Goal: Task Accomplishment & Management: Complete application form

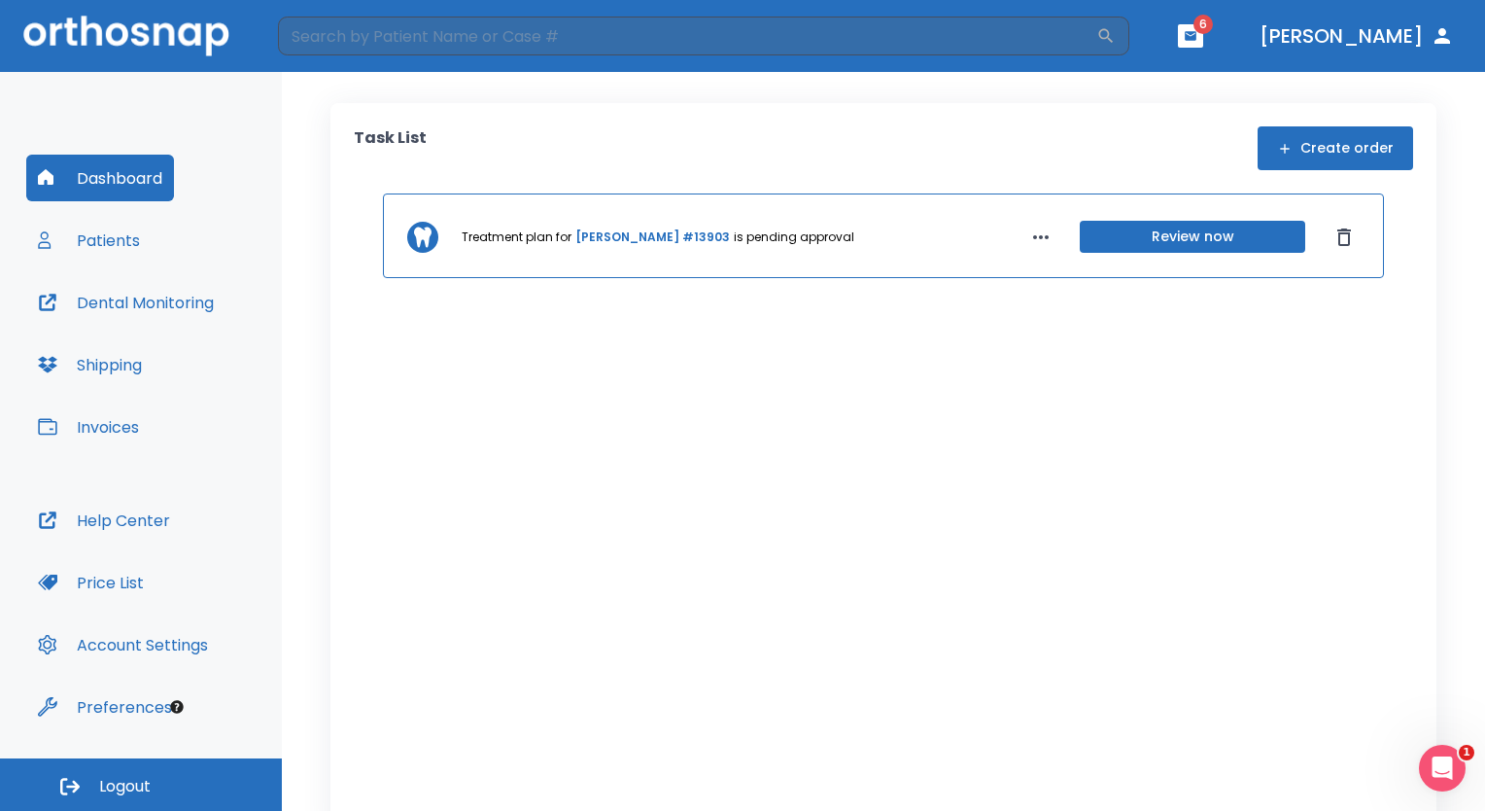
click at [98, 241] on button "Patients" at bounding box center [88, 240] width 125 height 47
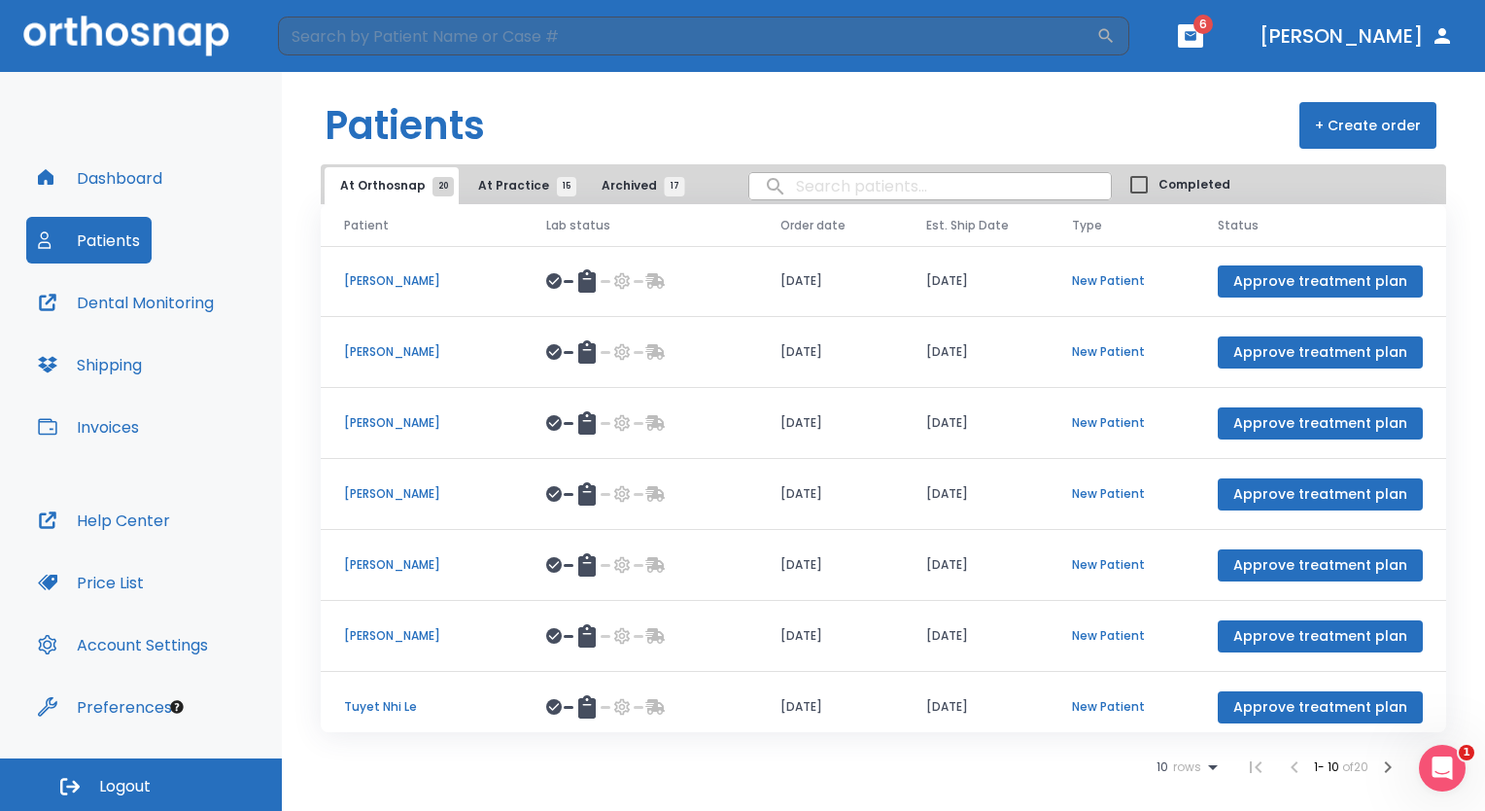
click at [839, 191] on input "search" at bounding box center [931, 186] width 362 height 38
click at [381, 569] on p "[PERSON_NAME]" at bounding box center [422, 564] width 156 height 17
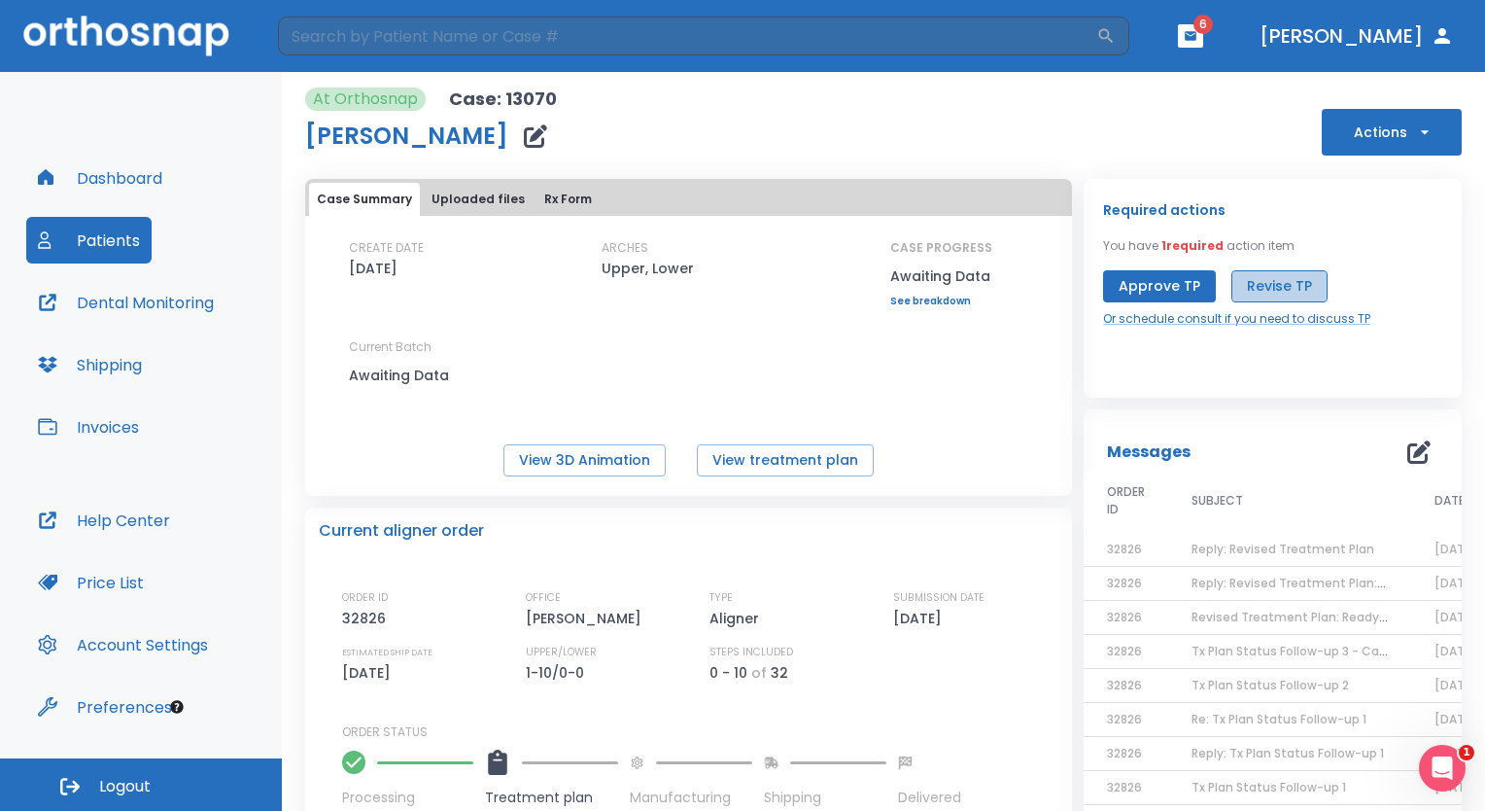
click at [1279, 278] on button "Revise TP" at bounding box center [1280, 286] width 96 height 32
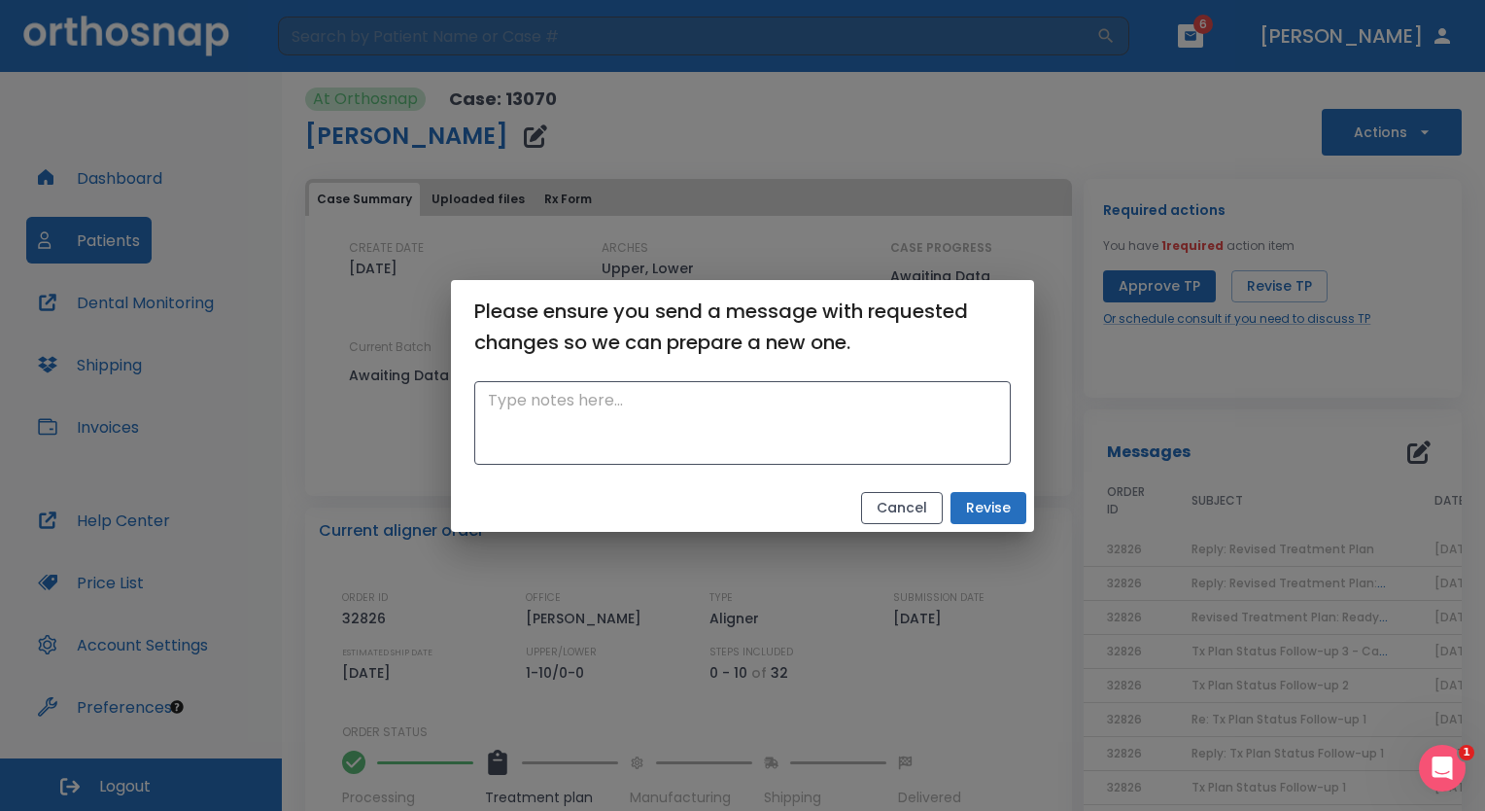
click at [905, 514] on button "Cancel" at bounding box center [902, 508] width 82 height 32
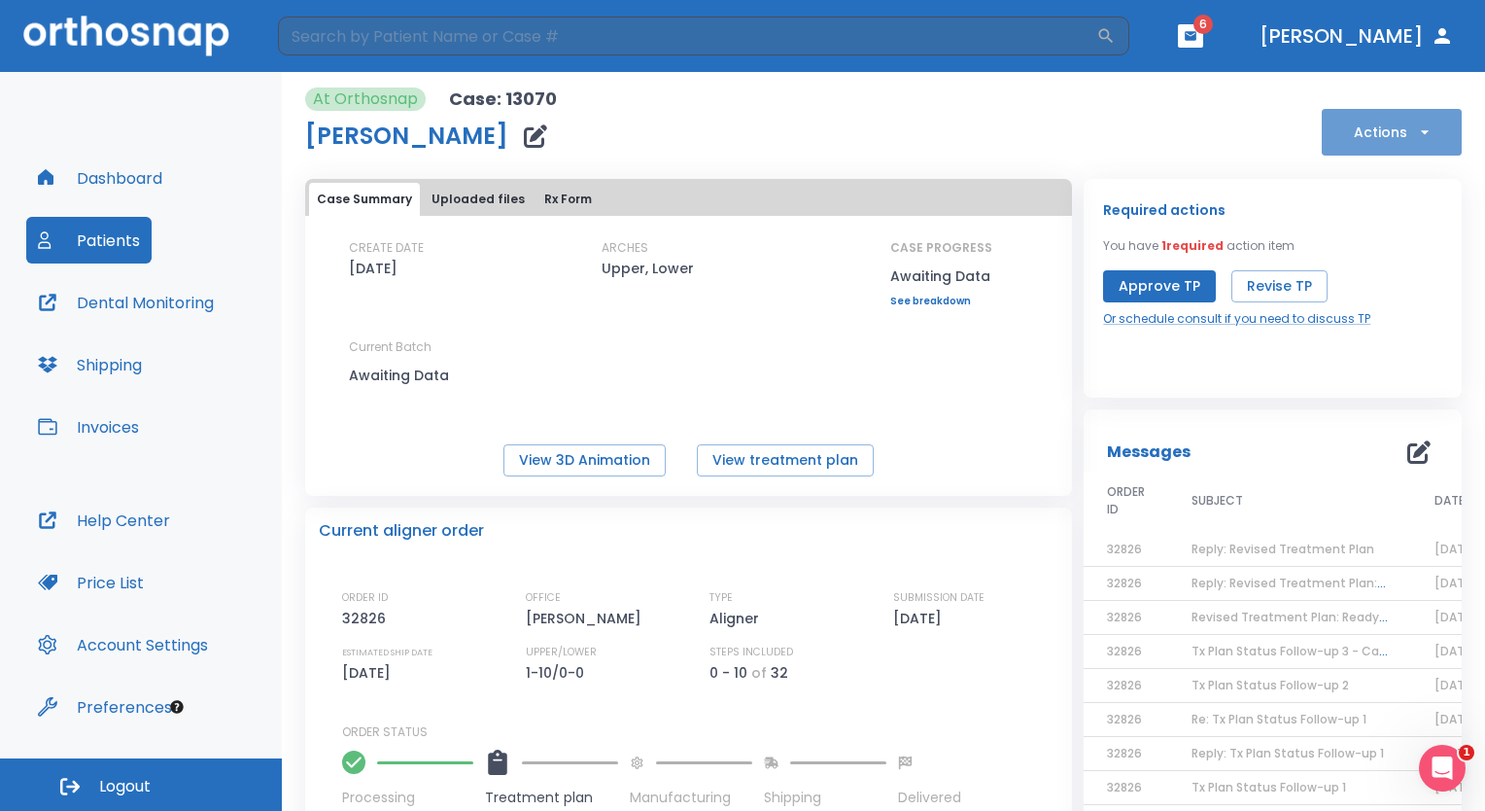
click at [1415, 132] on icon "button" at bounding box center [1424, 131] width 19 height 19
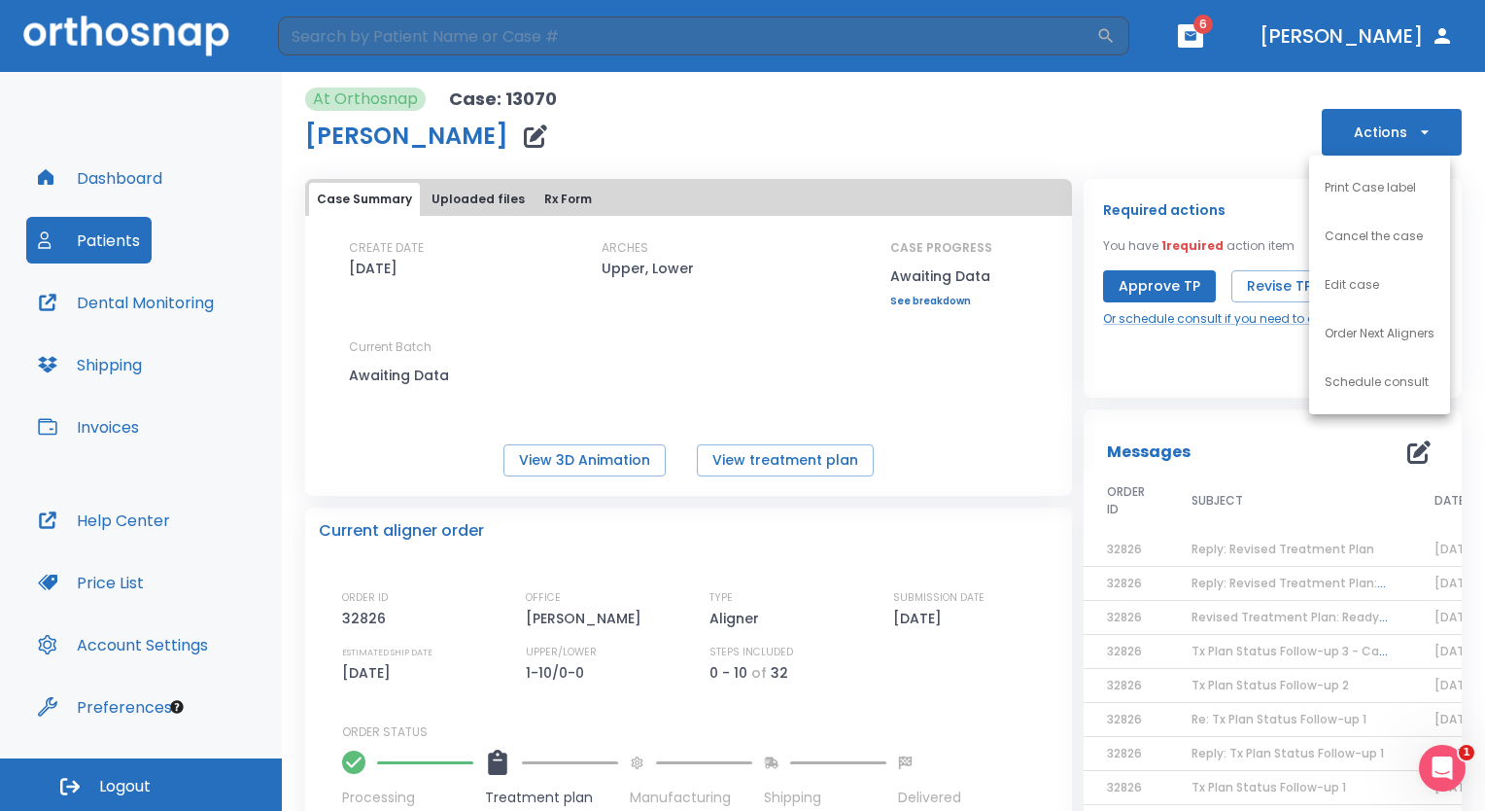
click at [1183, 156] on div at bounding box center [742, 405] width 1485 height 811
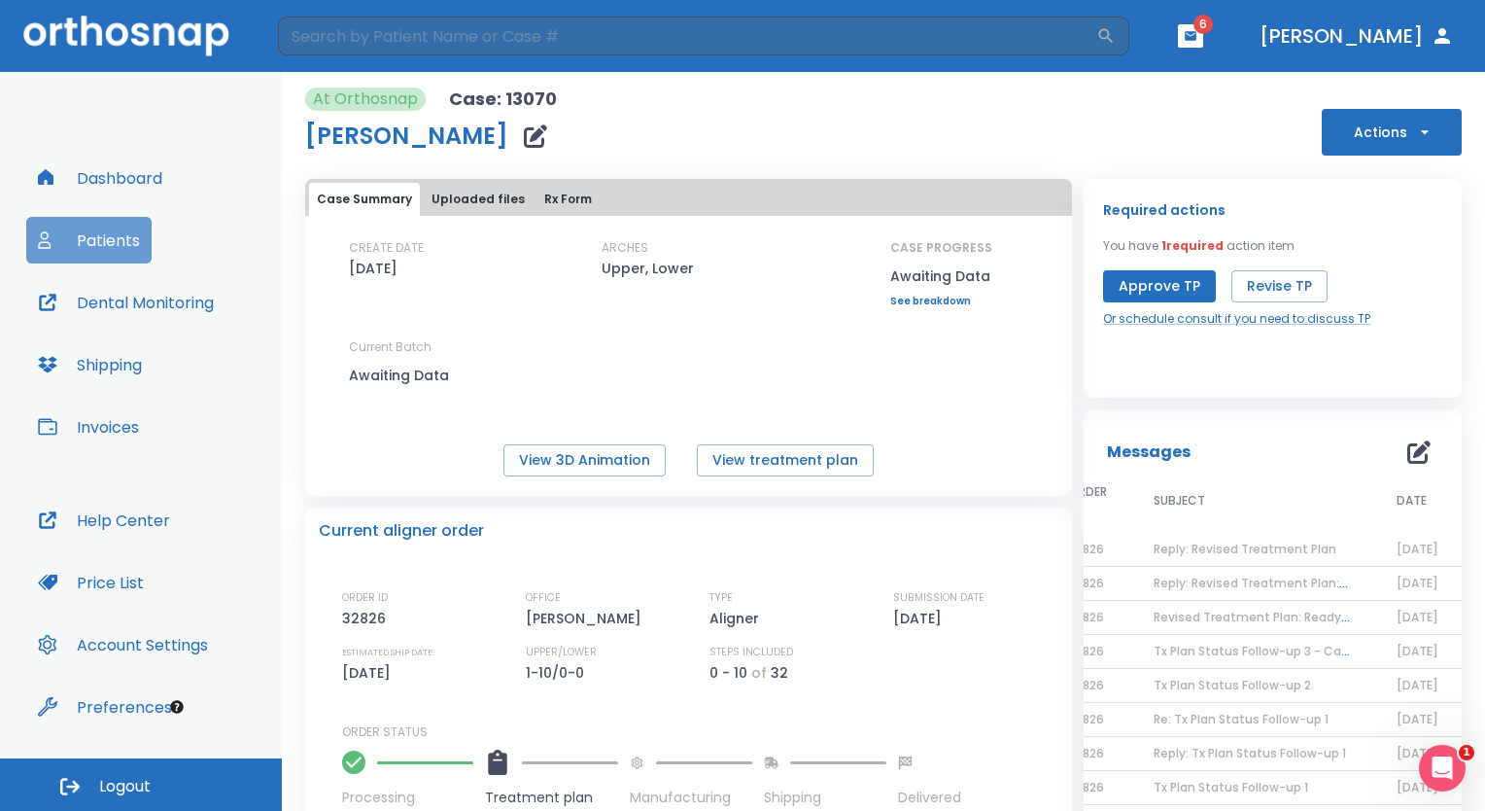
click at [105, 238] on button "Patients" at bounding box center [88, 240] width 125 height 47
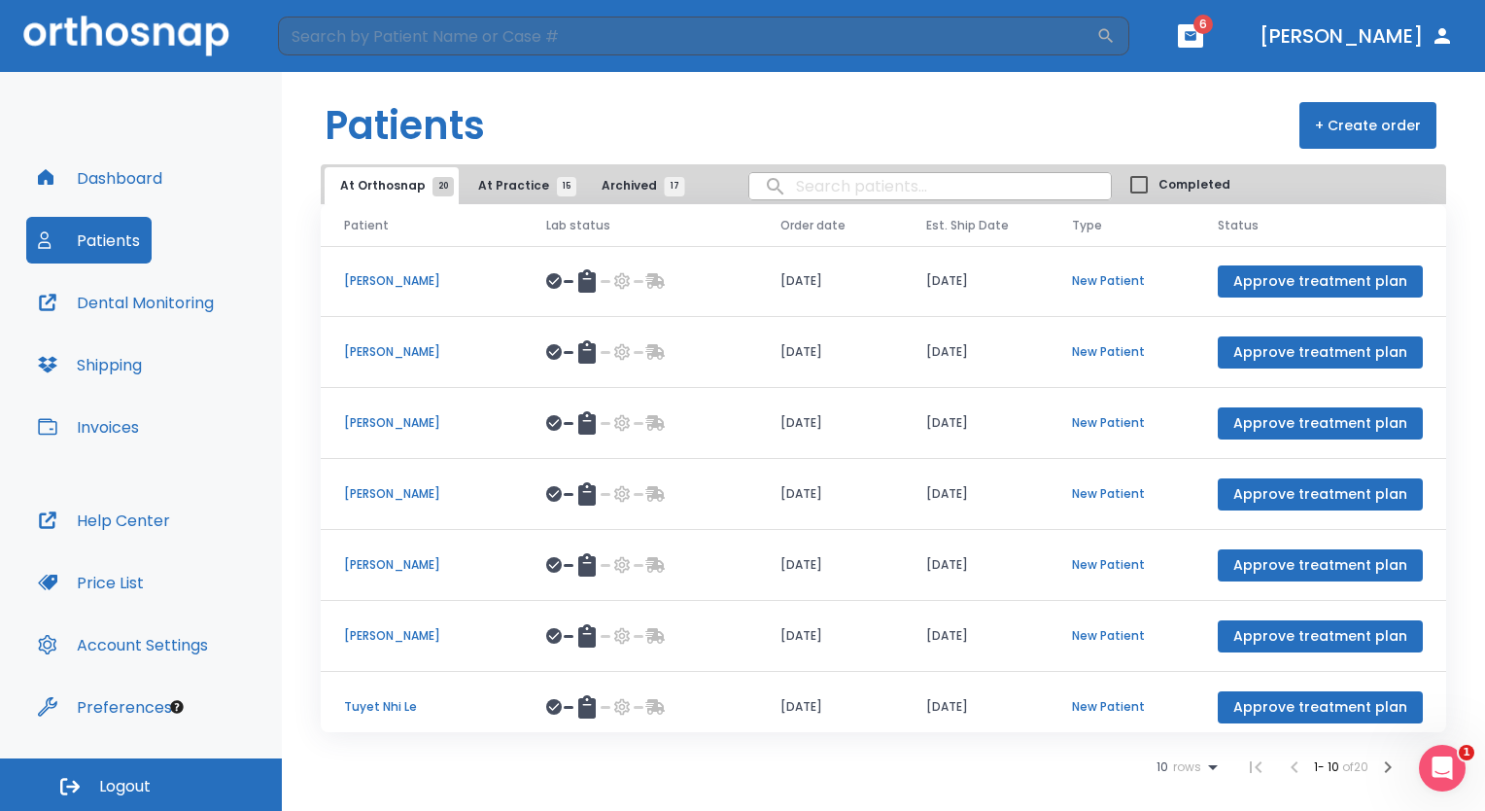
click at [1385, 119] on button "+ Create order" at bounding box center [1368, 125] width 137 height 47
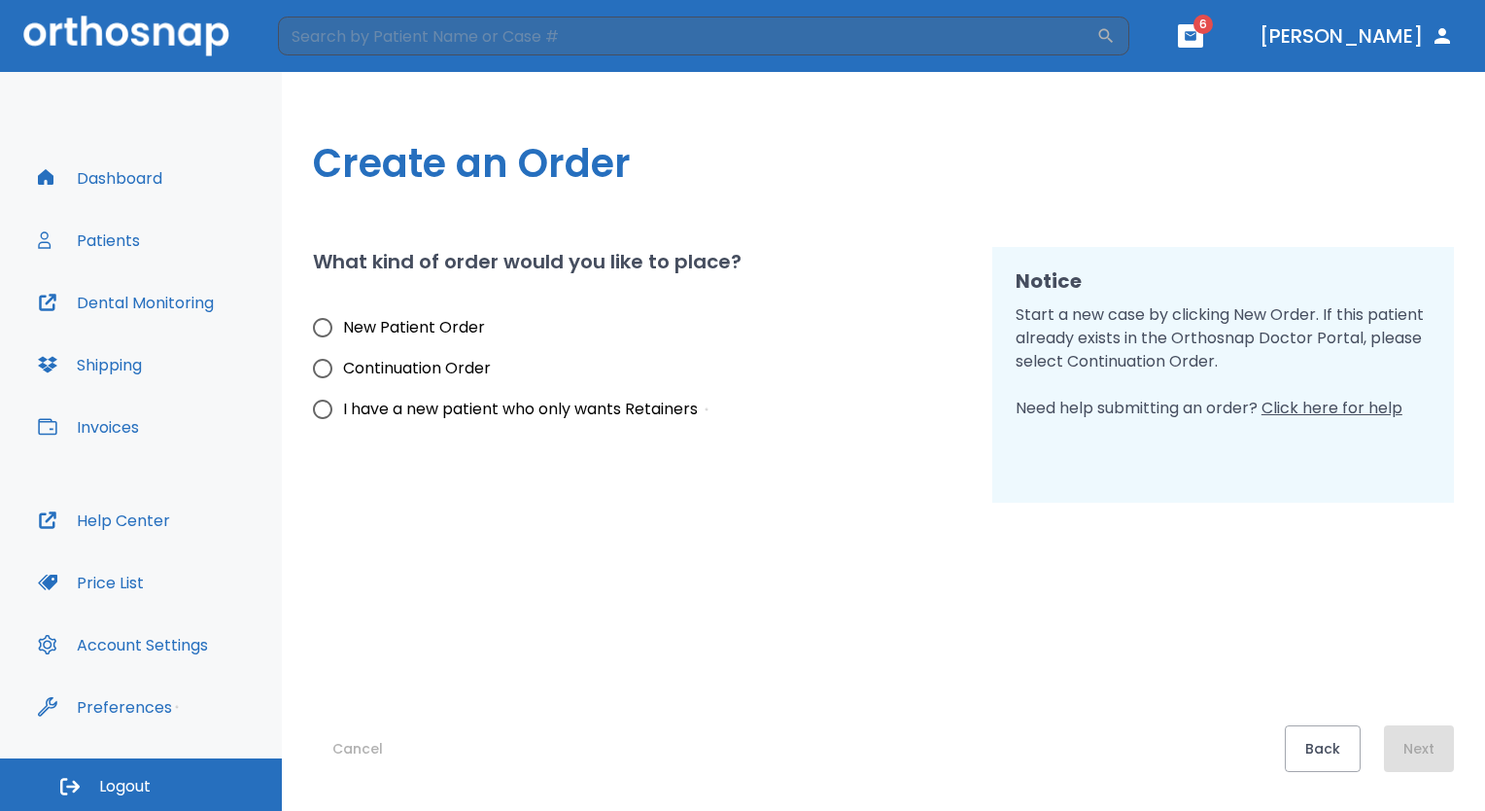
click at [420, 325] on span "New Patient Order" at bounding box center [414, 327] width 142 height 23
click at [343, 325] on input "New Patient Order" at bounding box center [322, 327] width 41 height 41
radio input "true"
click at [1421, 752] on button "Next" at bounding box center [1419, 748] width 70 height 47
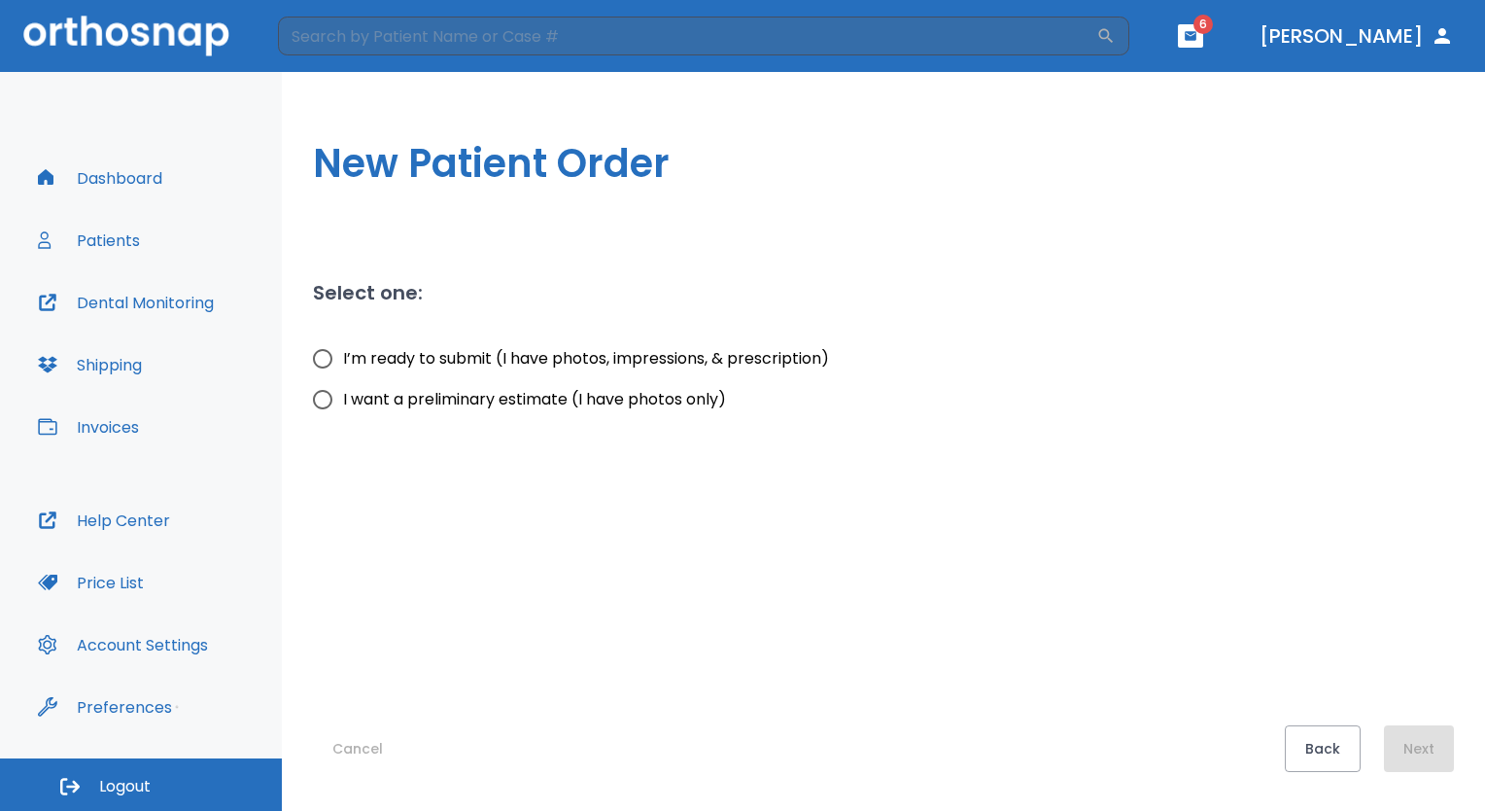
click at [503, 353] on span "I’m ready to submit (I have photos, impressions, & prescription)" at bounding box center [586, 358] width 486 height 23
click at [343, 353] on input "I’m ready to submit (I have photos, impressions, & prescription)" at bounding box center [322, 358] width 41 height 41
radio input "true"
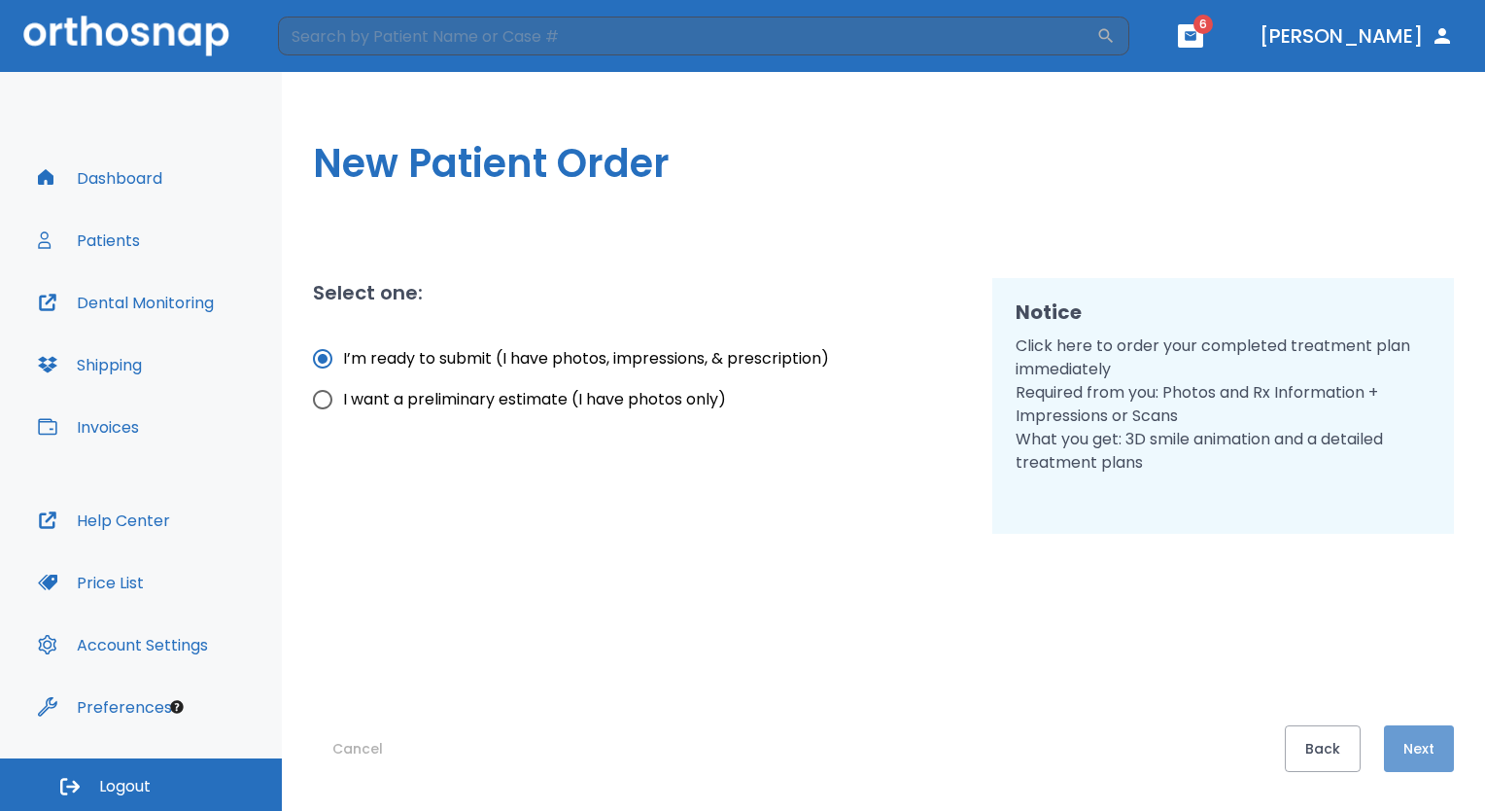
click at [1431, 760] on button "Next" at bounding box center [1419, 748] width 70 height 47
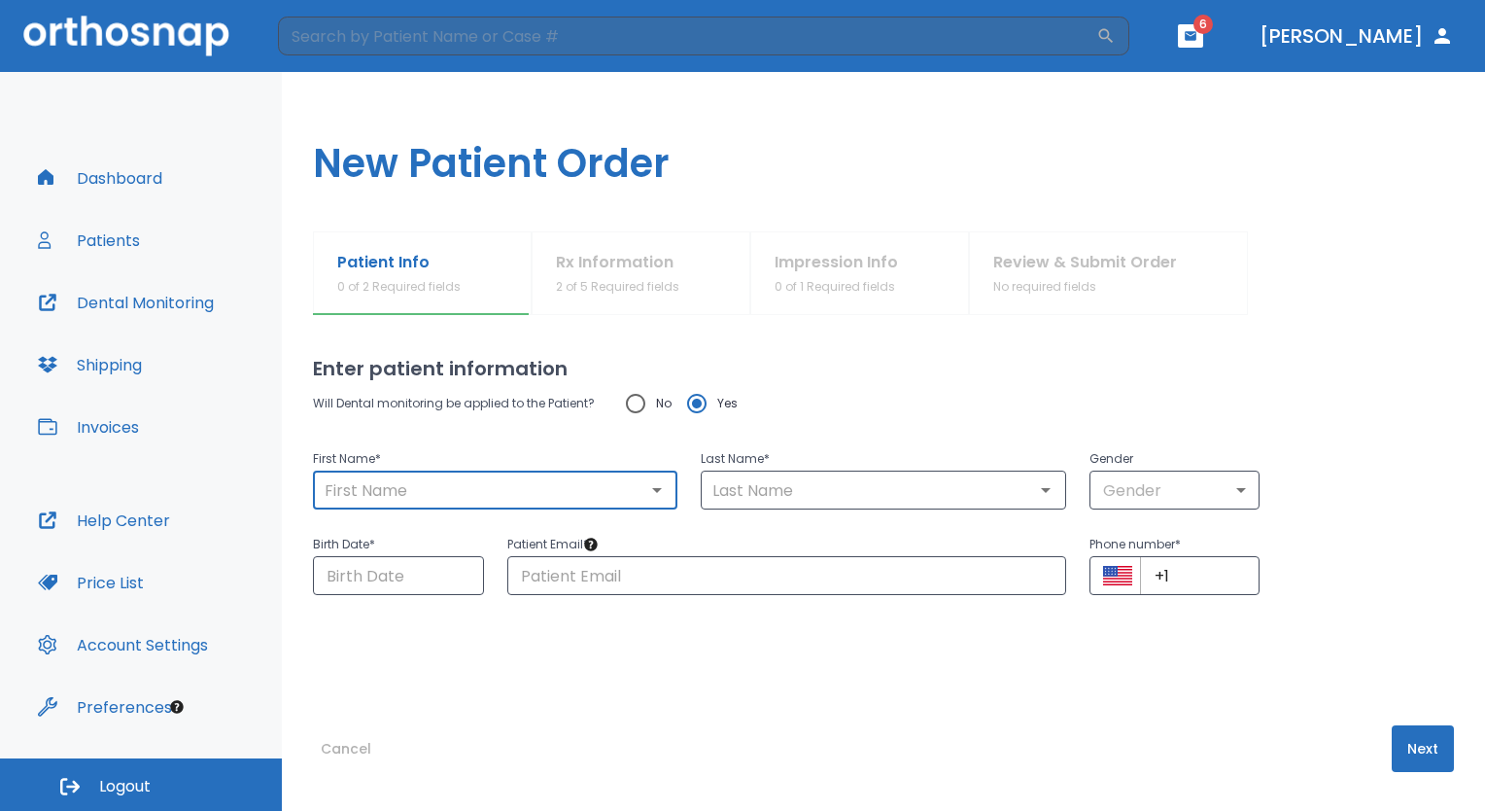
click at [398, 493] on input "text" at bounding box center [495, 489] width 353 height 27
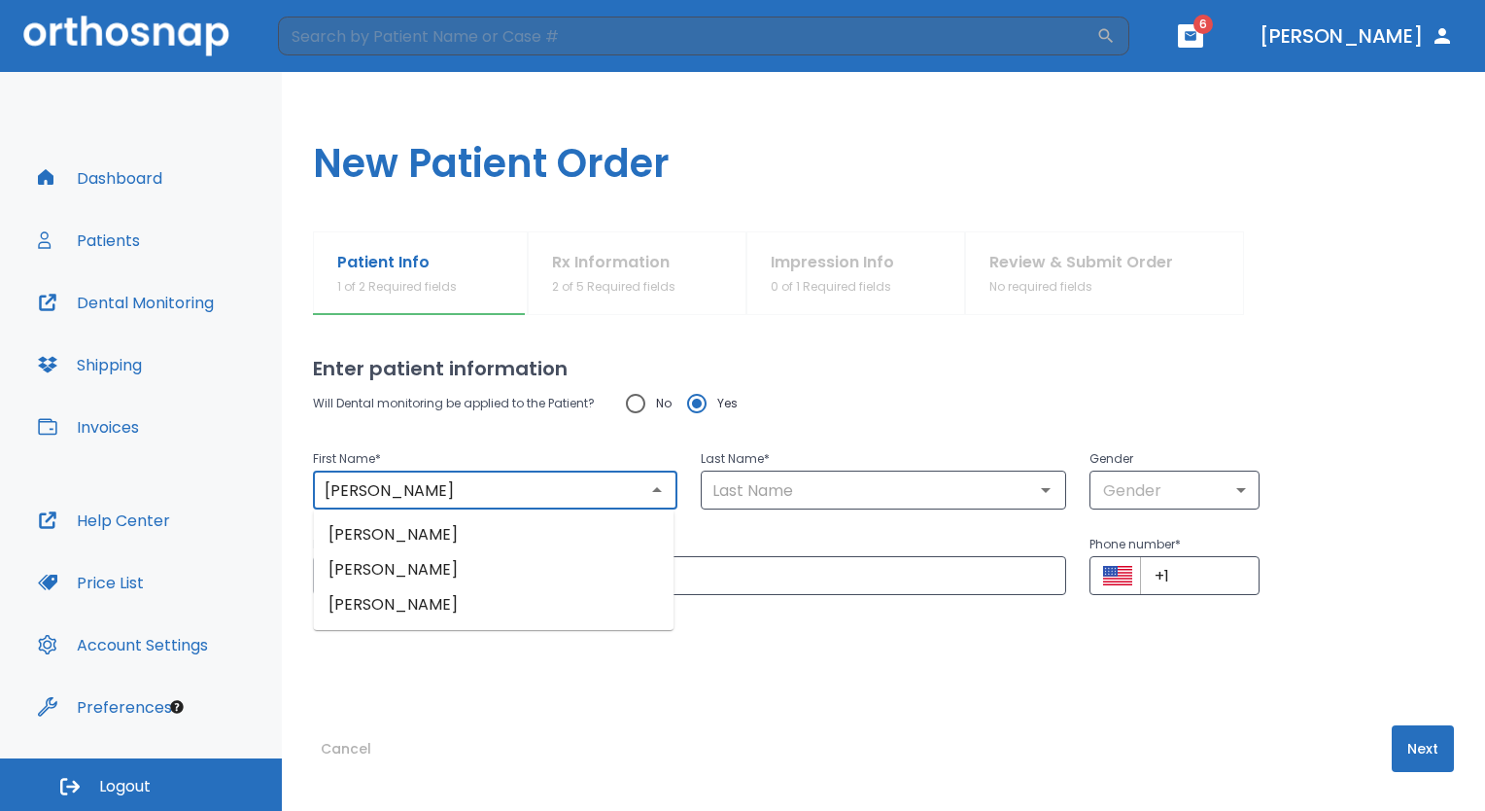
type input "[PERSON_NAME]"
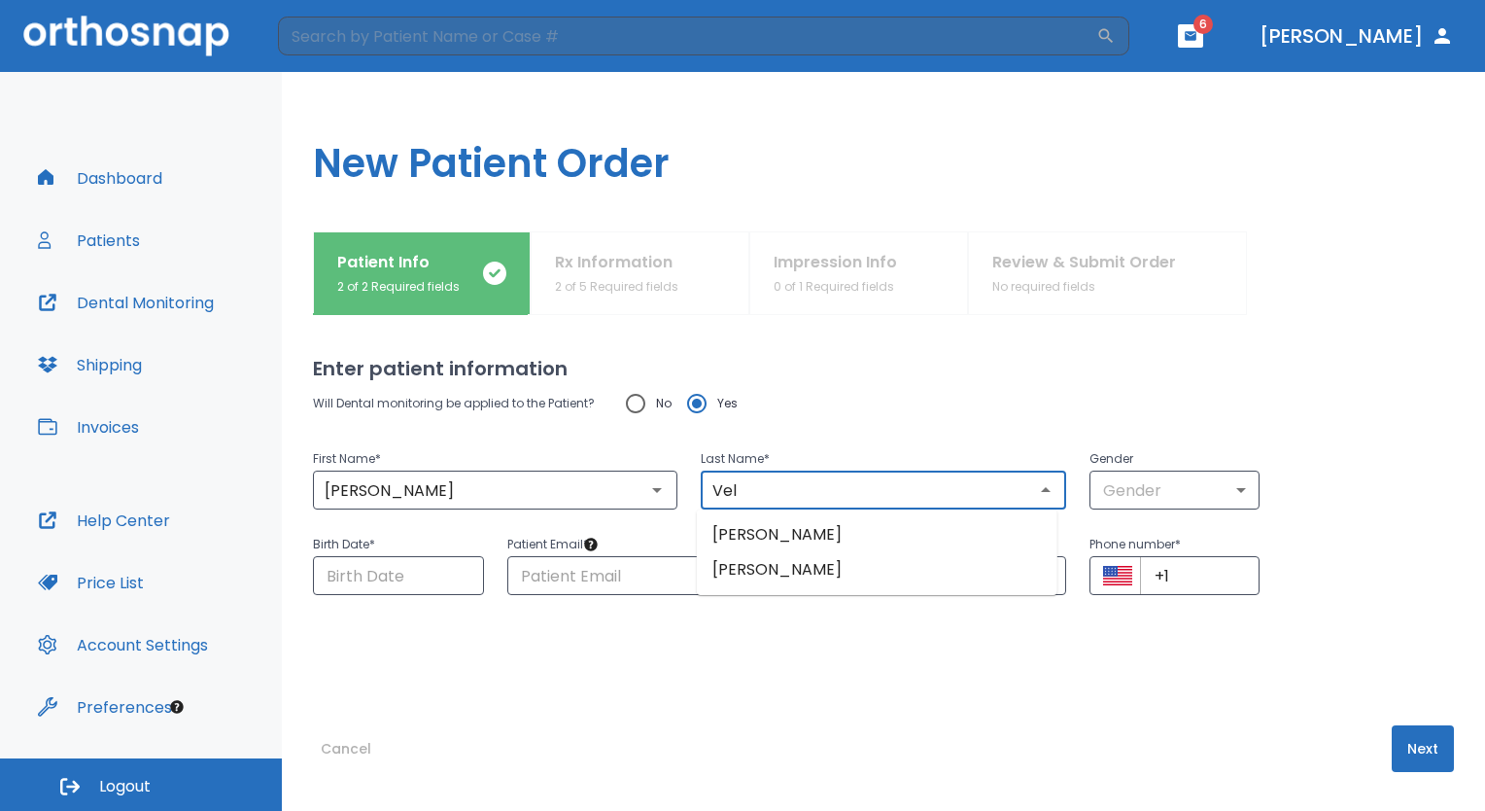
click at [840, 529] on li "[PERSON_NAME]" at bounding box center [877, 534] width 361 height 35
type input "Veloso"
type input "0"
type input "[DATE]"
type input "[EMAIL_ADDRESS][DOMAIN_NAME]"
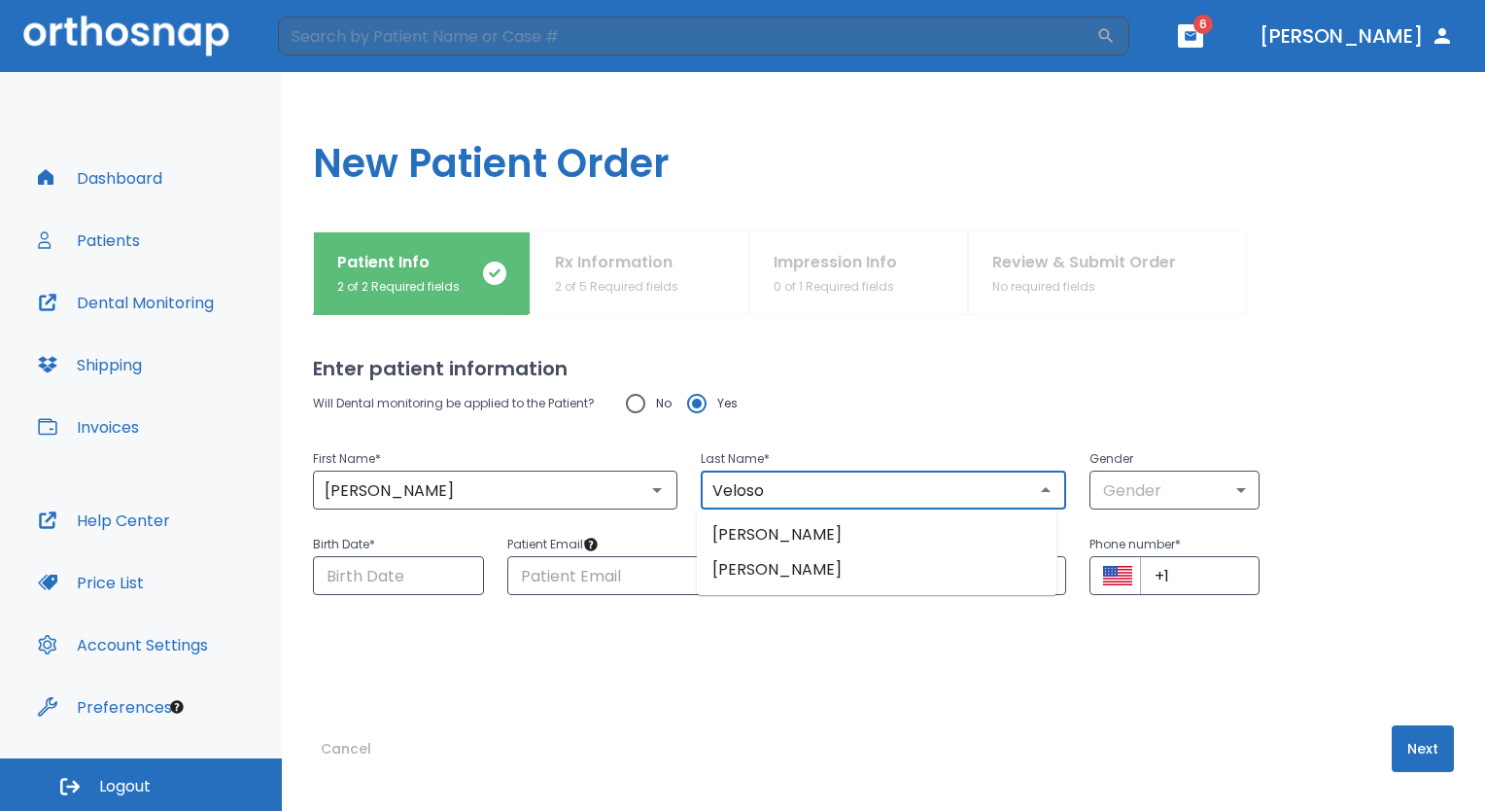
type input "[PHONE_NUMBER]"
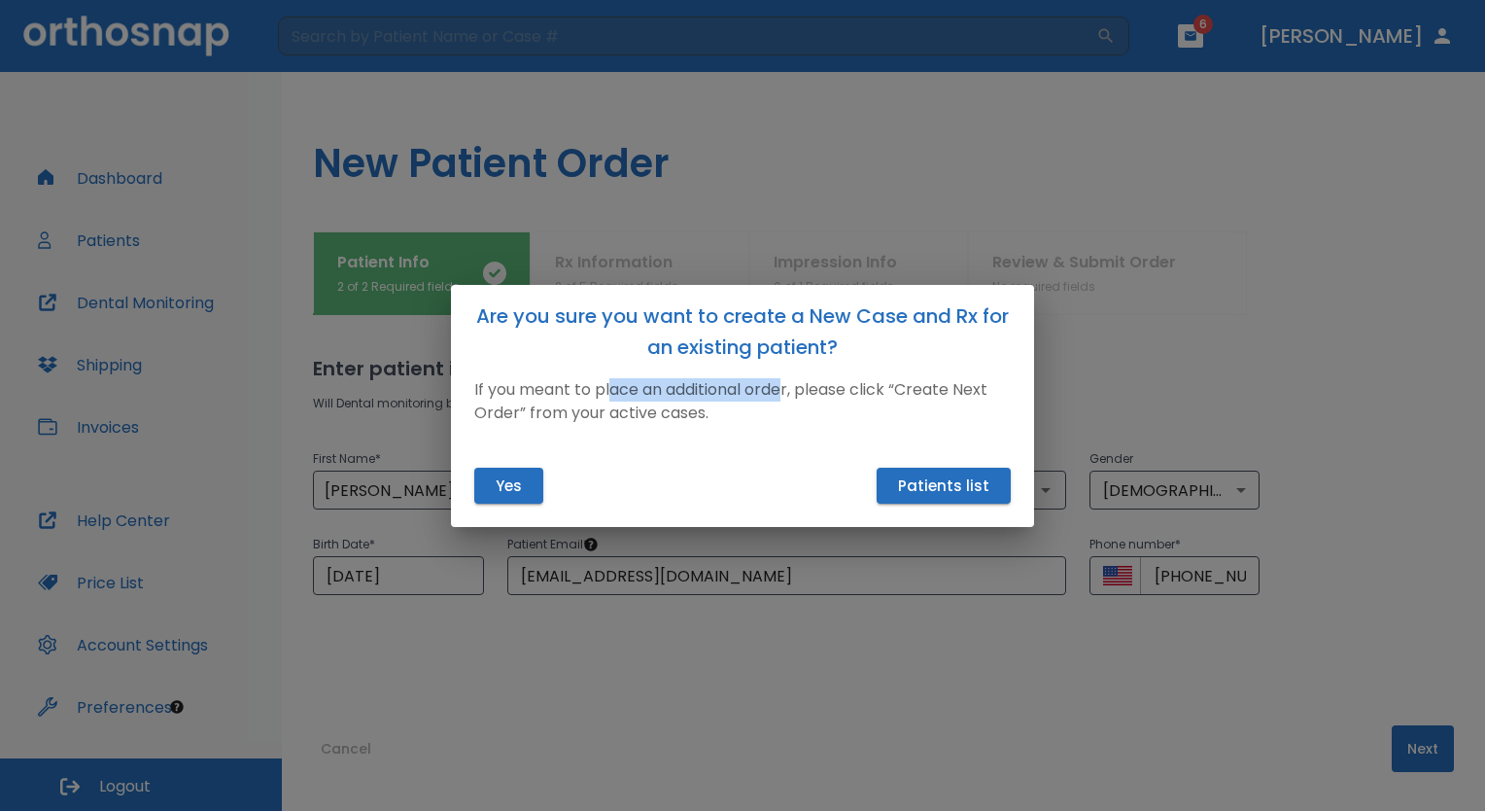
drag, startPoint x: 611, startPoint y: 390, endPoint x: 786, endPoint y: 390, distance: 176.0
click at [786, 390] on p "If you meant to place an additional order, please click “Create Next Order” fro…" at bounding box center [742, 401] width 537 height 47
click at [669, 449] on div "Yes Patients list" at bounding box center [742, 485] width 583 height 83
click at [515, 484] on button "Yes" at bounding box center [508, 486] width 69 height 36
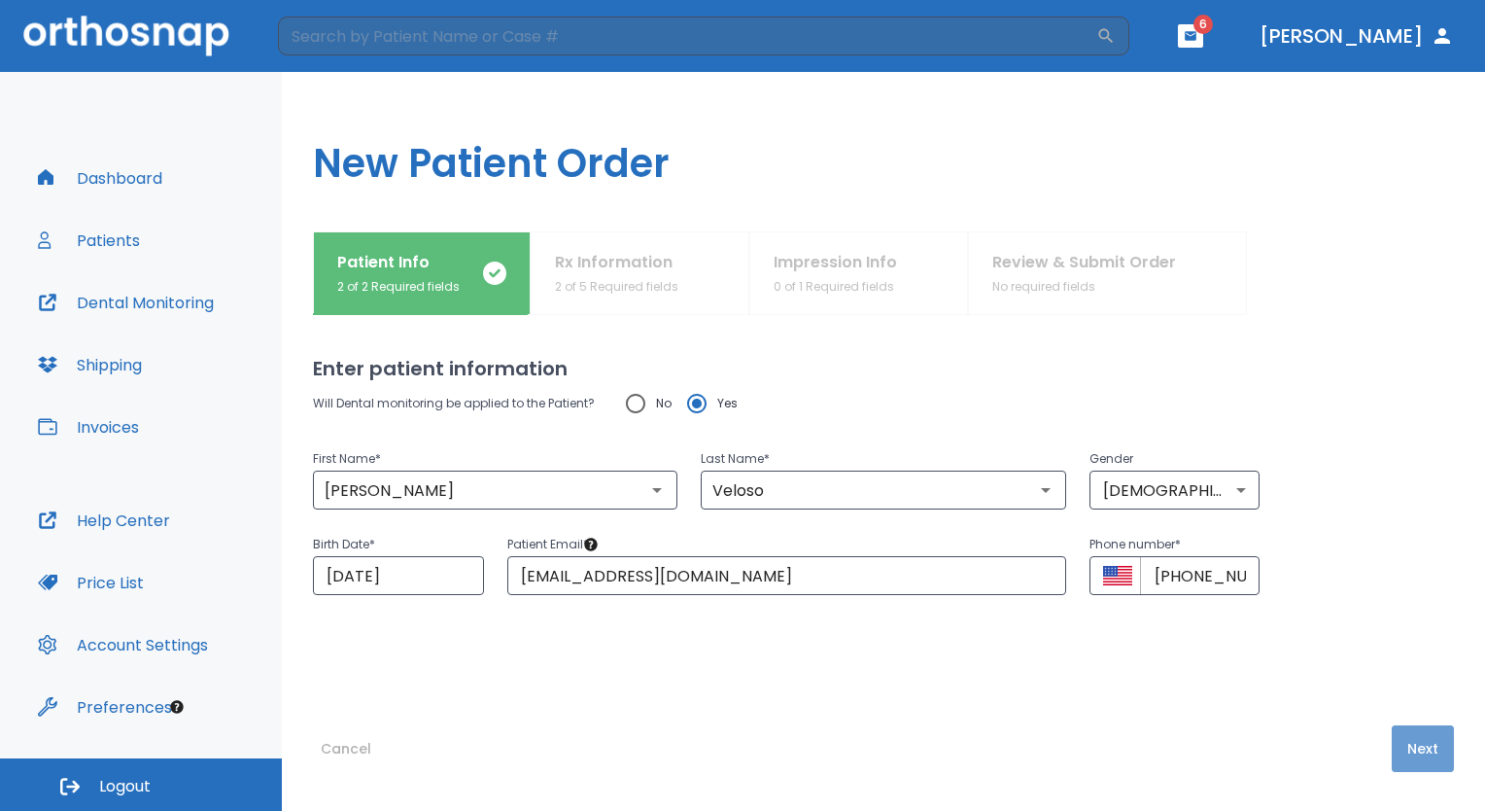
click at [1408, 741] on button "Next" at bounding box center [1423, 748] width 62 height 47
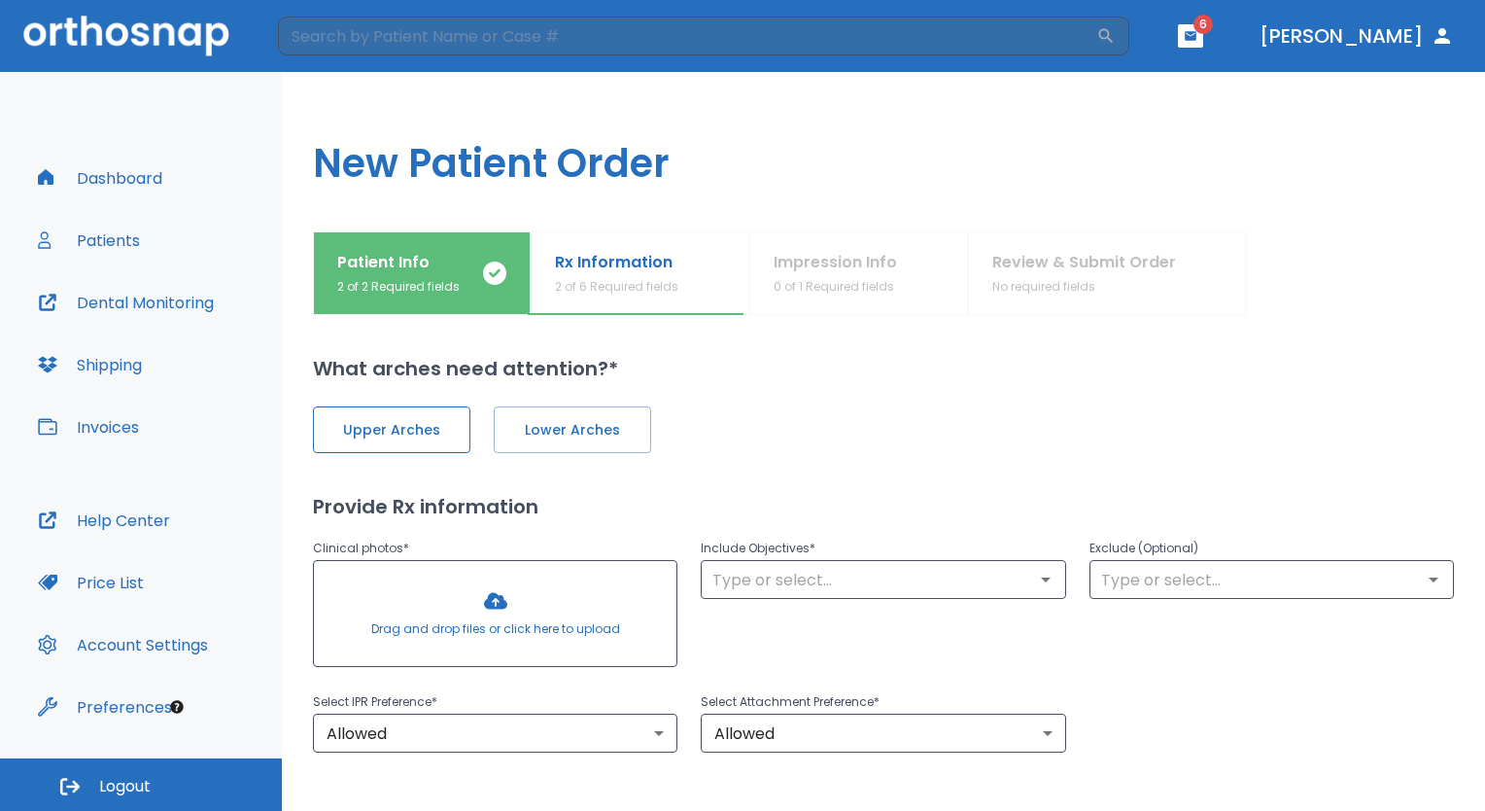
click at [376, 434] on span "Upper Arches" at bounding box center [391, 430] width 117 height 20
click at [619, 426] on span "Lower Arches" at bounding box center [570, 430] width 117 height 20
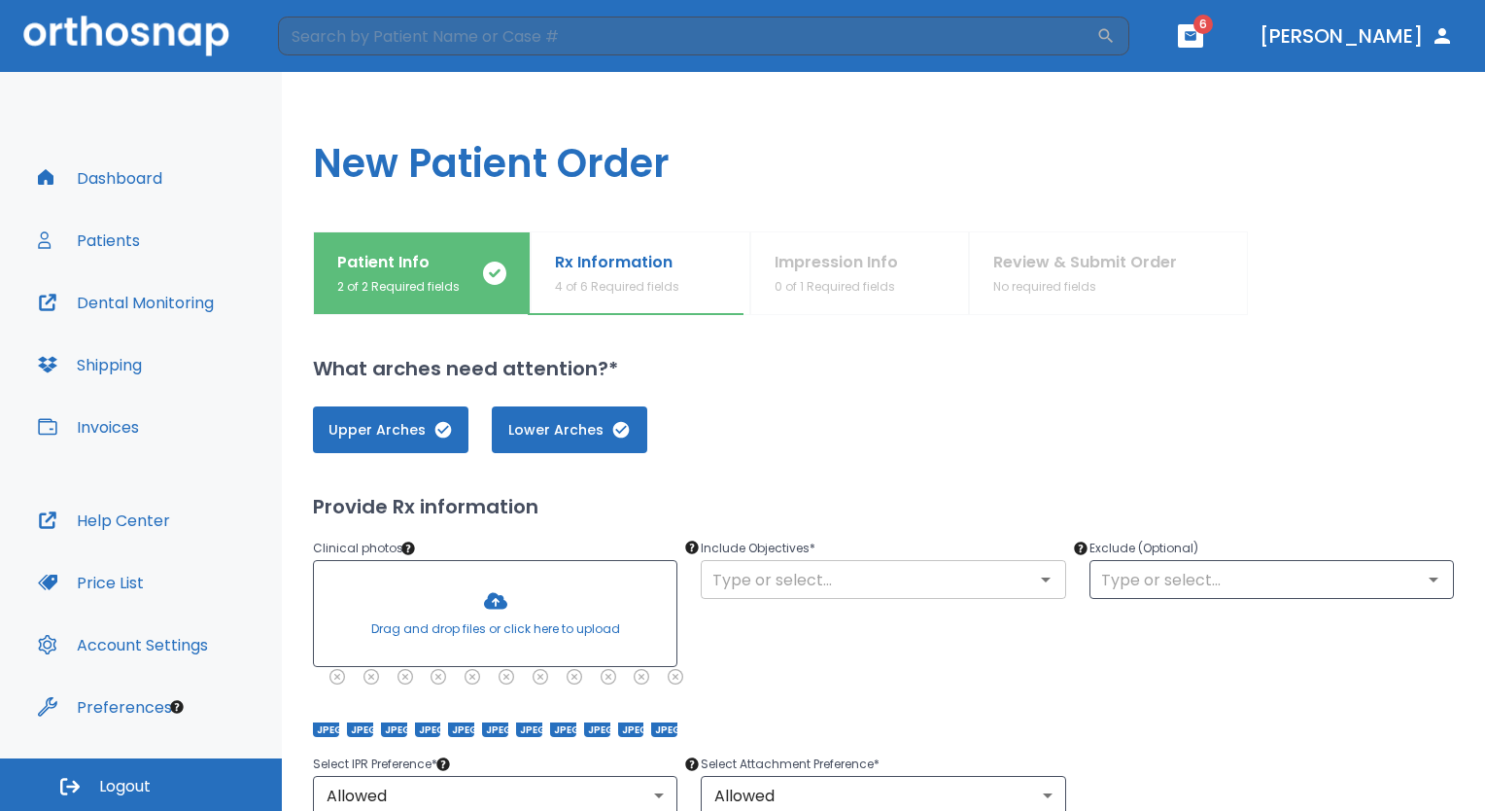
click at [953, 566] on input "text" at bounding box center [883, 579] width 353 height 27
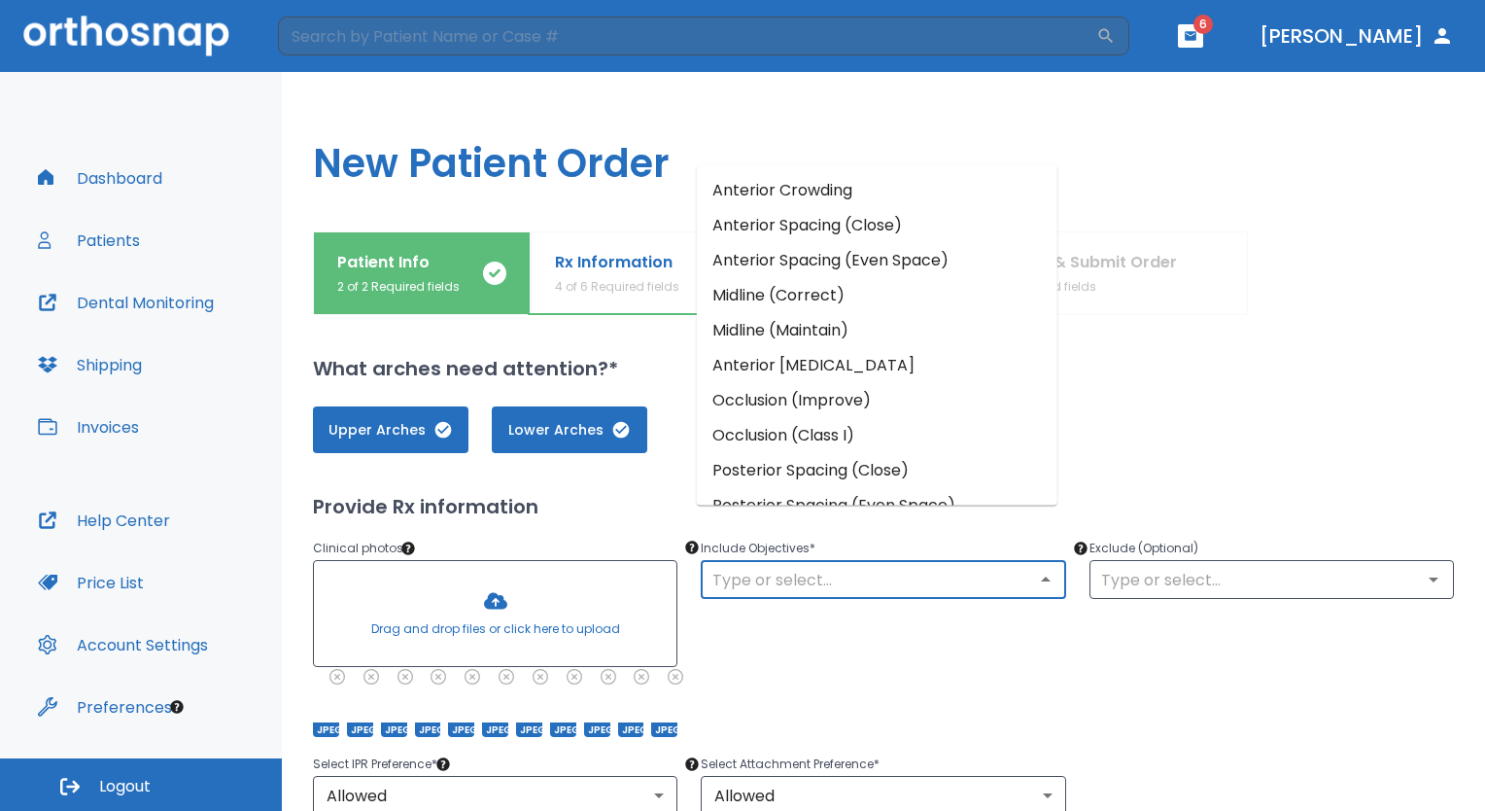
scroll to position [54, 0]
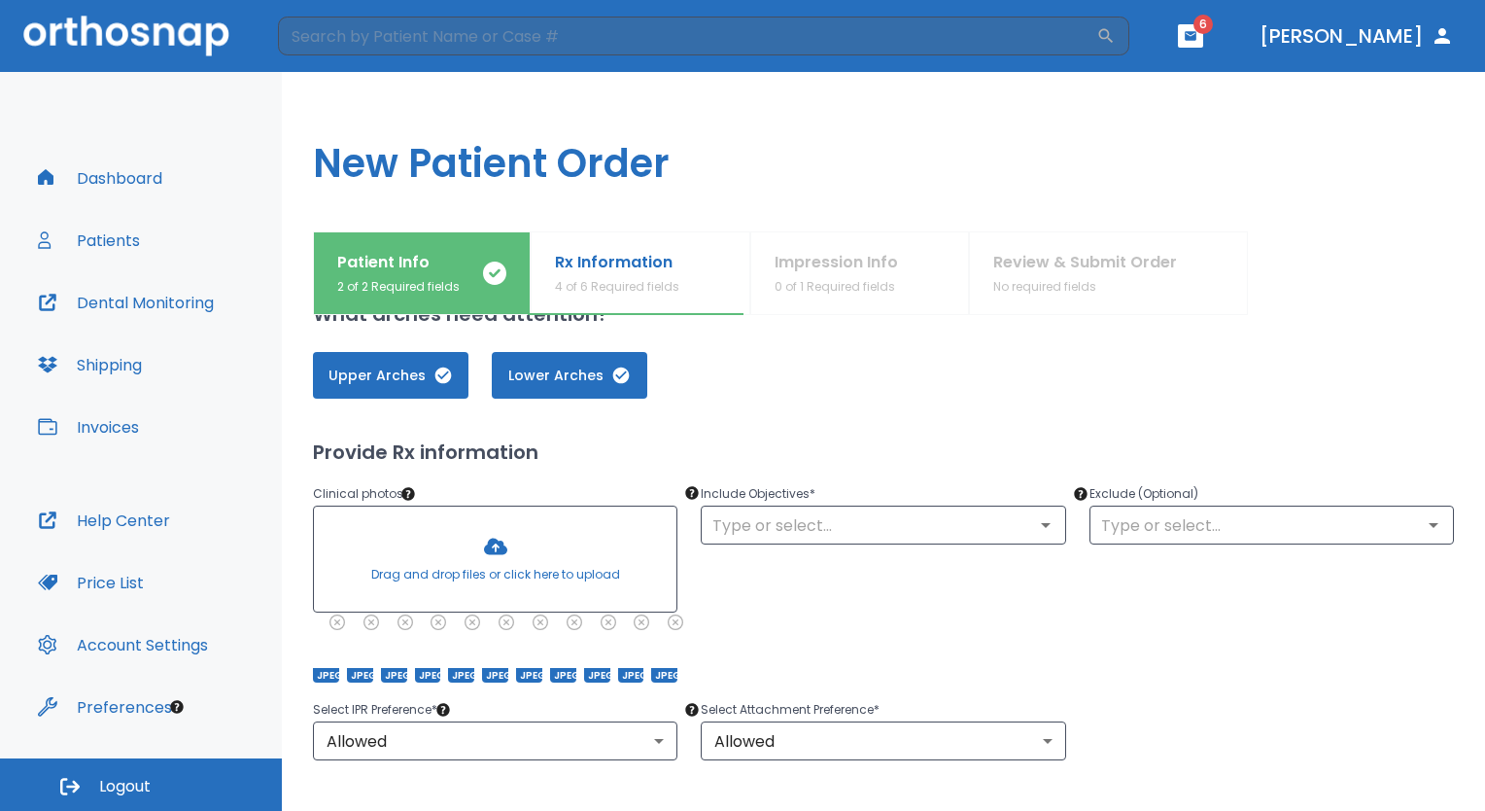
click at [1332, 717] on div "Select IPR Preference * Allowed 1 ​ Select Attachment Preference * Allowed 1 ​" at bounding box center [872, 718] width 1165 height 86
click at [847, 509] on div "​" at bounding box center [883, 525] width 365 height 39
click at [1034, 513] on icon "Open" at bounding box center [1045, 524] width 23 height 23
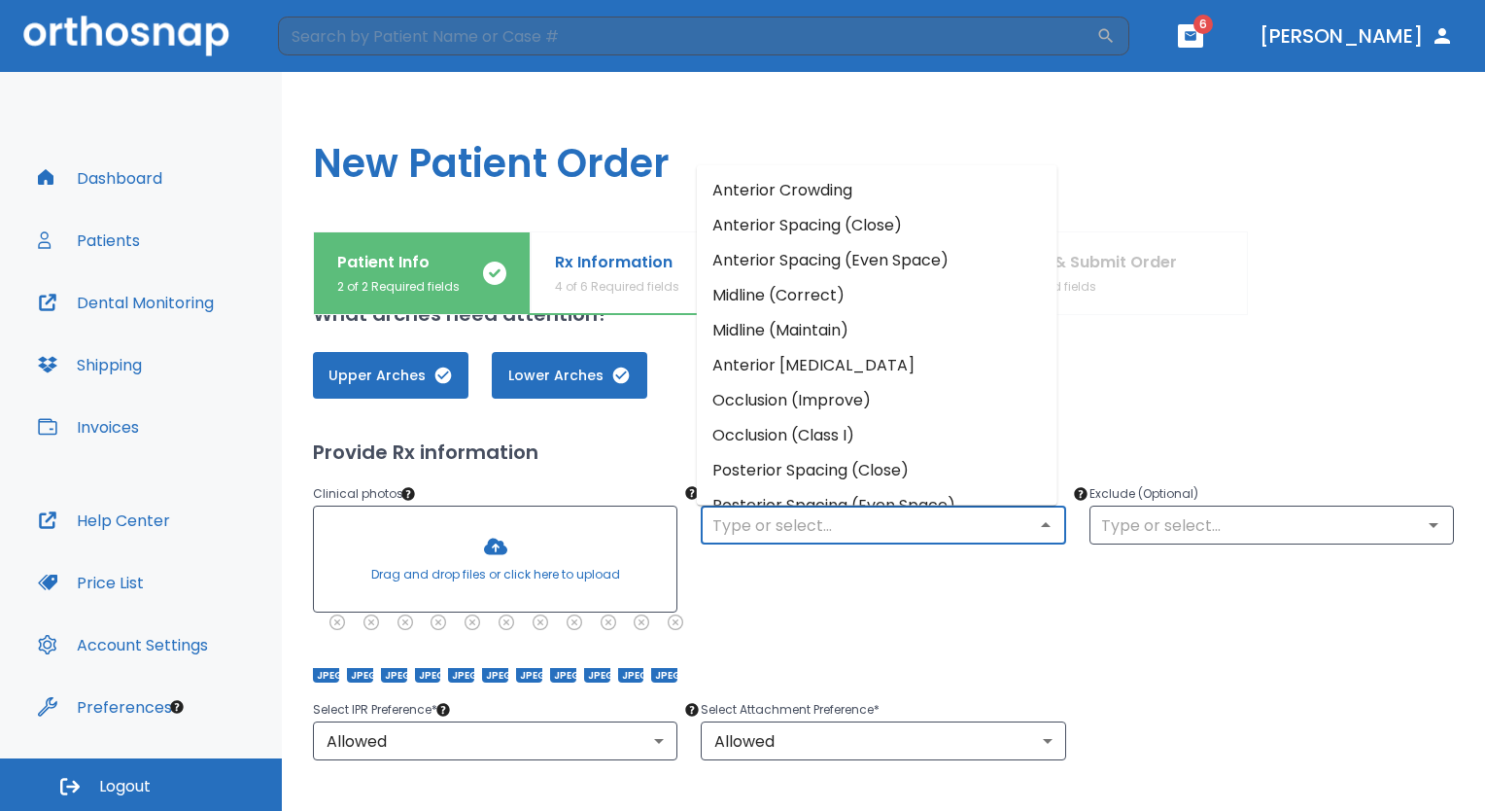
click at [831, 328] on li "Midline (Maintain)" at bounding box center [877, 330] width 361 height 35
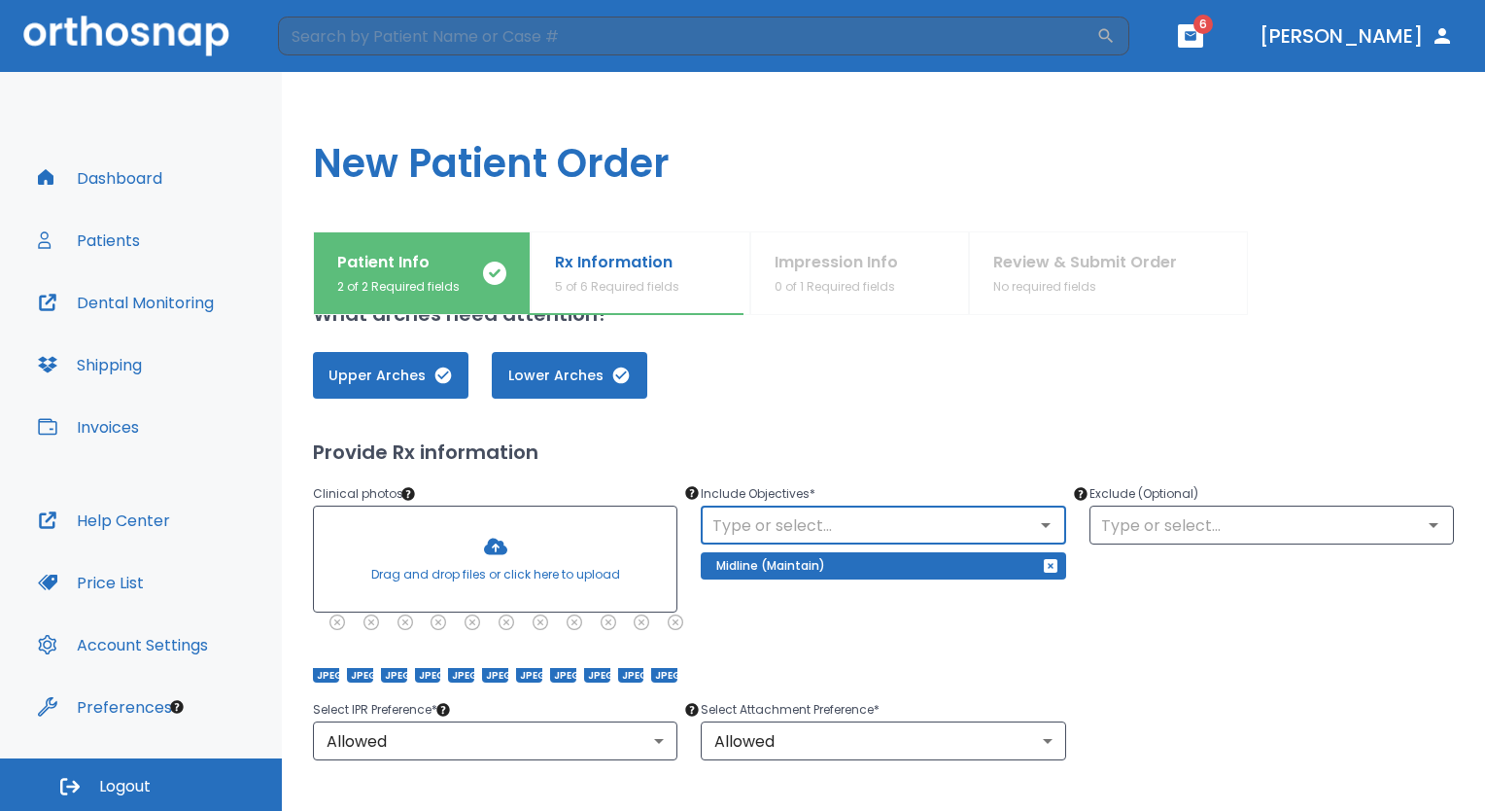
click at [937, 522] on input "text" at bounding box center [883, 524] width 353 height 27
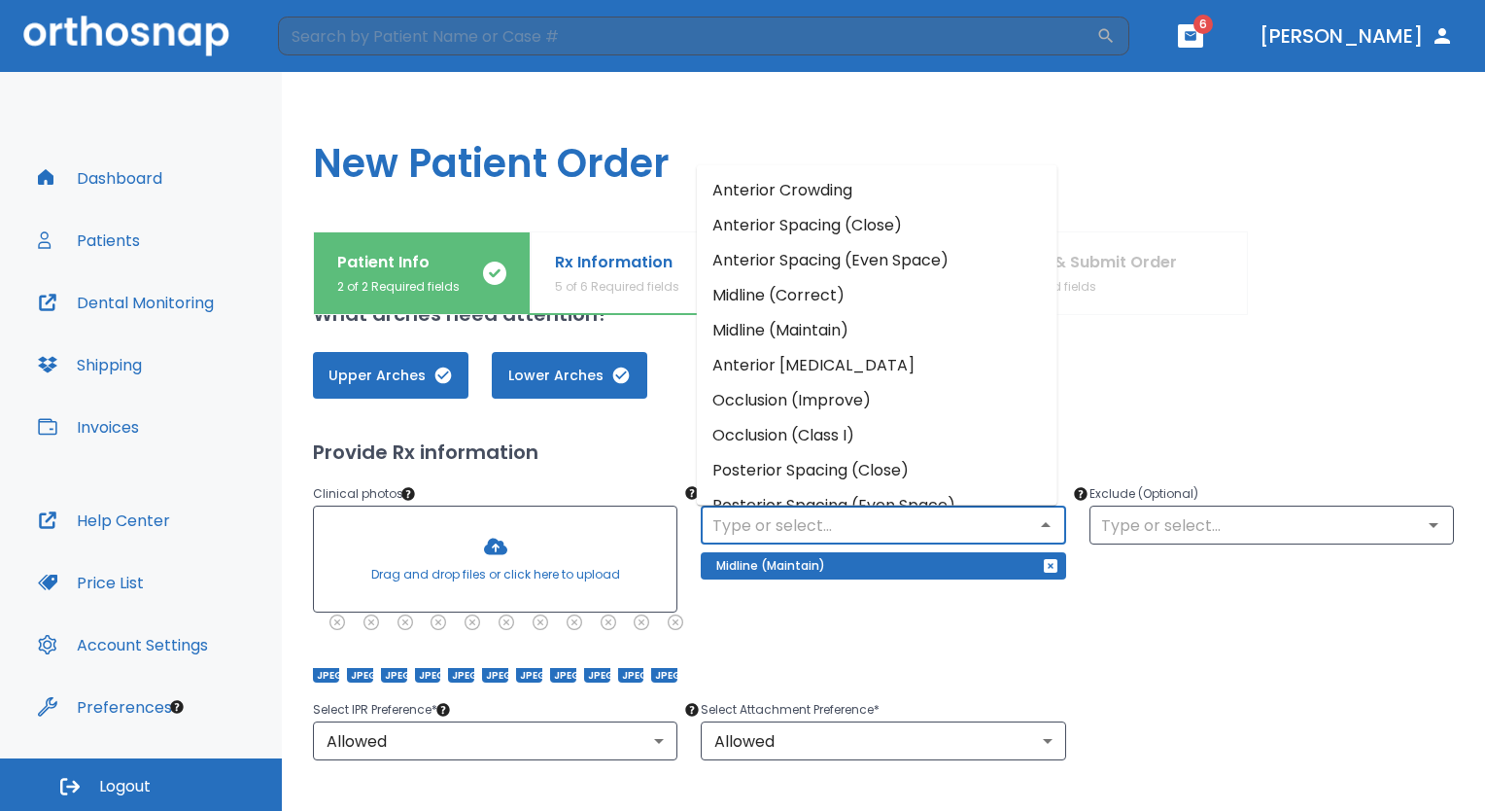
click at [867, 186] on li "Anterior Crowding" at bounding box center [877, 190] width 361 height 35
click at [810, 536] on input "text" at bounding box center [883, 524] width 353 height 27
click at [865, 222] on li "Anterior Spacing (Close)" at bounding box center [877, 225] width 361 height 35
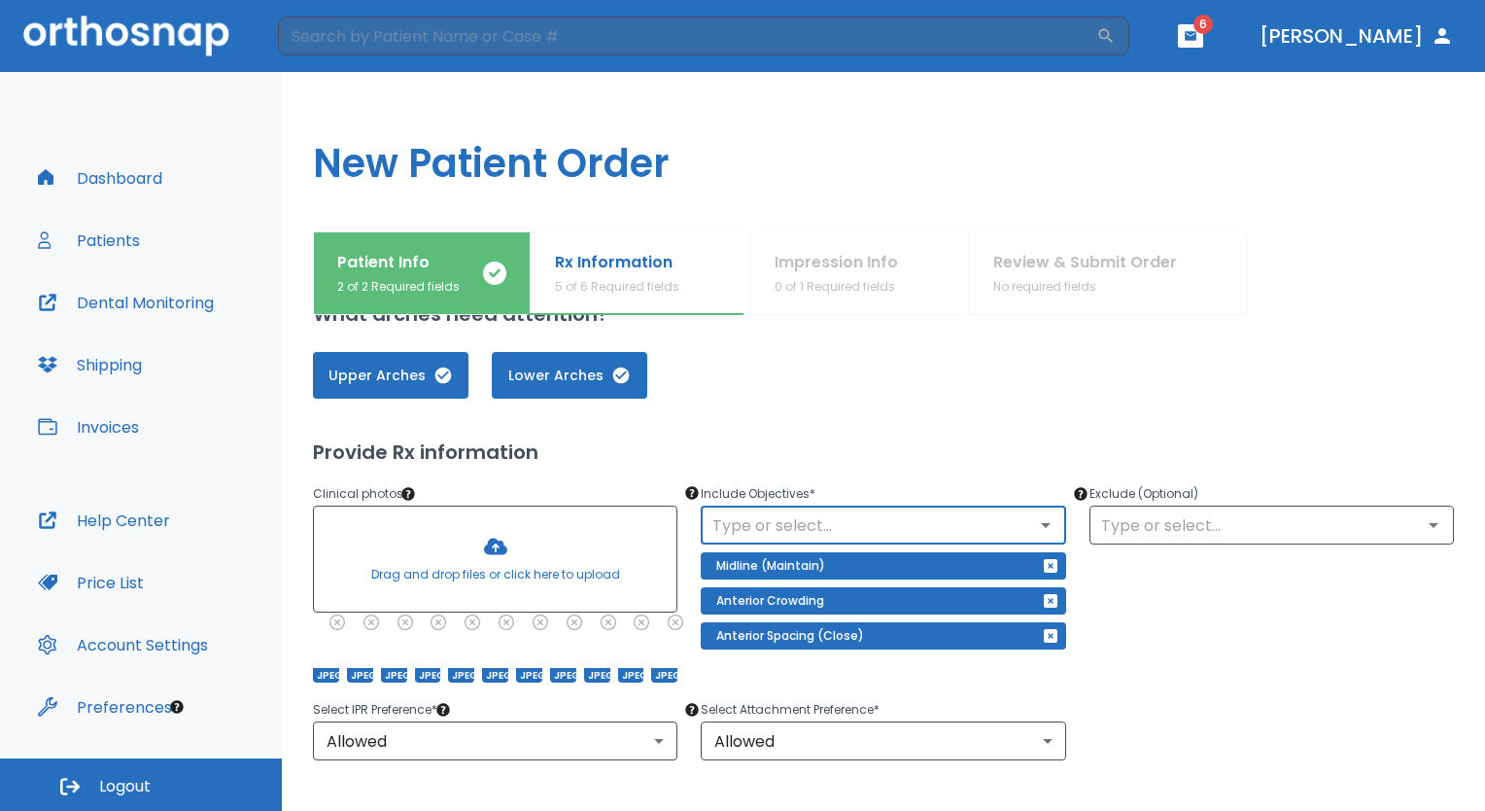
click at [867, 521] on input "text" at bounding box center [883, 524] width 353 height 27
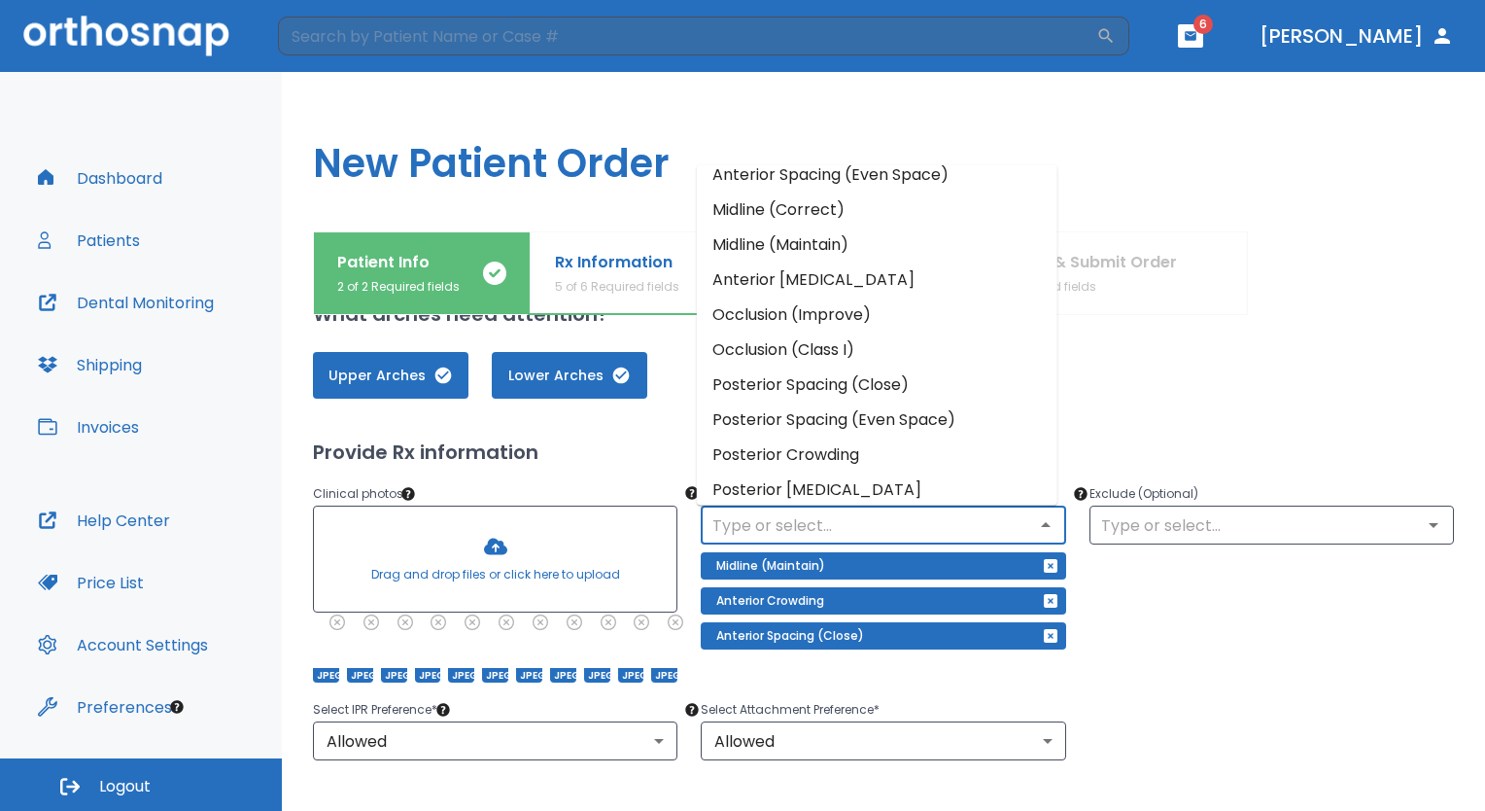
scroll to position [140, 0]
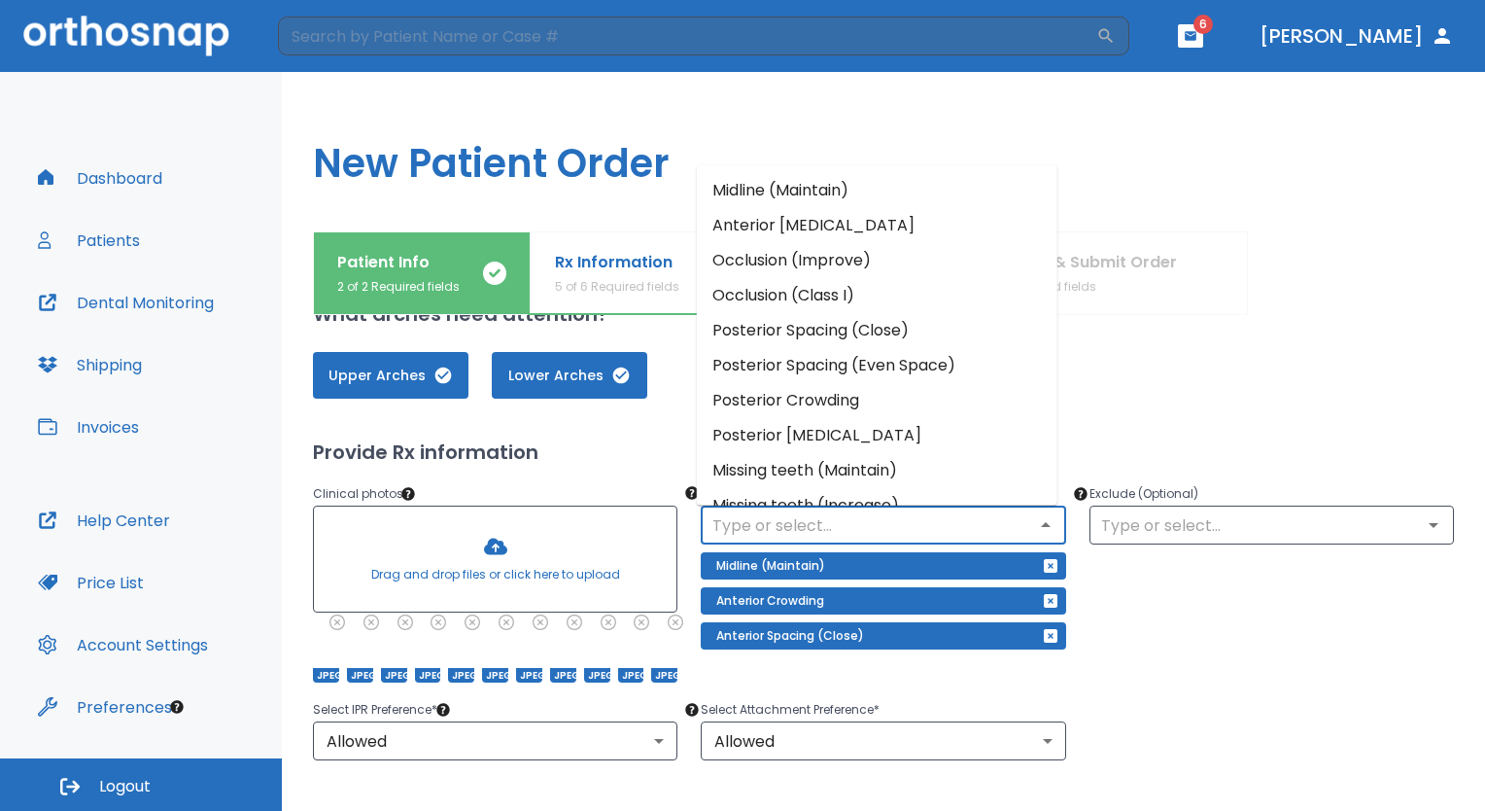
click at [890, 336] on li "Posterior Spacing (Close)" at bounding box center [877, 330] width 361 height 35
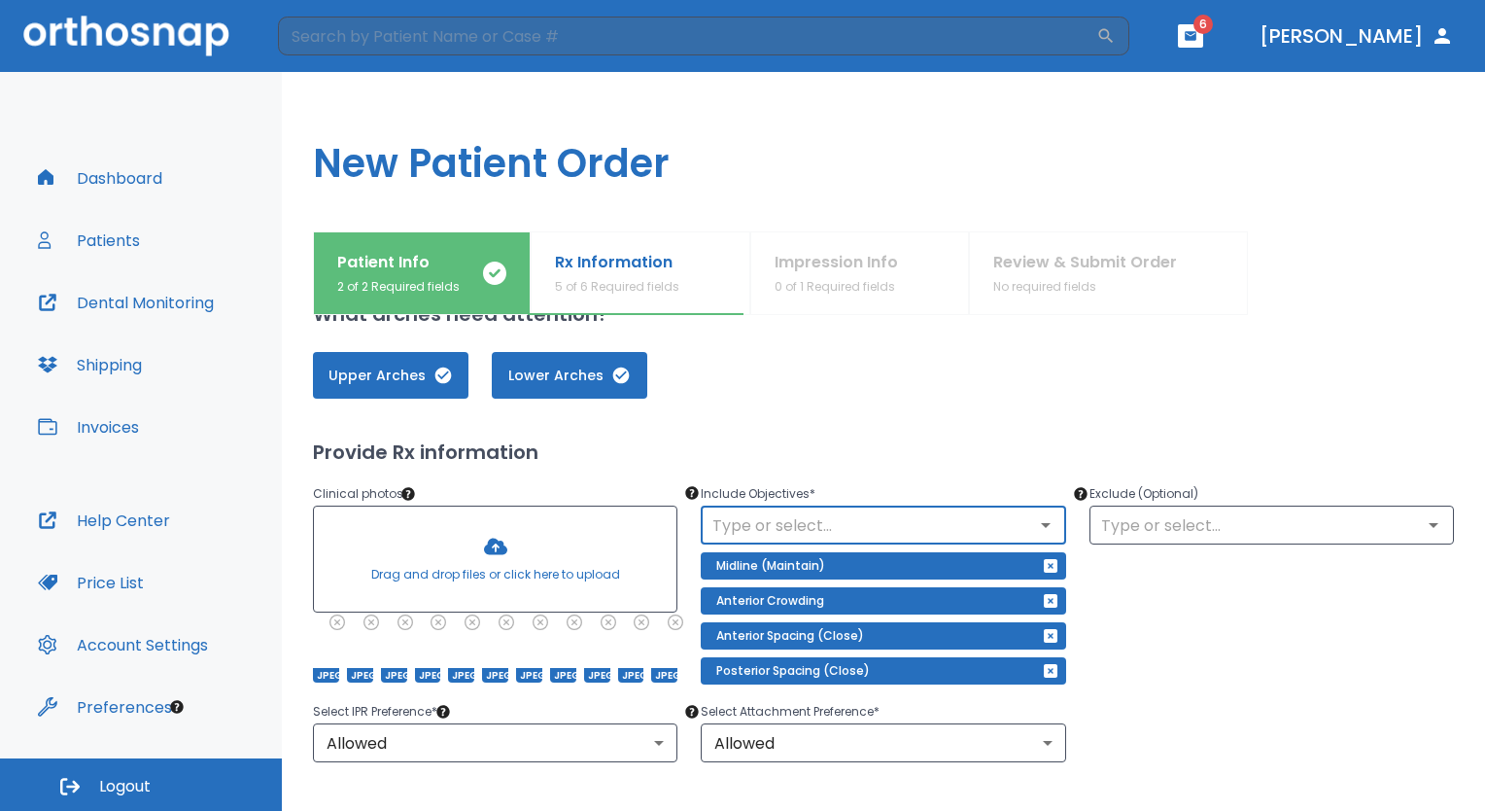
click at [1193, 705] on div "Select IPR Preference * Allowed 1 ​ Select Attachment Preference * Allowed 1 ​" at bounding box center [872, 720] width 1165 height 86
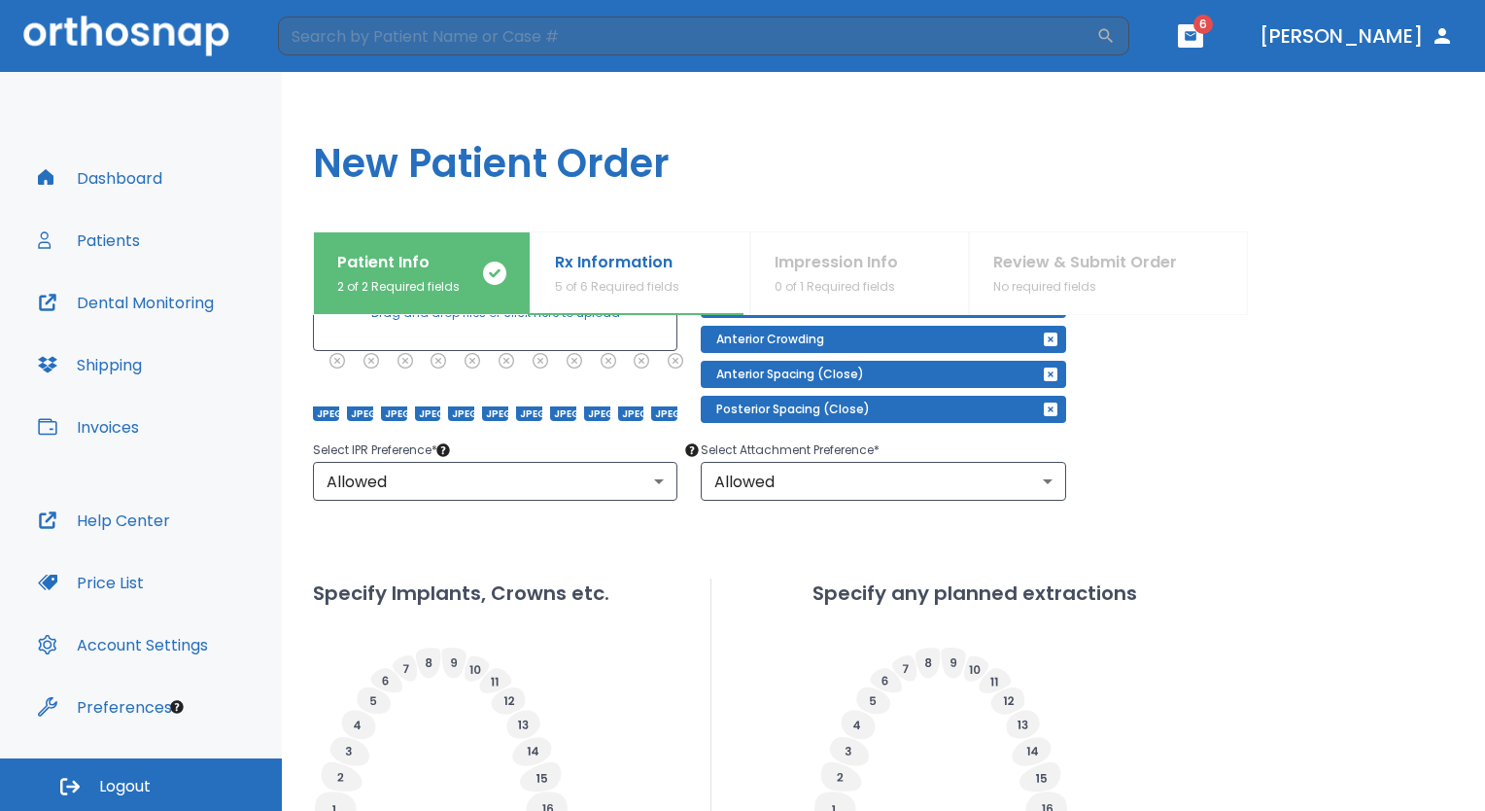
click at [1380, 594] on div "Specify Implants, Crowns etc. Specify any planned extractions" at bounding box center [883, 801] width 1141 height 447
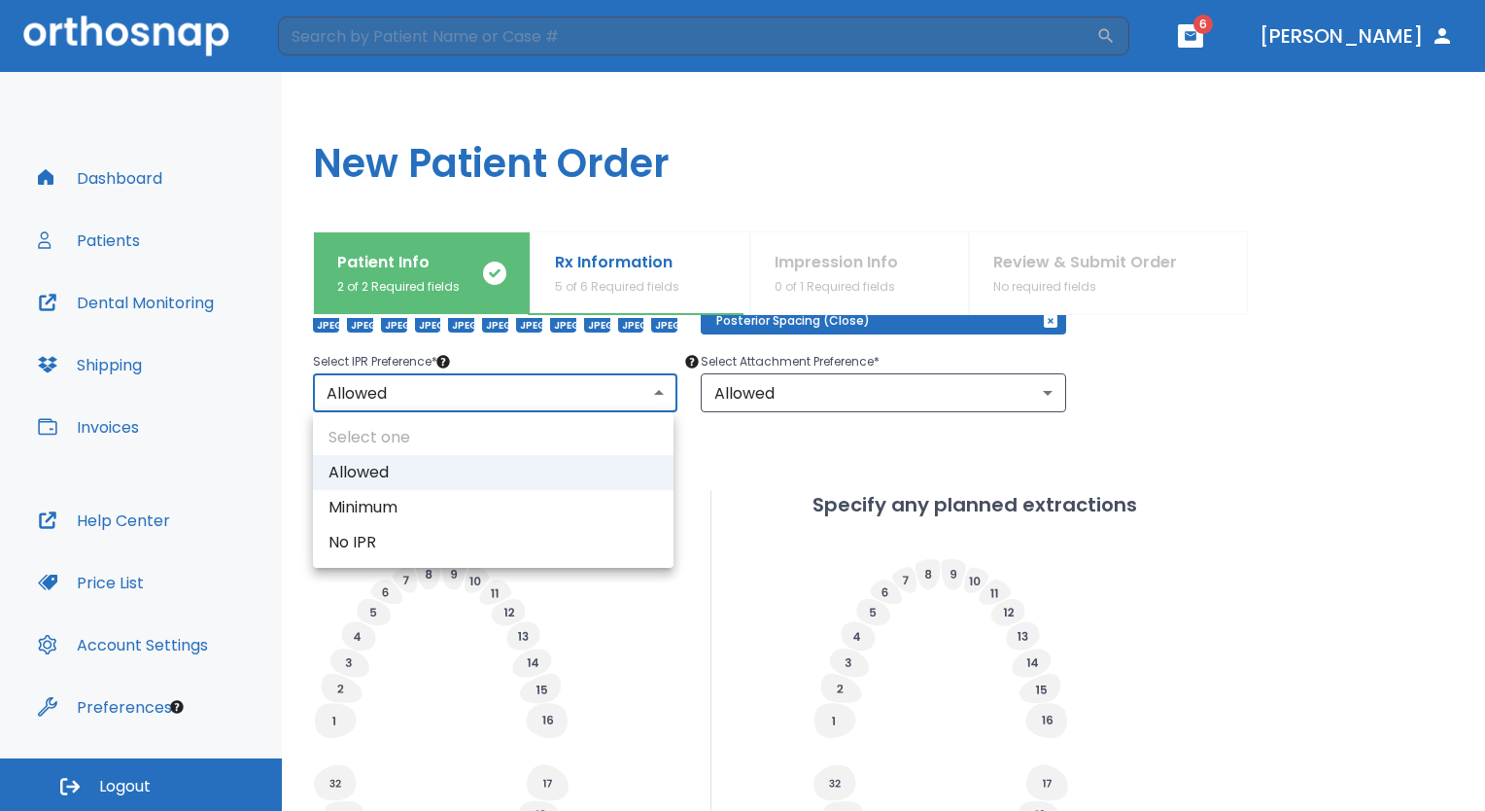
click at [423, 399] on body "​ 6 [PERSON_NAME] Dashboard Patients Dental Monitoring Shipping Invoices Help C…" at bounding box center [742, 405] width 1485 height 811
click at [746, 389] on div at bounding box center [742, 405] width 1485 height 811
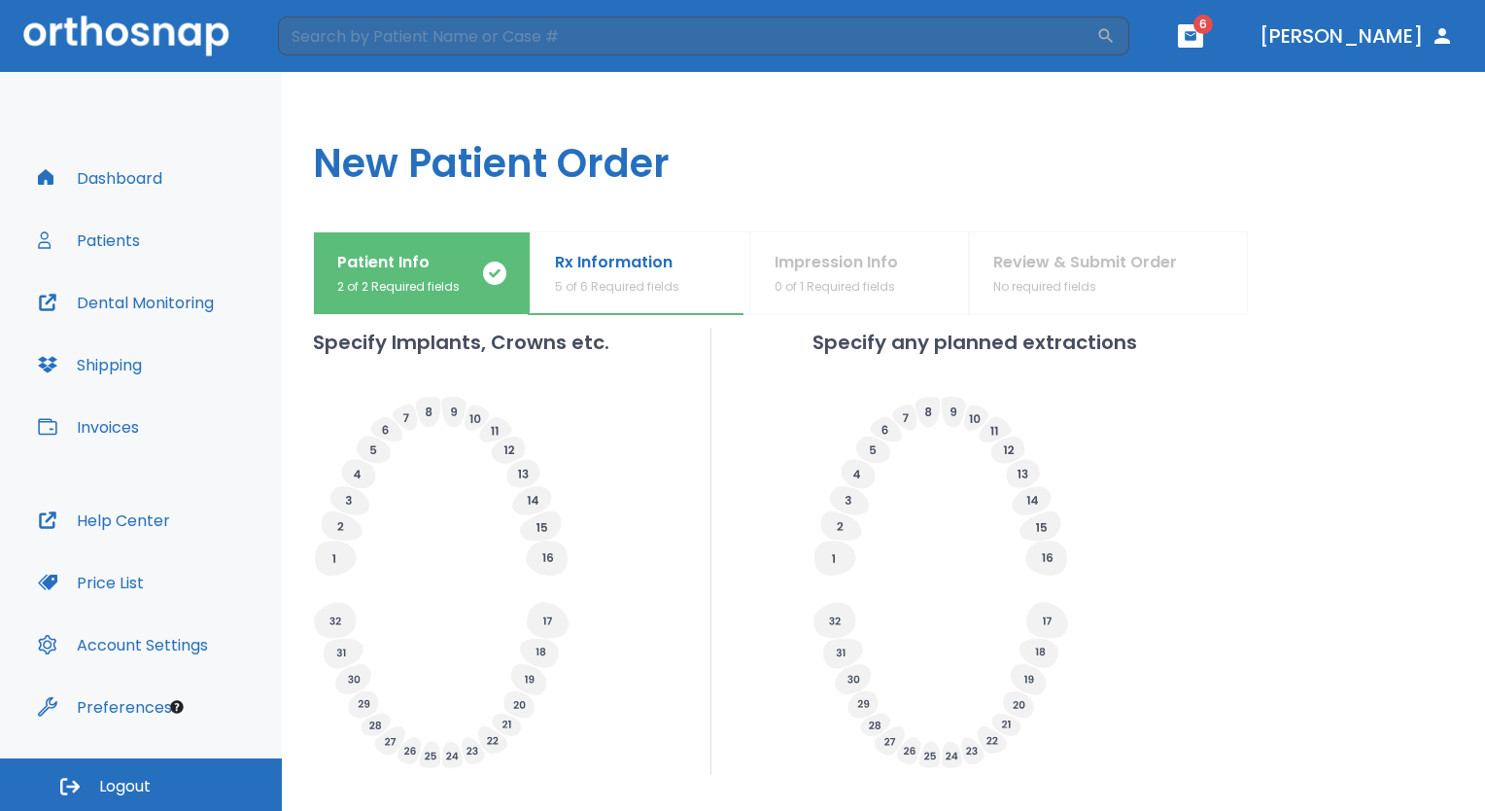
scroll to position [693, 0]
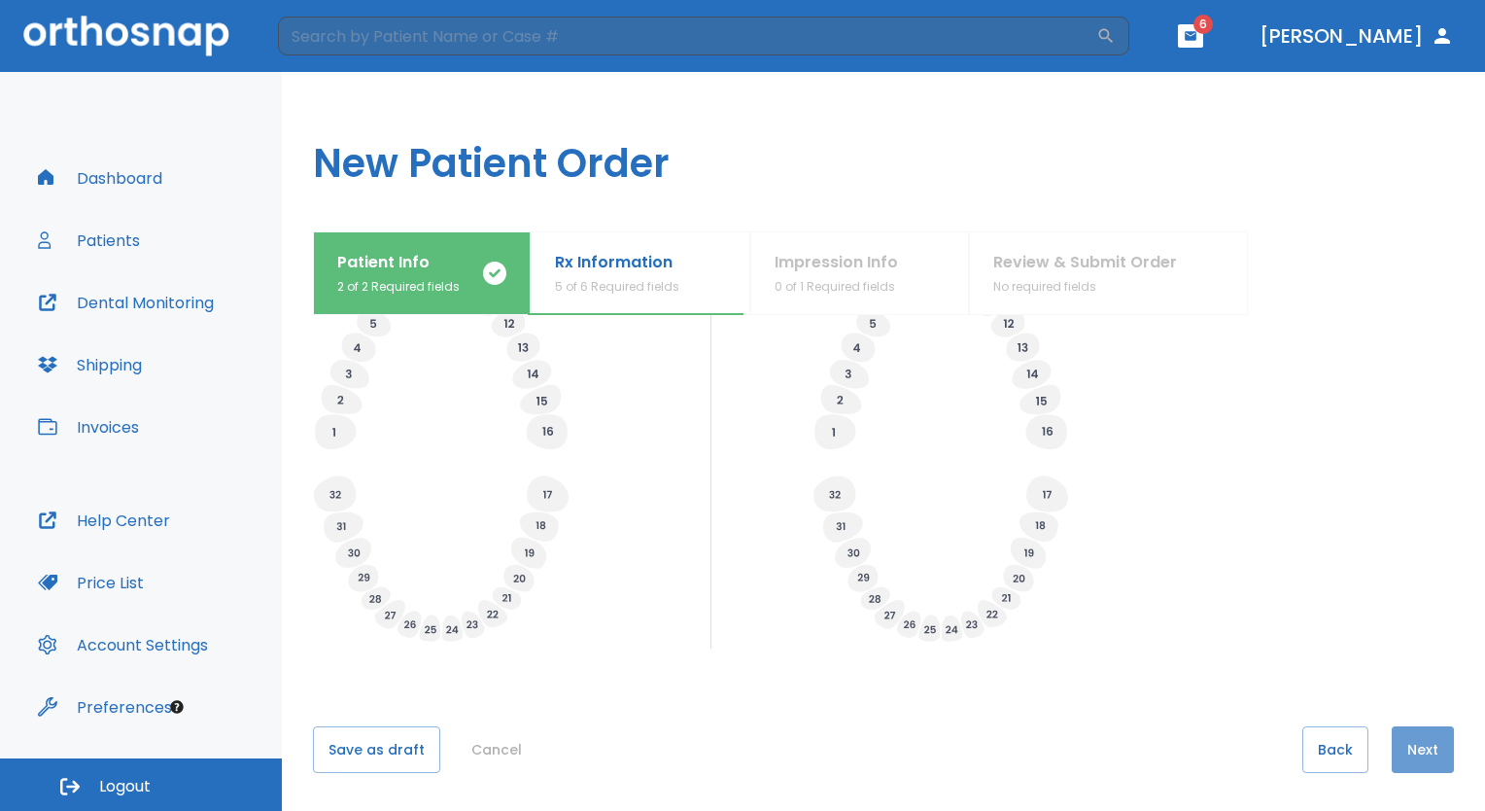
click at [1414, 746] on button "Next" at bounding box center [1423, 749] width 62 height 47
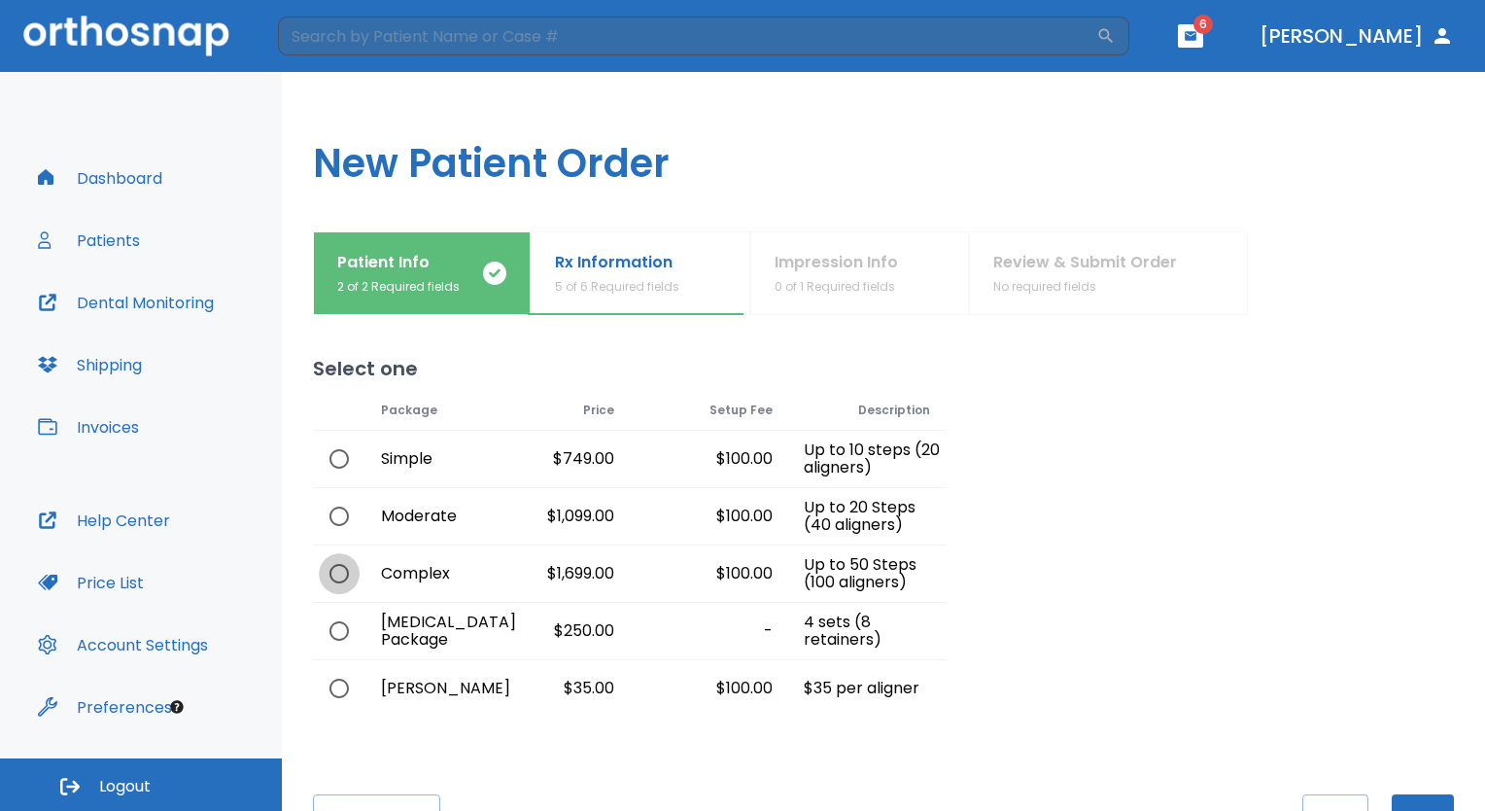
click at [344, 577] on input "radio" at bounding box center [339, 573] width 41 height 41
radio input "true"
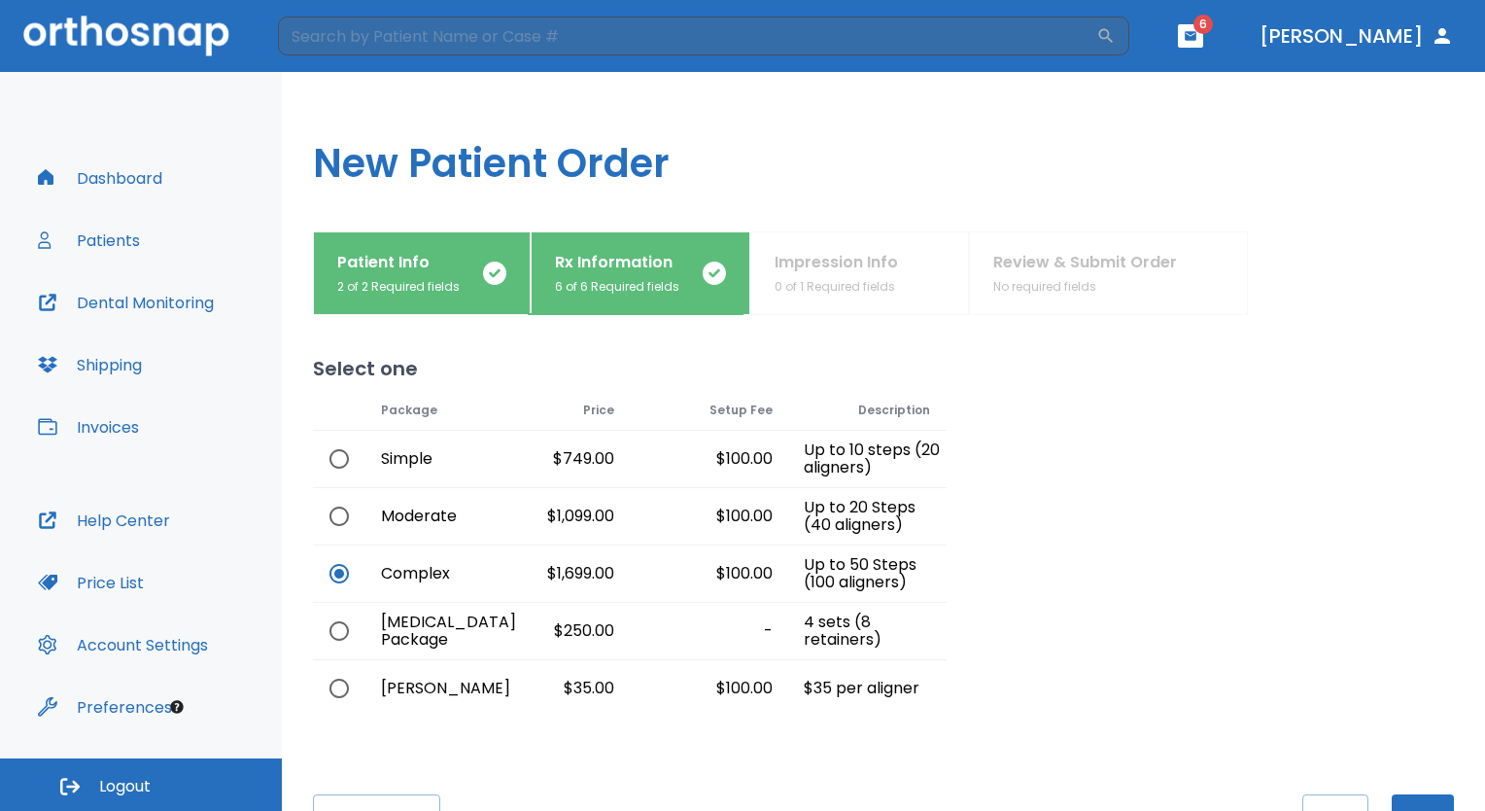
scroll to position [67, 0]
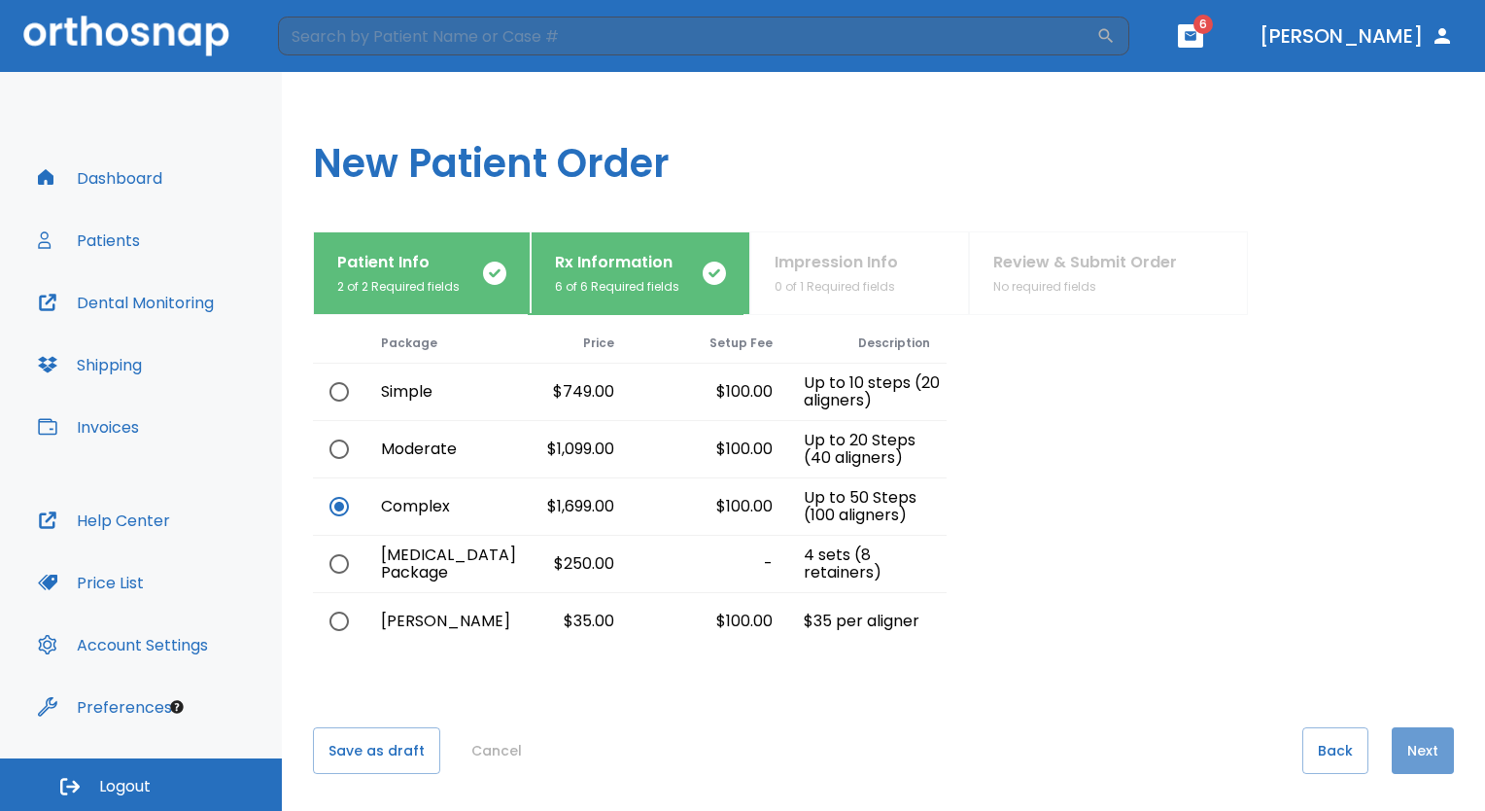
click at [1411, 737] on button "Next" at bounding box center [1423, 750] width 62 height 47
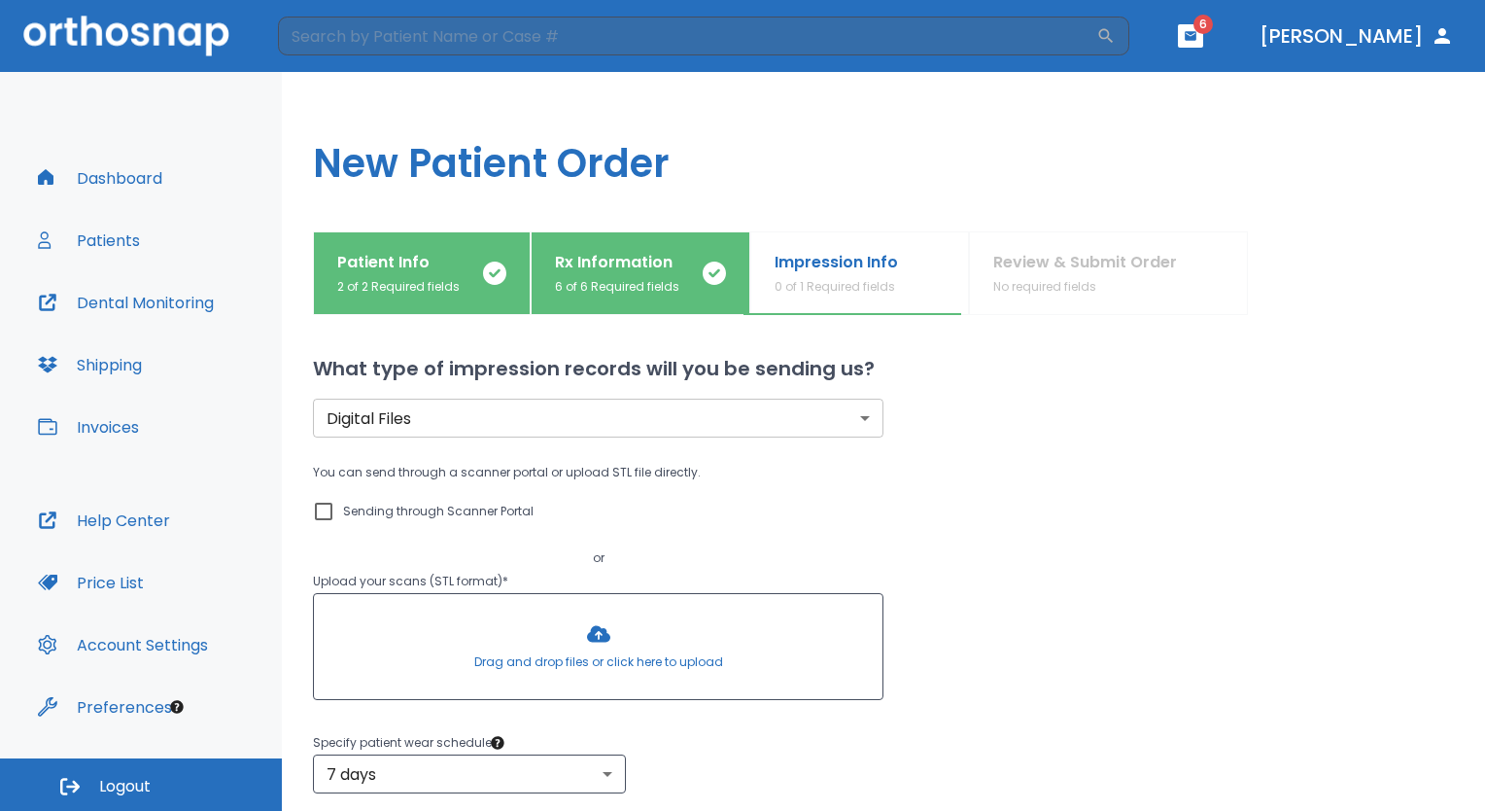
click at [319, 509] on input "Sending through Scanner Portal" at bounding box center [323, 511] width 23 height 23
checkbox input "true"
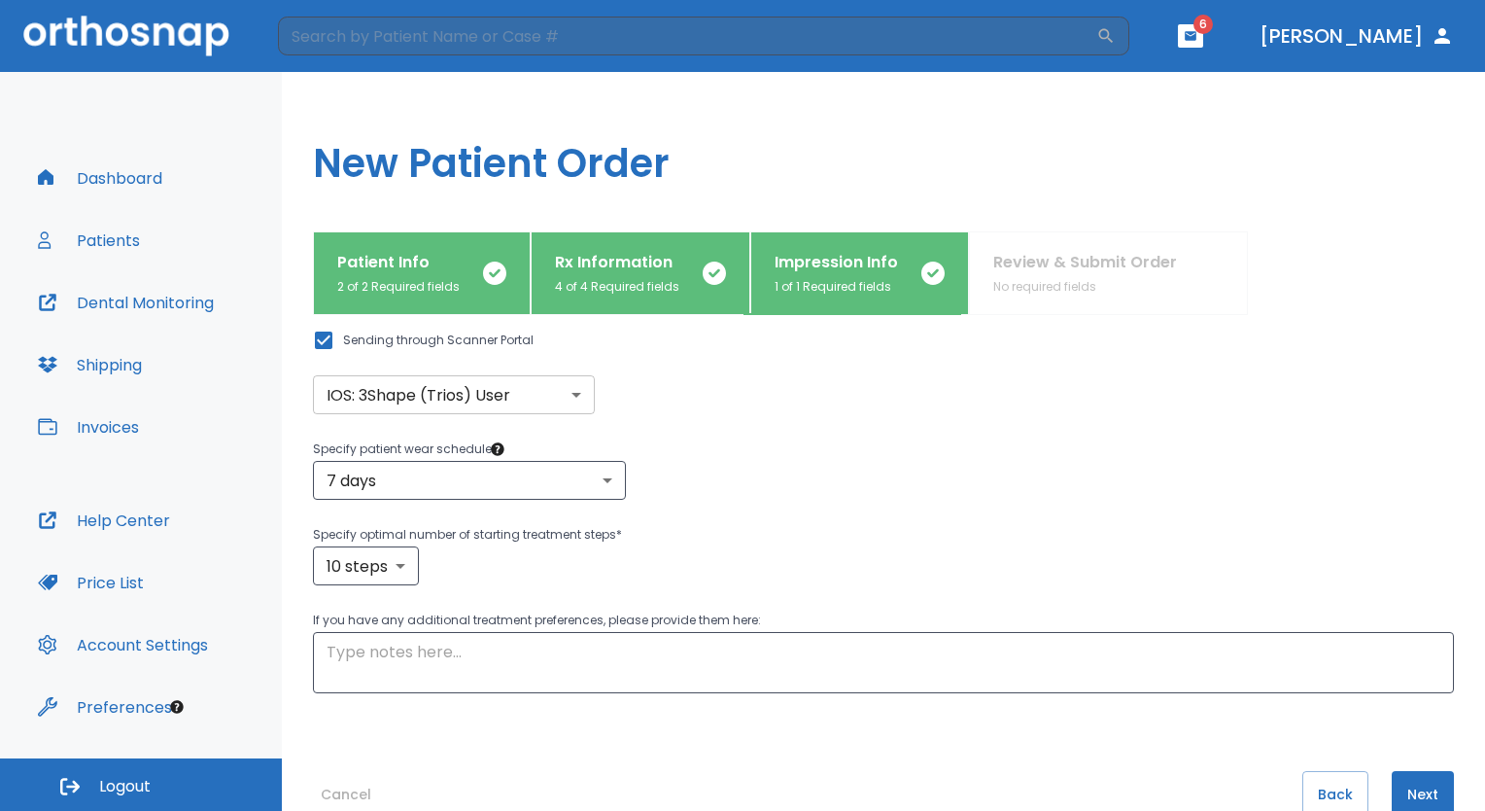
scroll to position [185, 0]
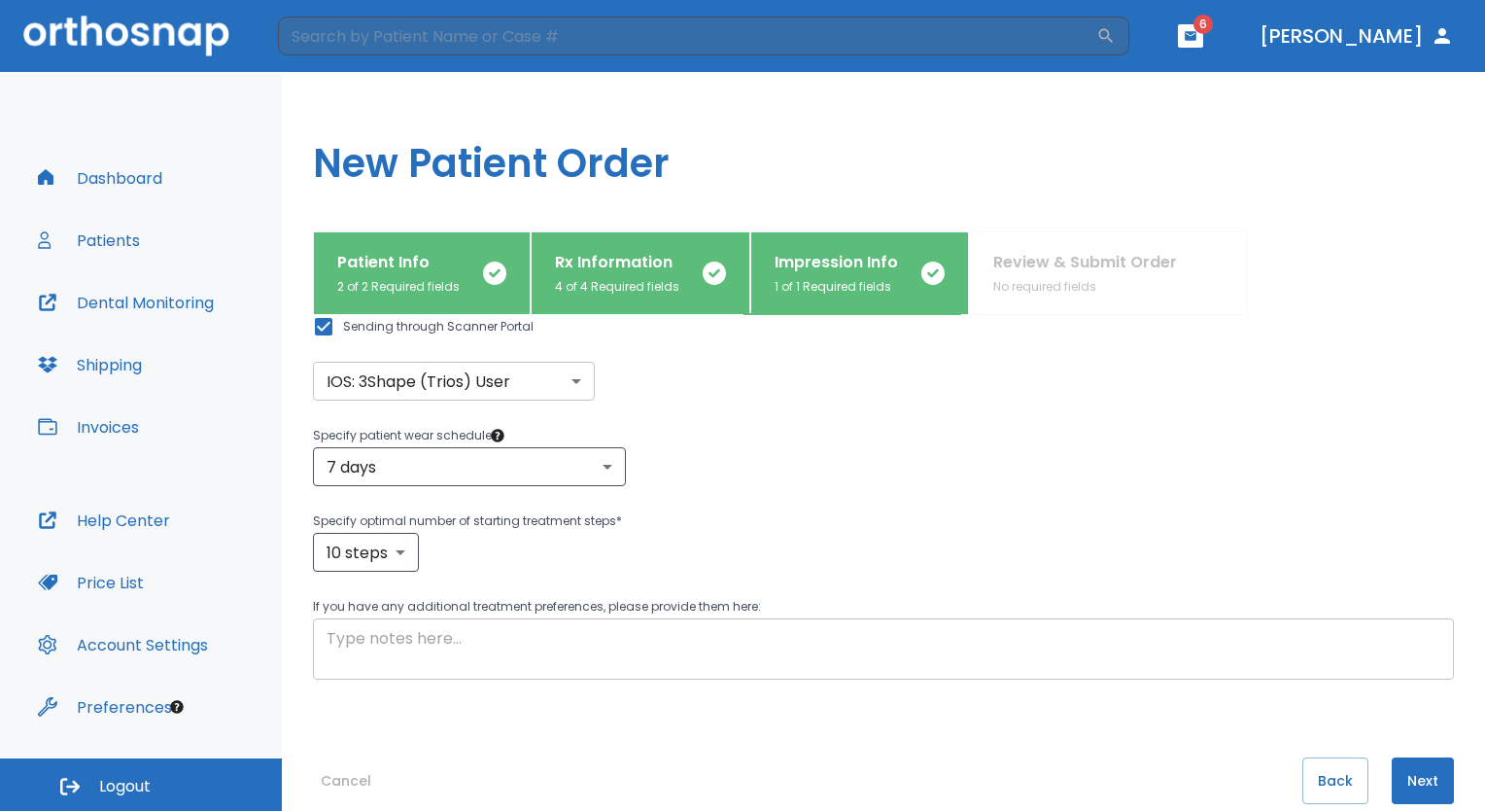
click at [521, 654] on textarea at bounding box center [884, 649] width 1114 height 45
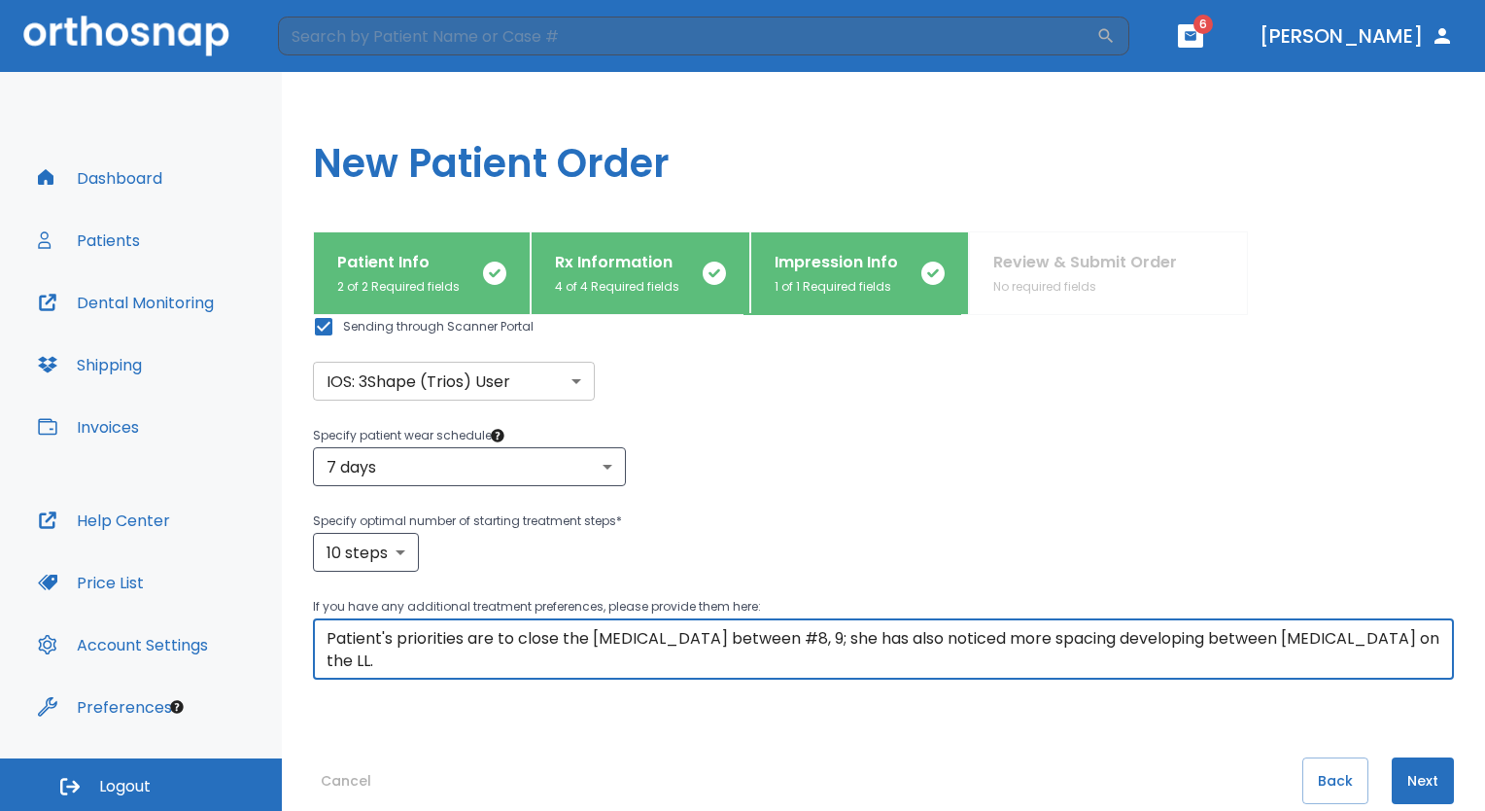
type textarea "Patient's priorities are to close the [MEDICAL_DATA] between #8, 9; she has als…"
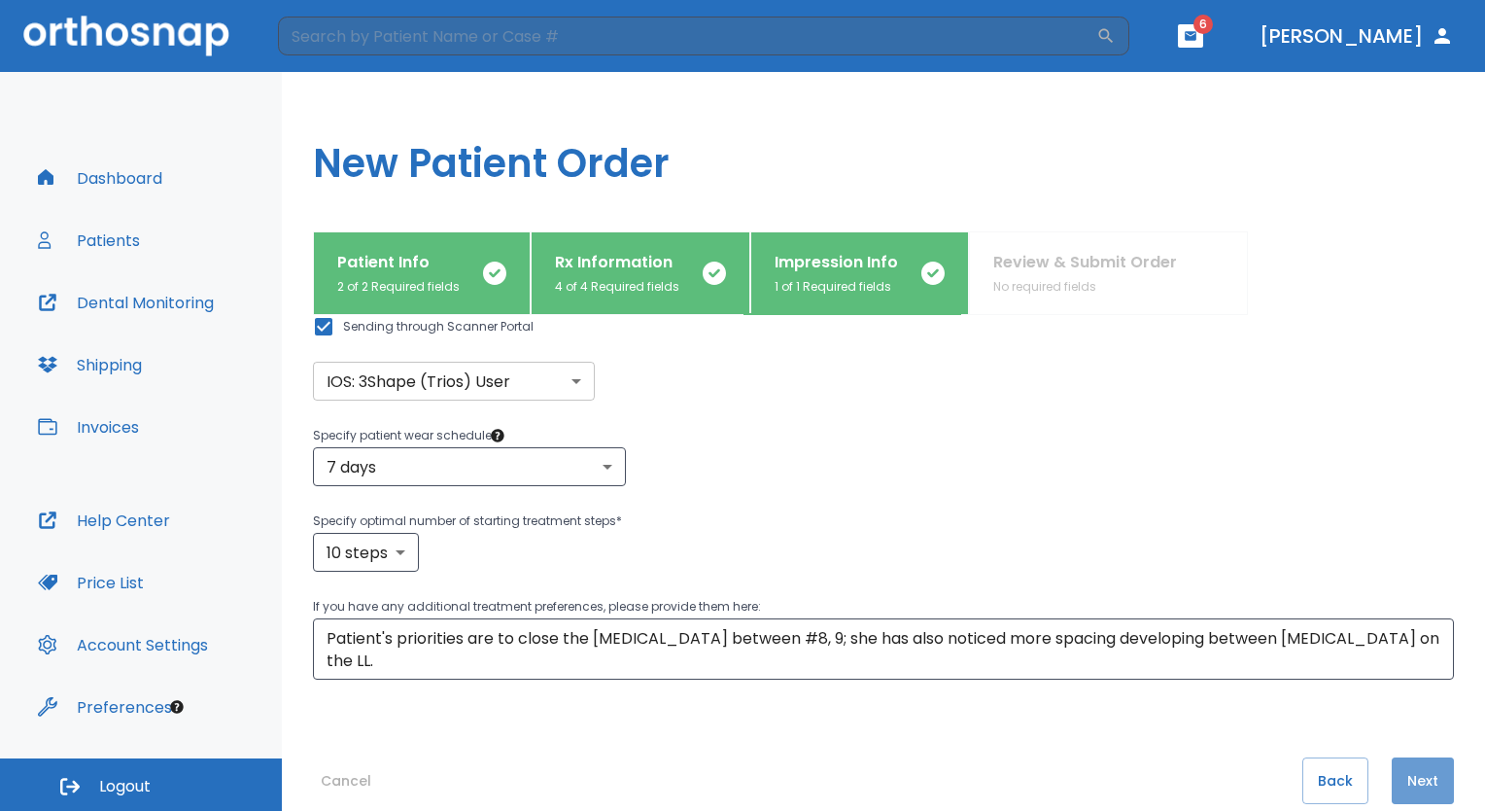
click at [1407, 784] on button "Next" at bounding box center [1423, 780] width 62 height 47
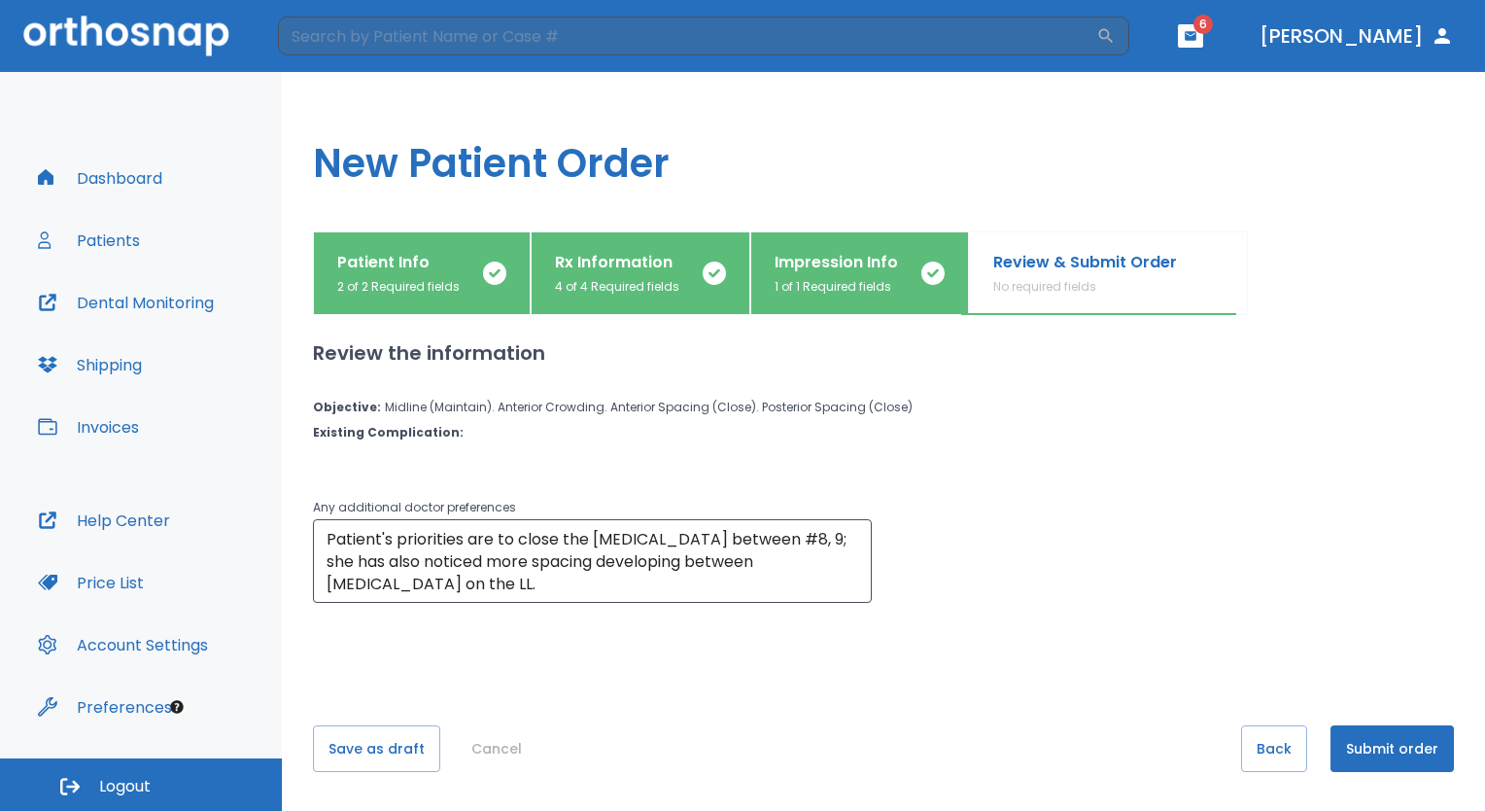
scroll to position [0, 0]
click at [1376, 738] on button "Submit order" at bounding box center [1392, 748] width 123 height 47
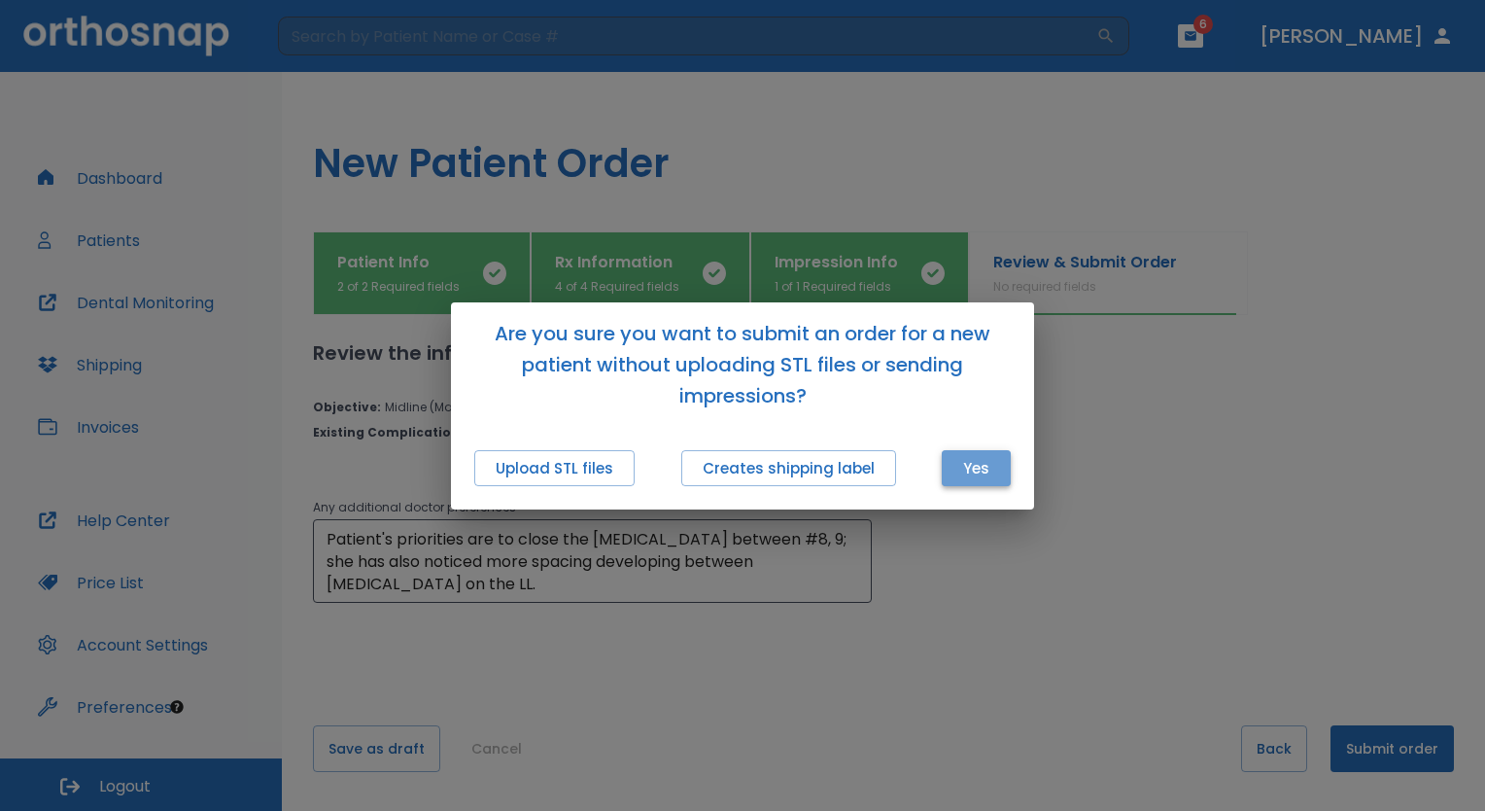
click at [987, 462] on button "Yes" at bounding box center [976, 468] width 69 height 36
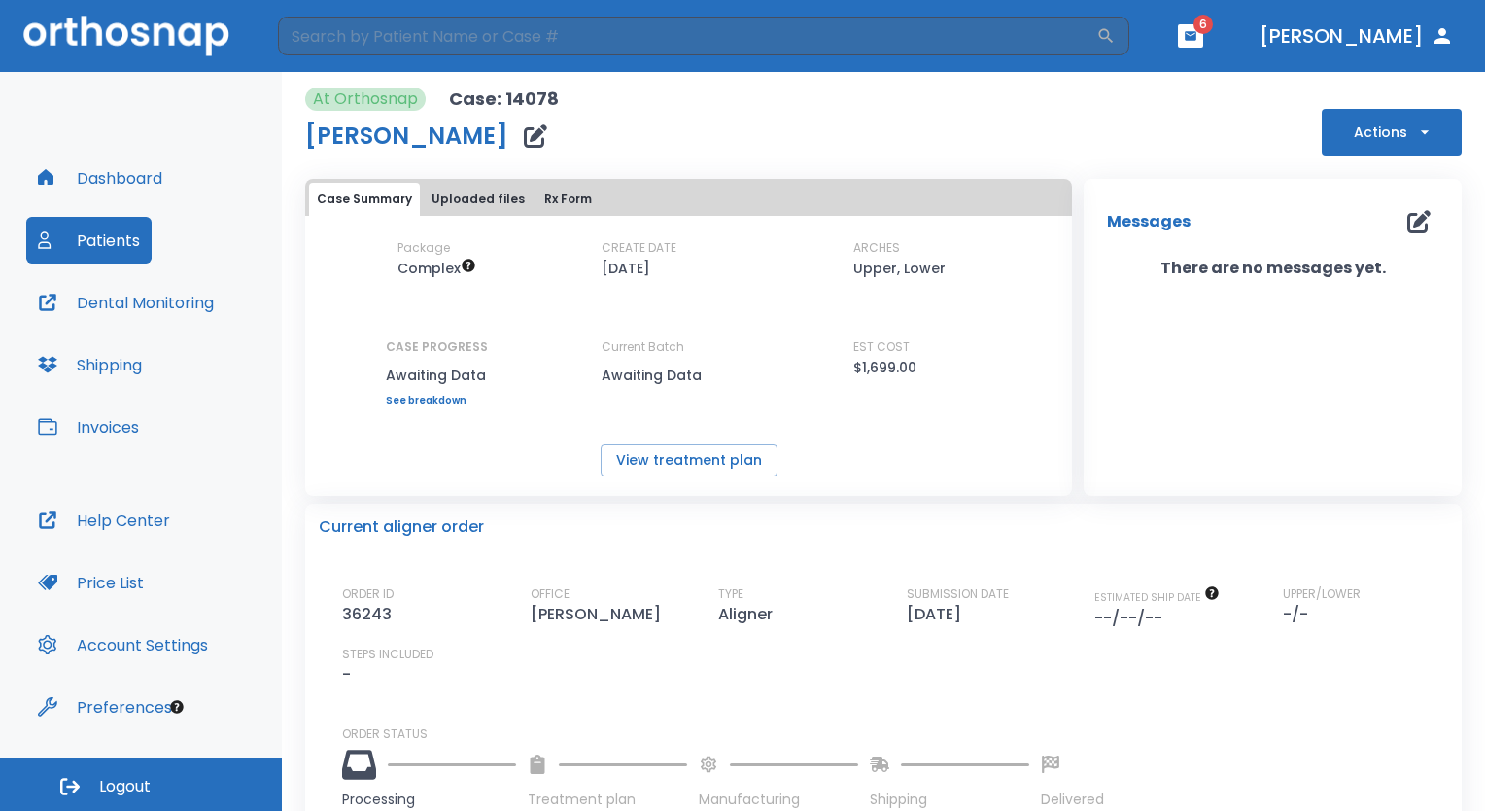
click at [1204, 29] on button "button" at bounding box center [1190, 35] width 25 height 23
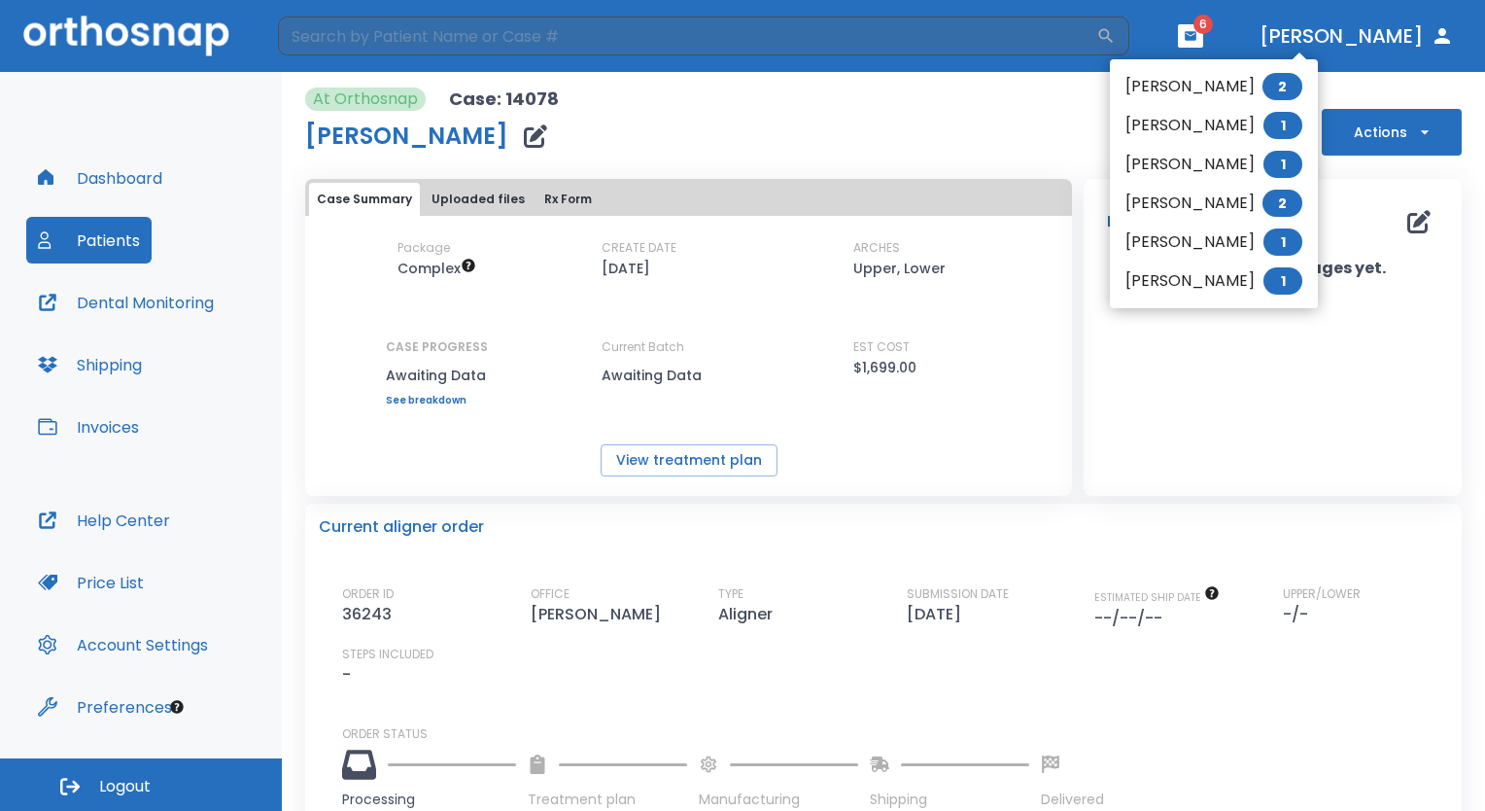
click at [1190, 286] on li "[PERSON_NAME] 1" at bounding box center [1214, 281] width 208 height 39
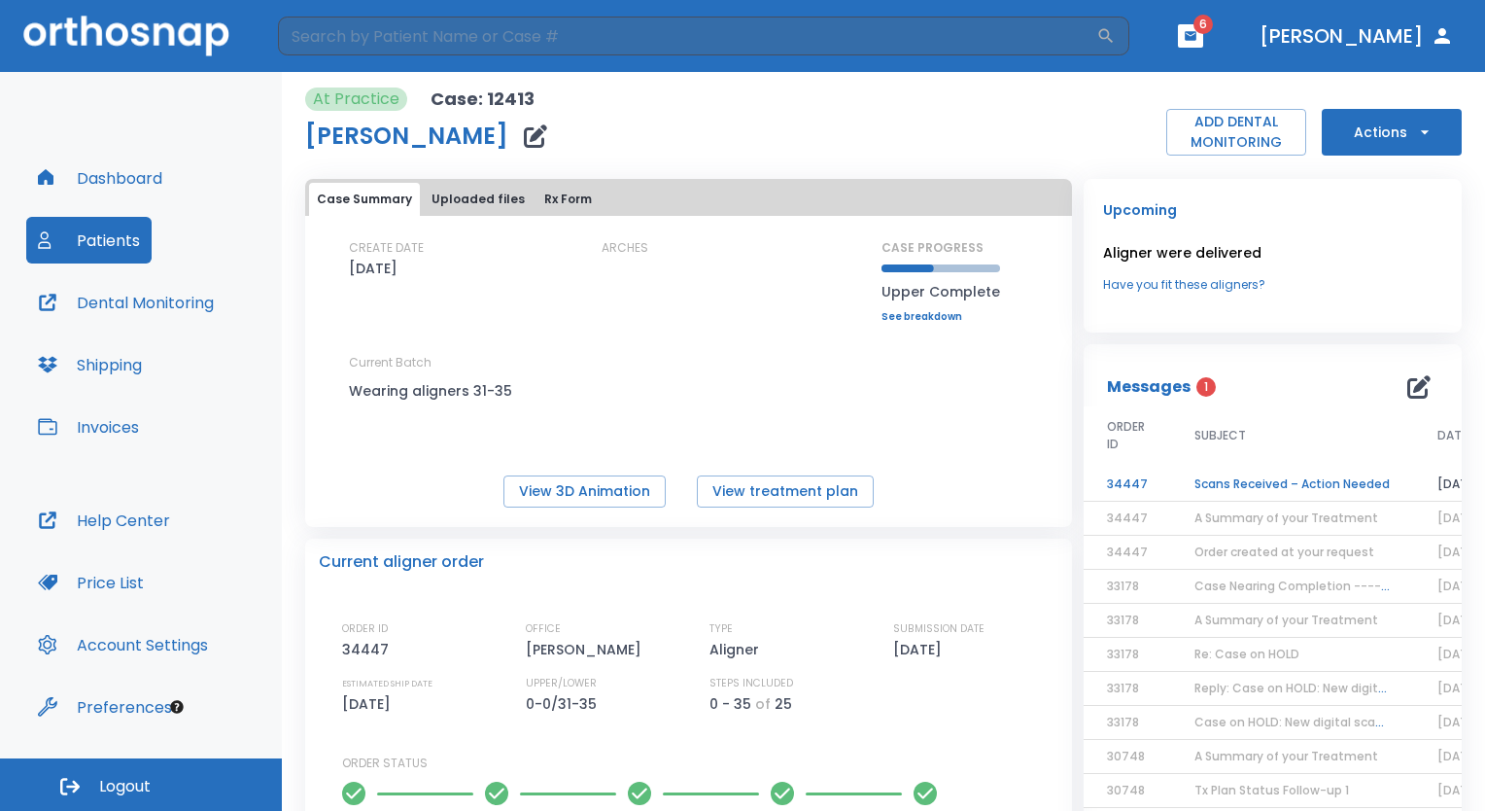
click at [1314, 480] on td "Scans Received – Action Needed" at bounding box center [1292, 485] width 243 height 34
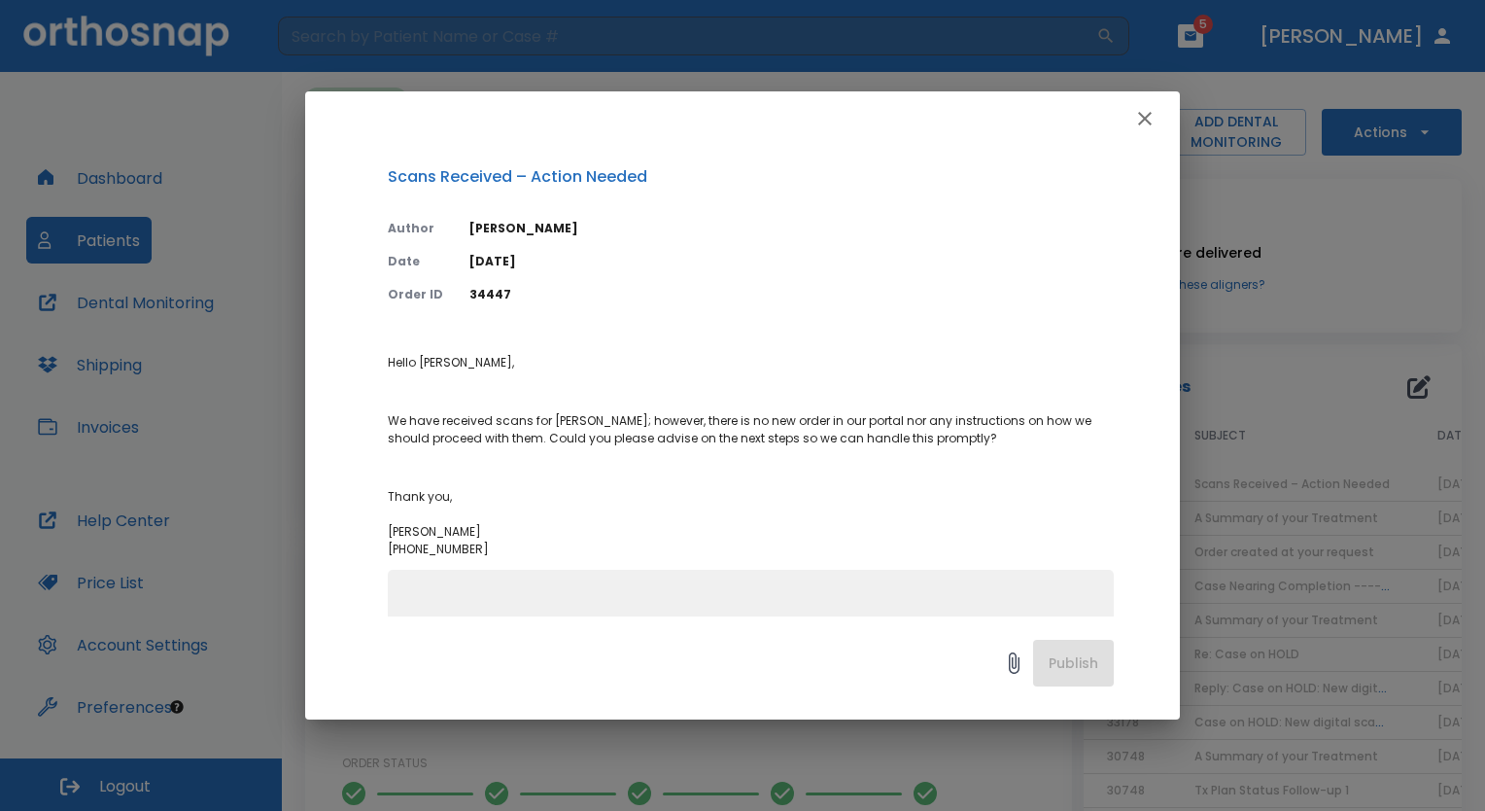
click at [1145, 124] on icon "button" at bounding box center [1145, 118] width 23 height 23
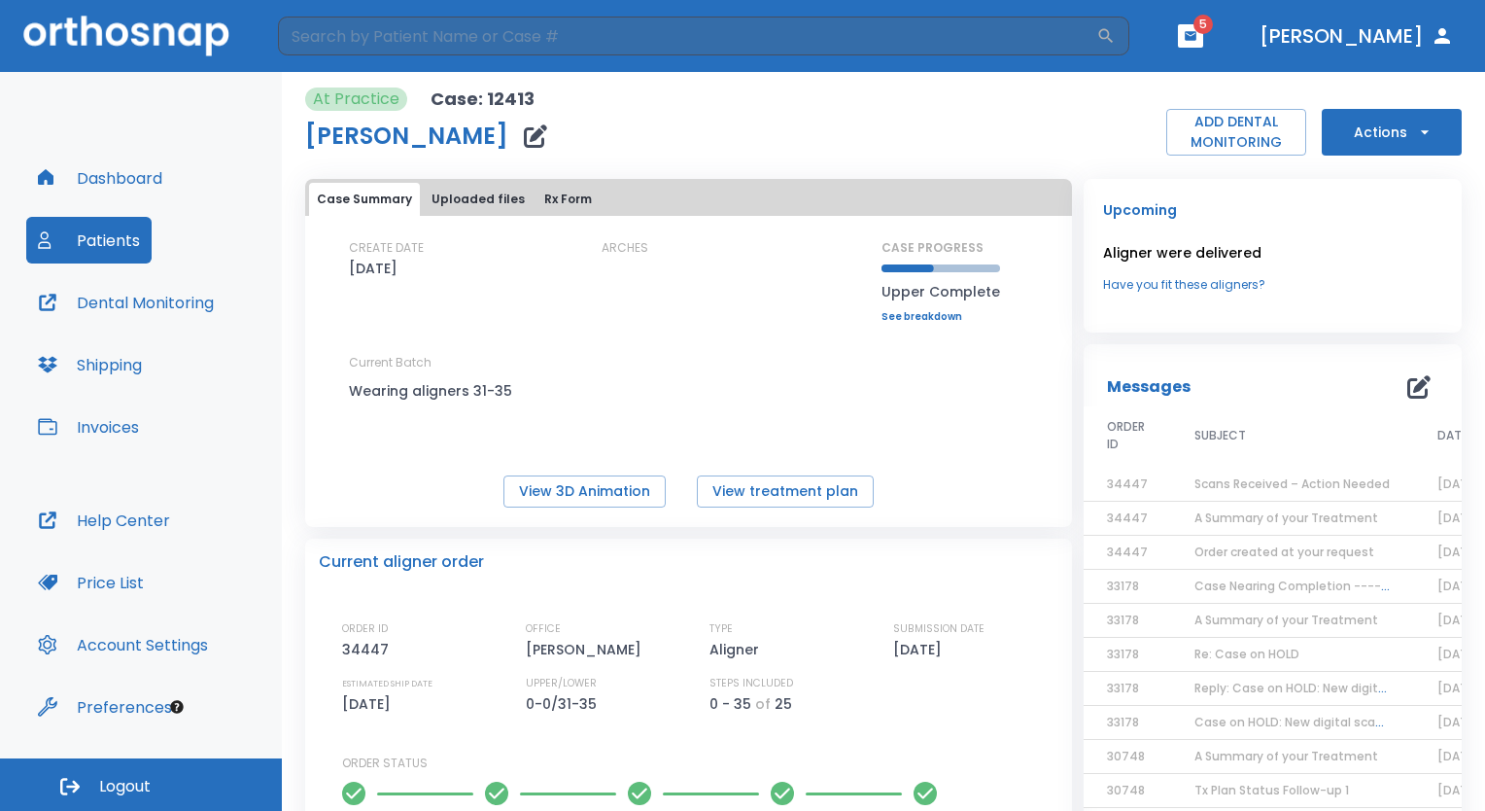
click at [1415, 139] on icon "button" at bounding box center [1424, 131] width 19 height 19
click at [1415, 285] on p "Order Next Aligners" at bounding box center [1380, 284] width 110 height 17
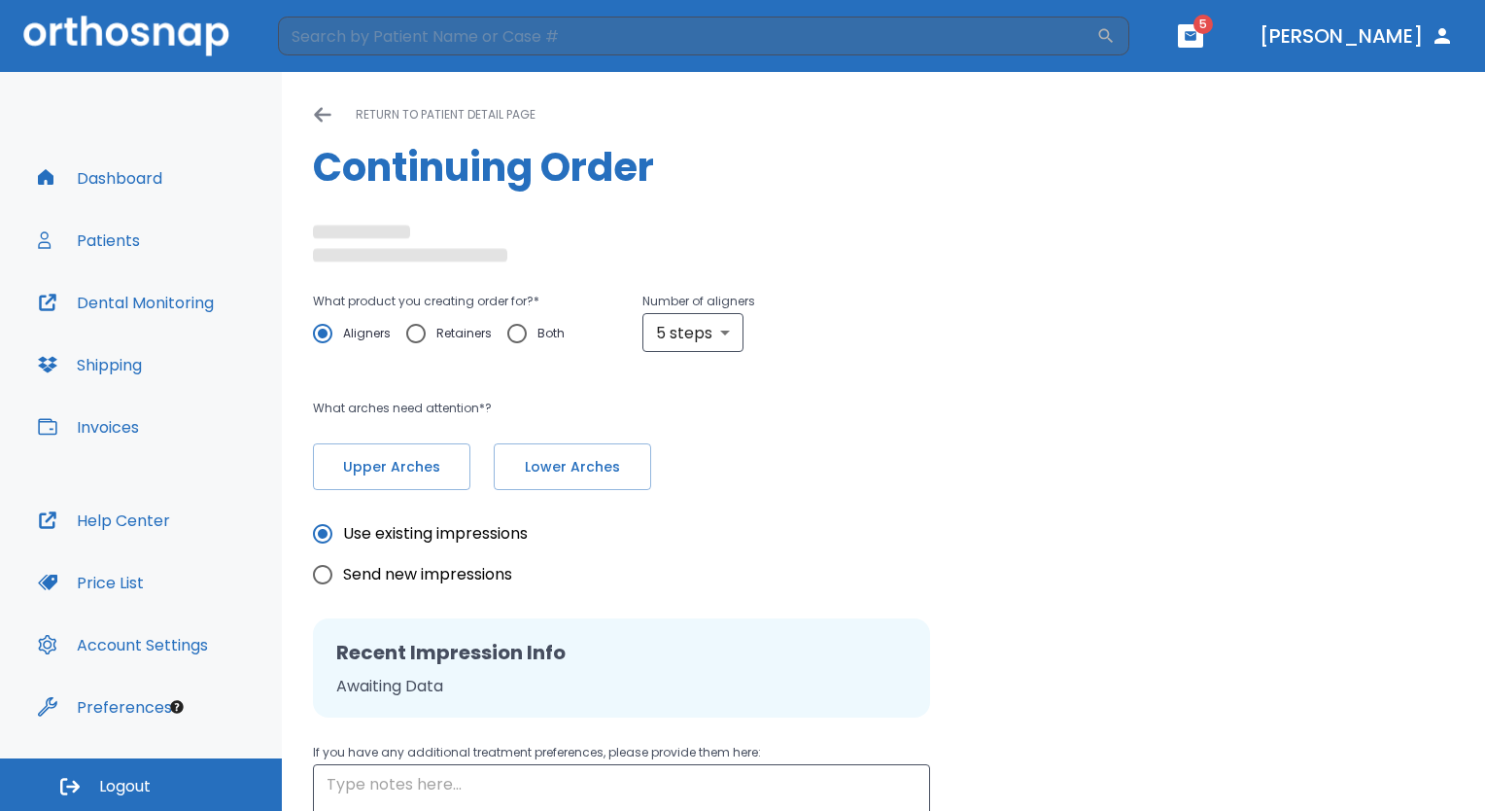
type input "10"
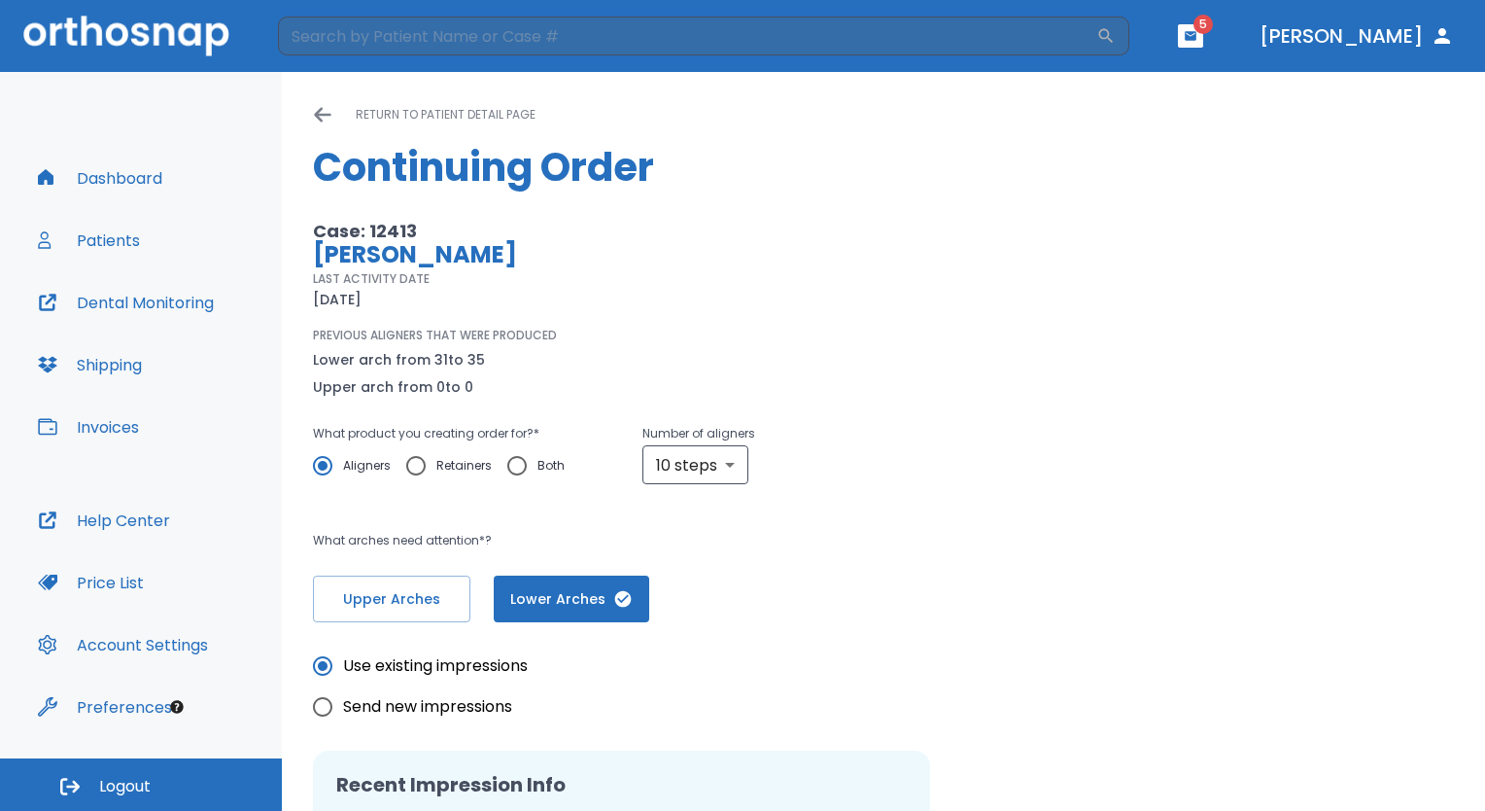
click at [420, 331] on p "PREVIOUS ALIGNERS THAT WERE PRODUCED" at bounding box center [435, 335] width 244 height 17
click at [416, 460] on input "Retainers" at bounding box center [416, 465] width 41 height 41
radio input "true"
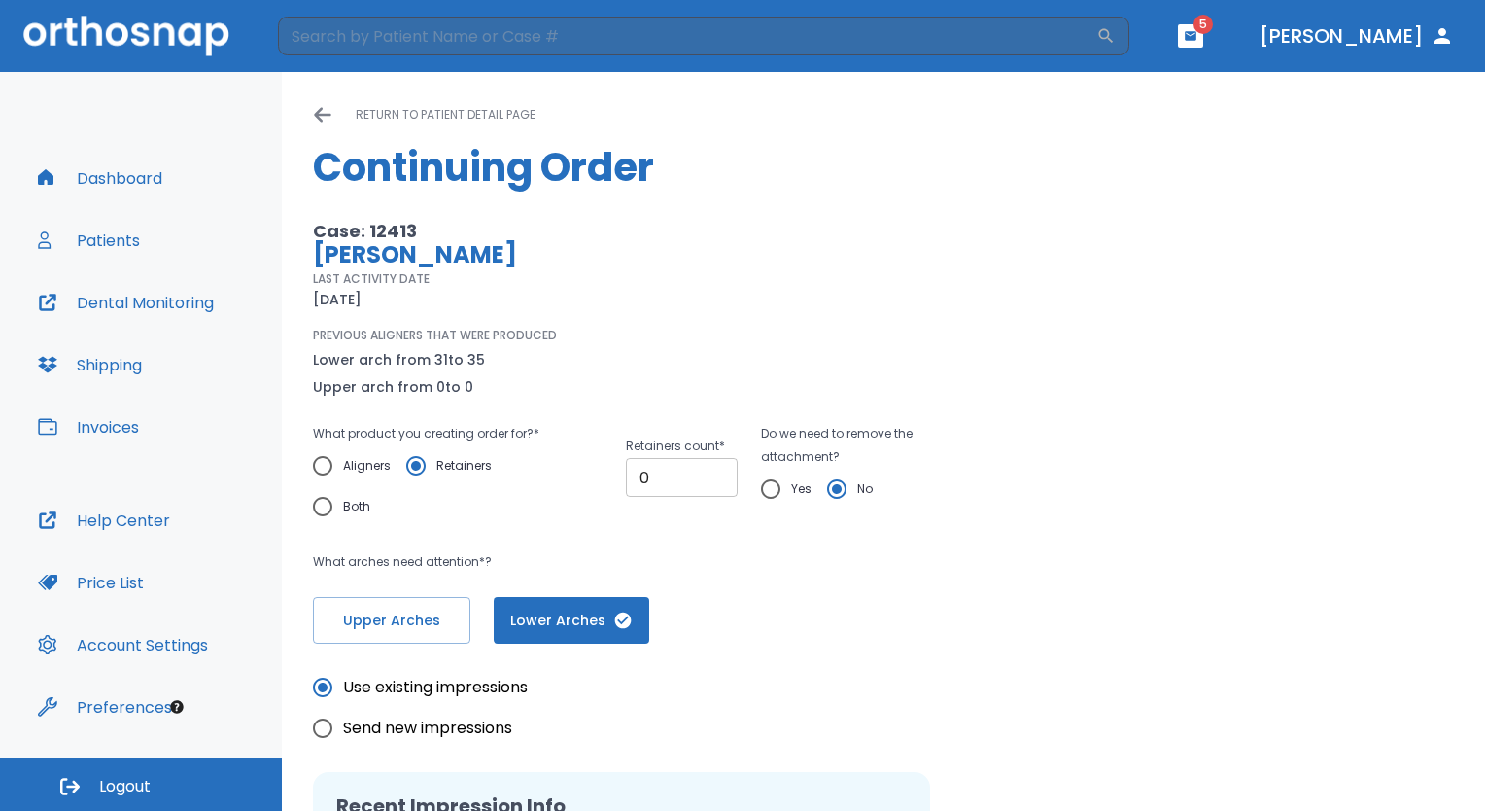
click at [685, 484] on input "0" at bounding box center [682, 477] width 112 height 39
type input "01"
click at [1135, 609] on div "Case: 12413 [PERSON_NAME] LAST ACTIVITY DATE [DATE] PREVIOUS ALIGNERS THAT WERE…" at bounding box center [883, 432] width 1141 height 424
click at [390, 619] on span "Upper Arches" at bounding box center [391, 621] width 117 height 20
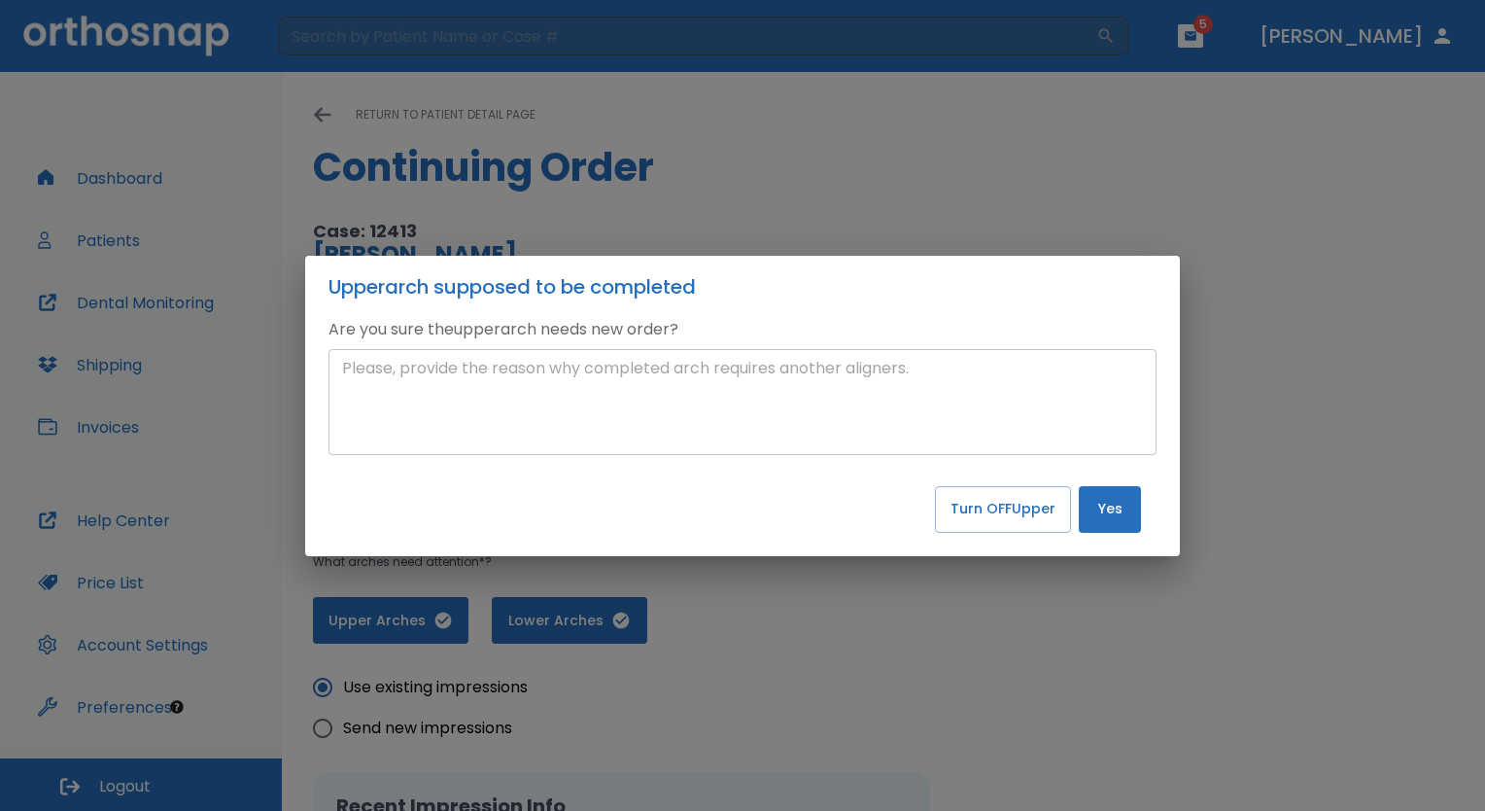
click at [743, 412] on textarea at bounding box center [742, 401] width 801 height 89
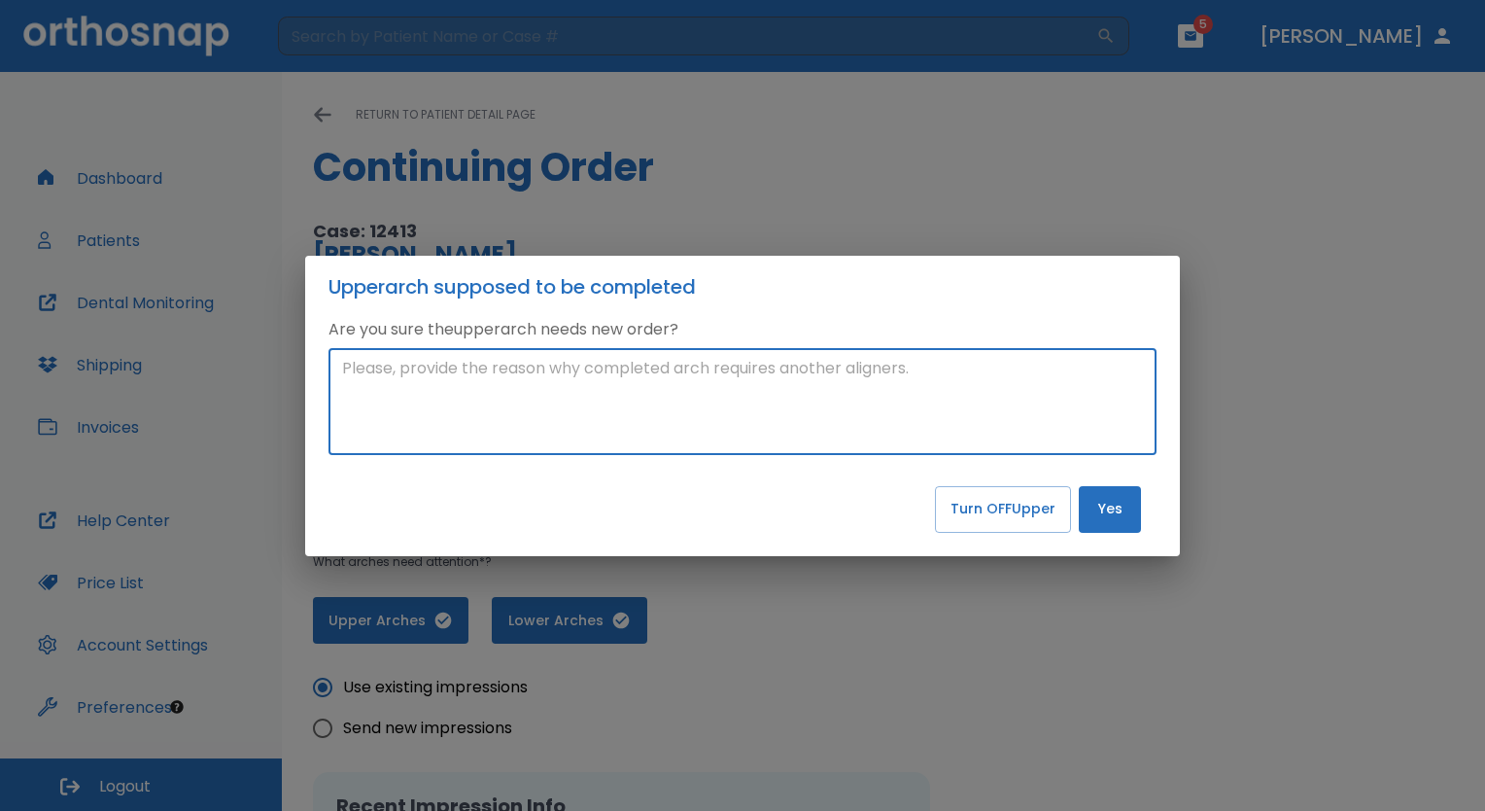
click at [1120, 510] on button "Yes" at bounding box center [1110, 509] width 62 height 47
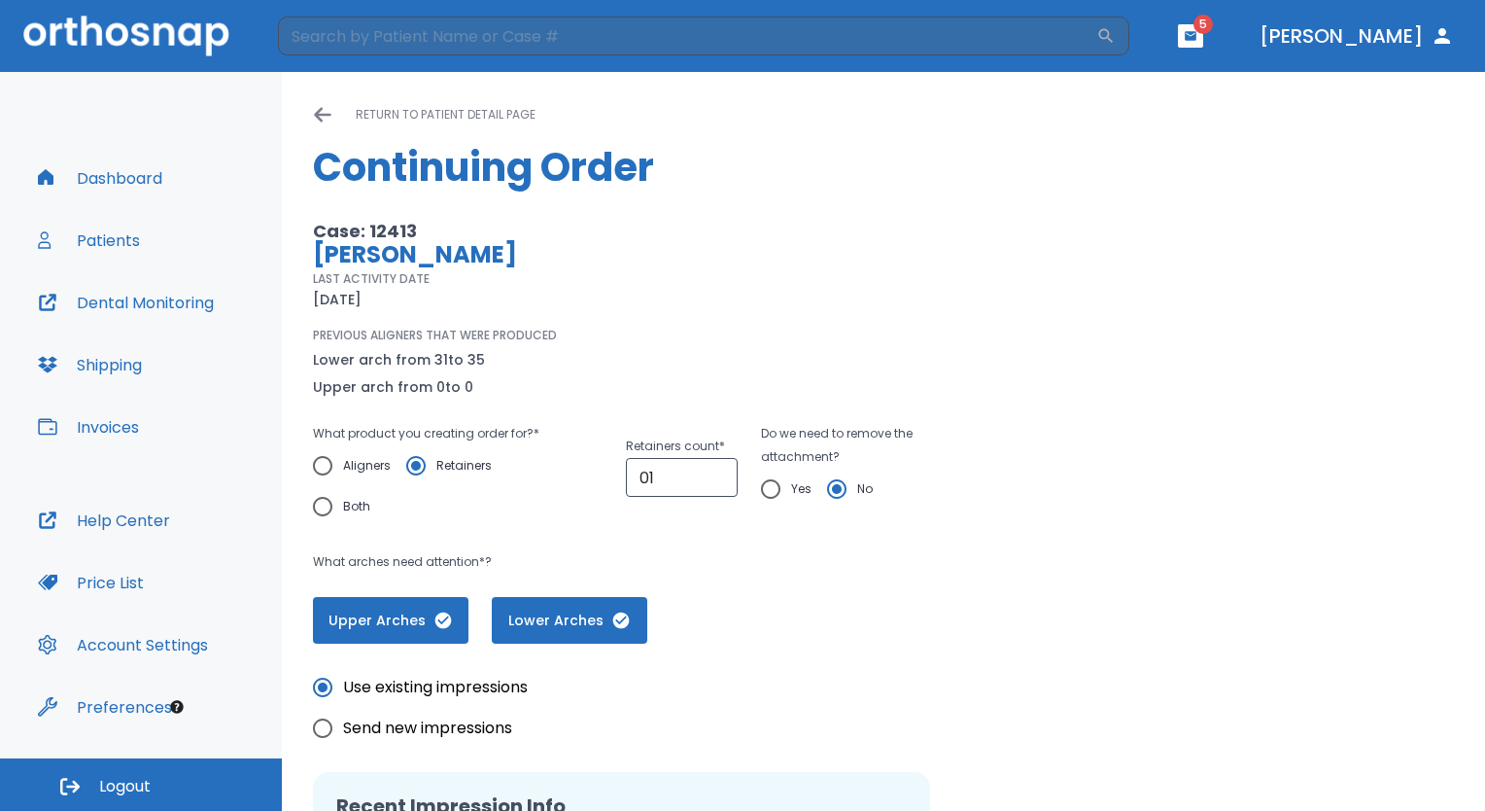
click at [613, 629] on icon "button" at bounding box center [620, 620] width 19 height 19
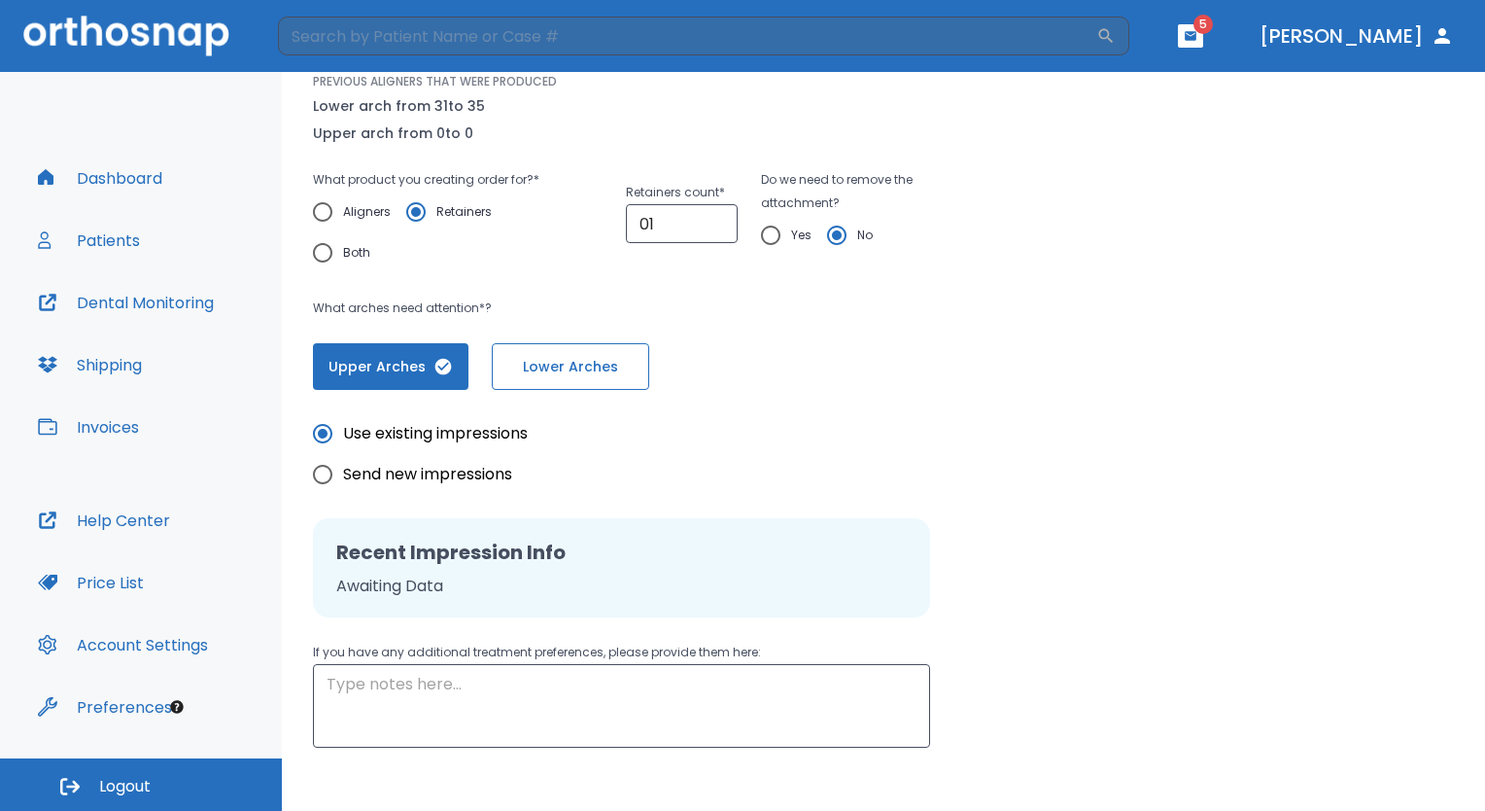
scroll to position [261, 0]
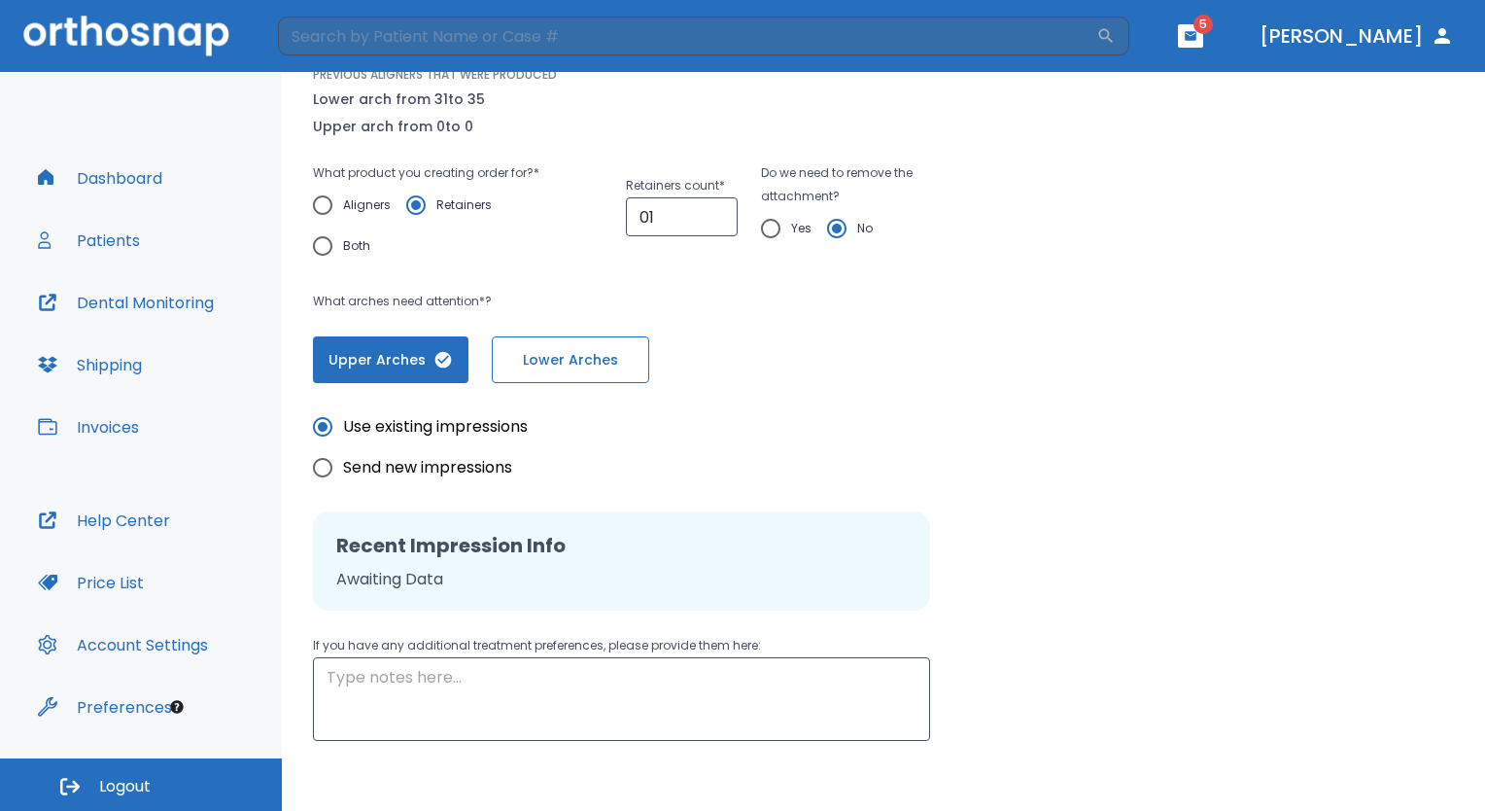
click at [463, 472] on span "Send new impressions" at bounding box center [427, 467] width 169 height 23
click at [343, 472] on input "Send new impressions" at bounding box center [322, 467] width 41 height 41
radio input "true"
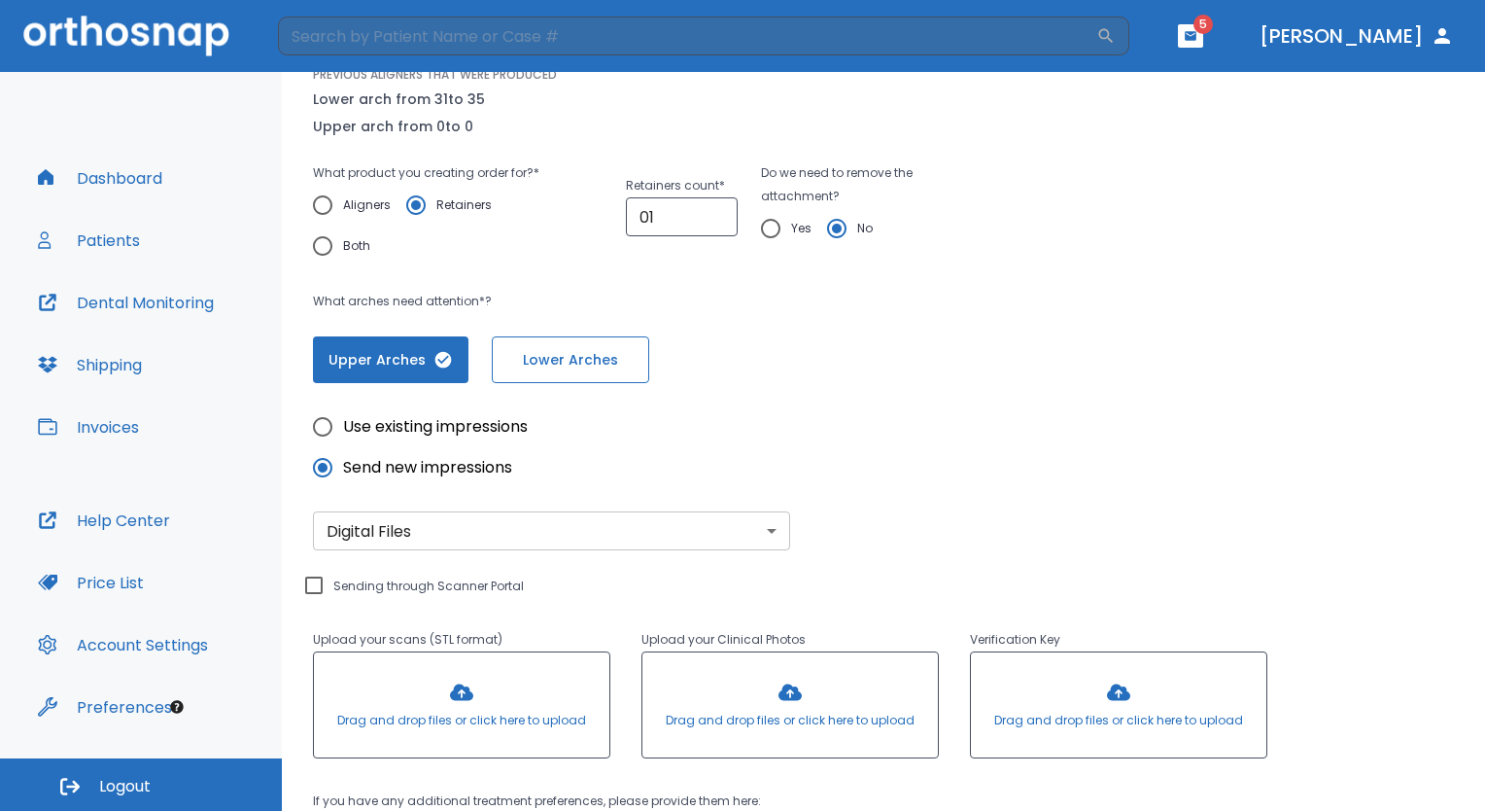
click at [321, 590] on input "Sending through Scanner Portal" at bounding box center [313, 585] width 23 height 23
checkbox input "true"
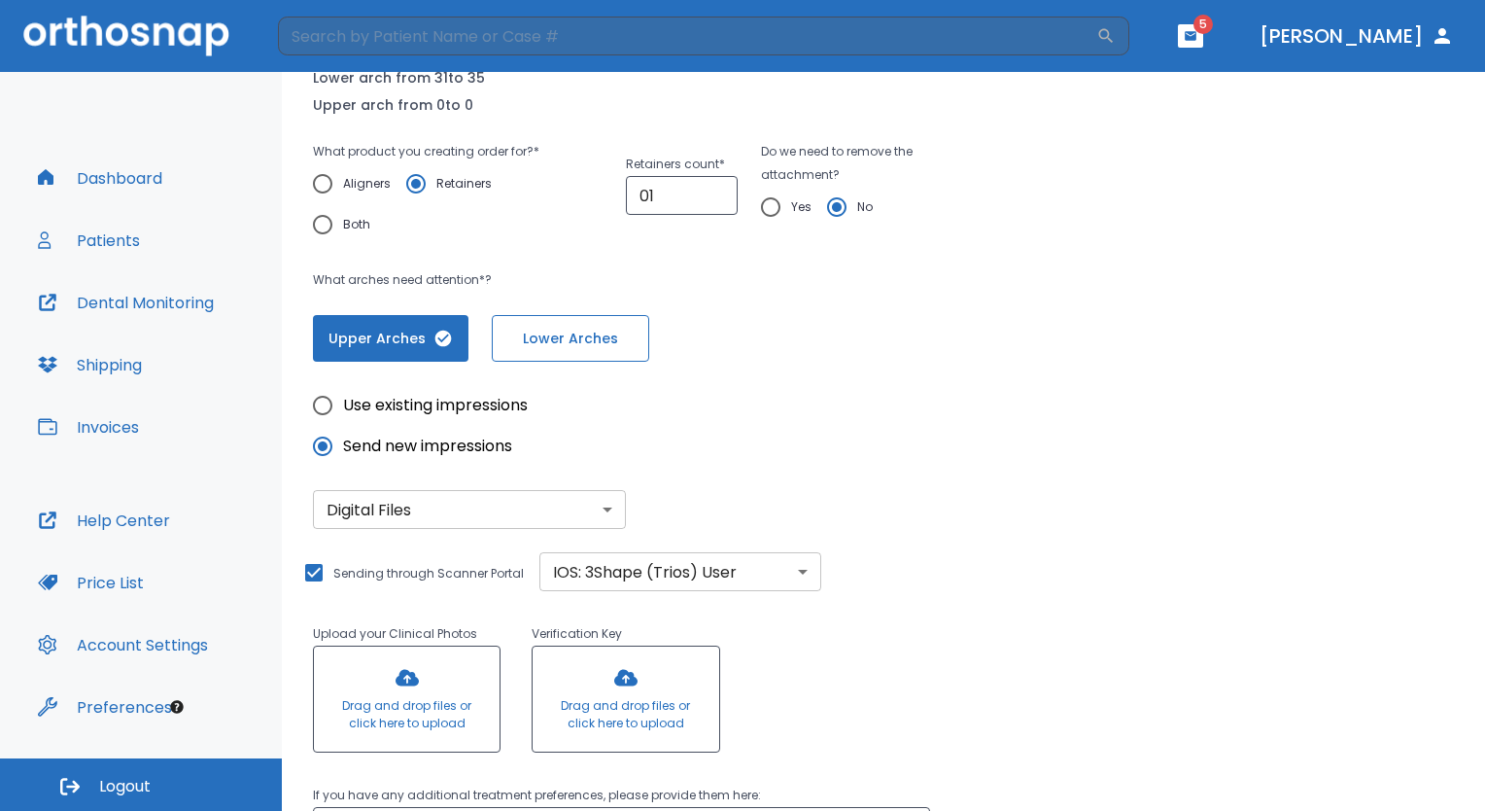
scroll to position [292, 0]
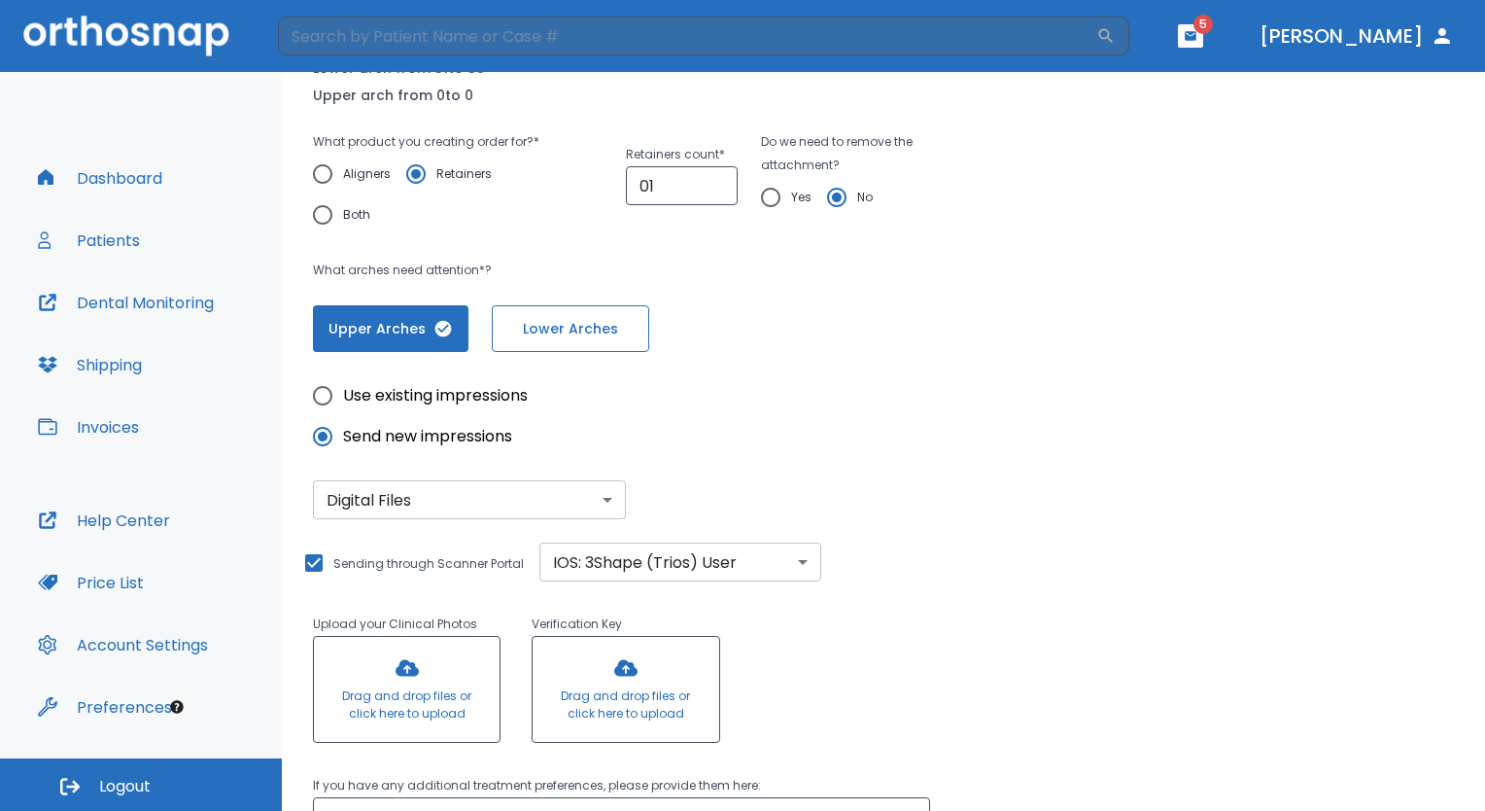
click at [751, 556] on body "​ 5 [PERSON_NAME] Dashboard Patients Dental Monitoring Shipping Invoices Help C…" at bounding box center [742, 405] width 1485 height 811
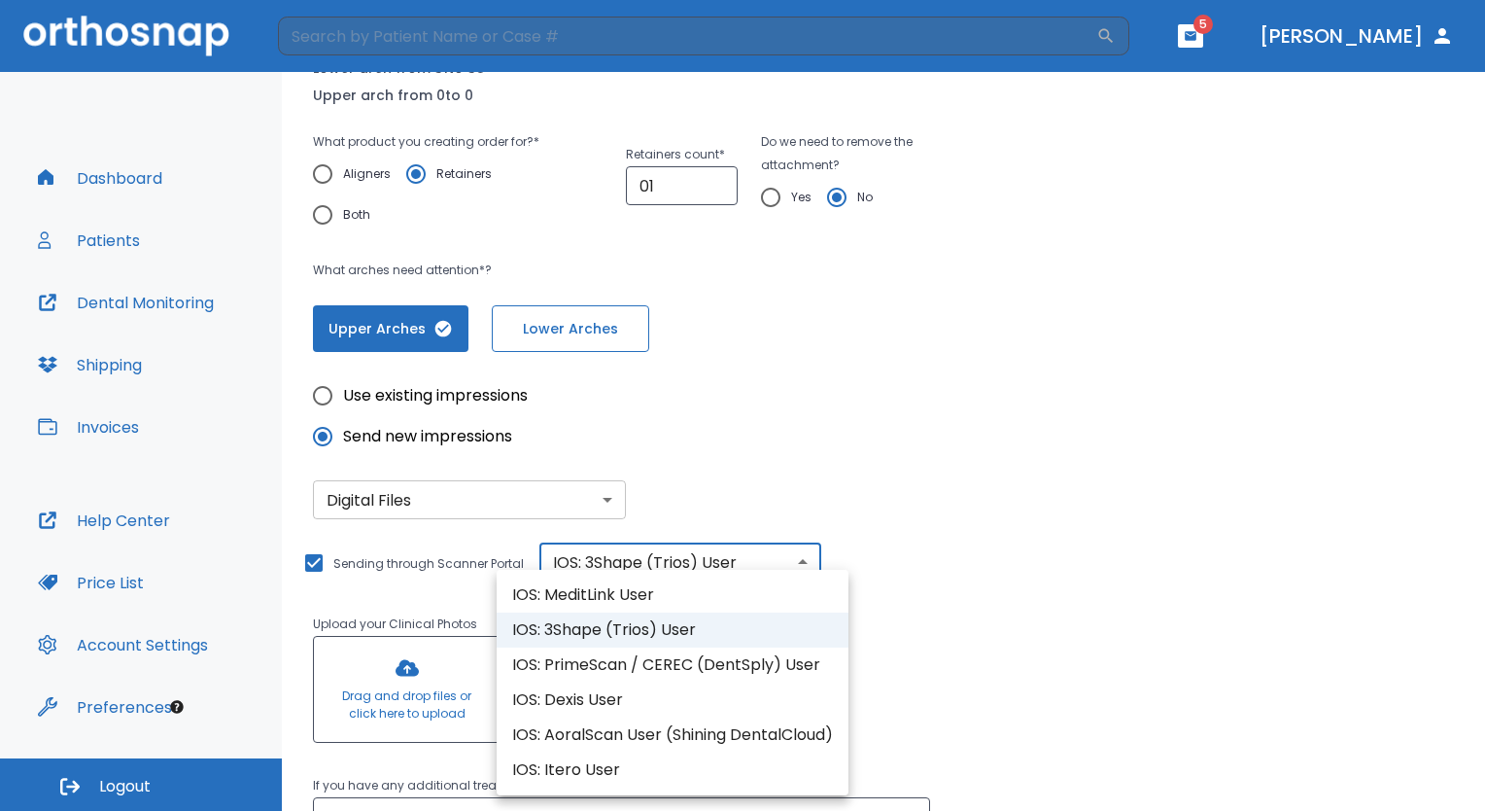
click at [717, 631] on li "IOS: 3Shape (Trios) User" at bounding box center [673, 629] width 352 height 35
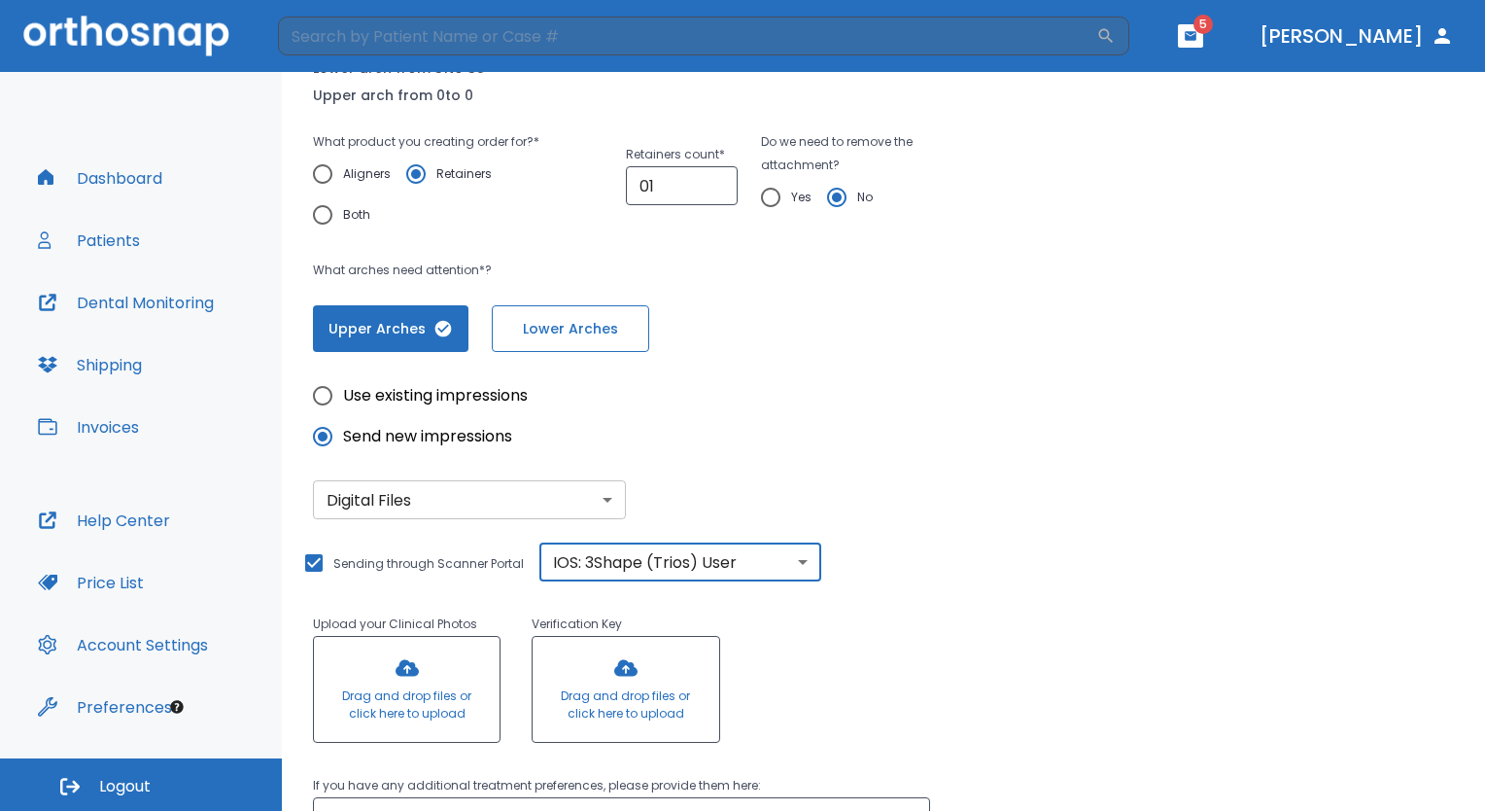
click at [986, 597] on div "Use existing impressions Send new impressions Digital Files digital ​ Sending t…" at bounding box center [883, 616] width 1141 height 529
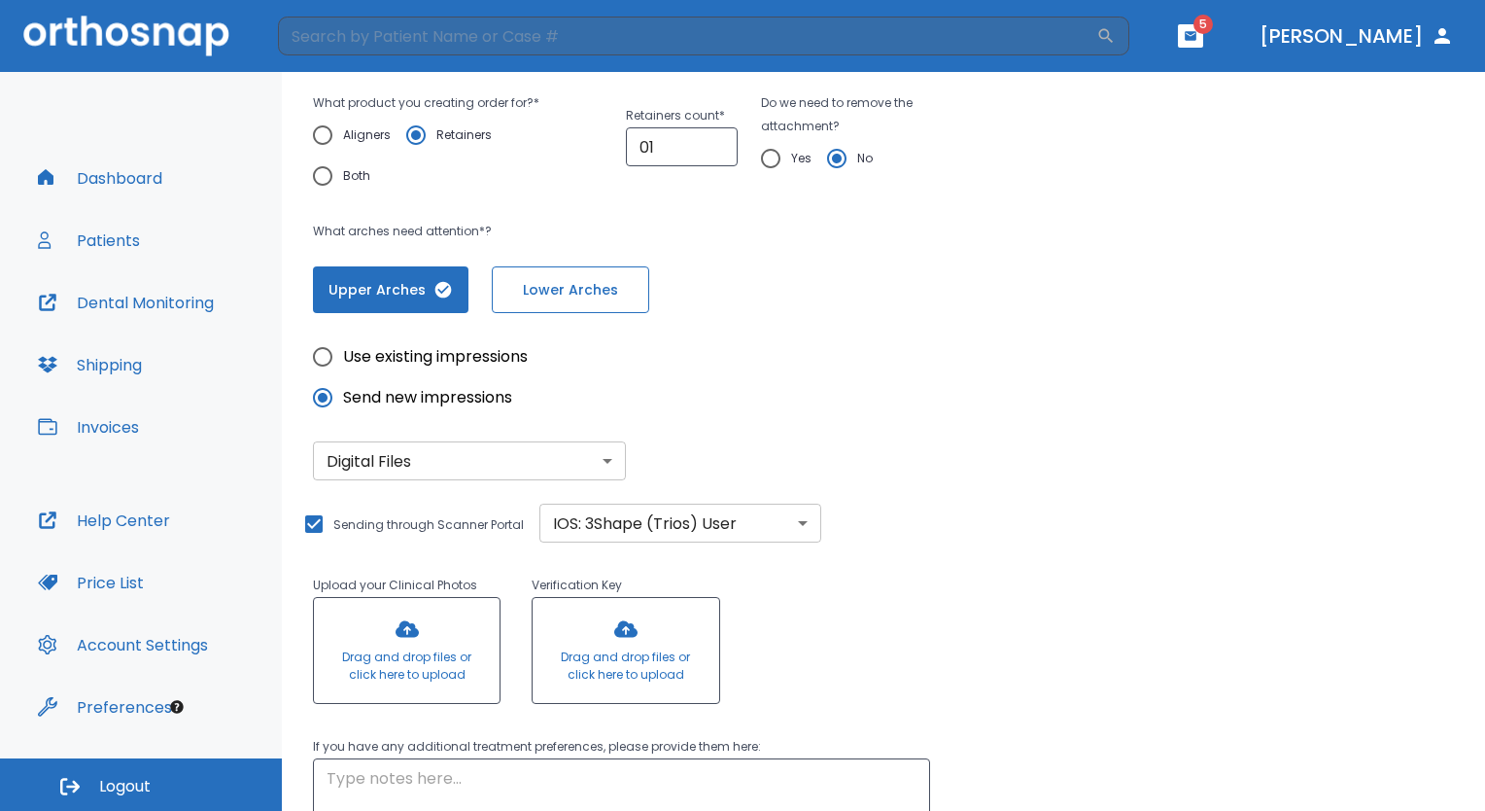
scroll to position [516, 0]
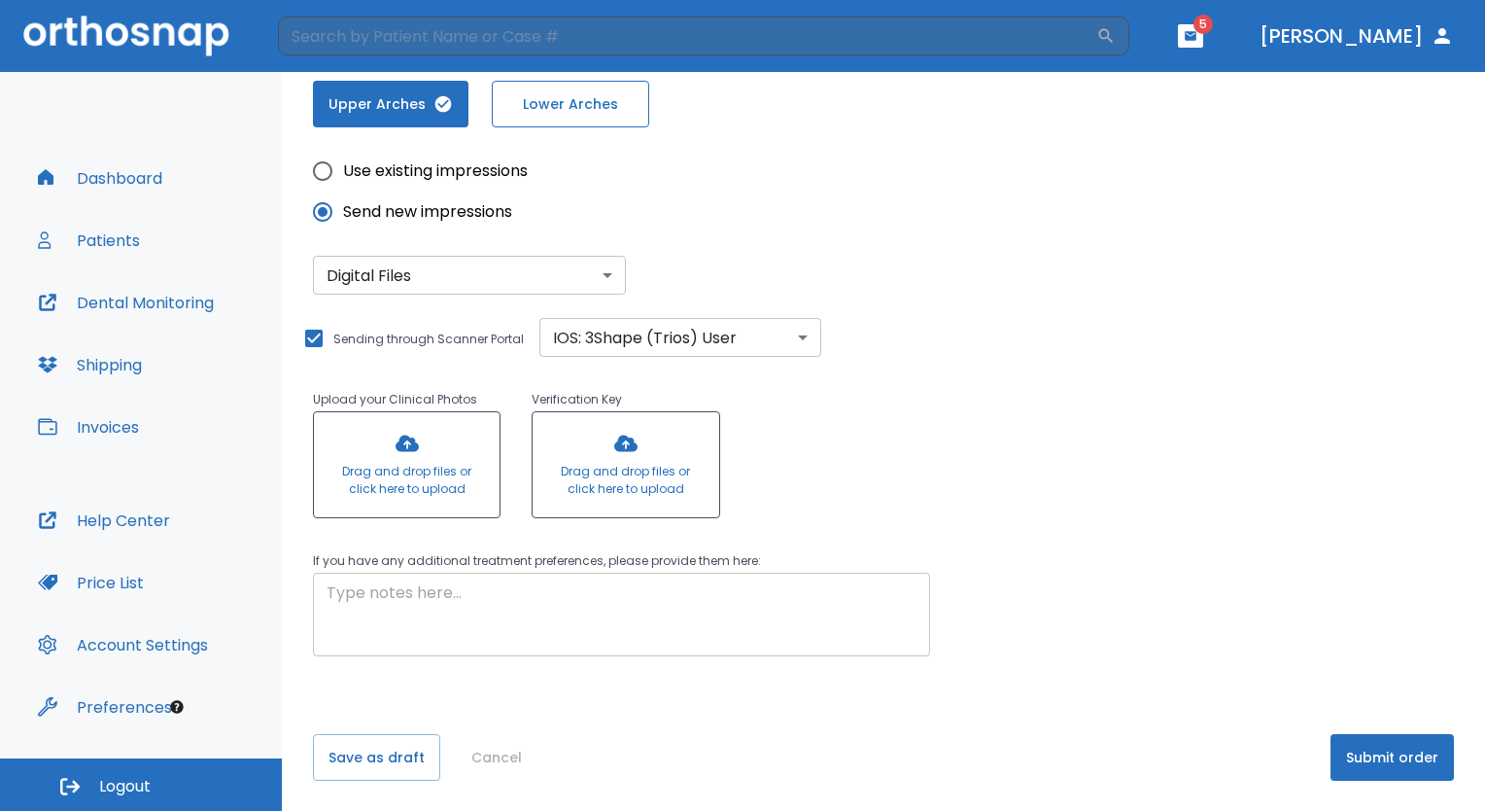
click at [542, 653] on div "x ​" at bounding box center [621, 615] width 617 height 84
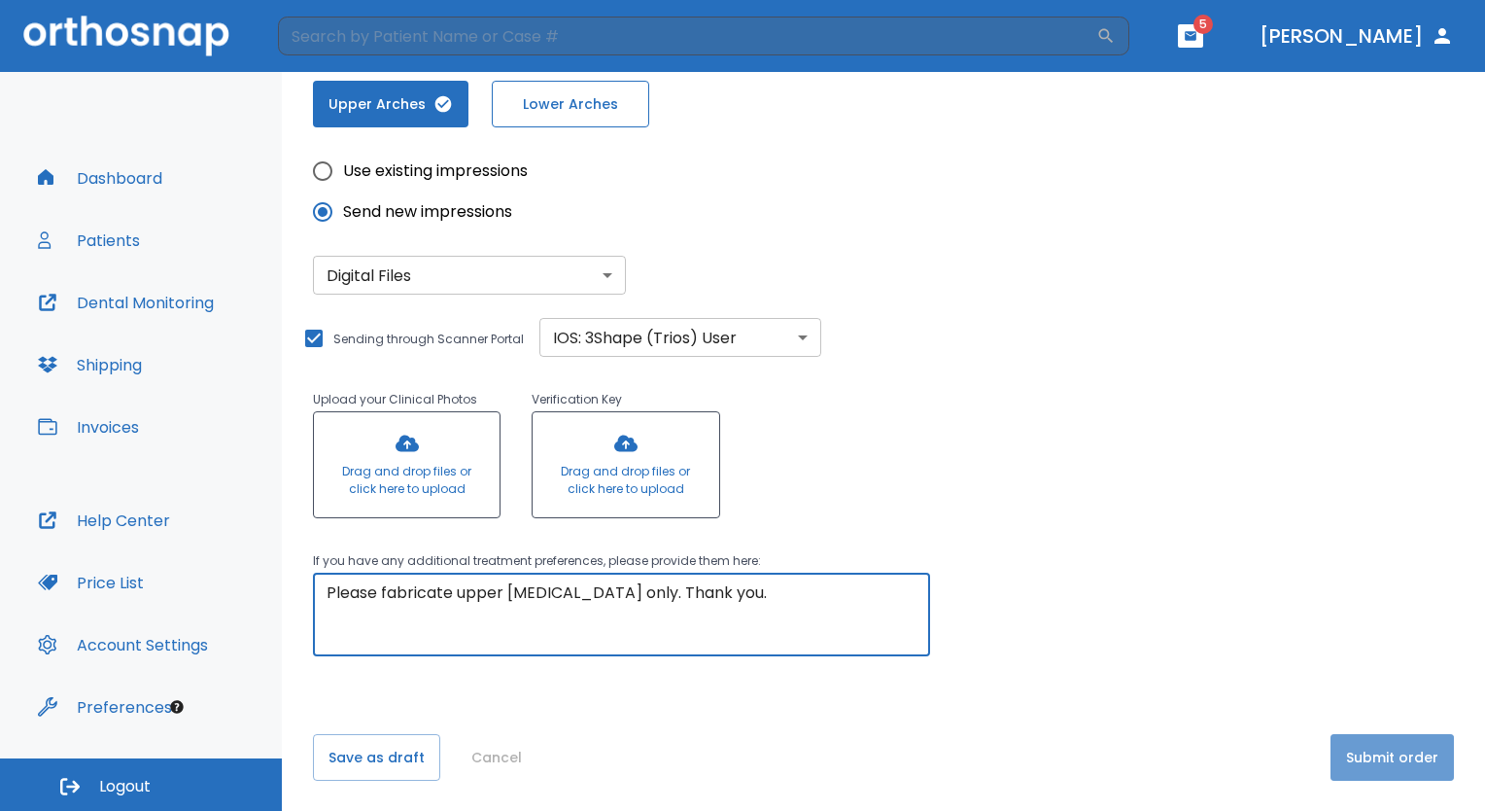
type textarea "Please fabricate upper [MEDICAL_DATA] only. Thank you."
click at [1381, 767] on button "Submit order" at bounding box center [1392, 757] width 123 height 47
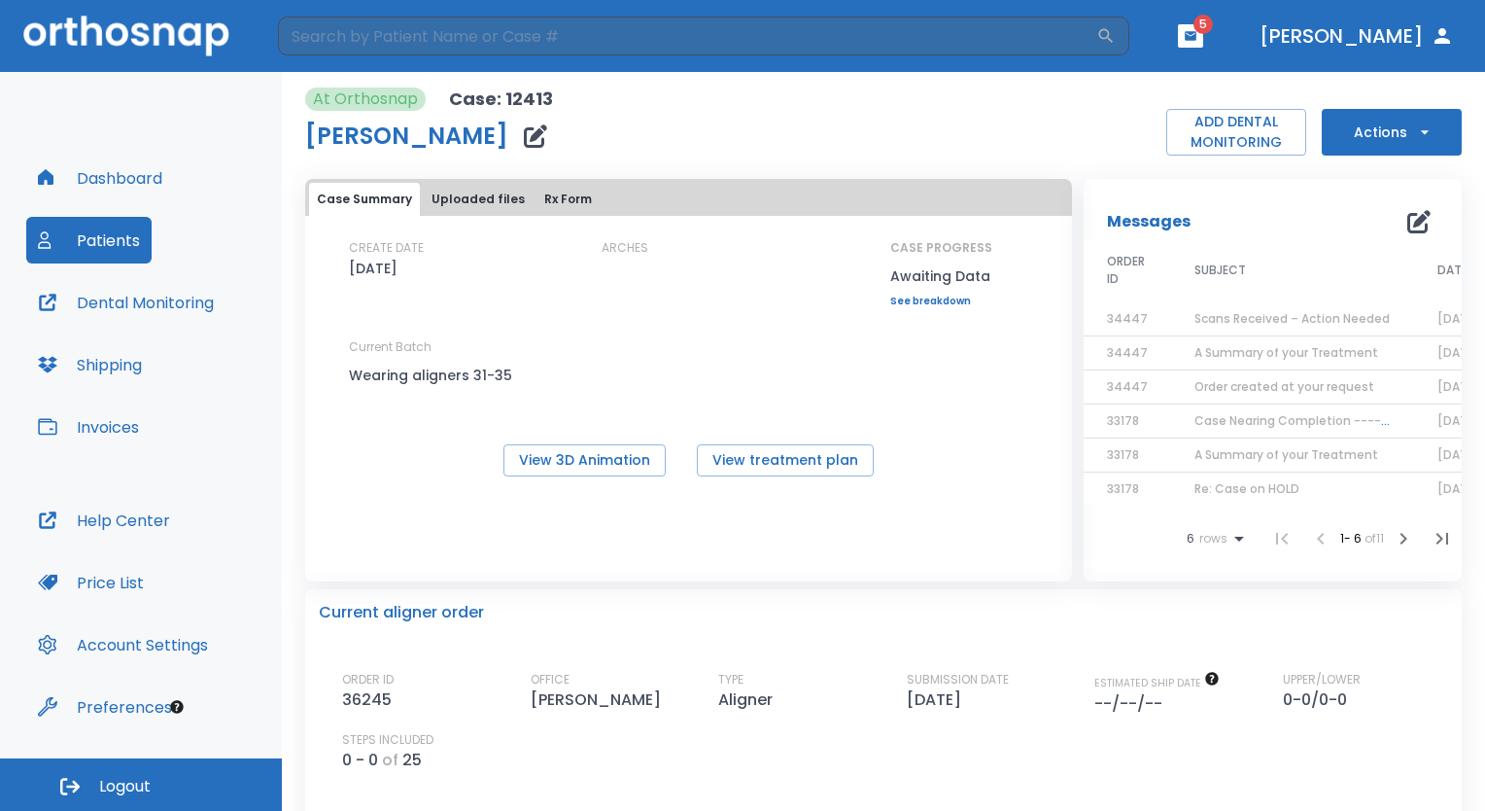
click at [1204, 35] on button "button" at bounding box center [1190, 35] width 25 height 23
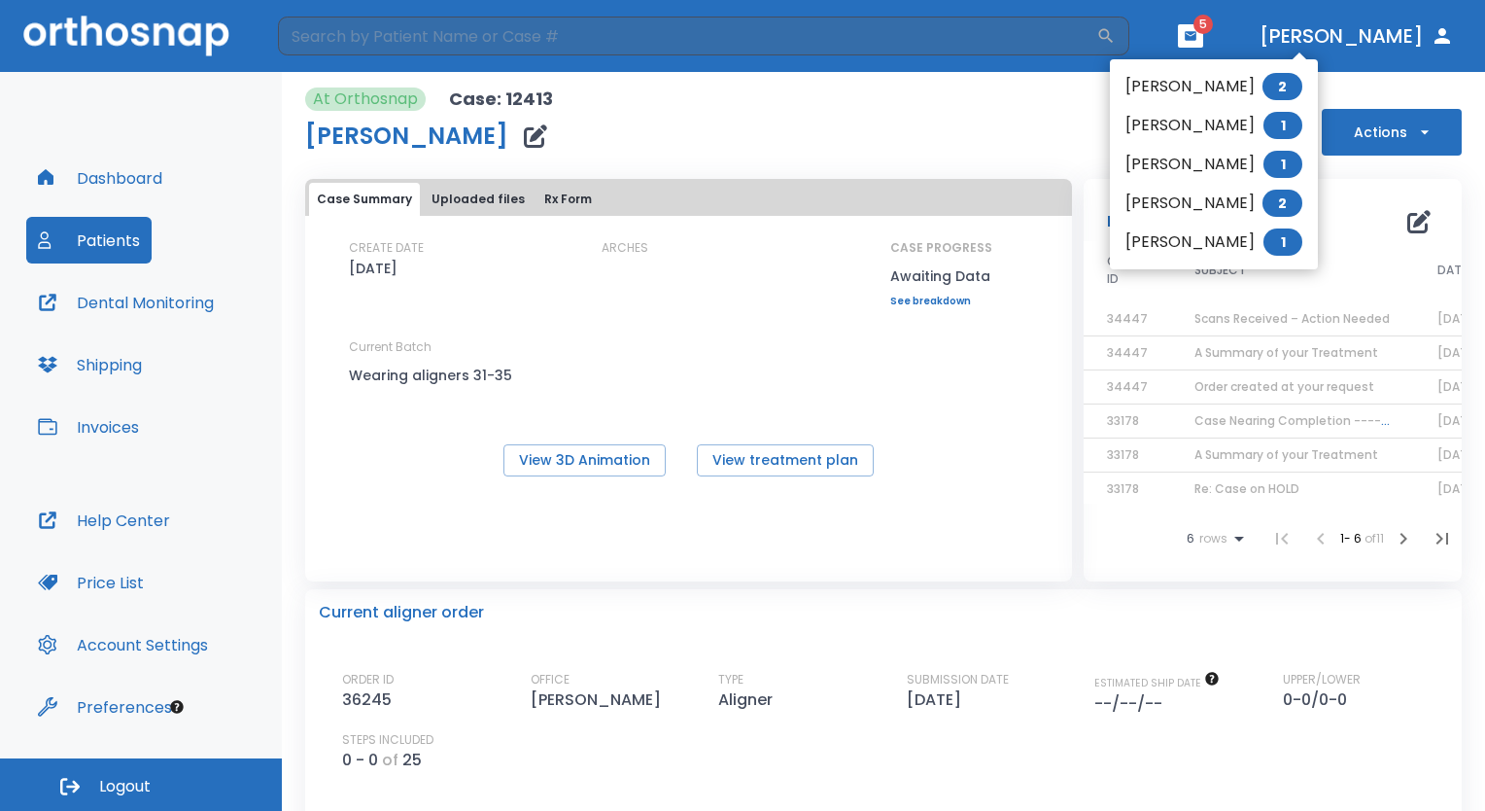
click at [1237, 253] on li "[PERSON_NAME] 1" at bounding box center [1214, 242] width 208 height 39
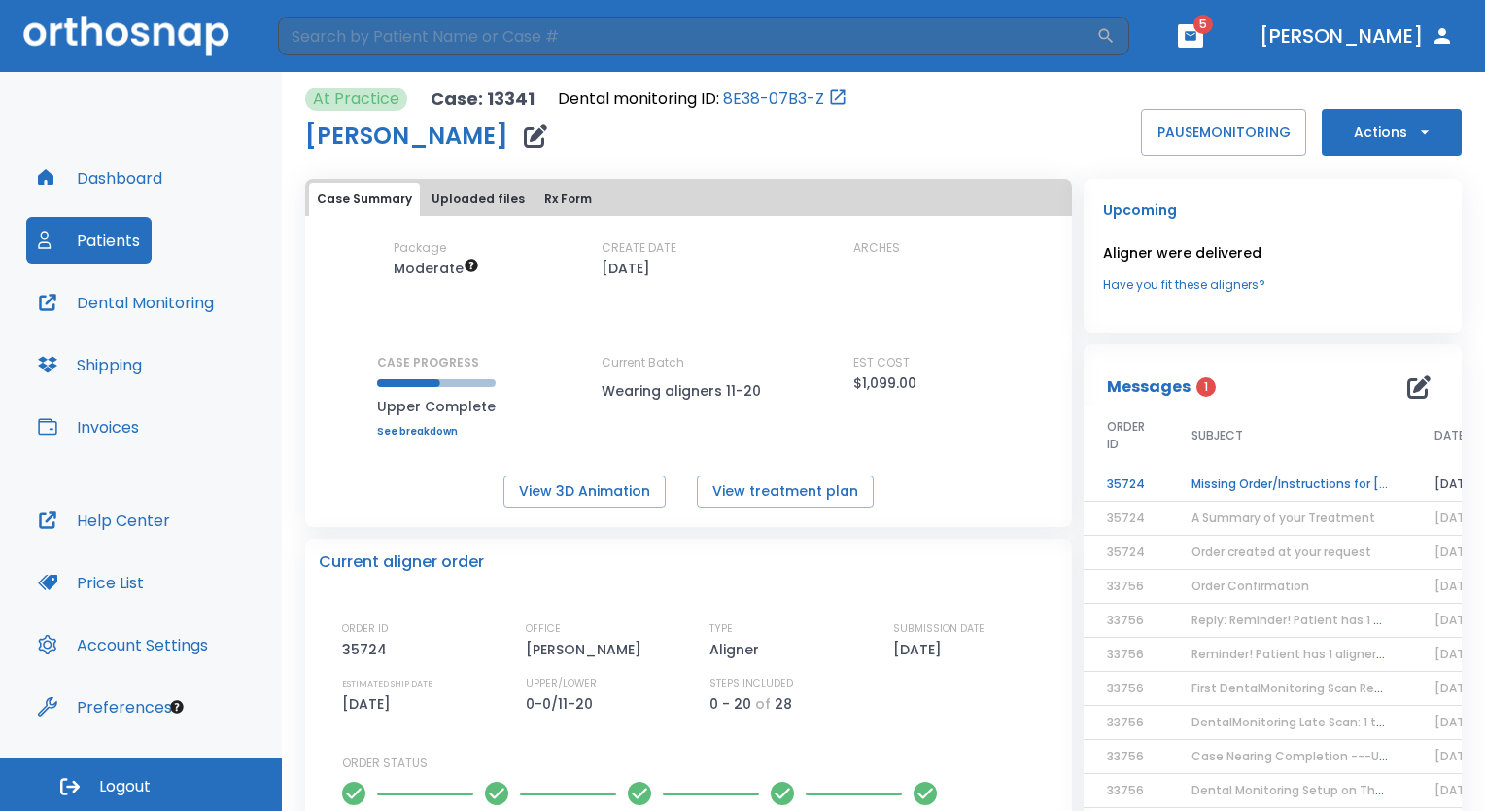
click at [1278, 472] on td "Missing Order/Instructions for [PERSON_NAME]" at bounding box center [1290, 485] width 243 height 34
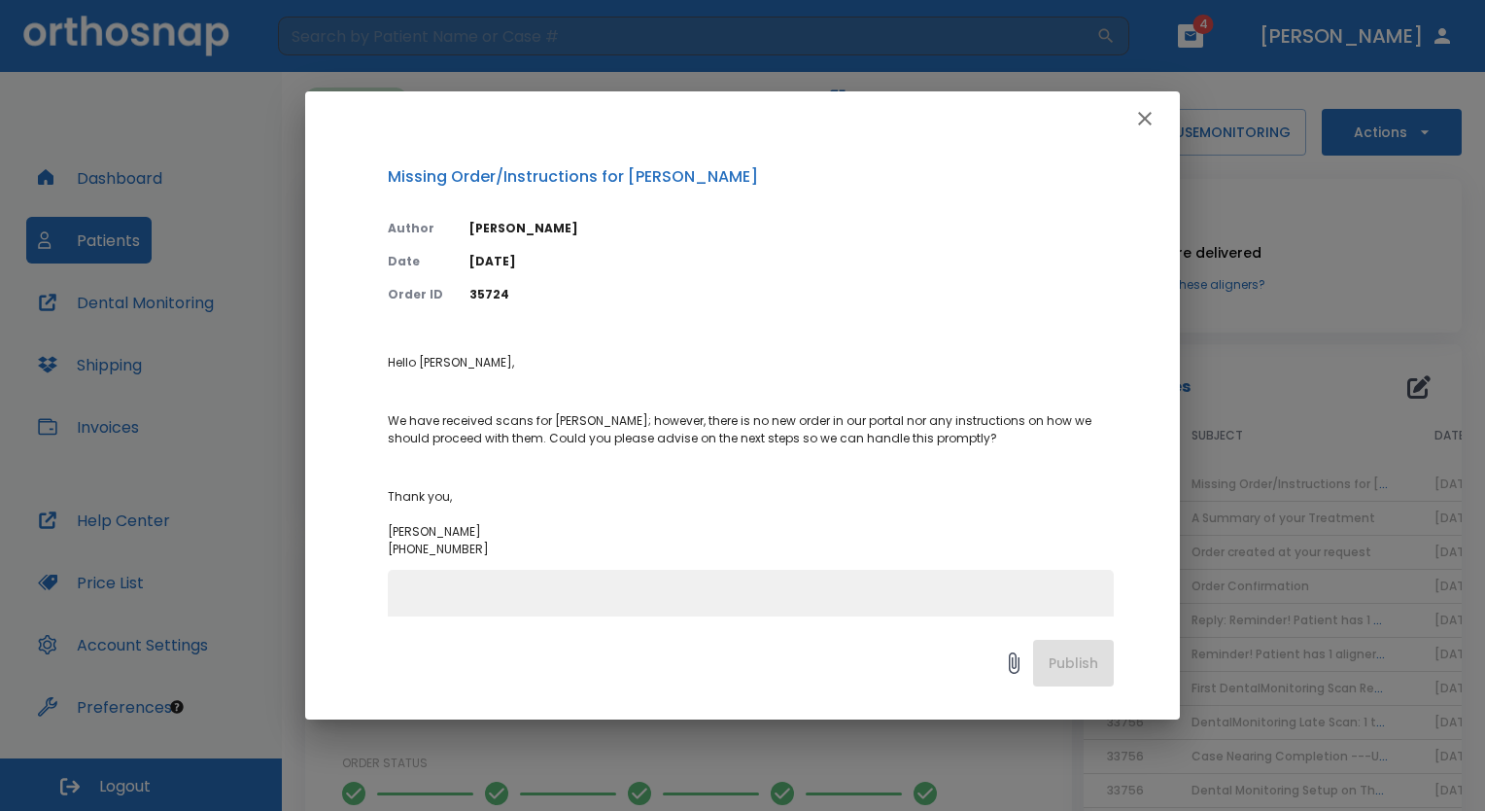
click at [1141, 122] on icon "button" at bounding box center [1145, 119] width 14 height 14
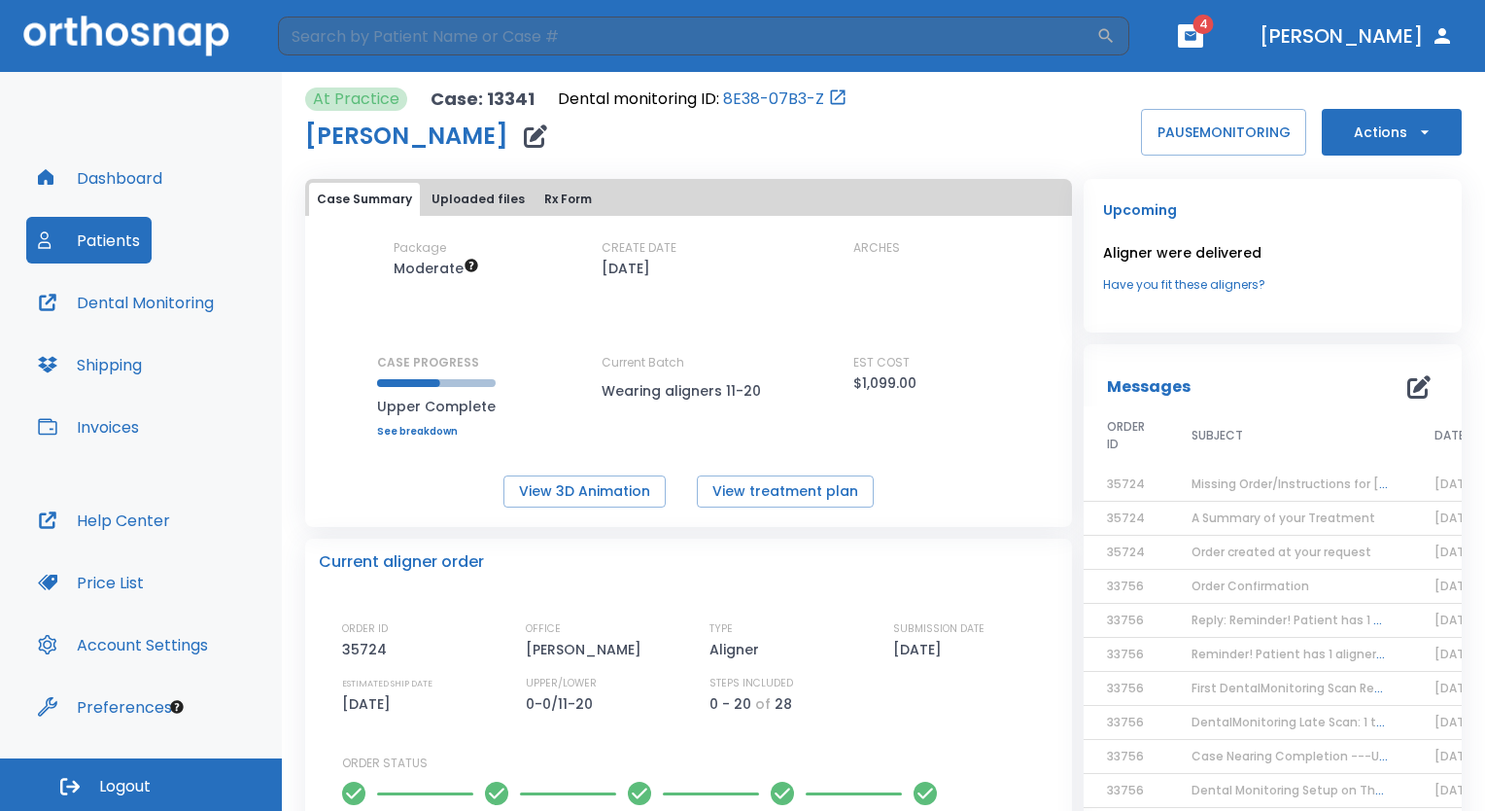
click at [1395, 123] on button "Actions" at bounding box center [1392, 132] width 140 height 47
click at [1407, 294] on li "Order Next Aligners" at bounding box center [1379, 285] width 141 height 49
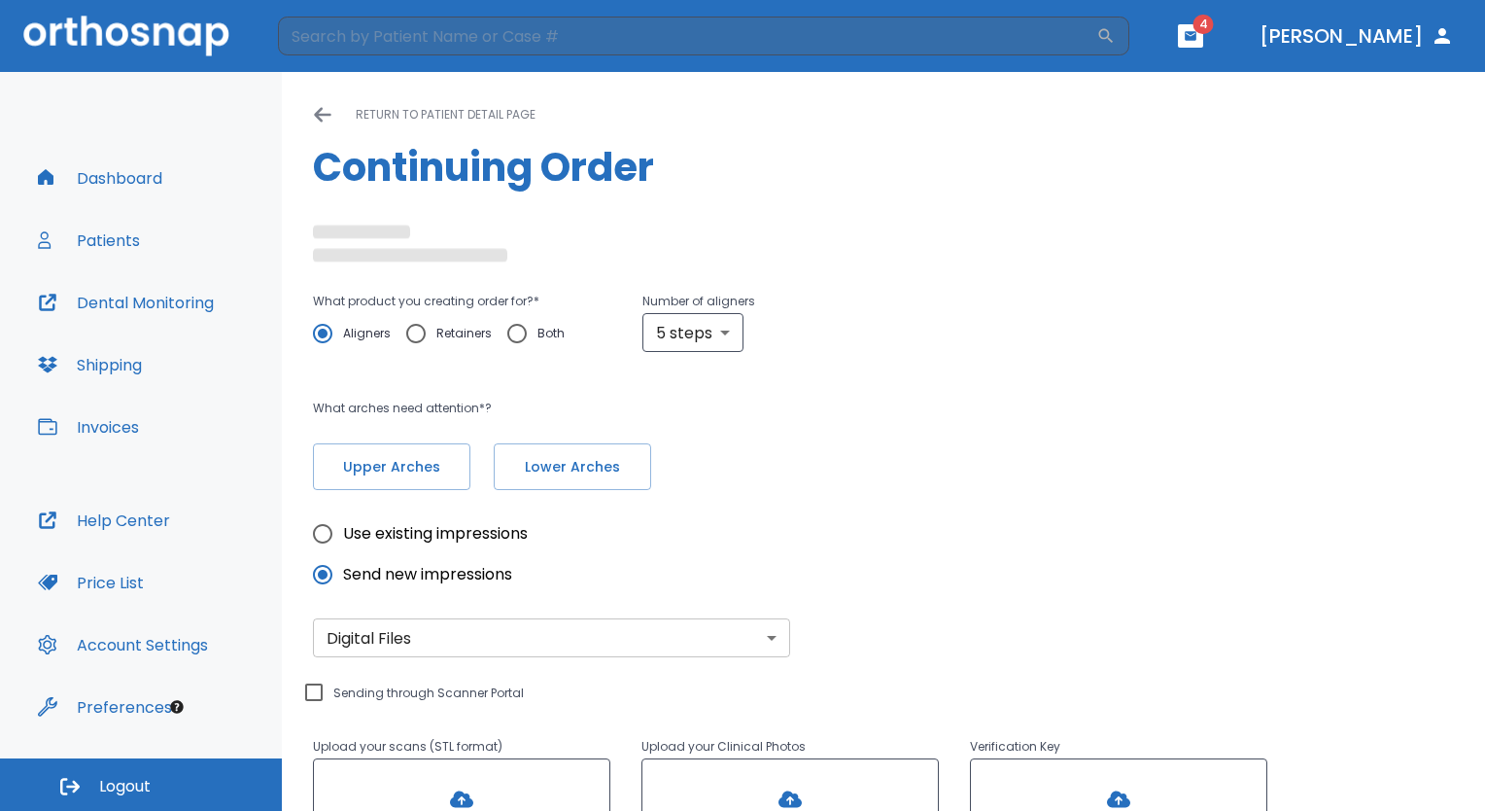
type input "10"
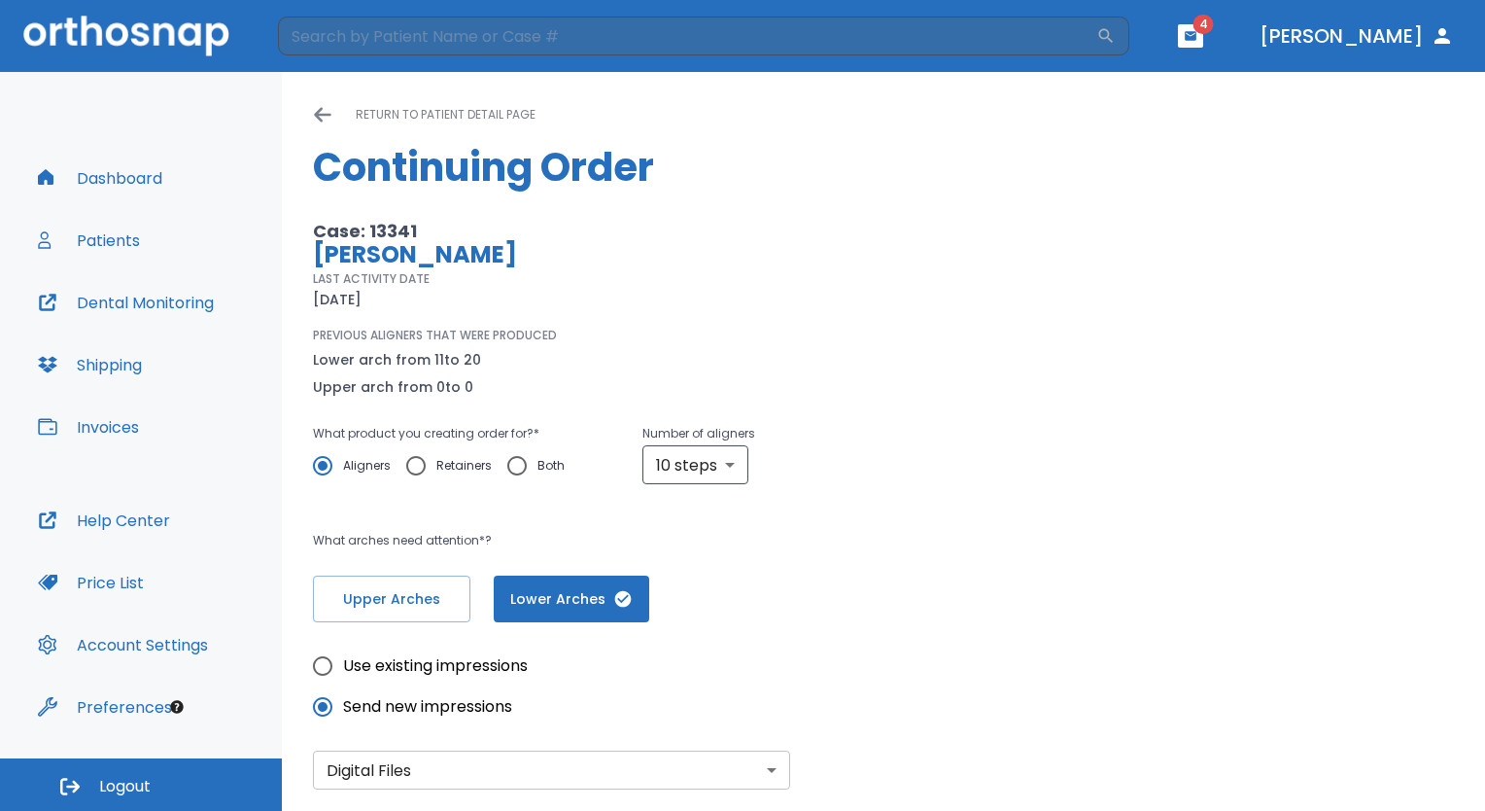
click at [428, 477] on input "Retainers" at bounding box center [416, 465] width 41 height 41
radio input "true"
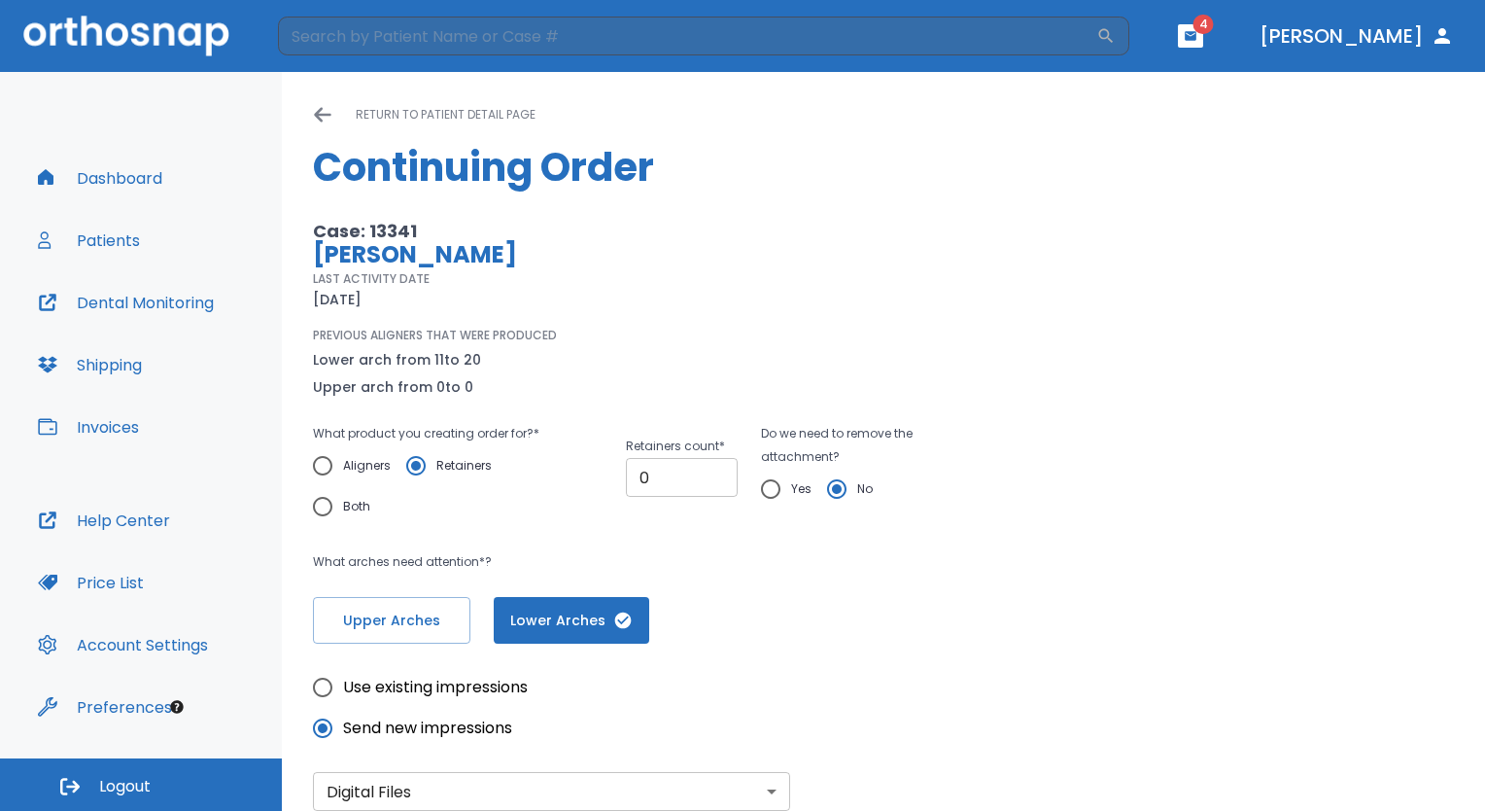
click at [679, 485] on input "0" at bounding box center [682, 477] width 112 height 39
type input "01"
click at [987, 610] on div "Case: 13341 [PERSON_NAME] LAST ACTIVITY DATE [DATE] PREVIOUS ALIGNERS THAT WERE…" at bounding box center [883, 432] width 1141 height 424
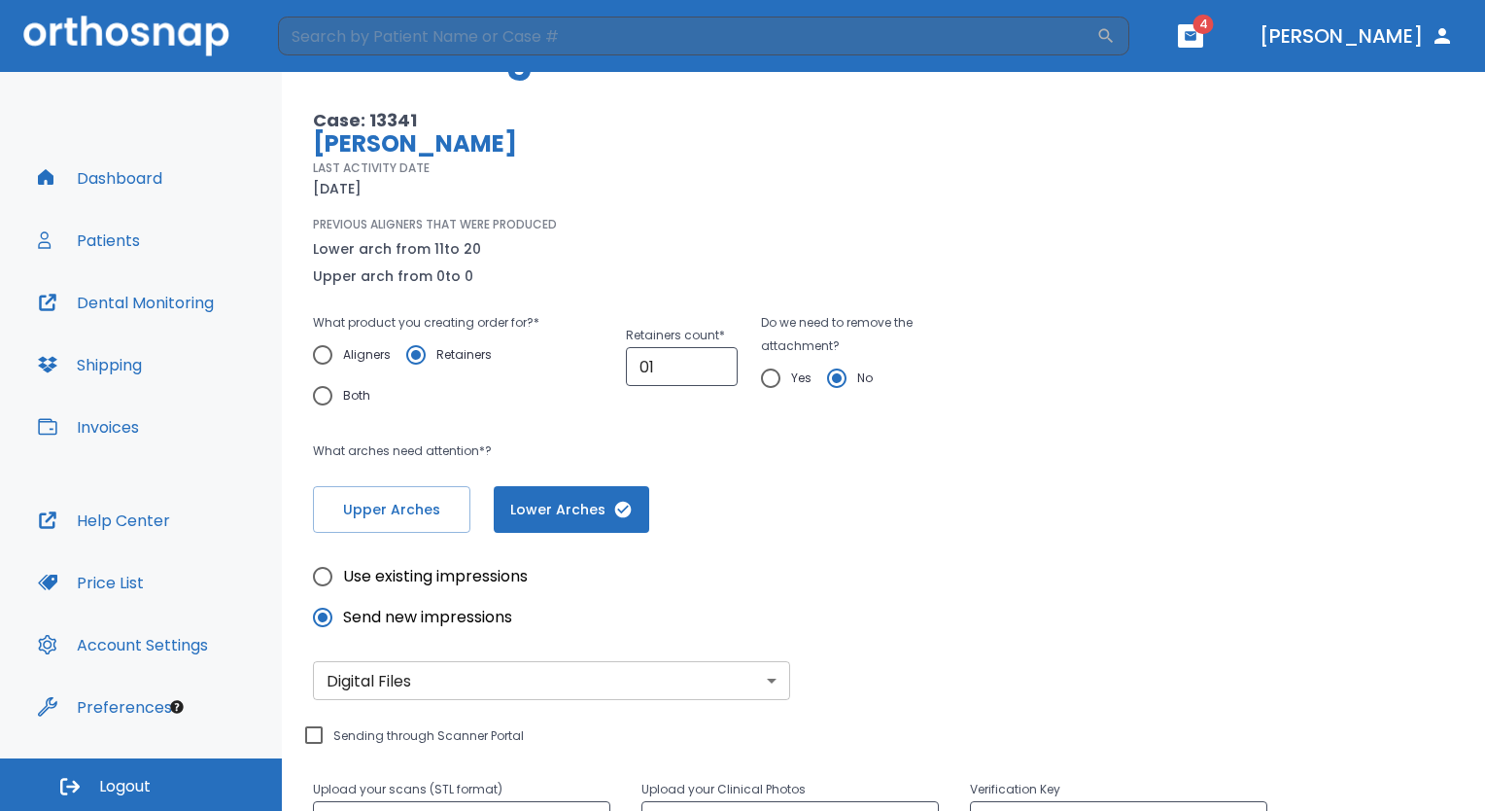
scroll to position [114, 0]
click at [405, 497] on span "Upper Arches" at bounding box center [391, 507] width 117 height 20
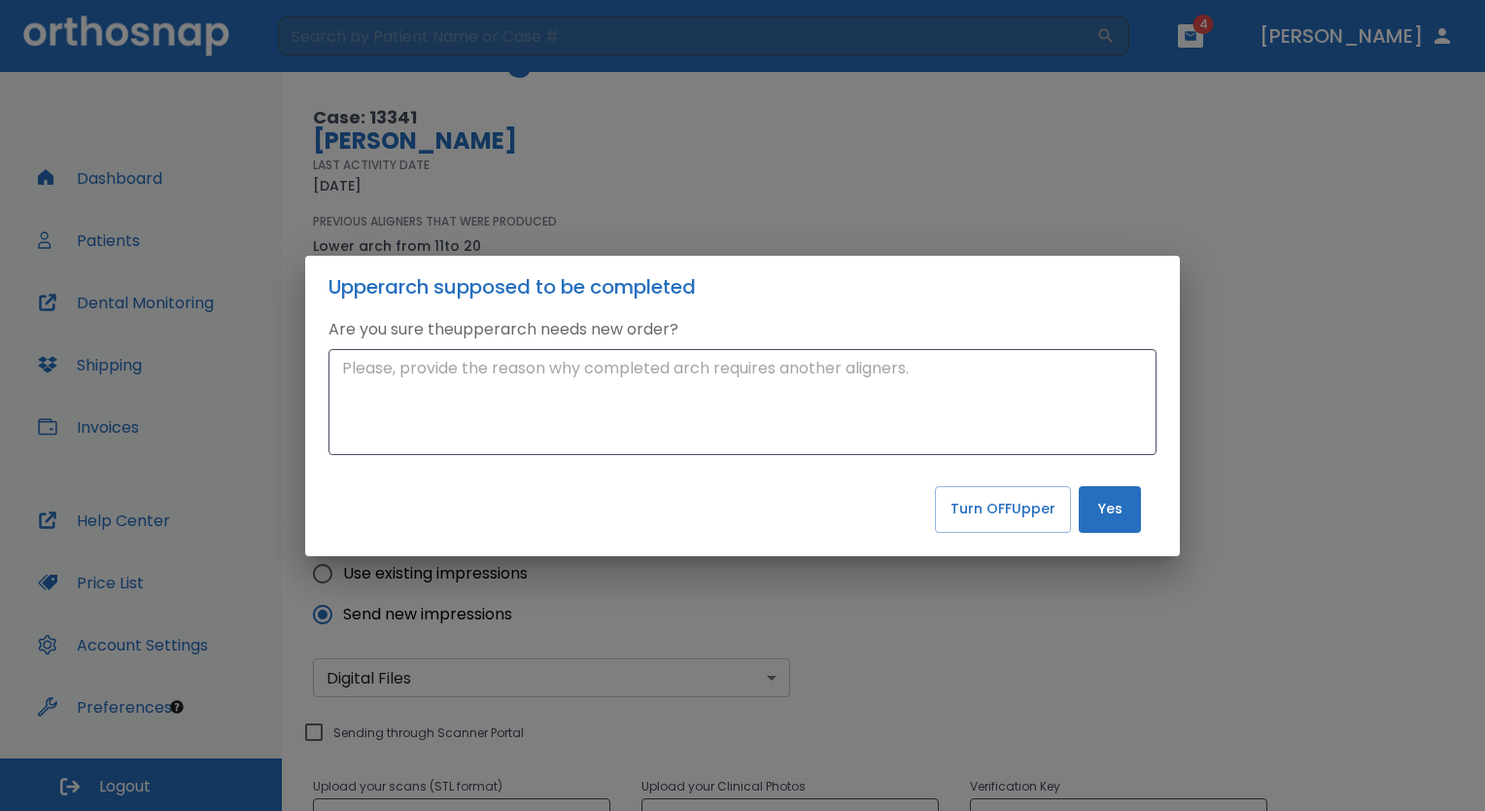
click at [1118, 516] on button "Yes" at bounding box center [1110, 509] width 62 height 47
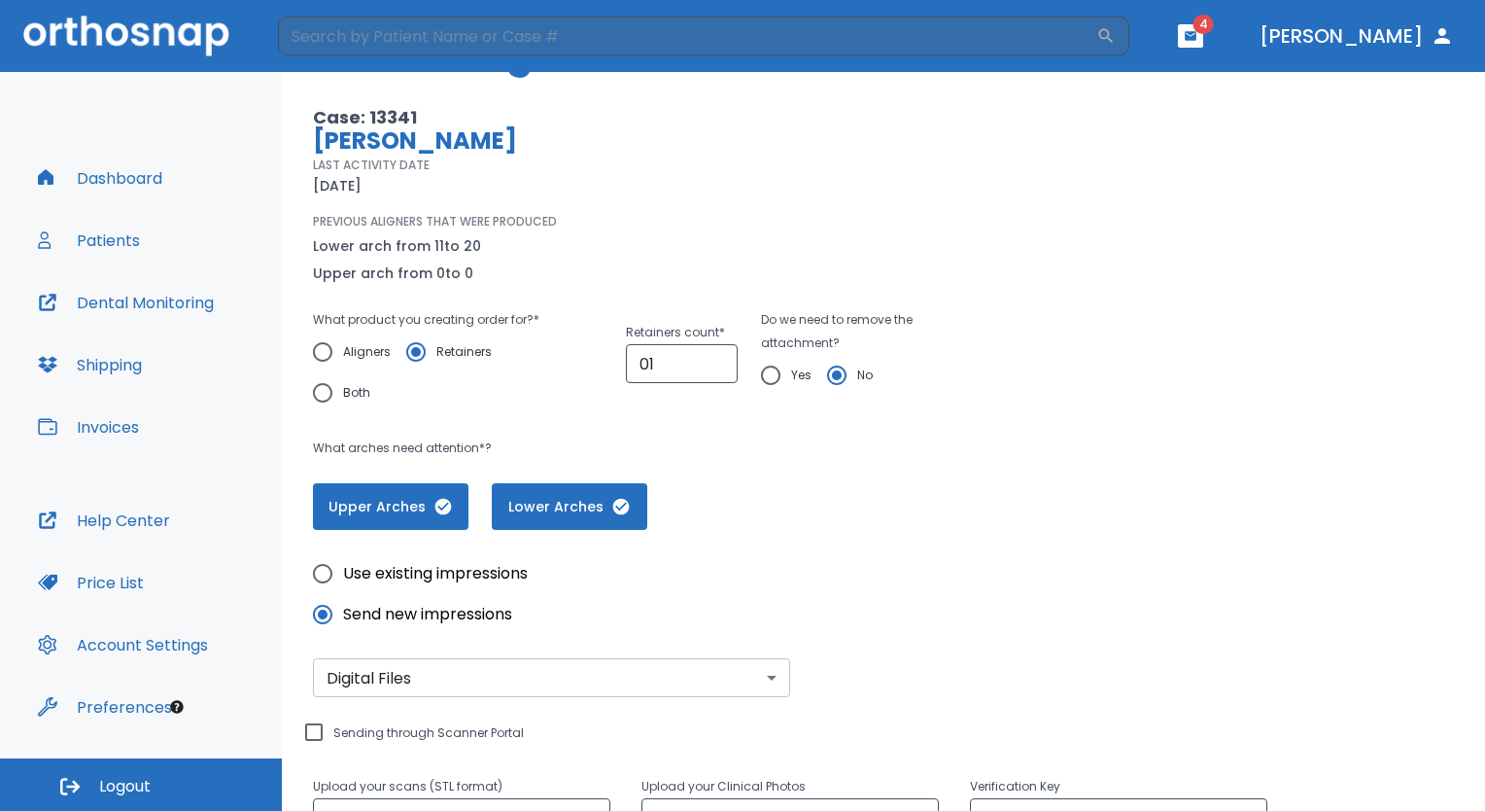
click at [621, 500] on icon "button" at bounding box center [621, 506] width 17 height 17
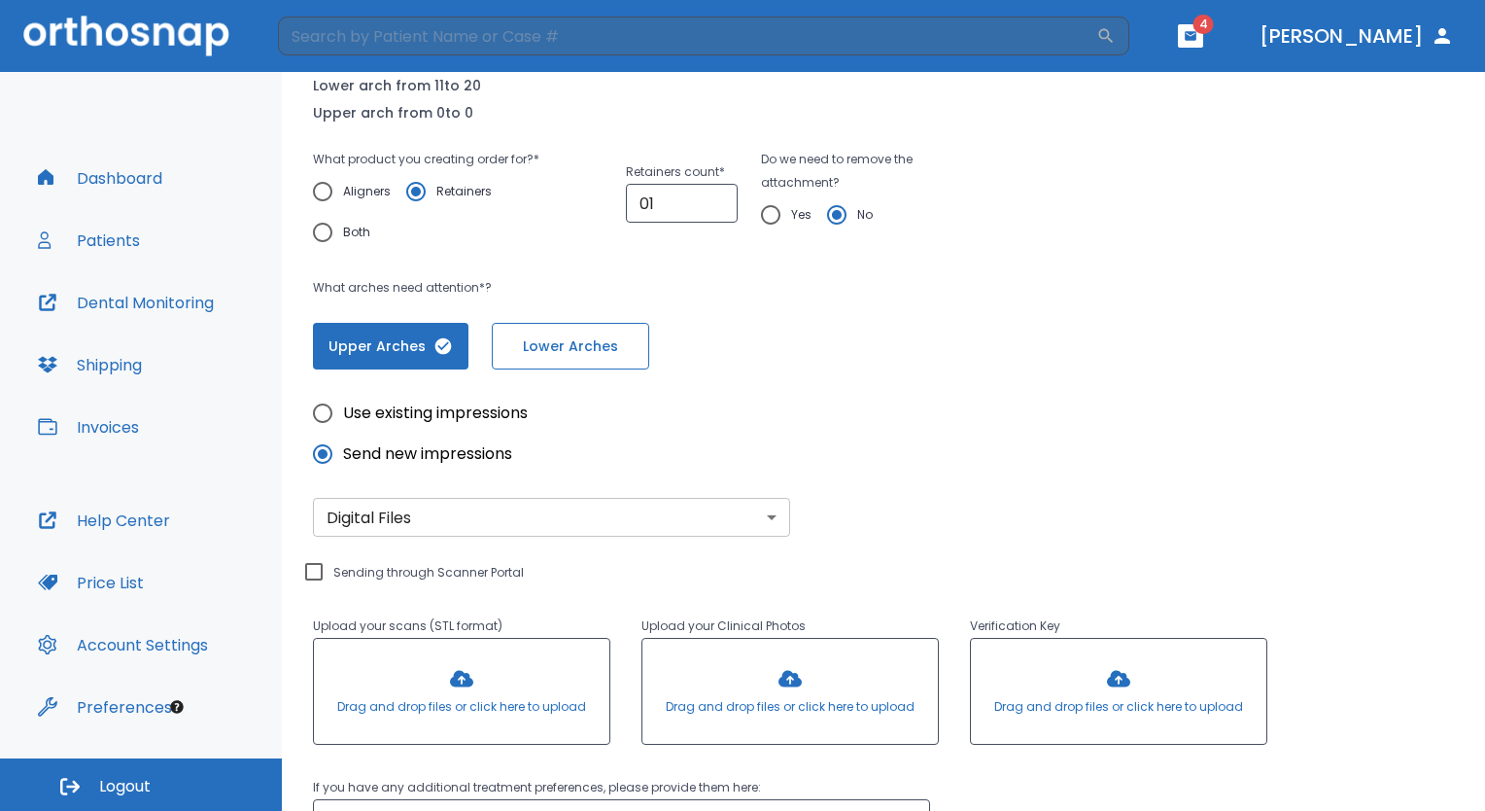
scroll to position [279, 0]
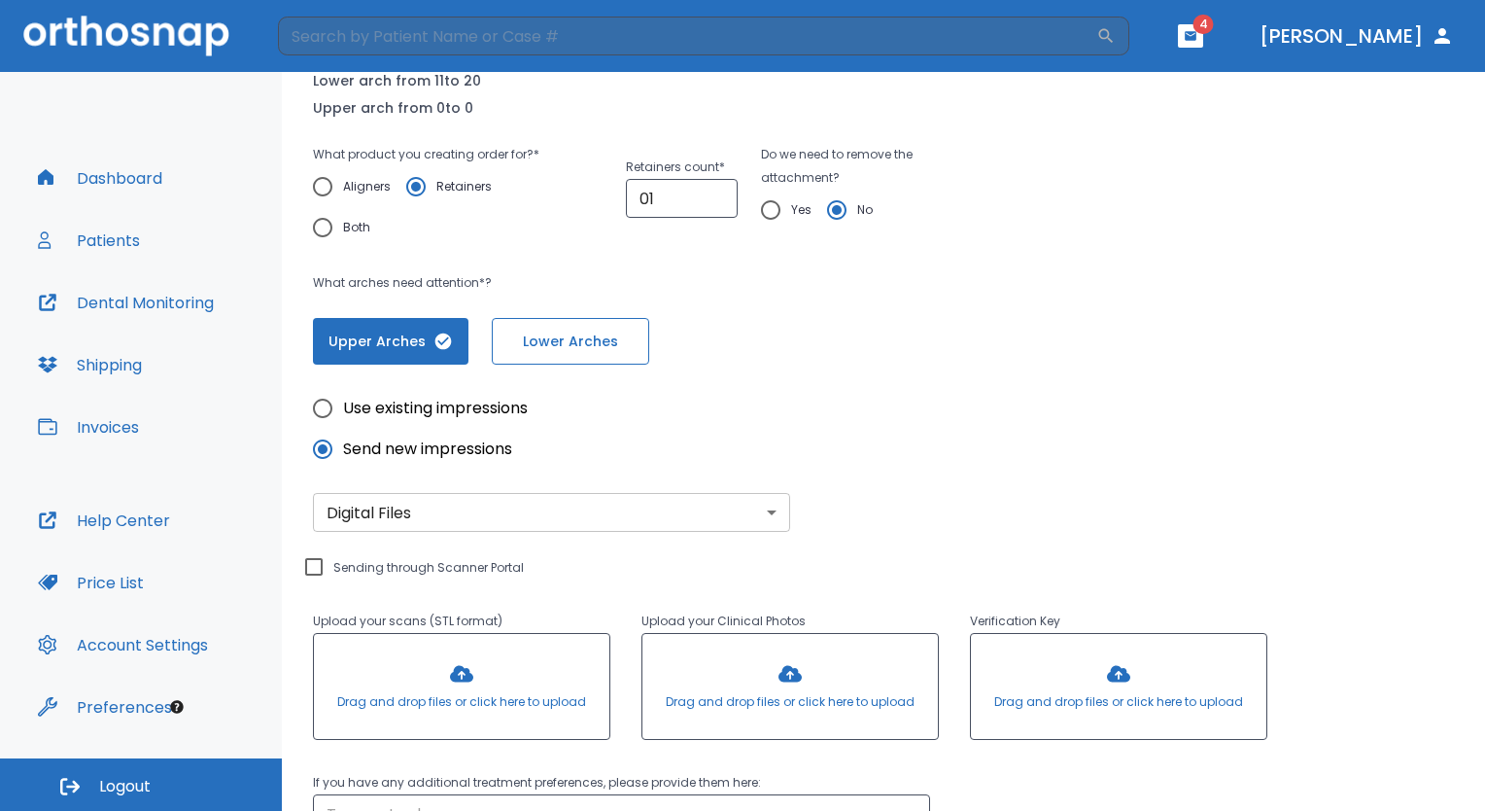
click at [311, 575] on input "Sending through Scanner Portal" at bounding box center [313, 566] width 23 height 23
checkbox input "true"
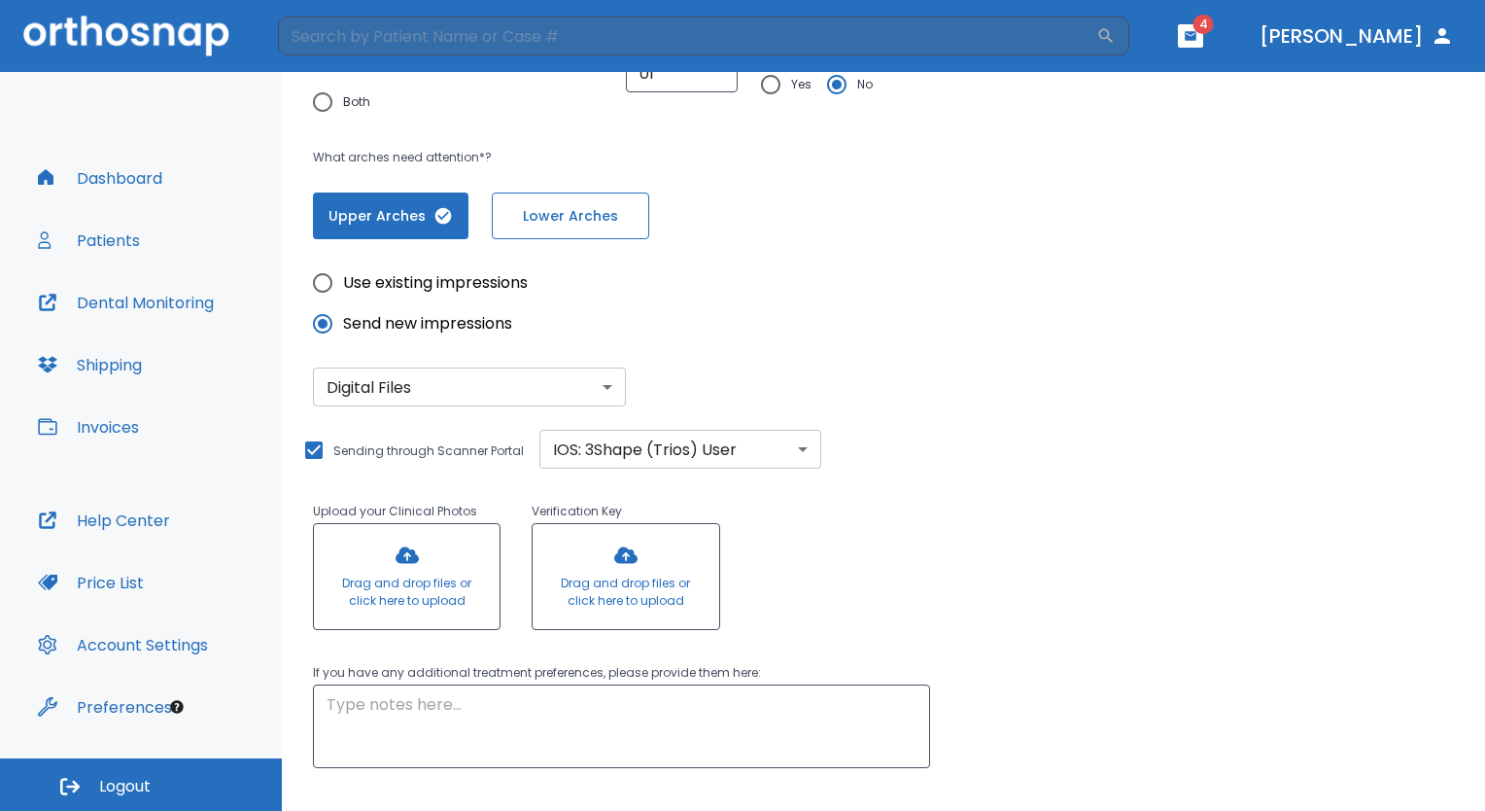
scroll to position [516, 0]
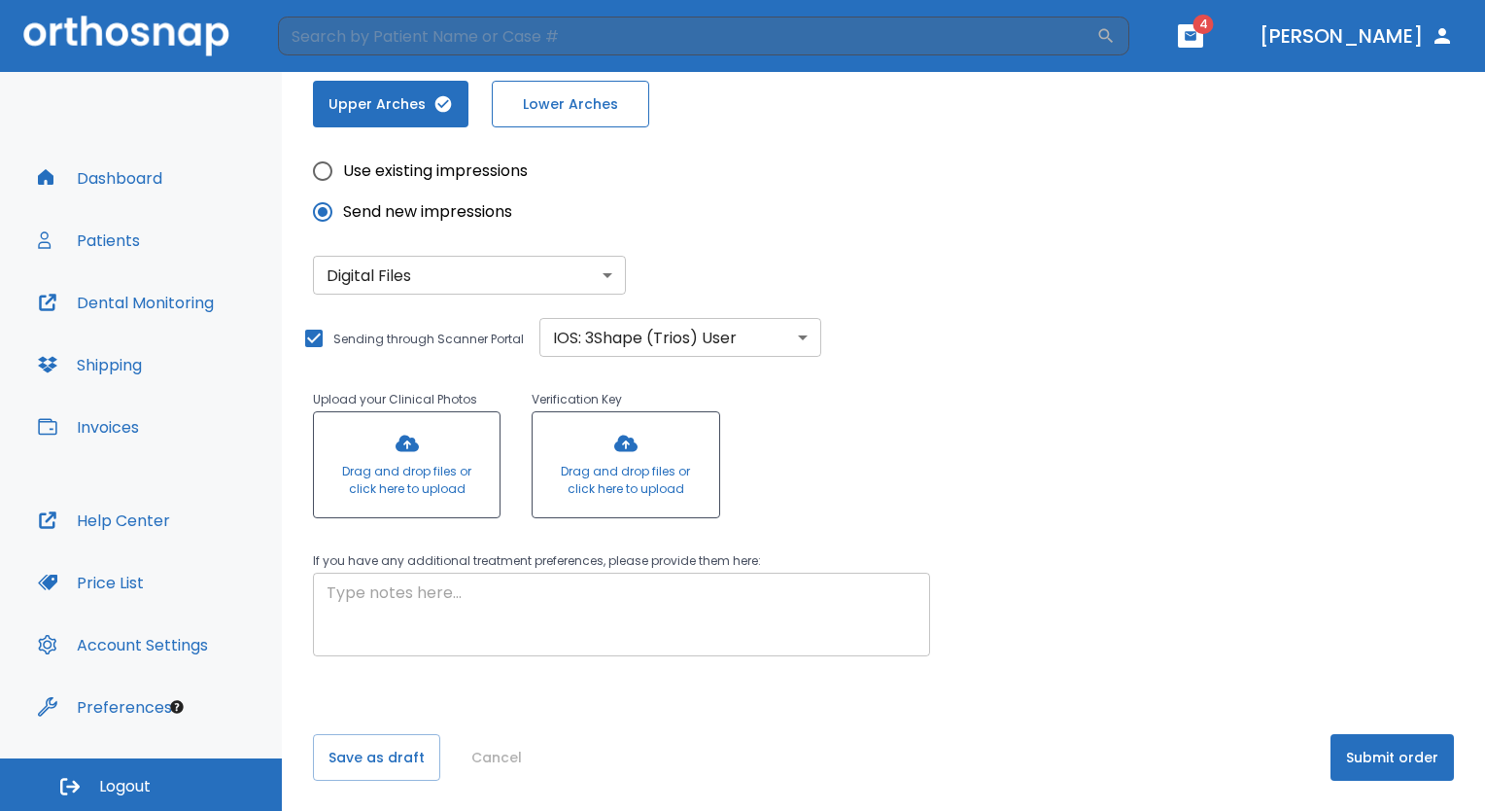
click at [650, 599] on textarea at bounding box center [622, 614] width 590 height 67
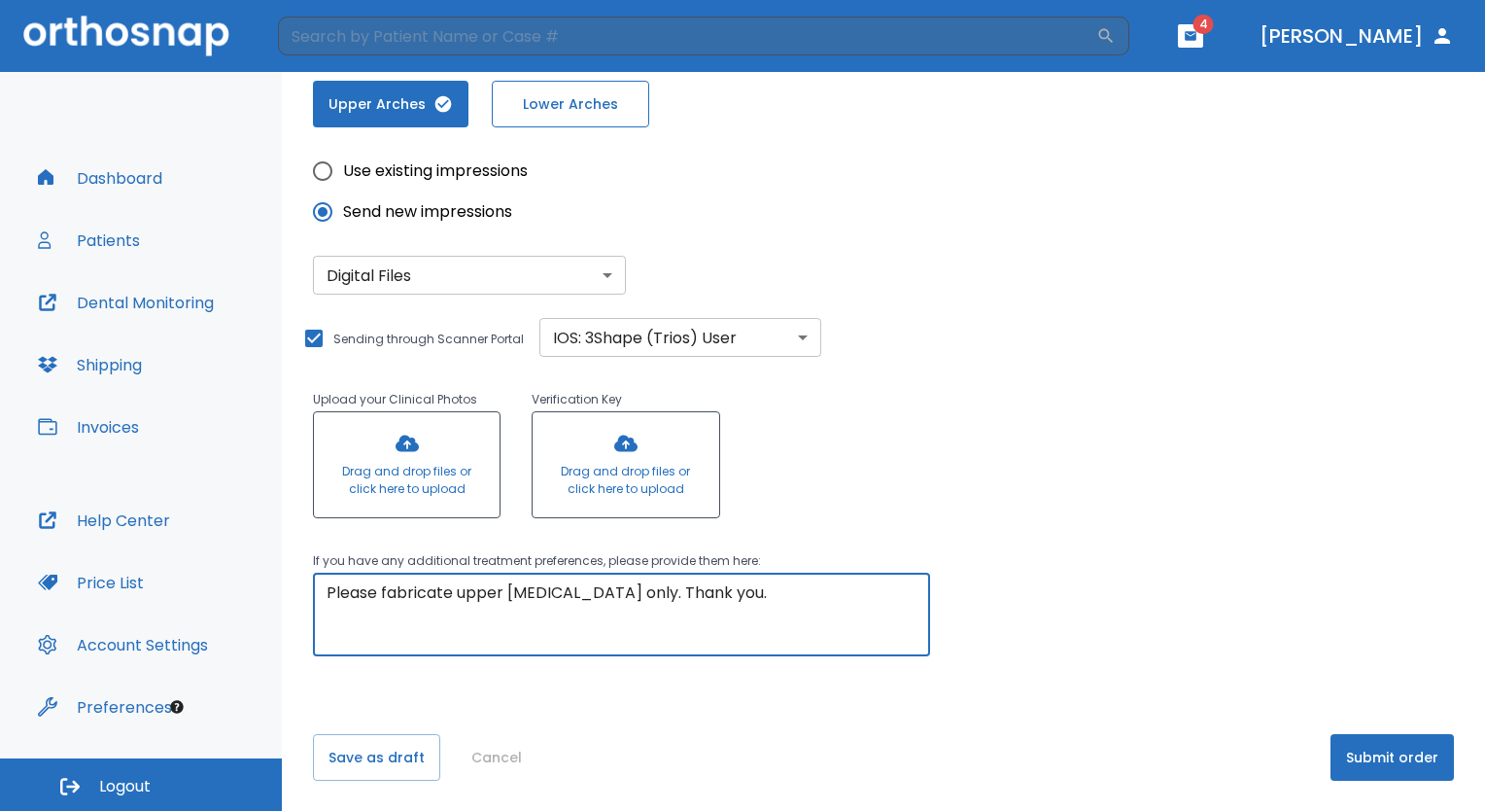
type textarea "Please fabricate upper [MEDICAL_DATA] only. Thank you."
click at [1373, 751] on button "Submit order" at bounding box center [1392, 757] width 123 height 47
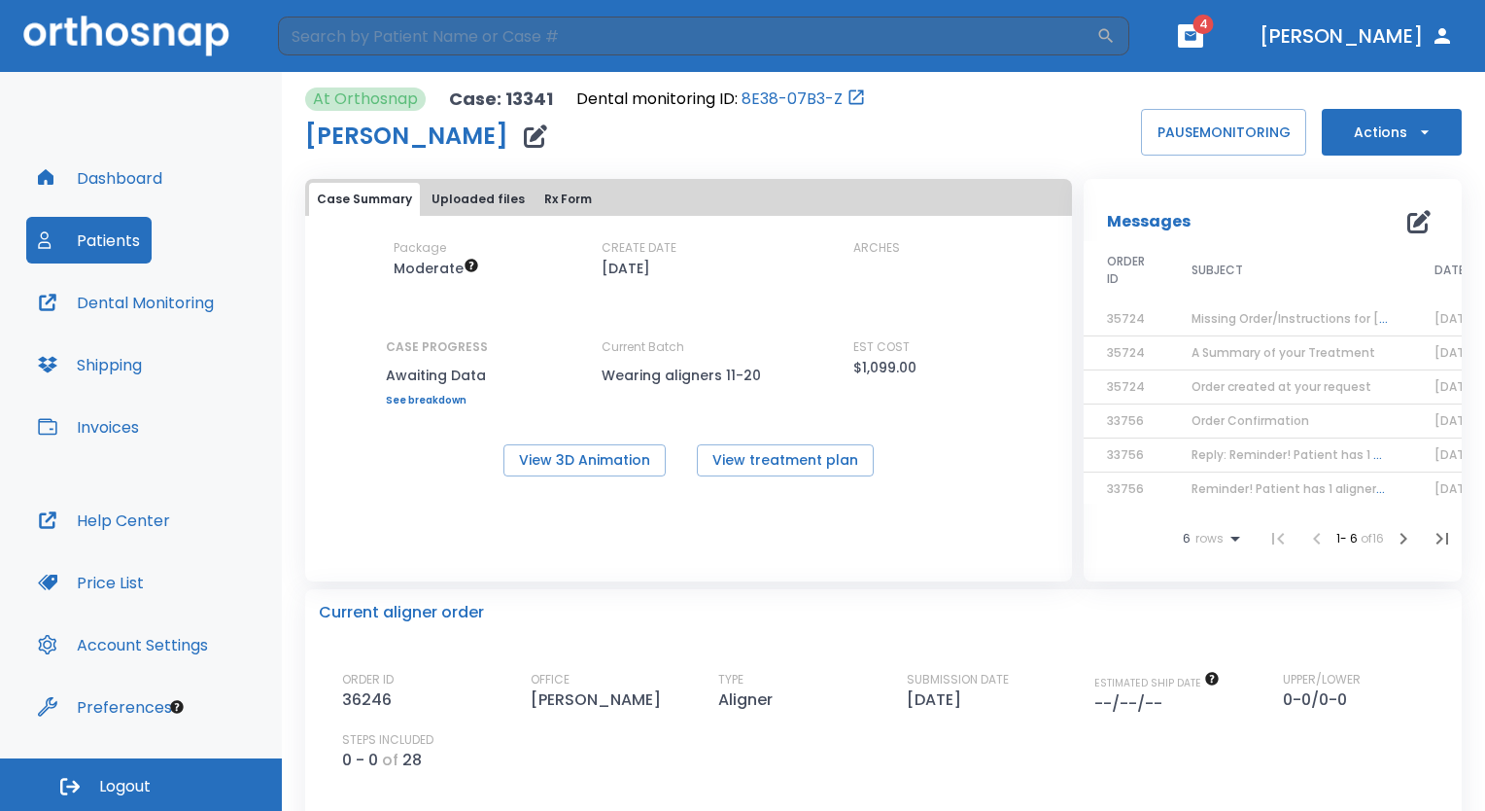
click at [1197, 35] on icon "button" at bounding box center [1191, 35] width 12 height 9
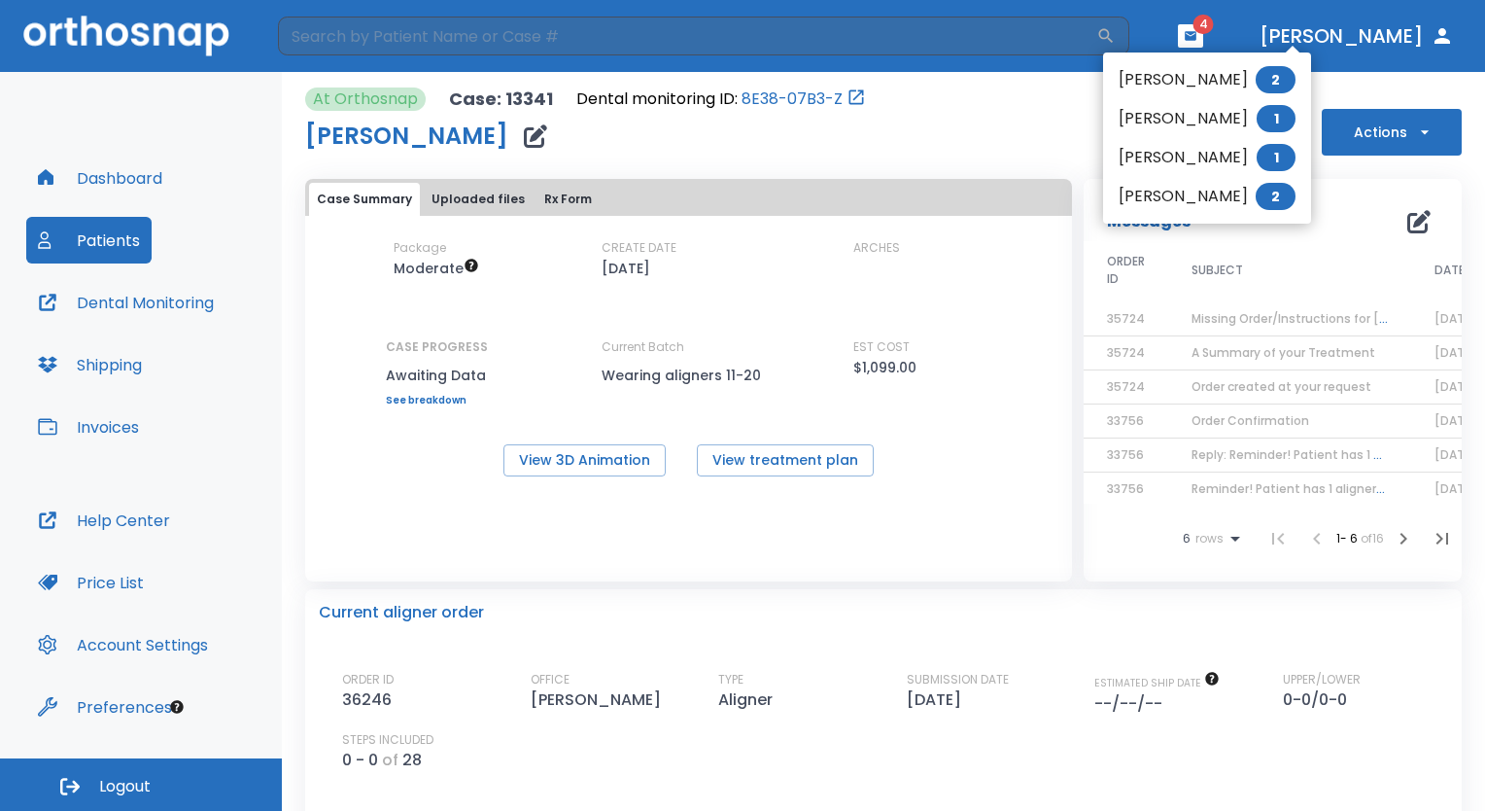
click at [1188, 78] on li "[PERSON_NAME] 2" at bounding box center [1207, 79] width 208 height 39
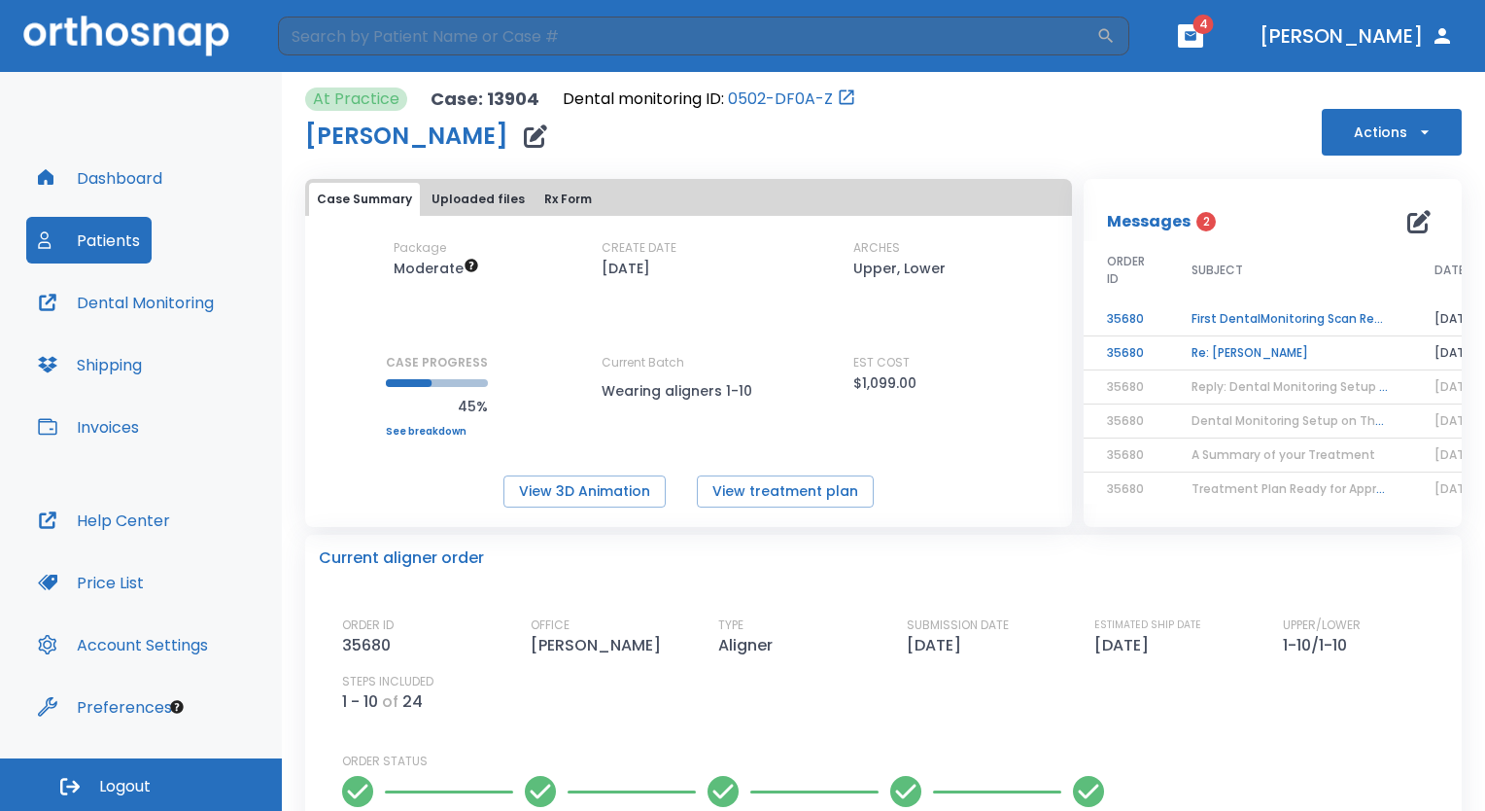
click at [1237, 342] on td "Re: [PERSON_NAME]" at bounding box center [1290, 353] width 243 height 34
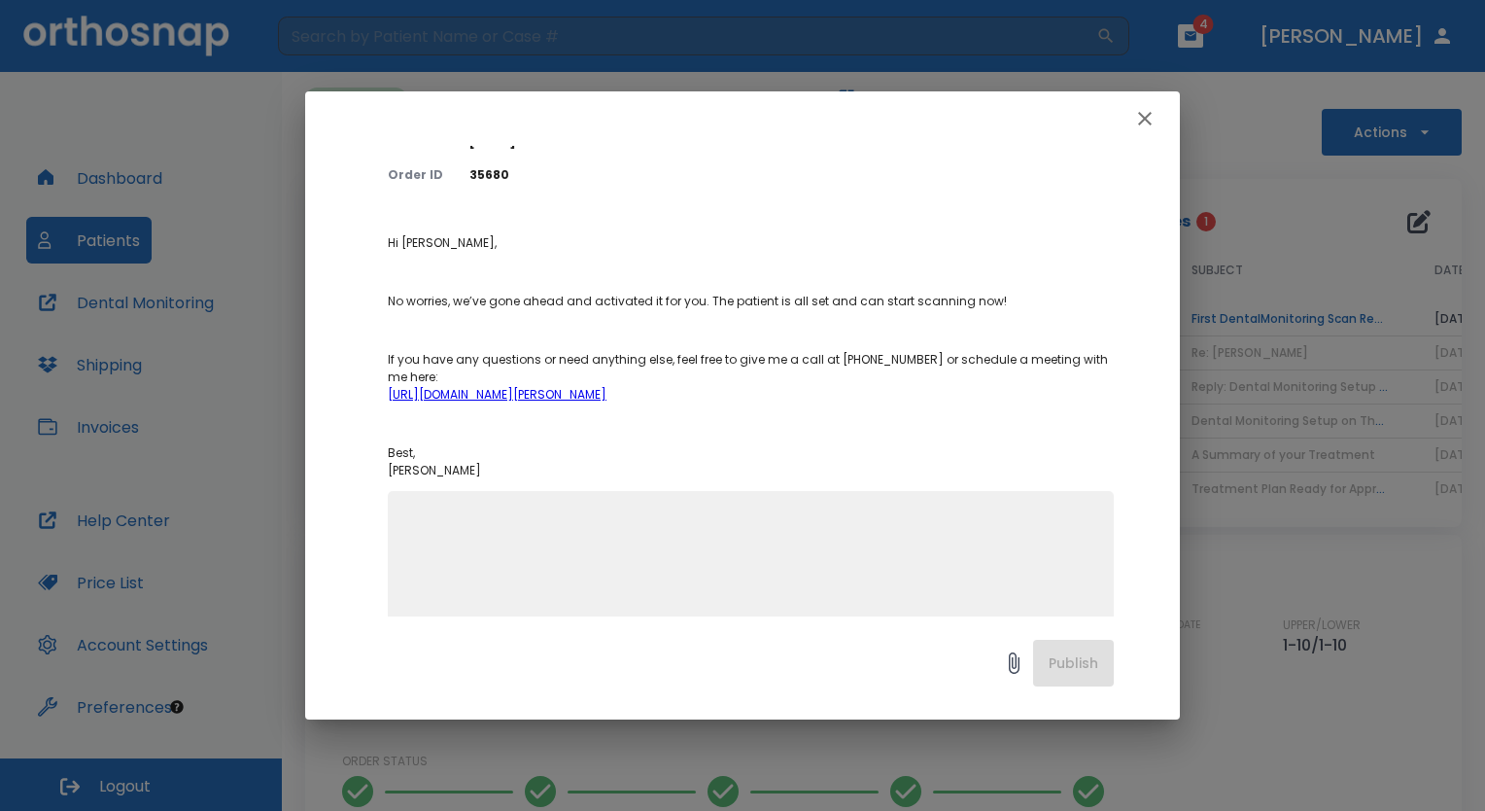
scroll to position [124, 0]
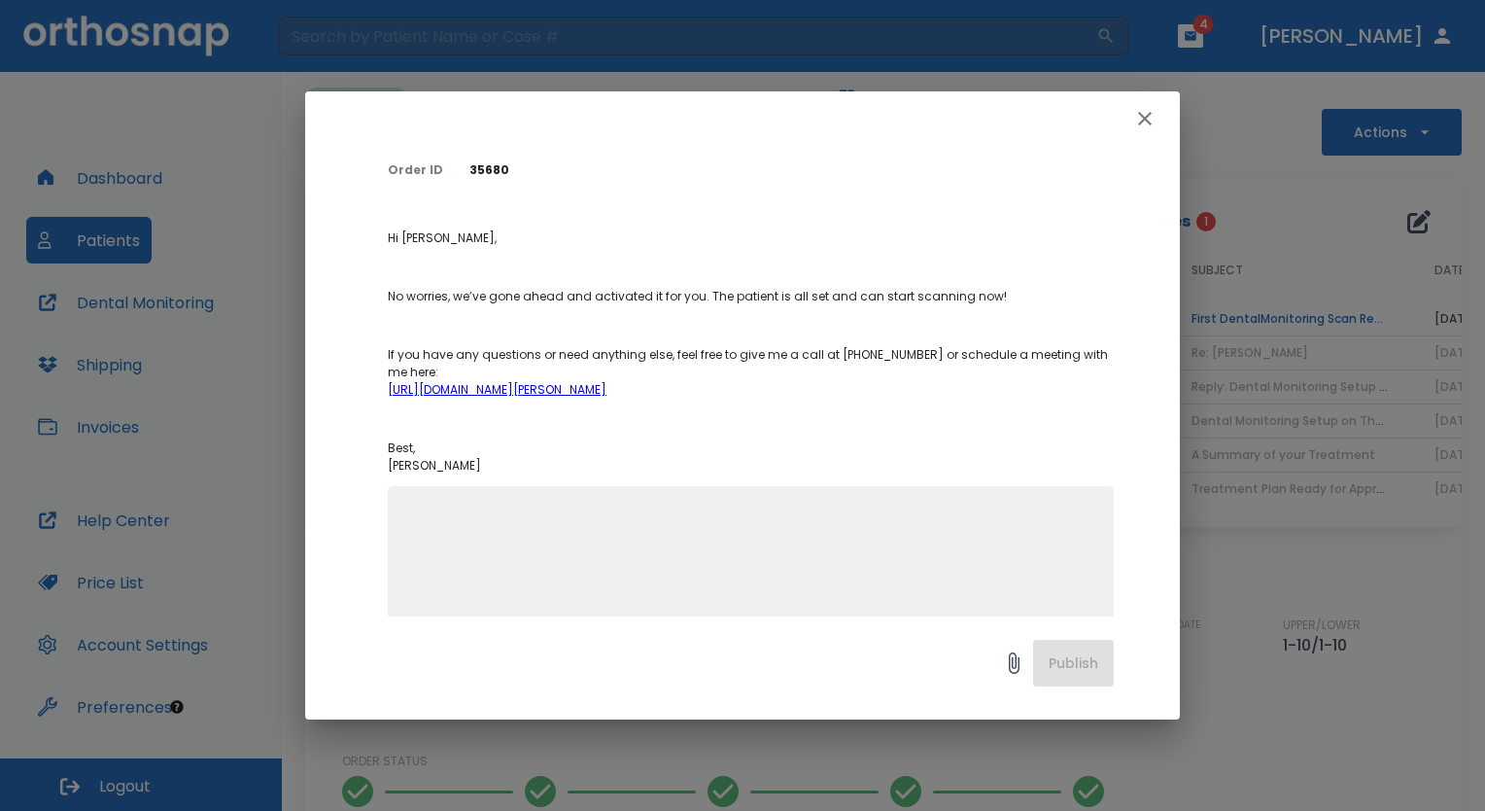
click at [1157, 119] on button "button" at bounding box center [1145, 118] width 39 height 39
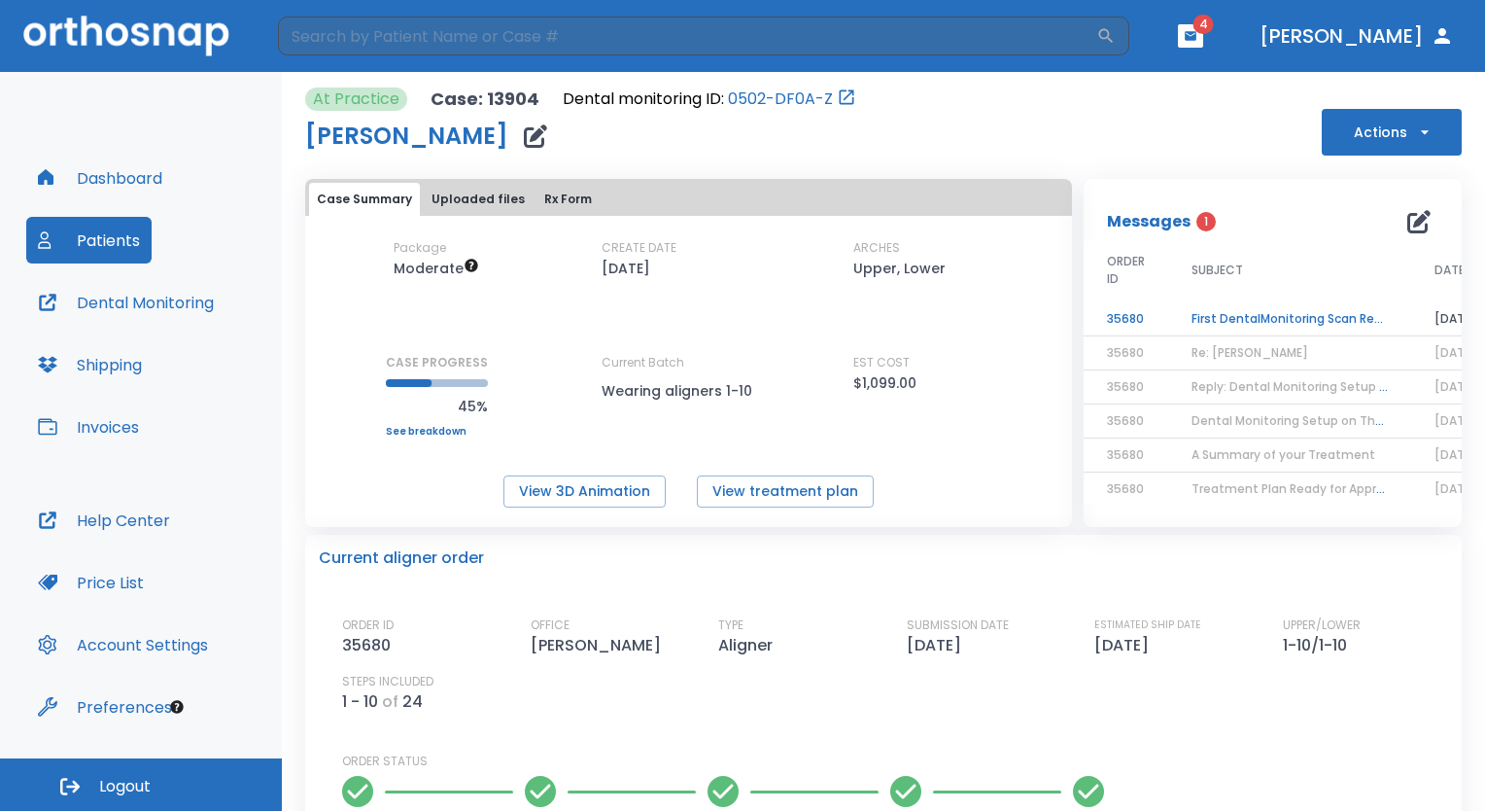
click at [1330, 323] on td "First DentalMonitoring Scan Review!" at bounding box center [1290, 319] width 243 height 34
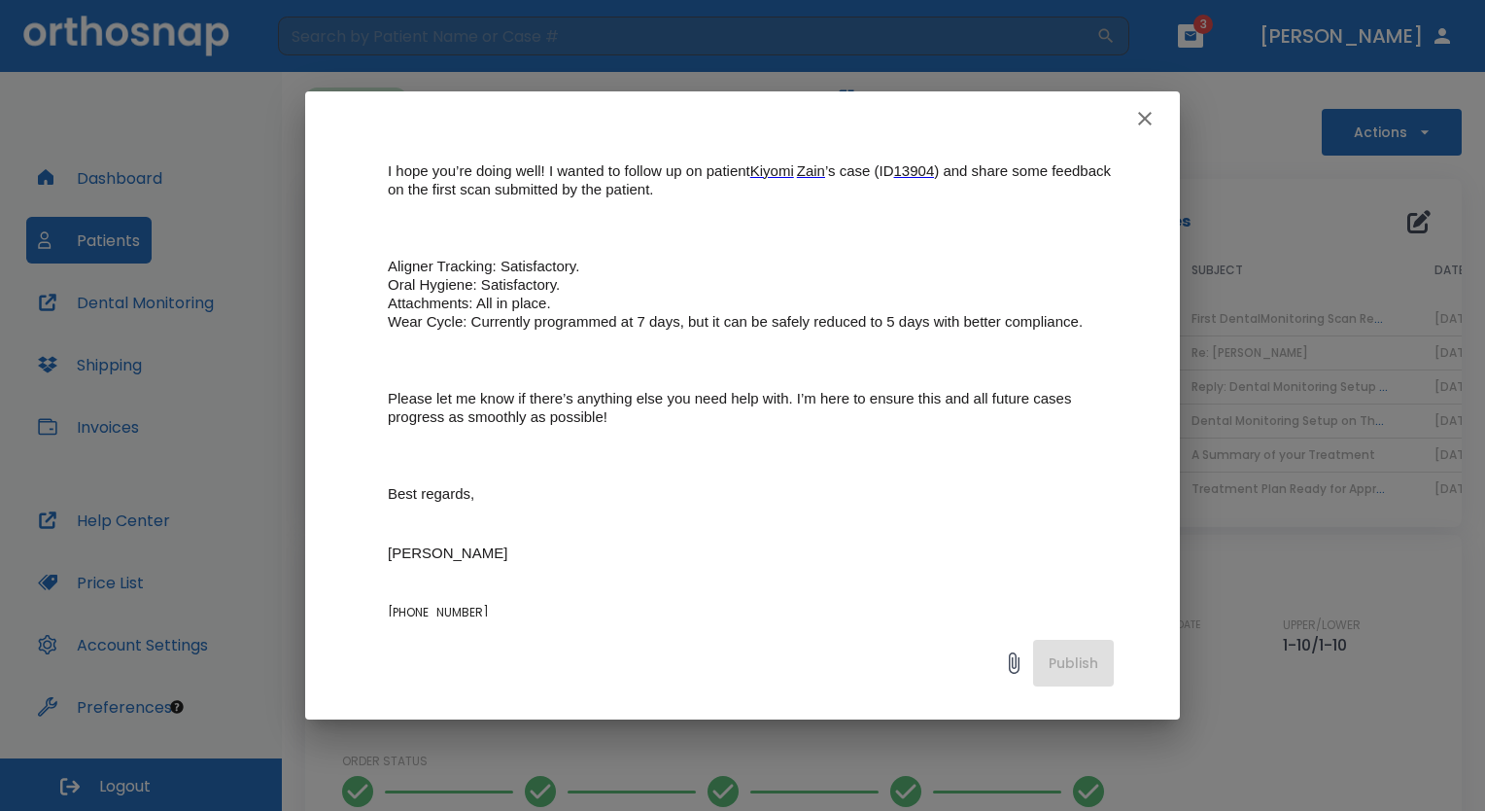
scroll to position [0, 0]
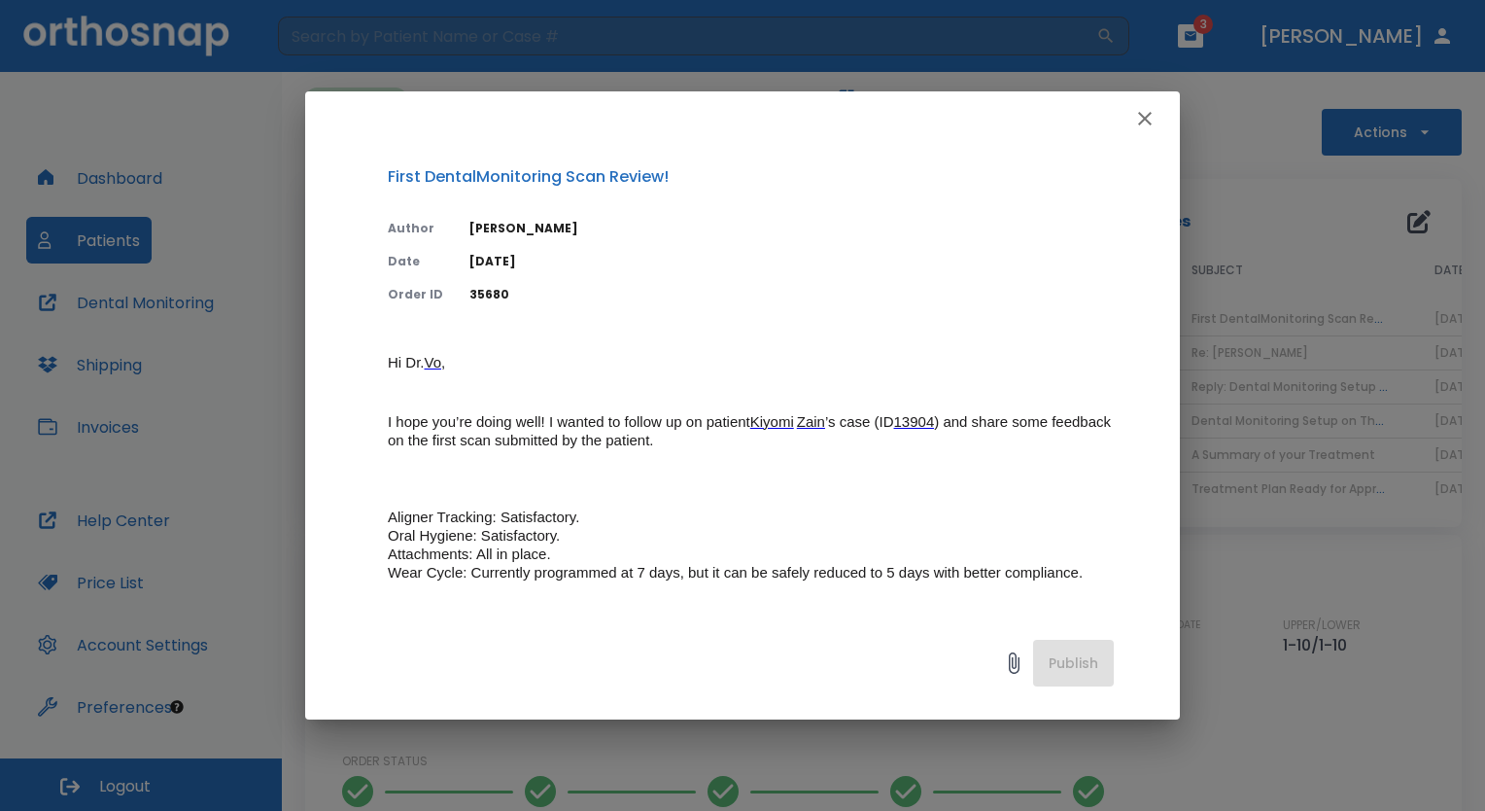
click at [1144, 118] on icon "button" at bounding box center [1145, 119] width 14 height 14
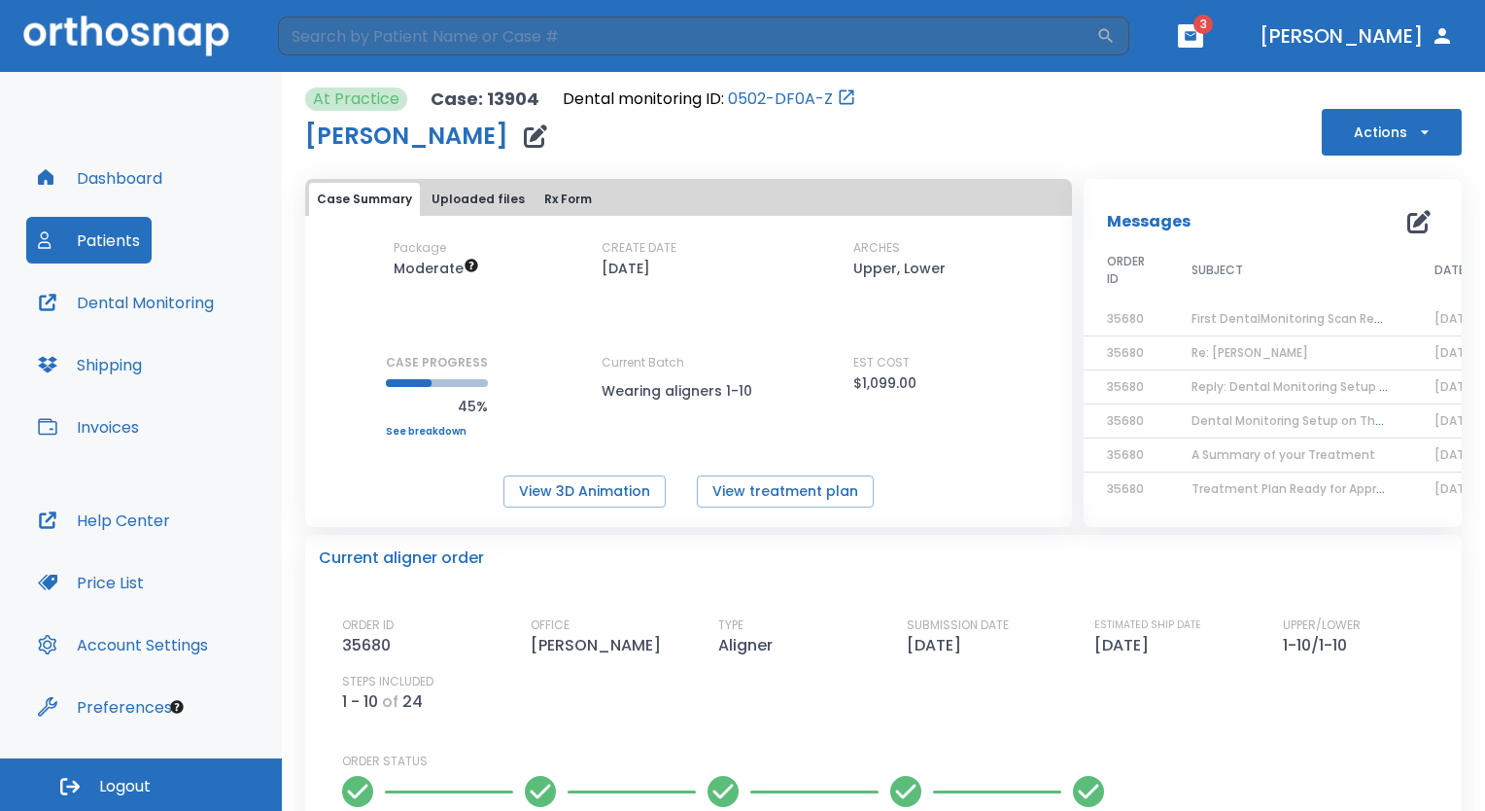
click at [1204, 40] on button "button" at bounding box center [1190, 35] width 25 height 23
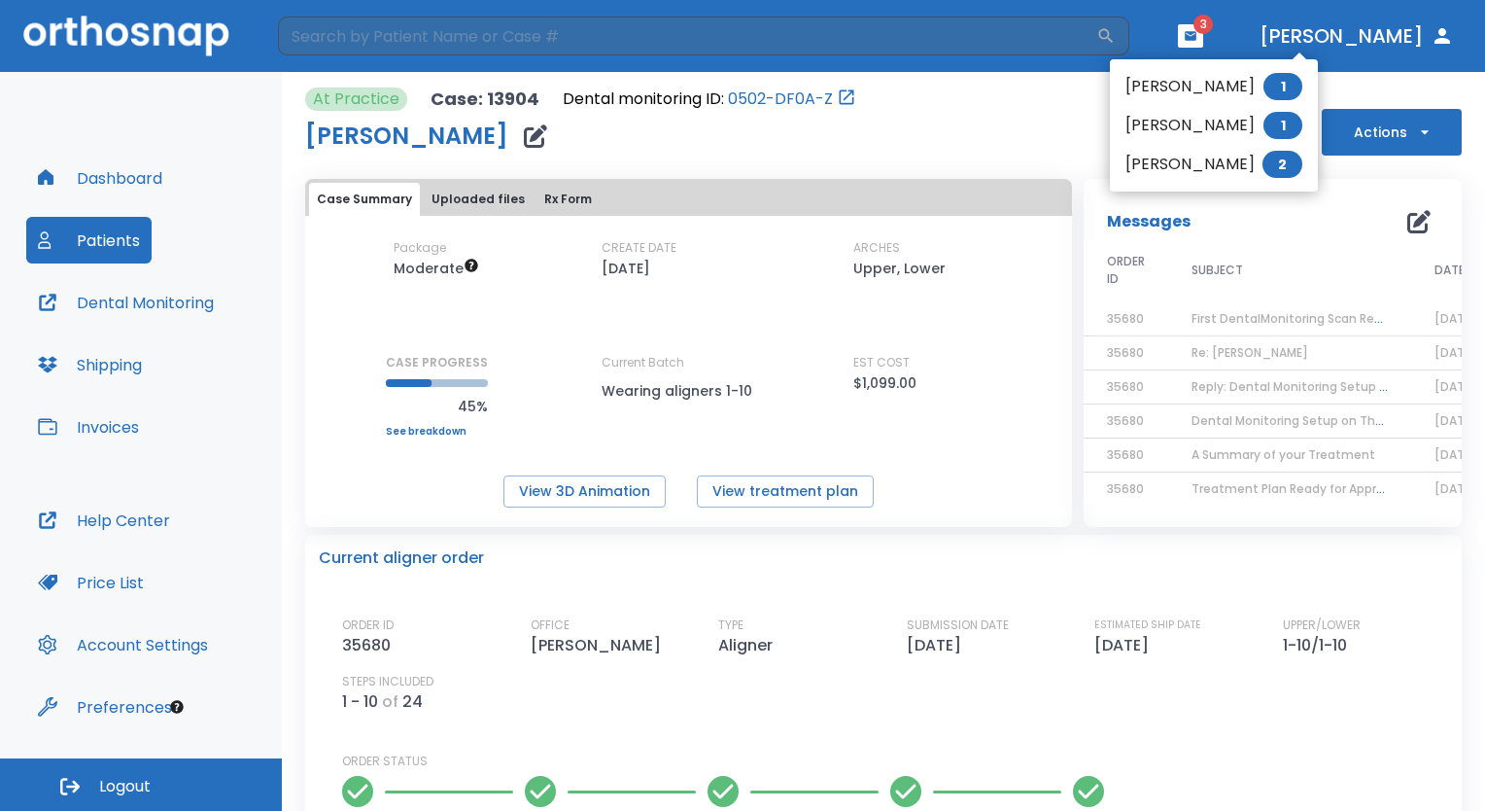
click at [1222, 88] on li "[PERSON_NAME] 1" at bounding box center [1214, 86] width 208 height 39
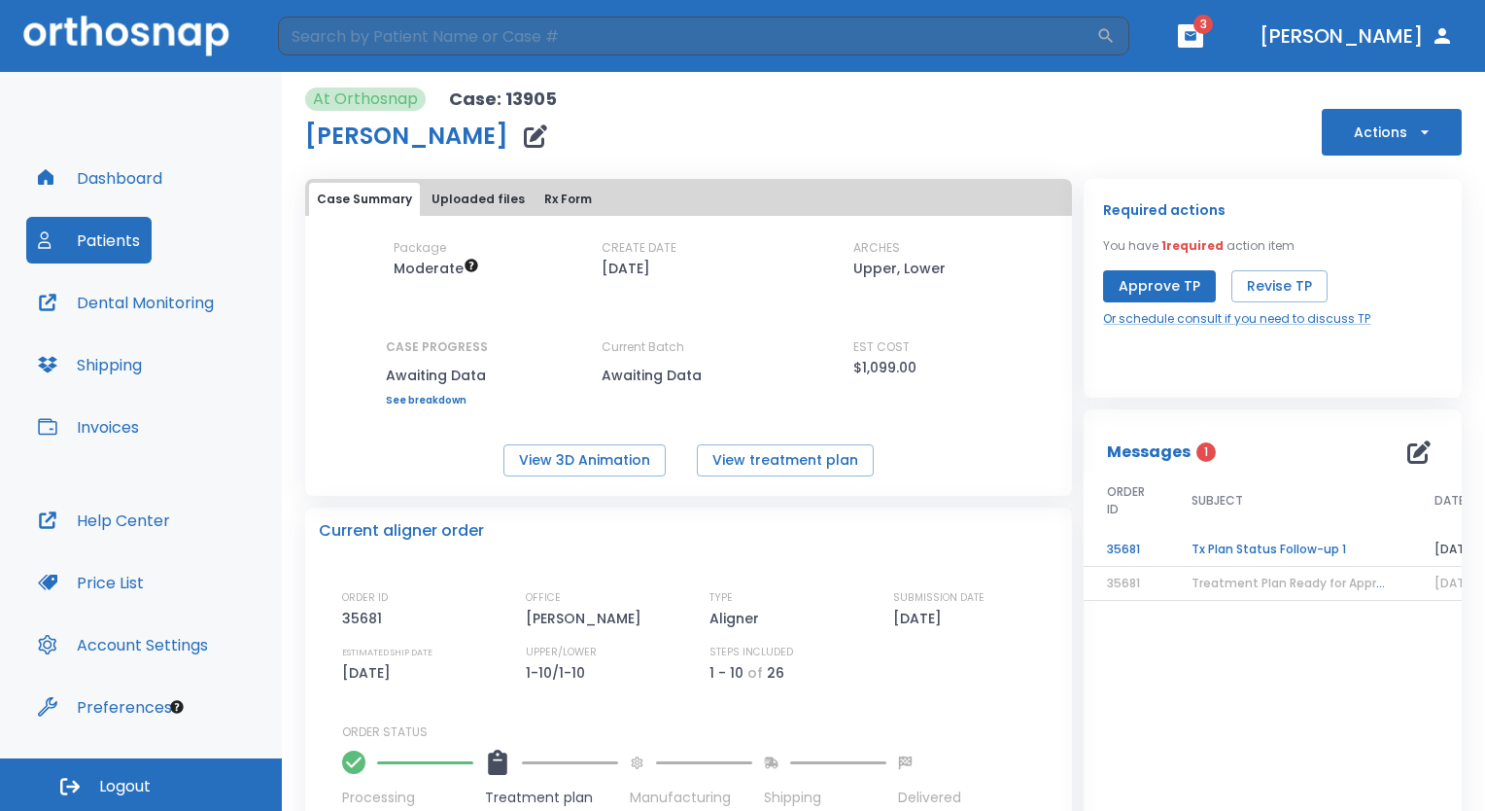
click at [1204, 37] on button "button" at bounding box center [1190, 35] width 25 height 23
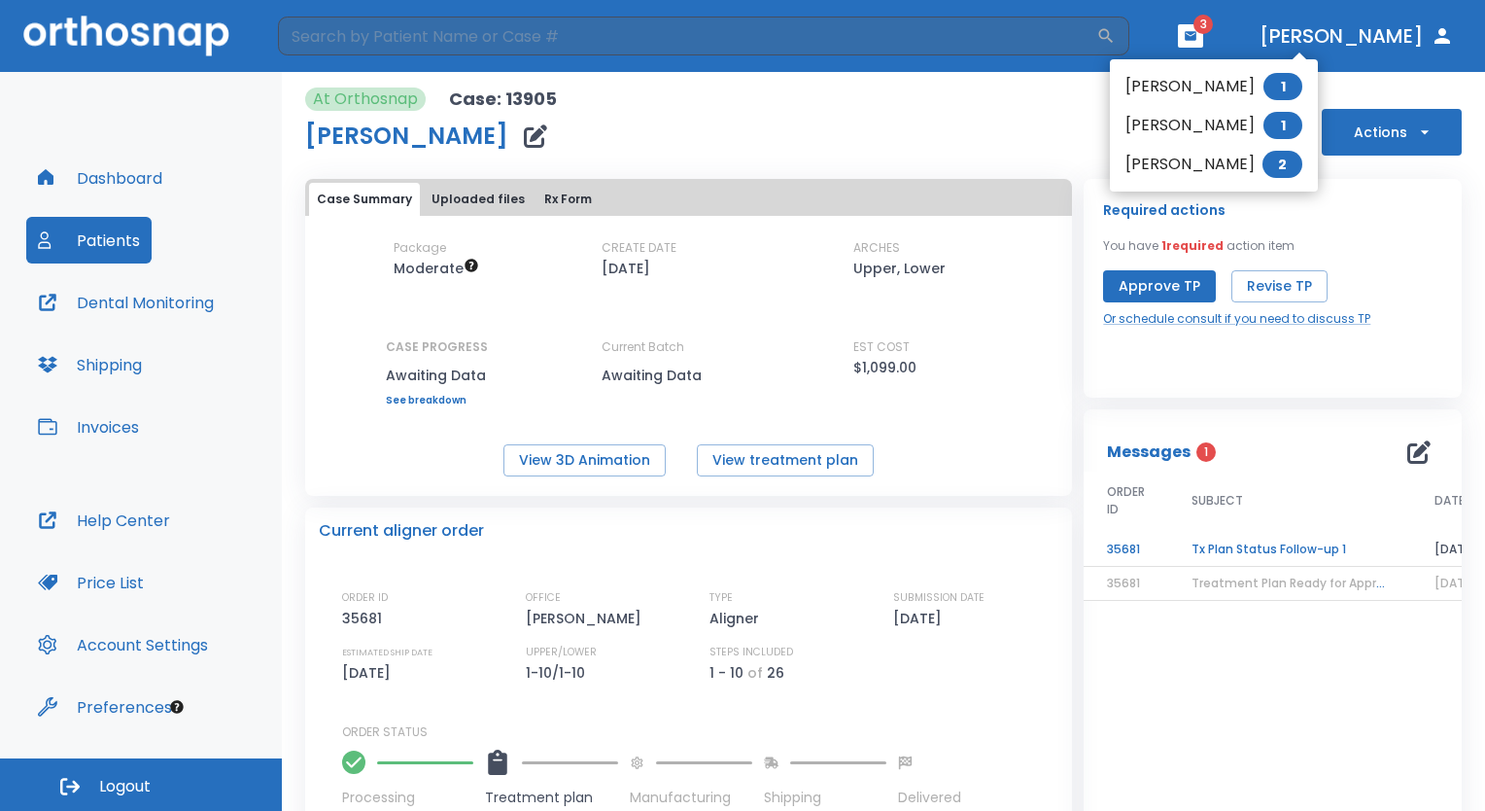
click at [1223, 120] on li "[PERSON_NAME] 1" at bounding box center [1214, 125] width 208 height 39
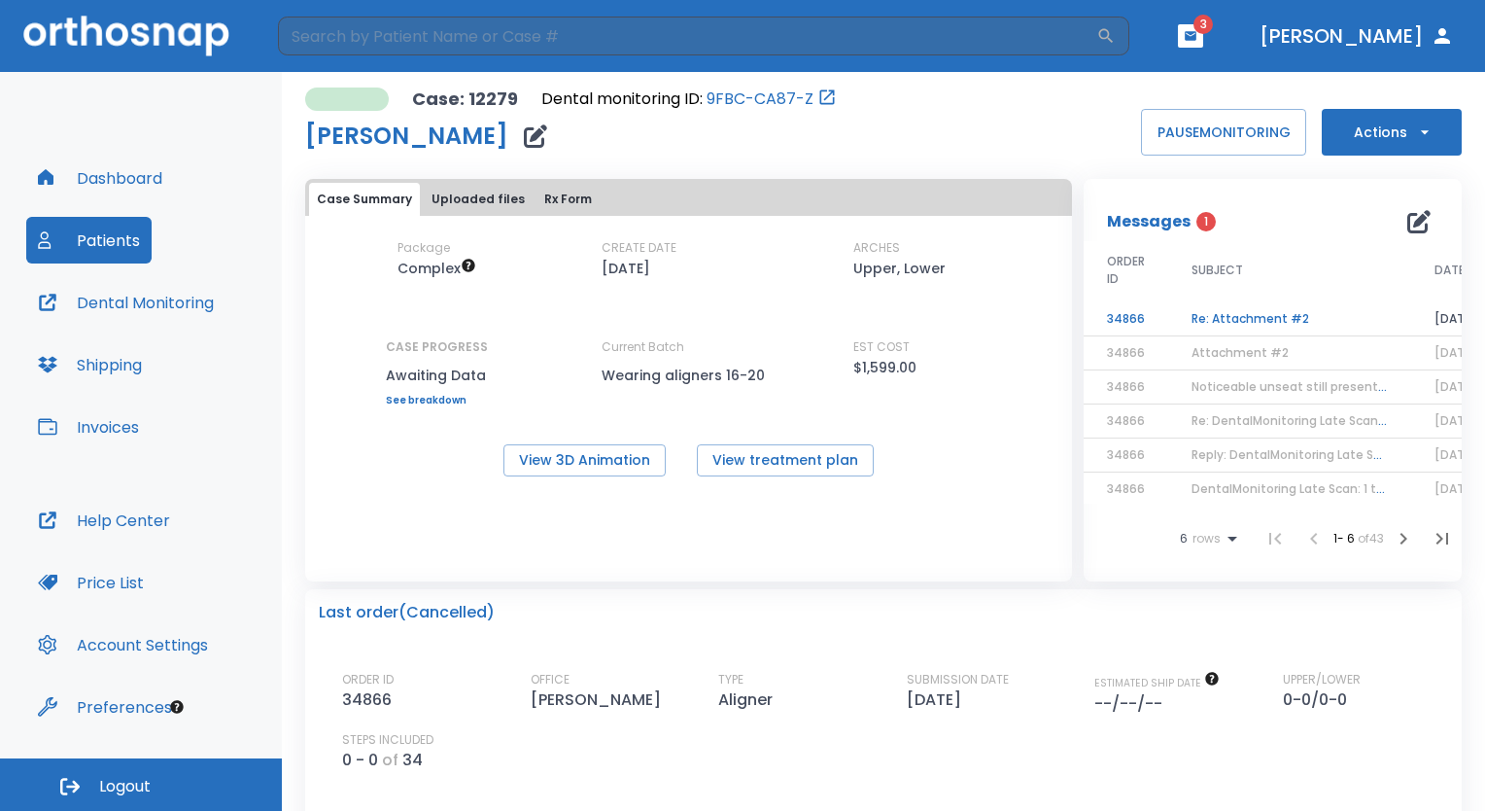
click at [1274, 308] on td "Re: Attachment #2" at bounding box center [1290, 319] width 243 height 34
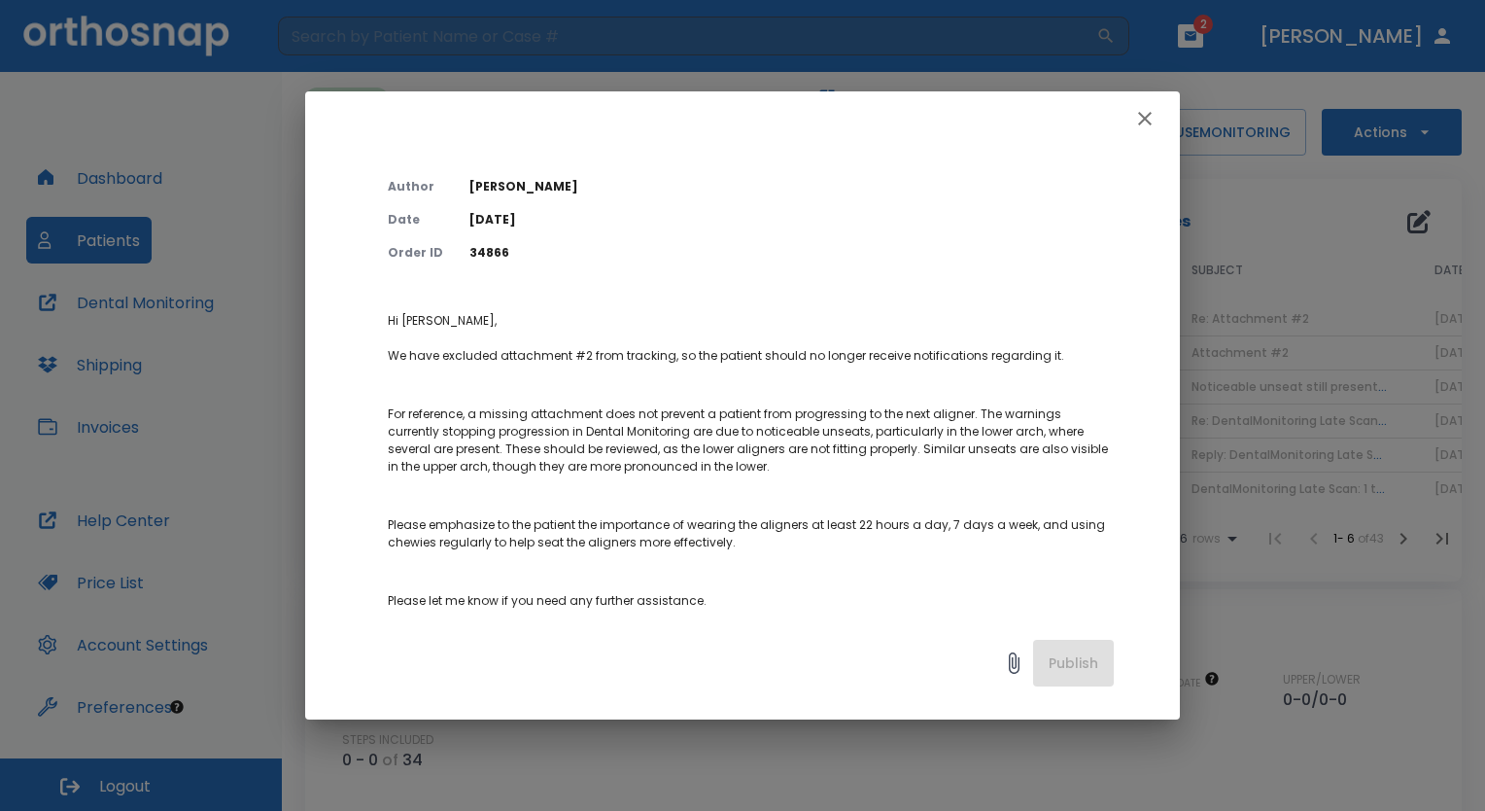
scroll to position [53, 0]
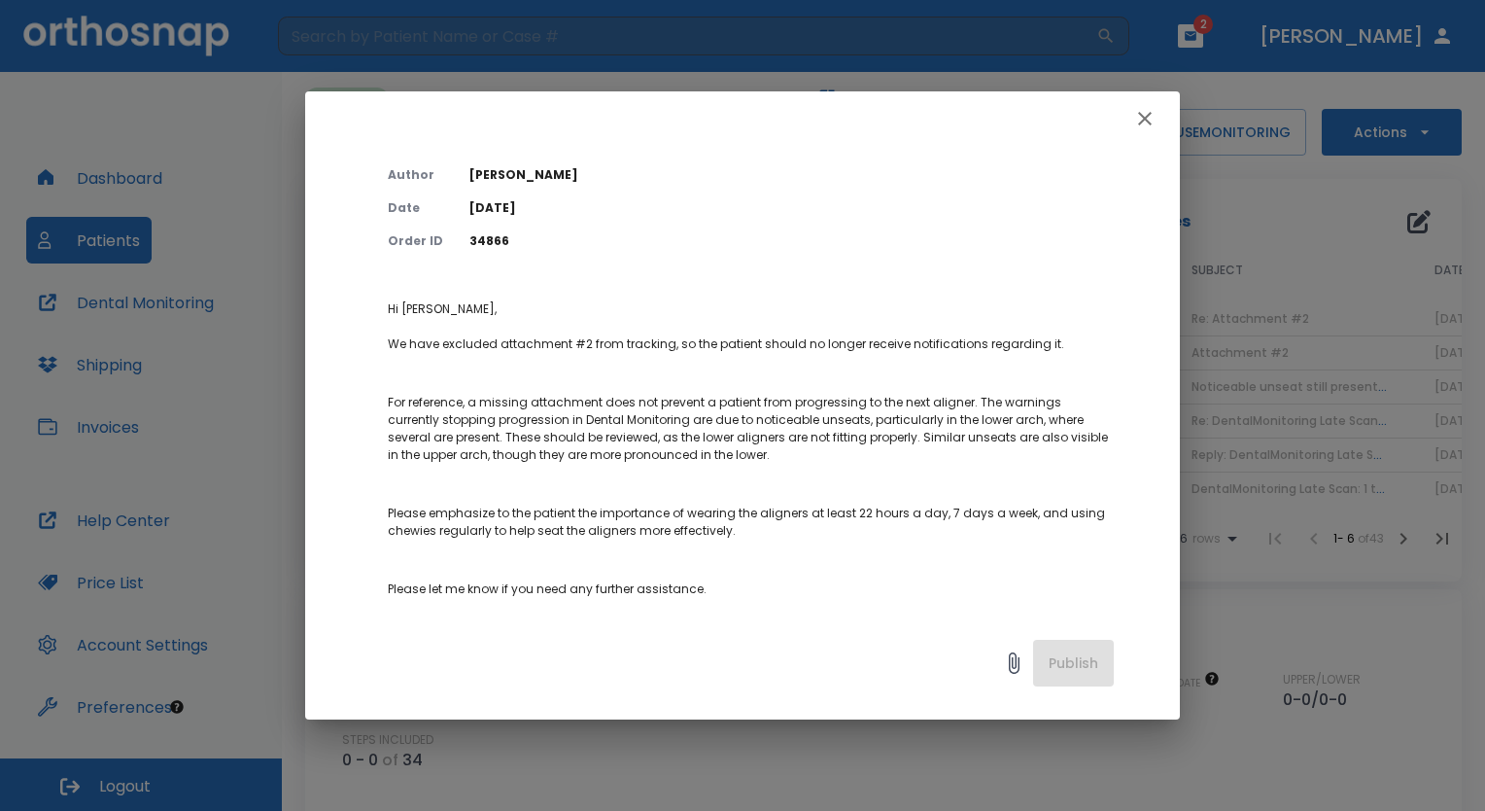
click at [1140, 125] on icon "button" at bounding box center [1145, 118] width 23 height 23
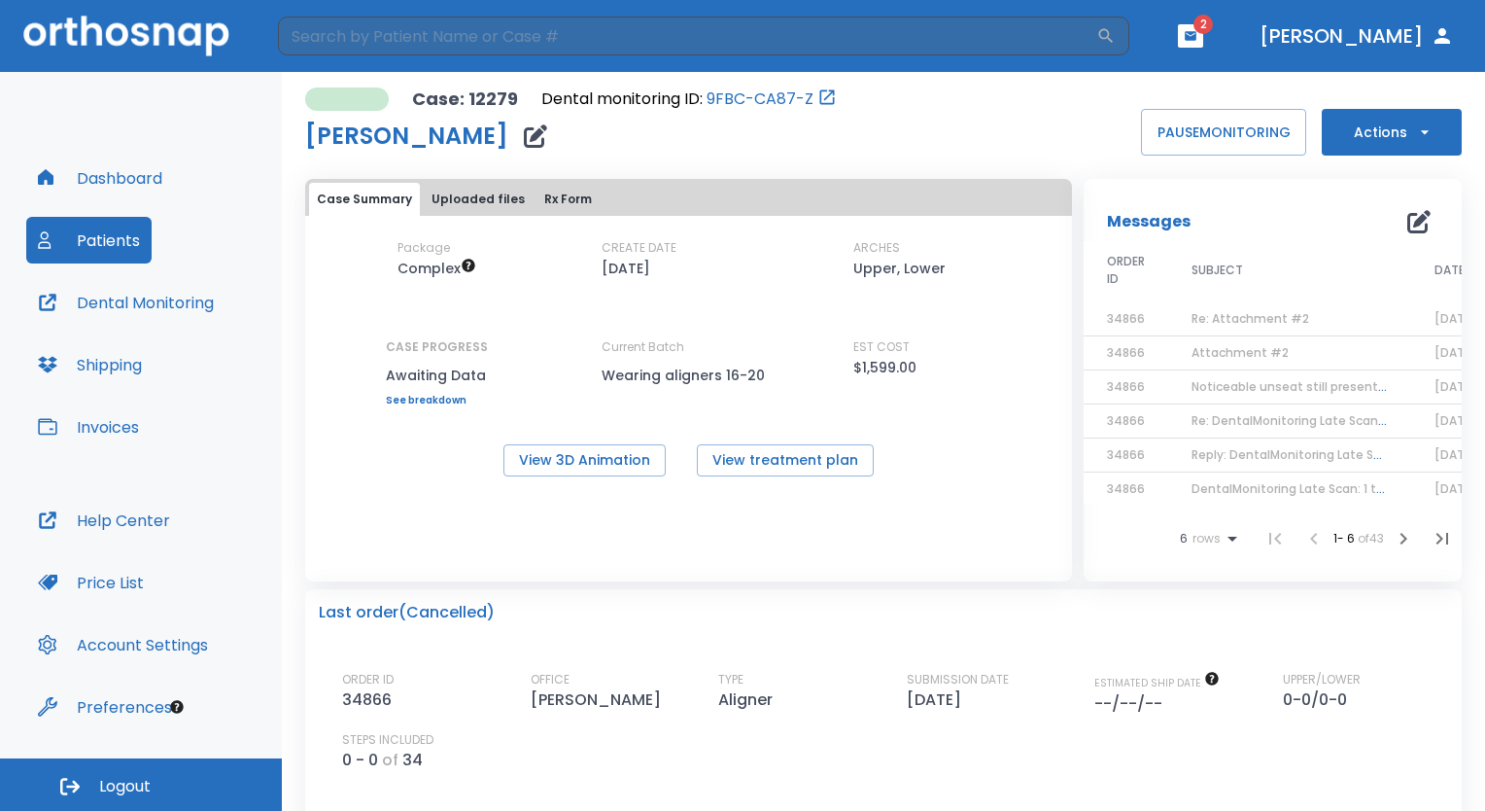
click at [1197, 39] on icon "button" at bounding box center [1191, 35] width 12 height 9
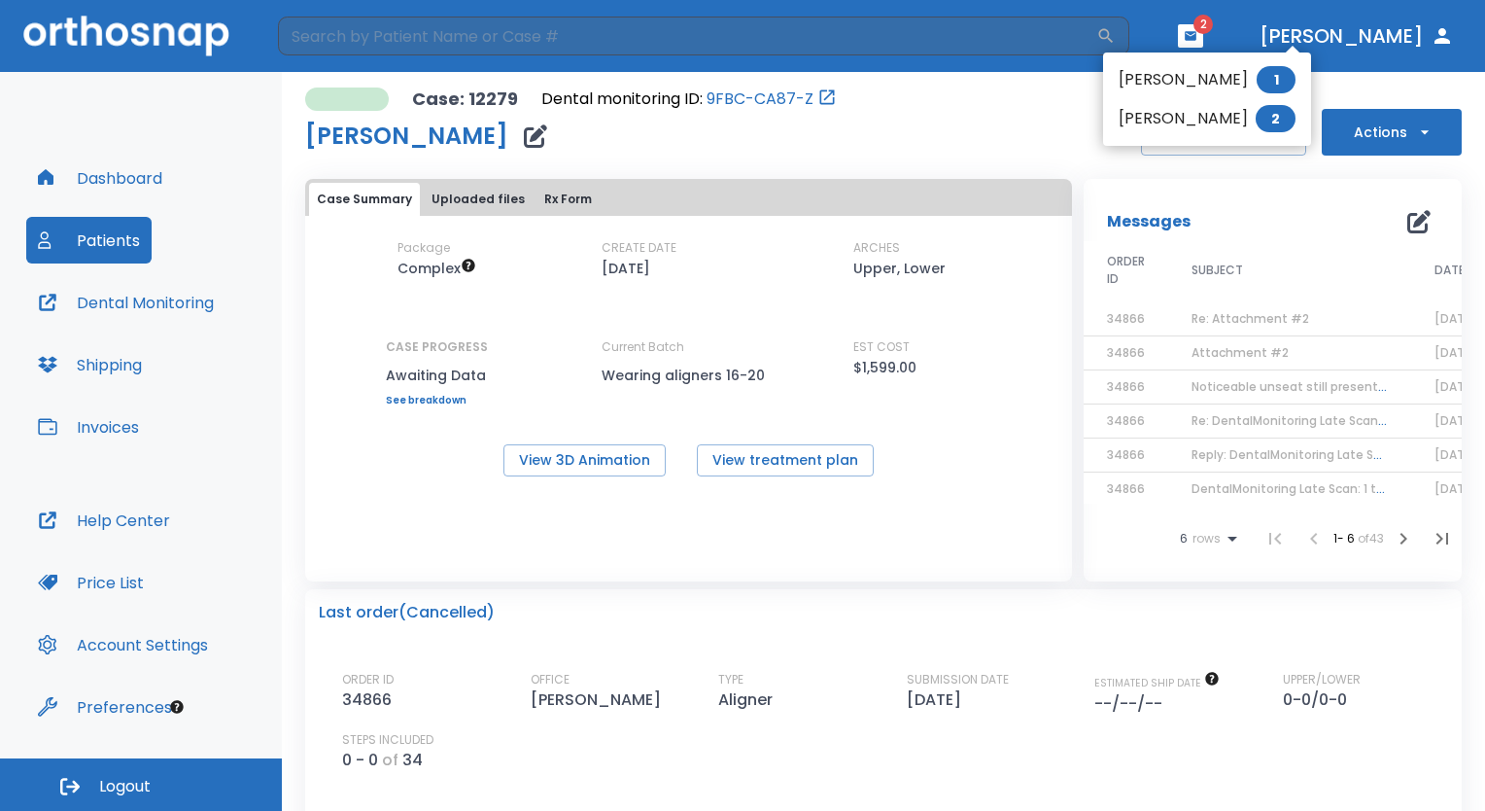
click at [1230, 129] on li "[PERSON_NAME] 2" at bounding box center [1207, 118] width 208 height 39
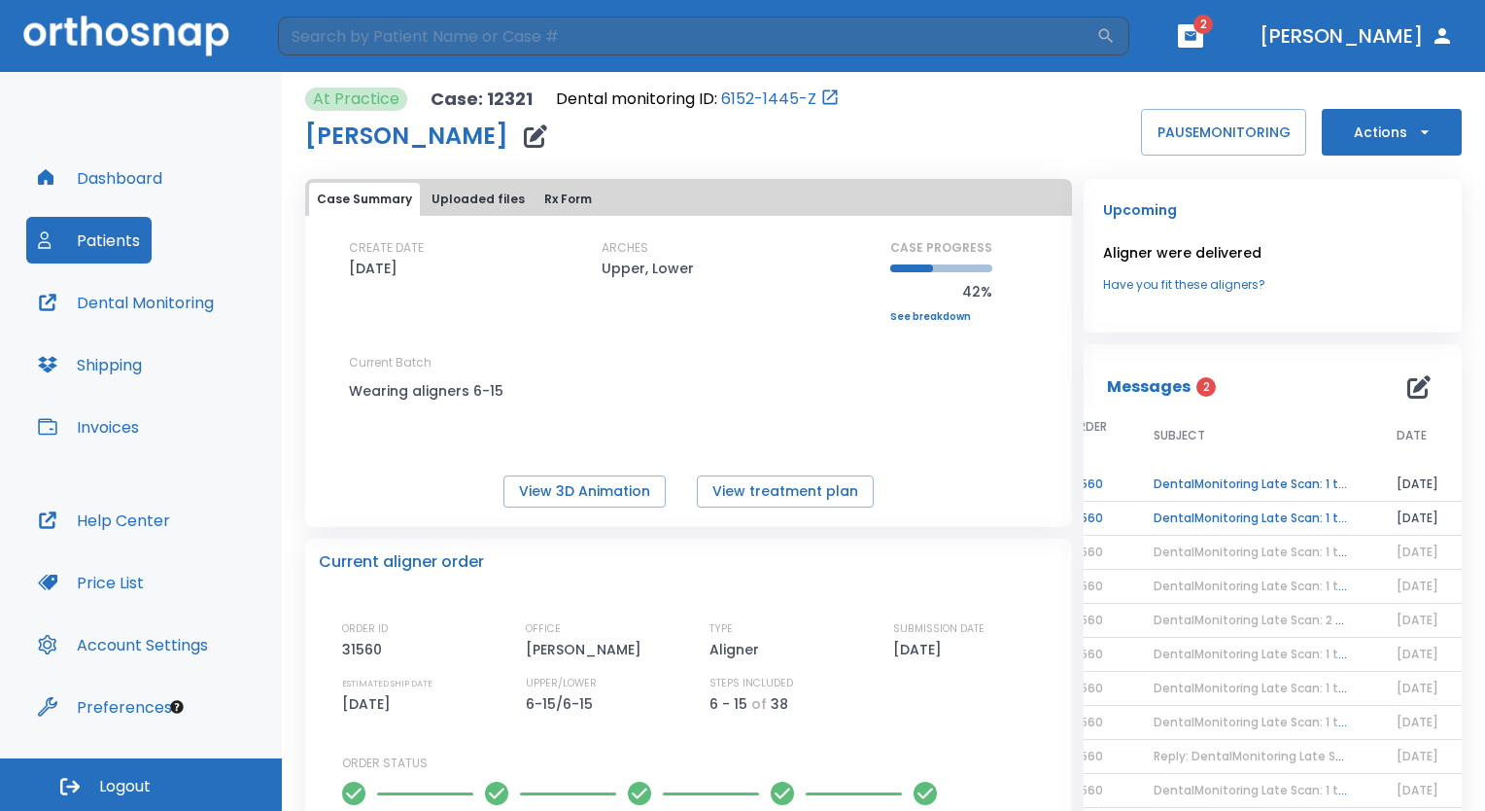
scroll to position [0, 55]
click at [1307, 486] on td "DentalMonitoring Late Scan: 1 to 2 Weeks Notification" at bounding box center [1252, 485] width 243 height 34
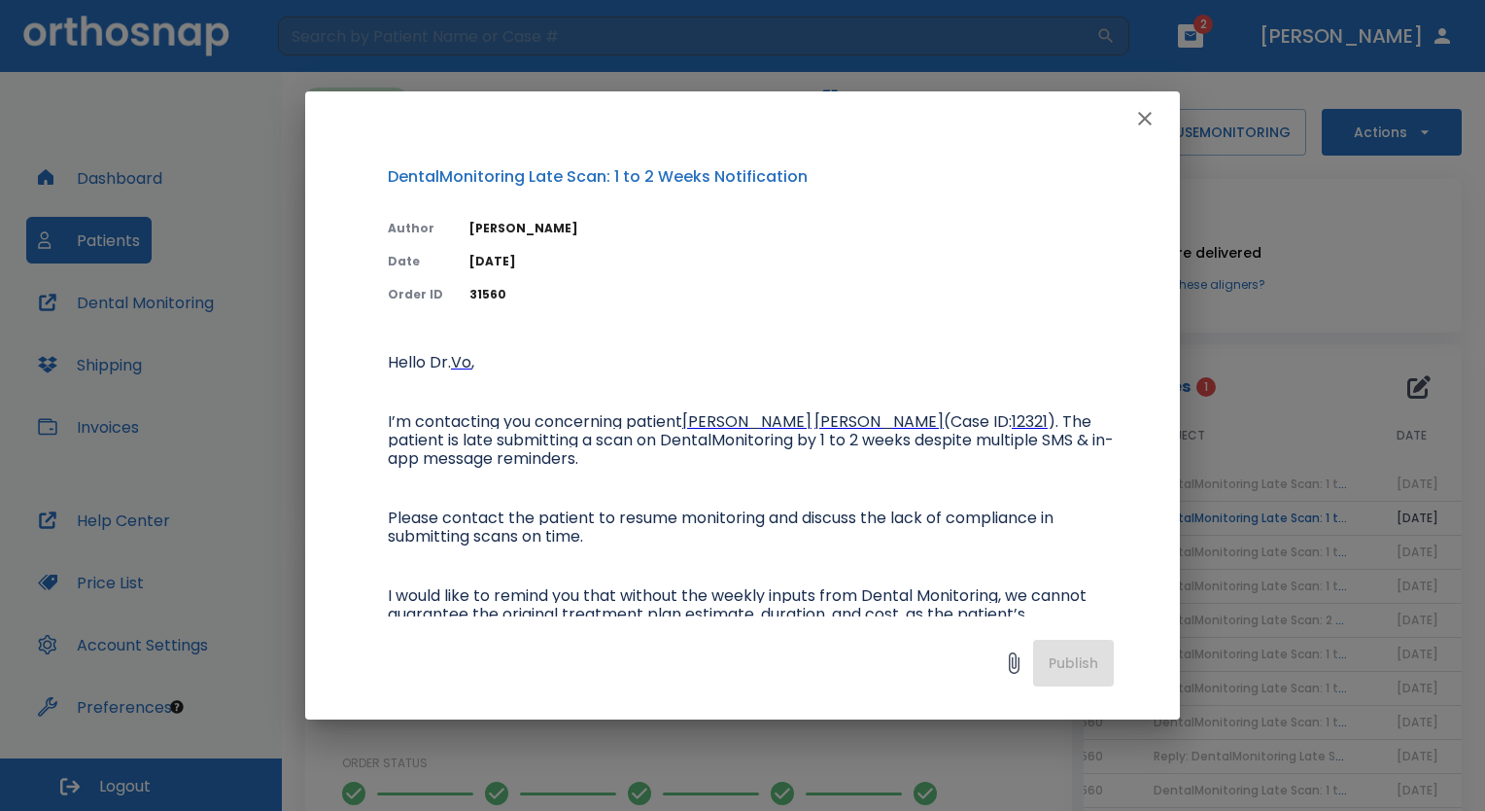
click at [1146, 117] on icon "button" at bounding box center [1145, 119] width 14 height 14
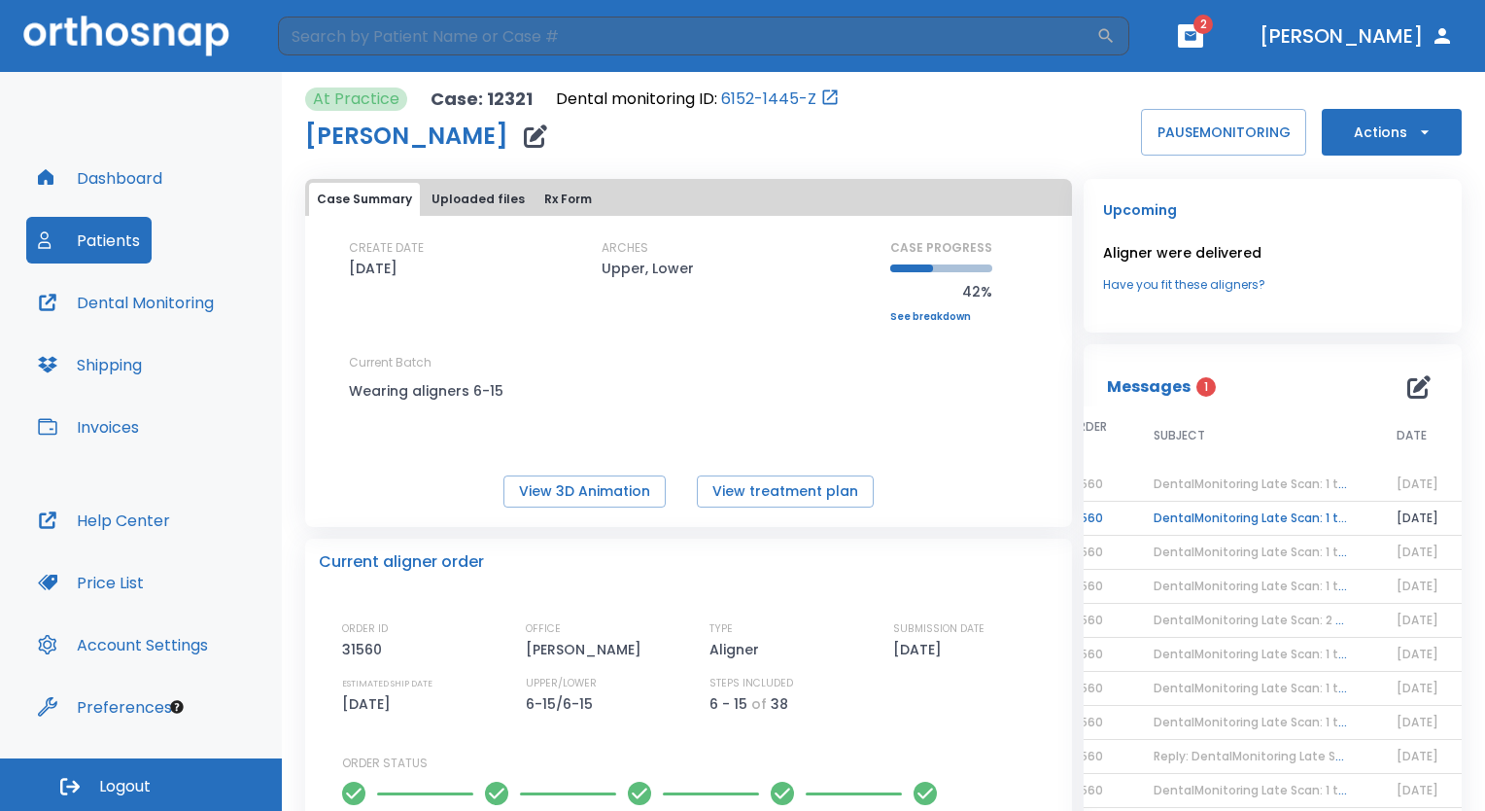
click at [1251, 529] on td "DentalMonitoring Late Scan: 1 to 2 Weeks Notification" at bounding box center [1252, 519] width 243 height 34
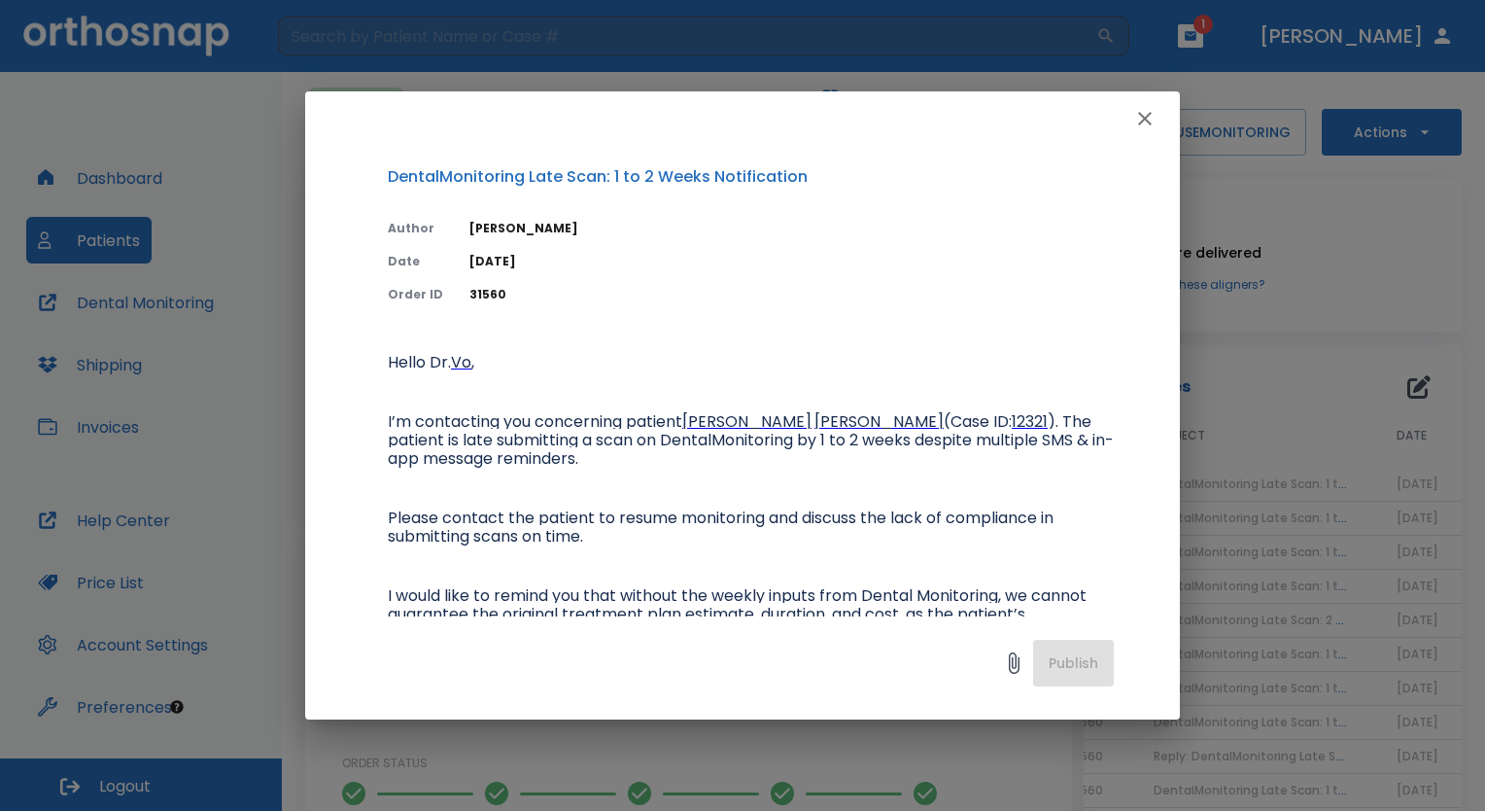
click at [1140, 129] on icon "button" at bounding box center [1145, 118] width 23 height 23
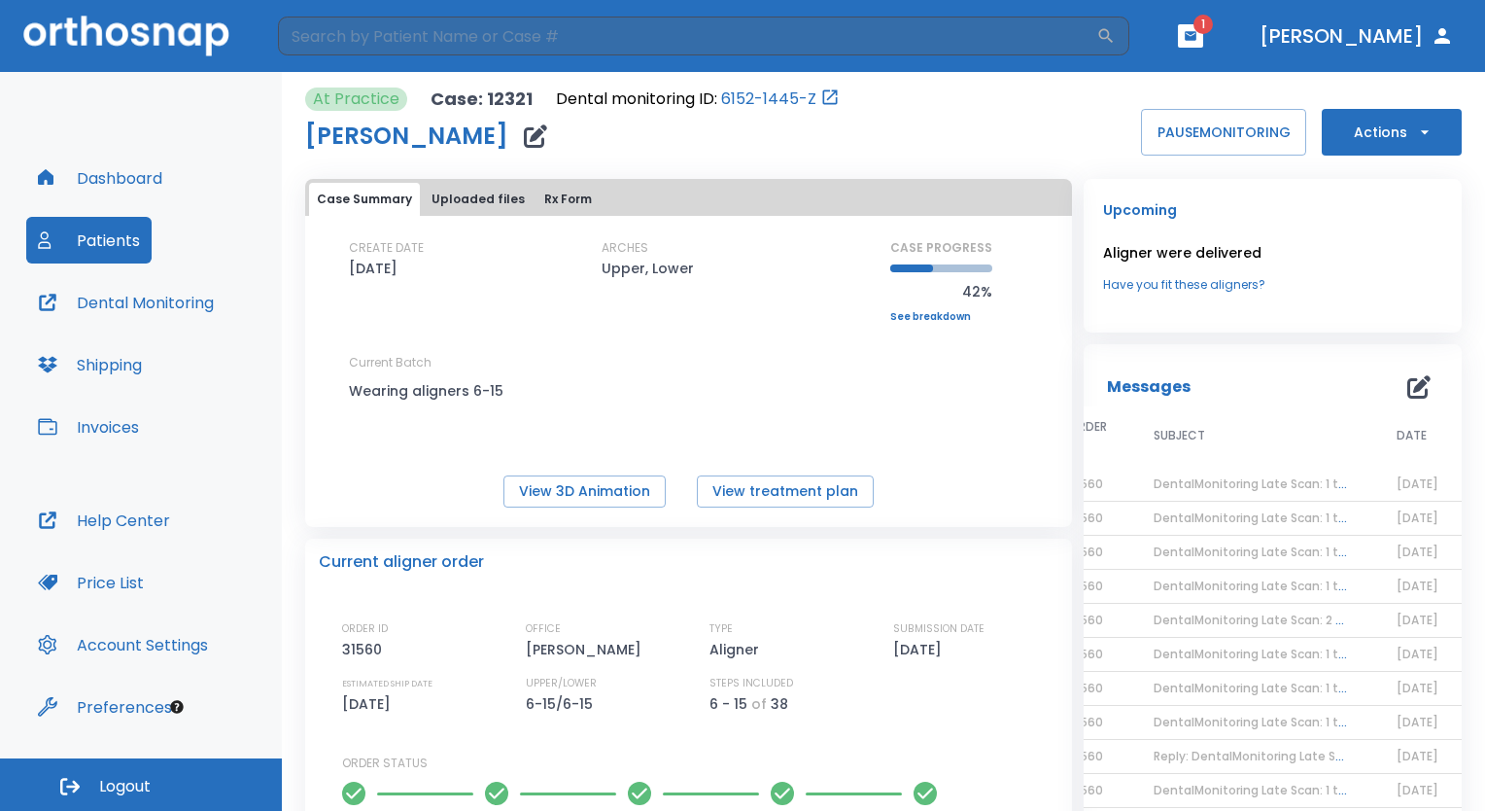
click at [1267, 491] on span "DentalMonitoring Late Scan: 1 to 2 Weeks Notification" at bounding box center [1313, 483] width 319 height 17
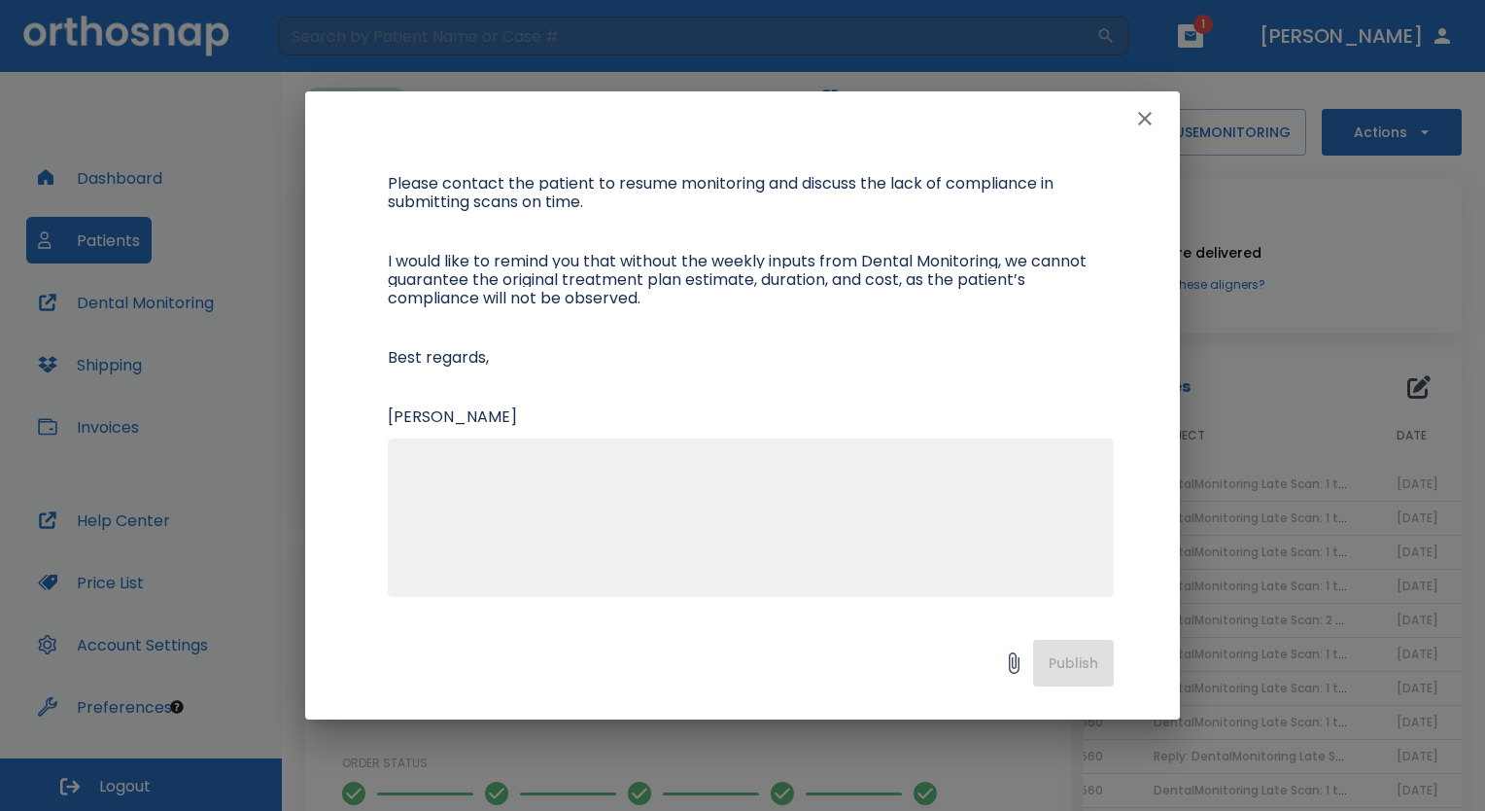
scroll to position [339, 0]
click at [952, 498] on textarea at bounding box center [751, 526] width 703 height 134
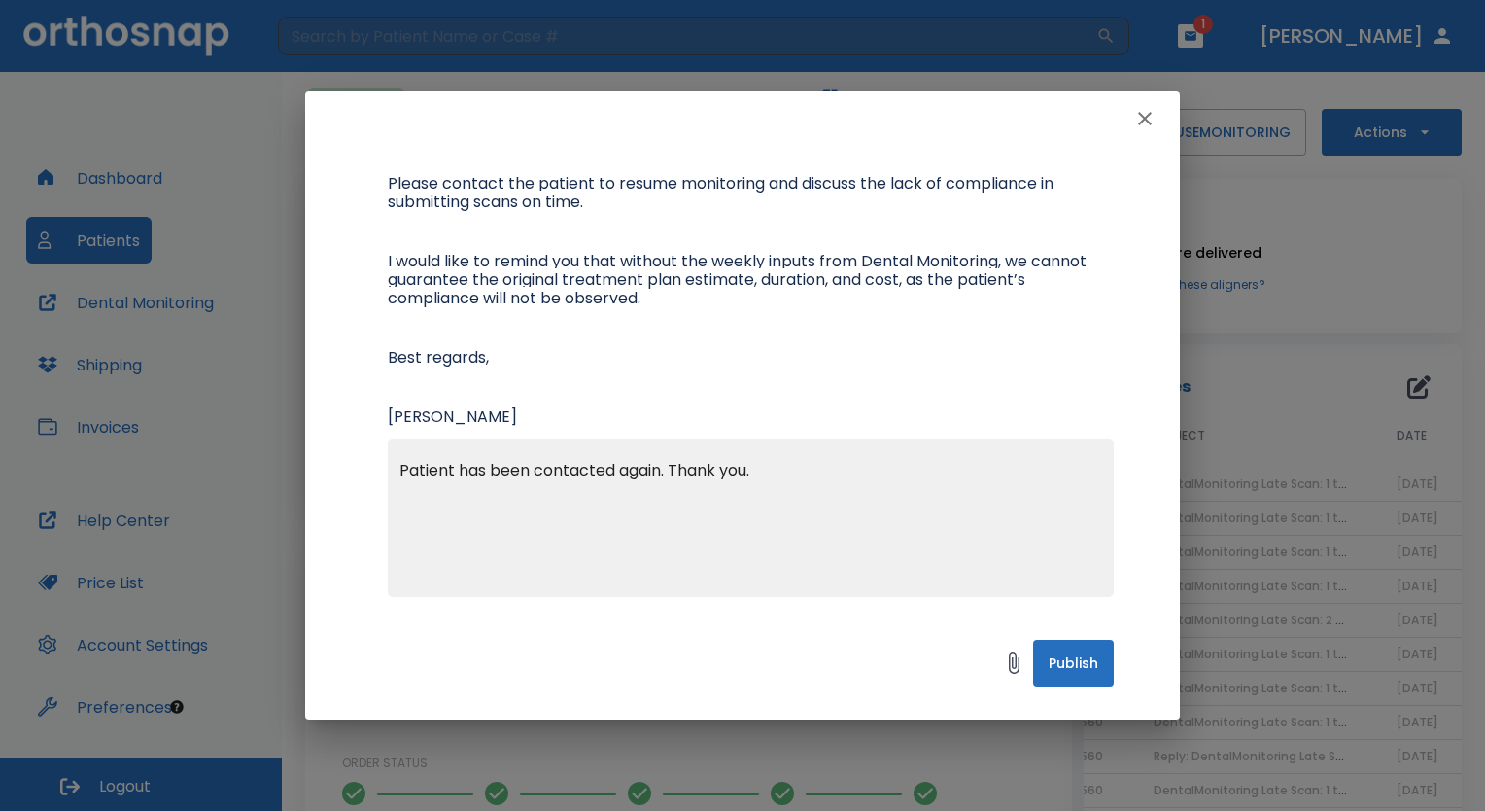
type textarea "Patient has been contacted again. Thank you."
click at [1085, 669] on button "Publish" at bounding box center [1073, 663] width 81 height 47
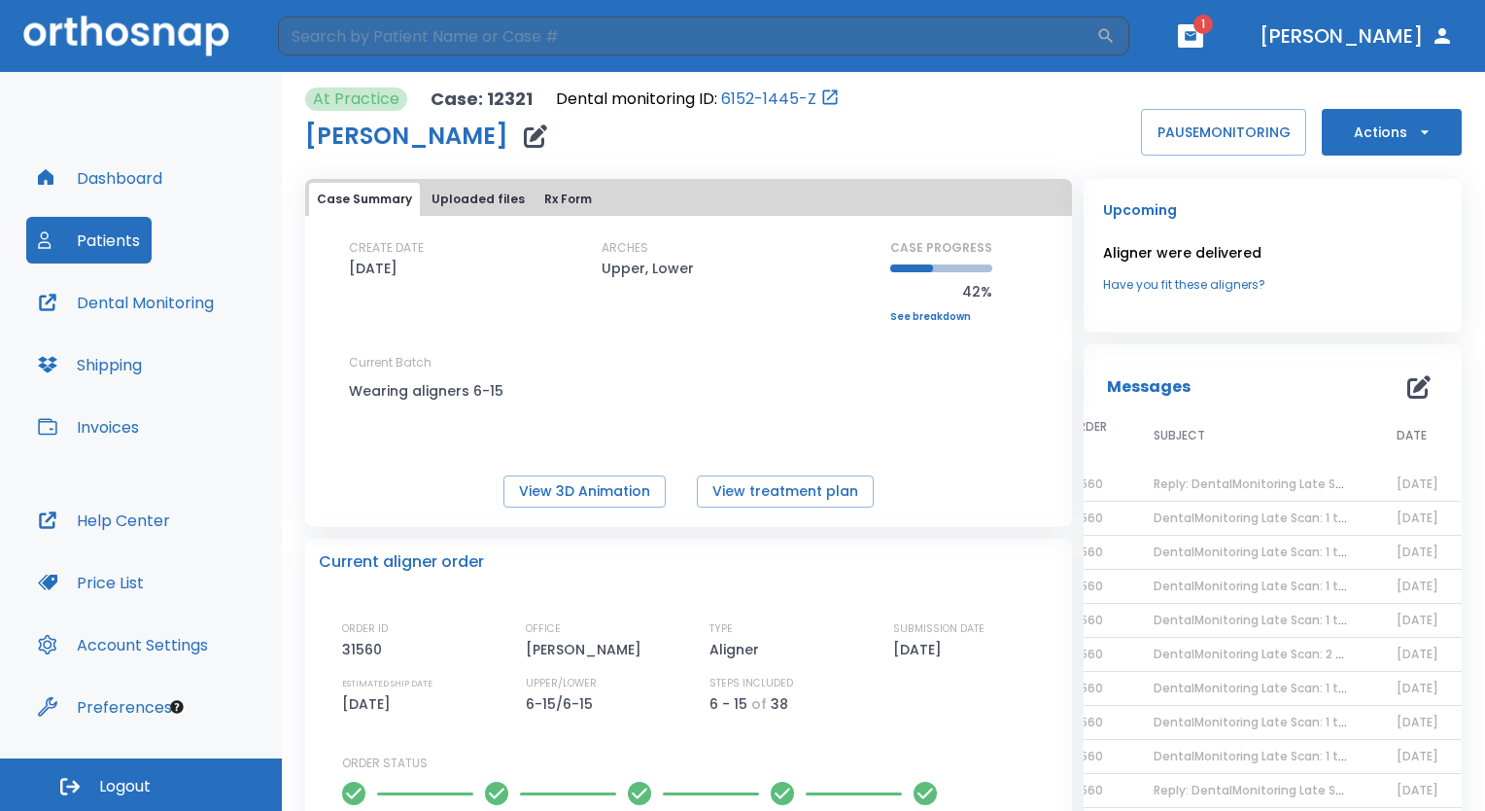
click at [1198, 29] on icon "button" at bounding box center [1191, 36] width 14 height 14
click at [1329, 233] on div at bounding box center [742, 405] width 1485 height 811
click at [826, 26] on input "search" at bounding box center [687, 36] width 819 height 39
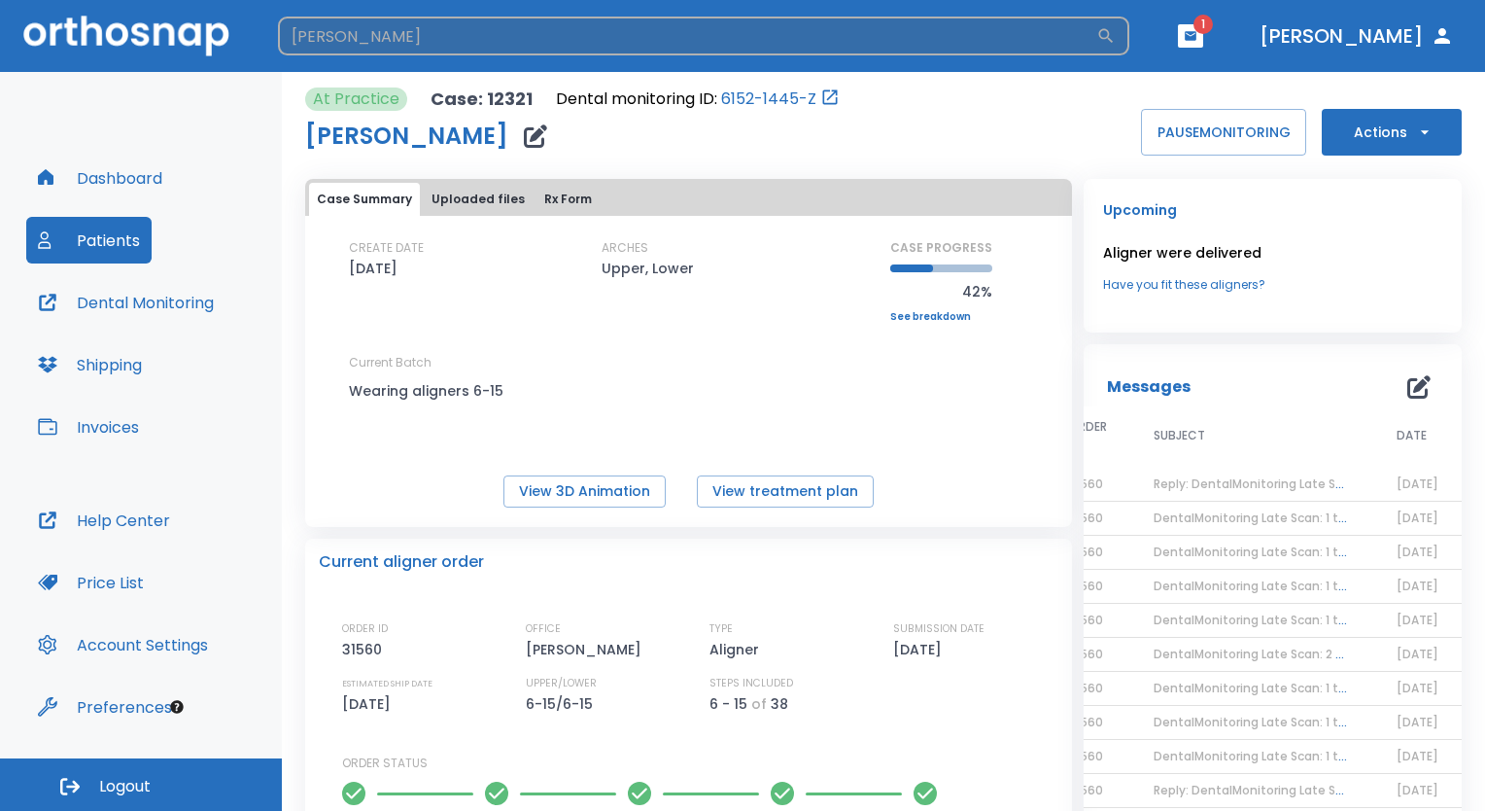
type input "[PERSON_NAME]"
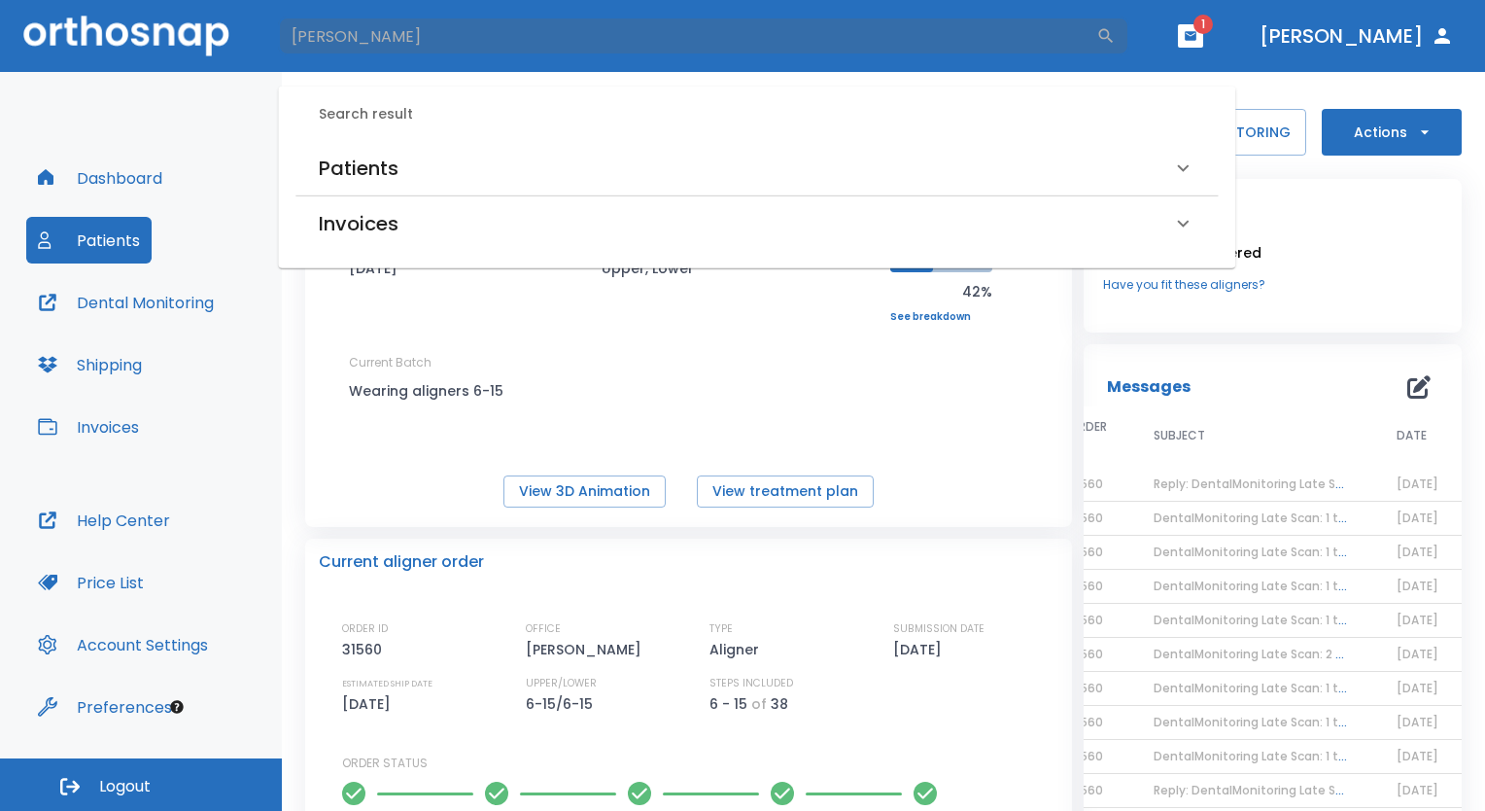
click at [555, 163] on div "Patients" at bounding box center [745, 168] width 853 height 31
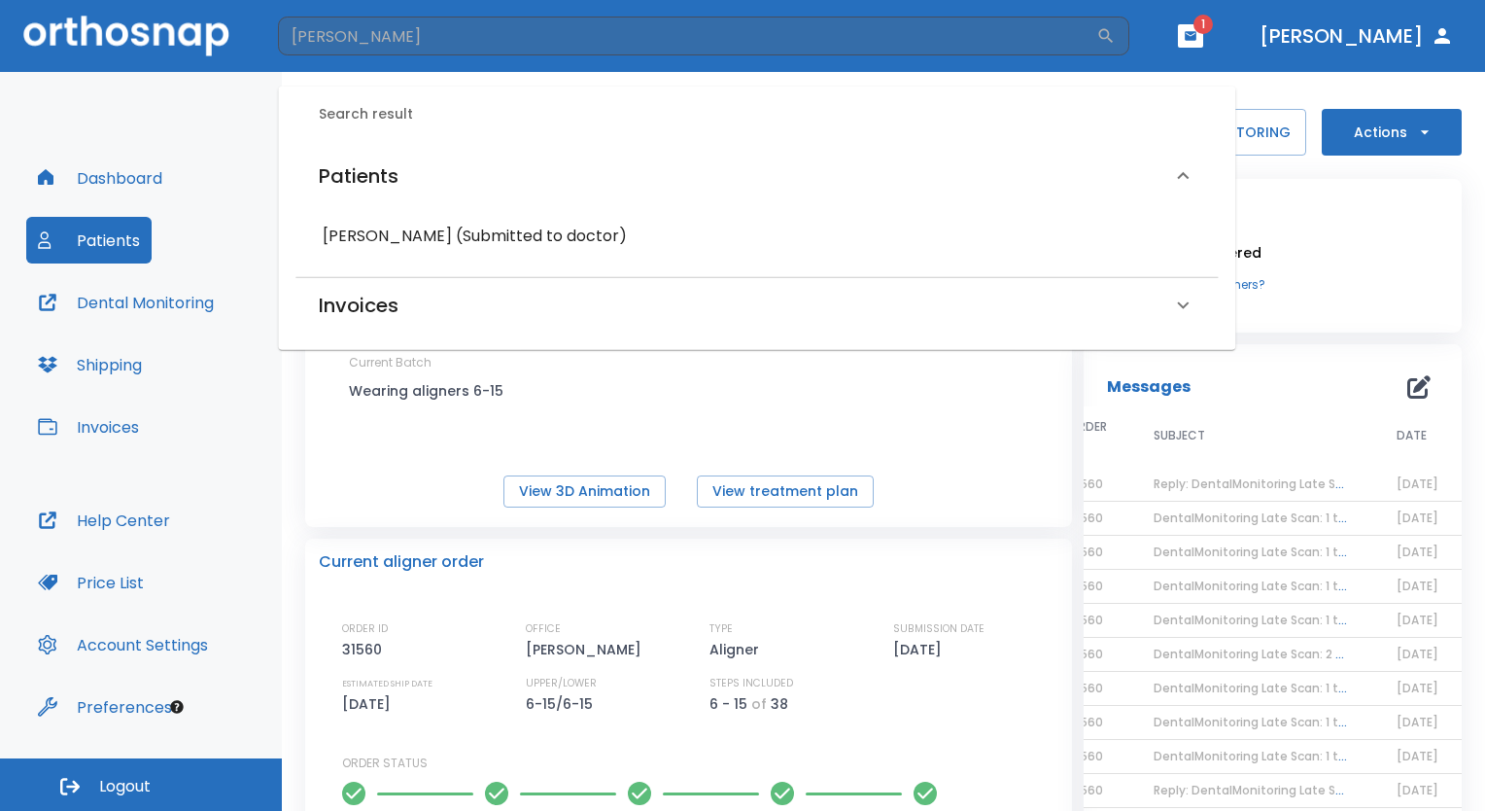
click at [656, 237] on h6 "[PERSON_NAME] (Submitted to doctor)" at bounding box center [757, 236] width 868 height 27
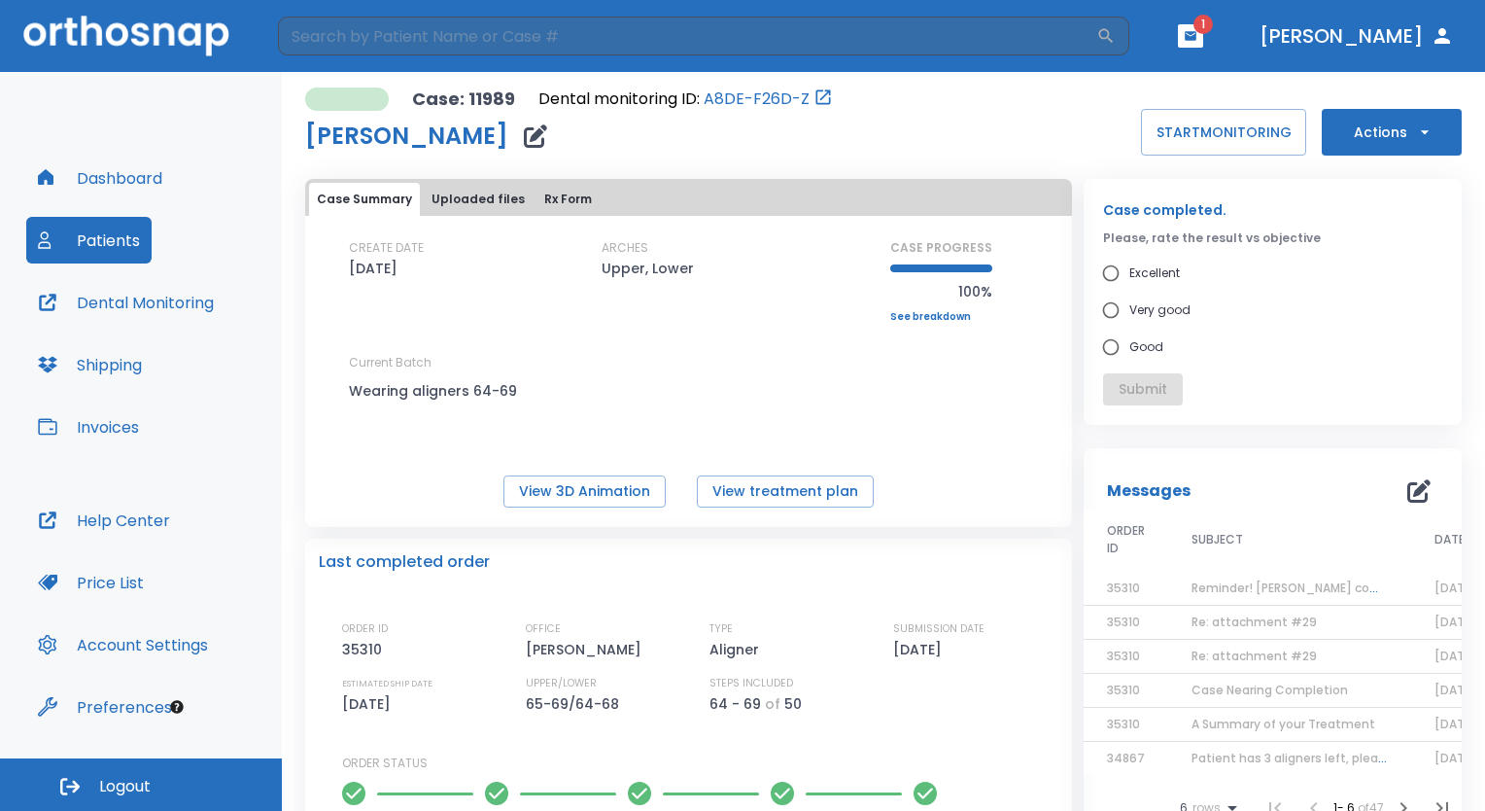
click at [1097, 316] on input "Very good" at bounding box center [1111, 310] width 37 height 37
radio input "true"
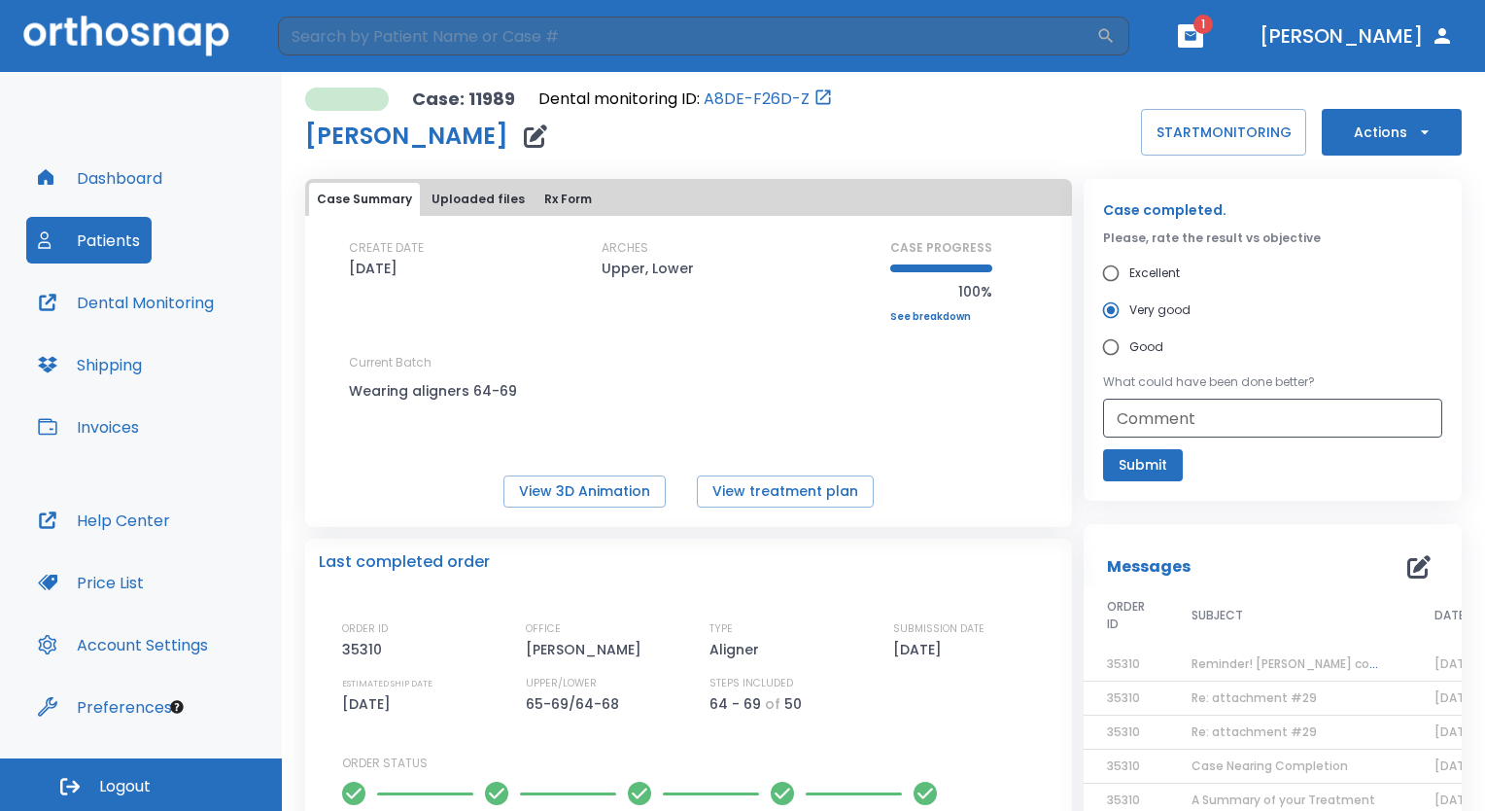
click at [1134, 477] on button "Submit" at bounding box center [1143, 465] width 80 height 32
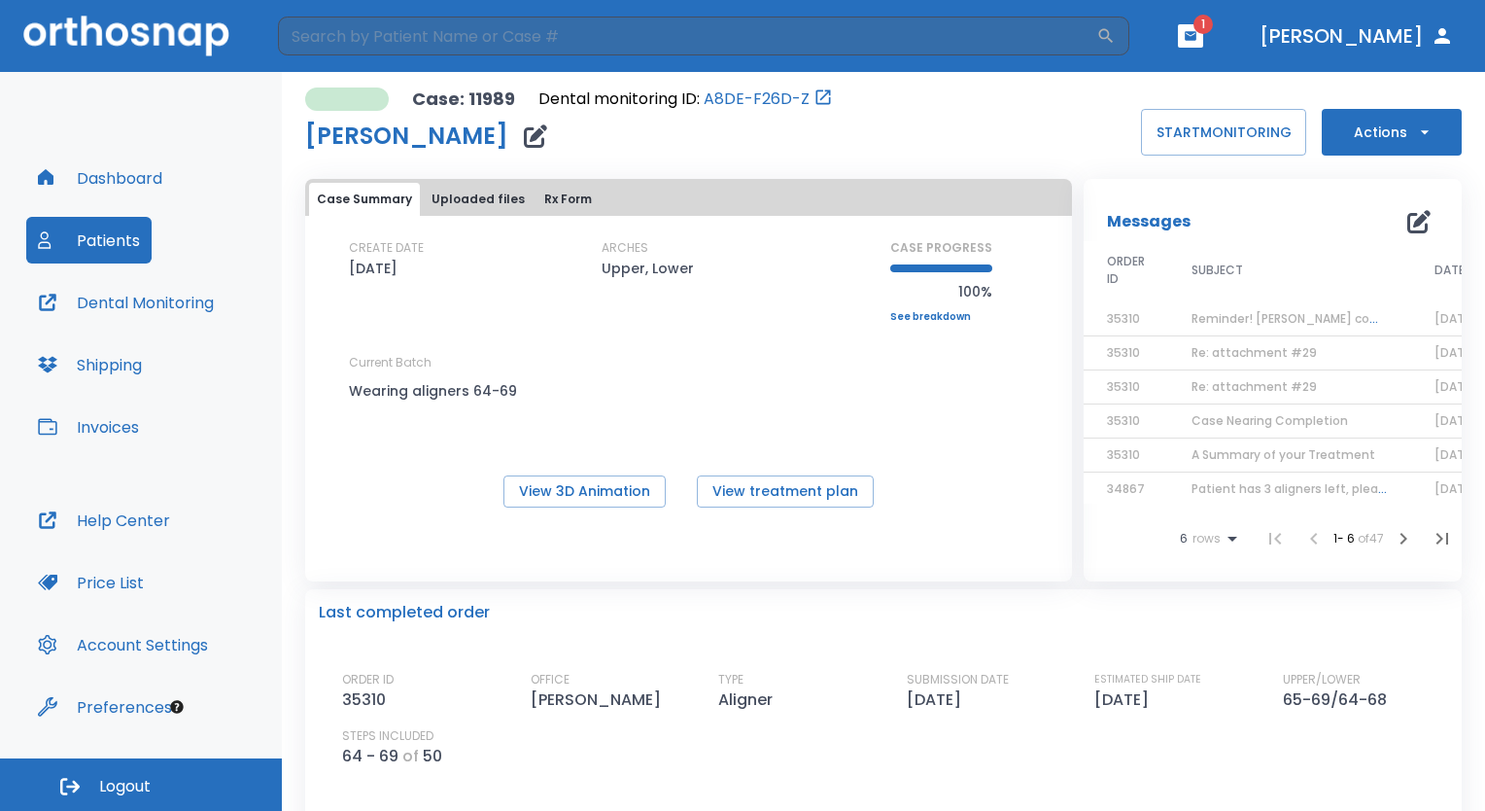
click at [1399, 145] on button "Actions" at bounding box center [1392, 132] width 140 height 47
click at [1410, 282] on p "Order Next Aligners" at bounding box center [1380, 284] width 110 height 17
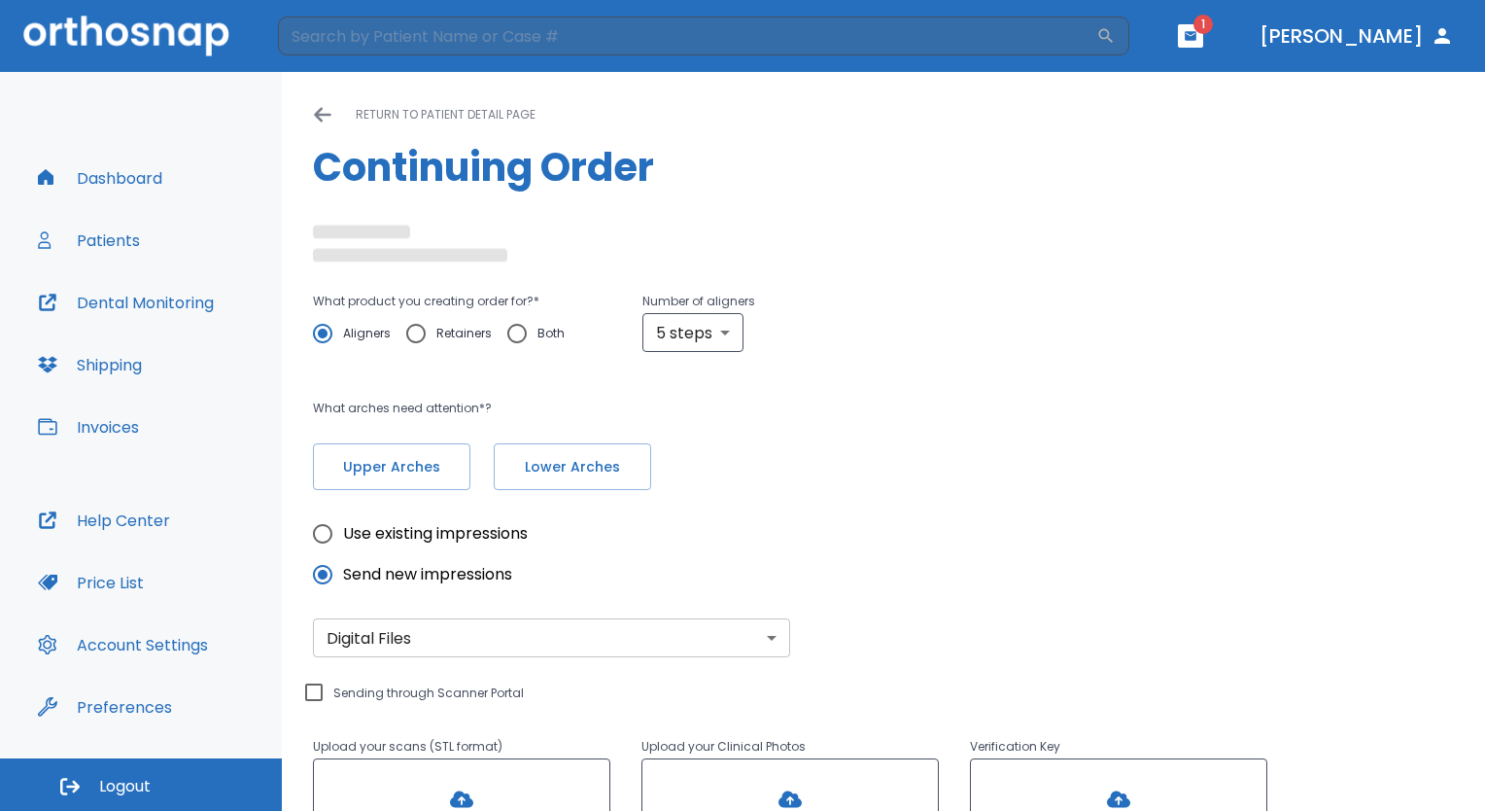
radio input "false"
radio input "true"
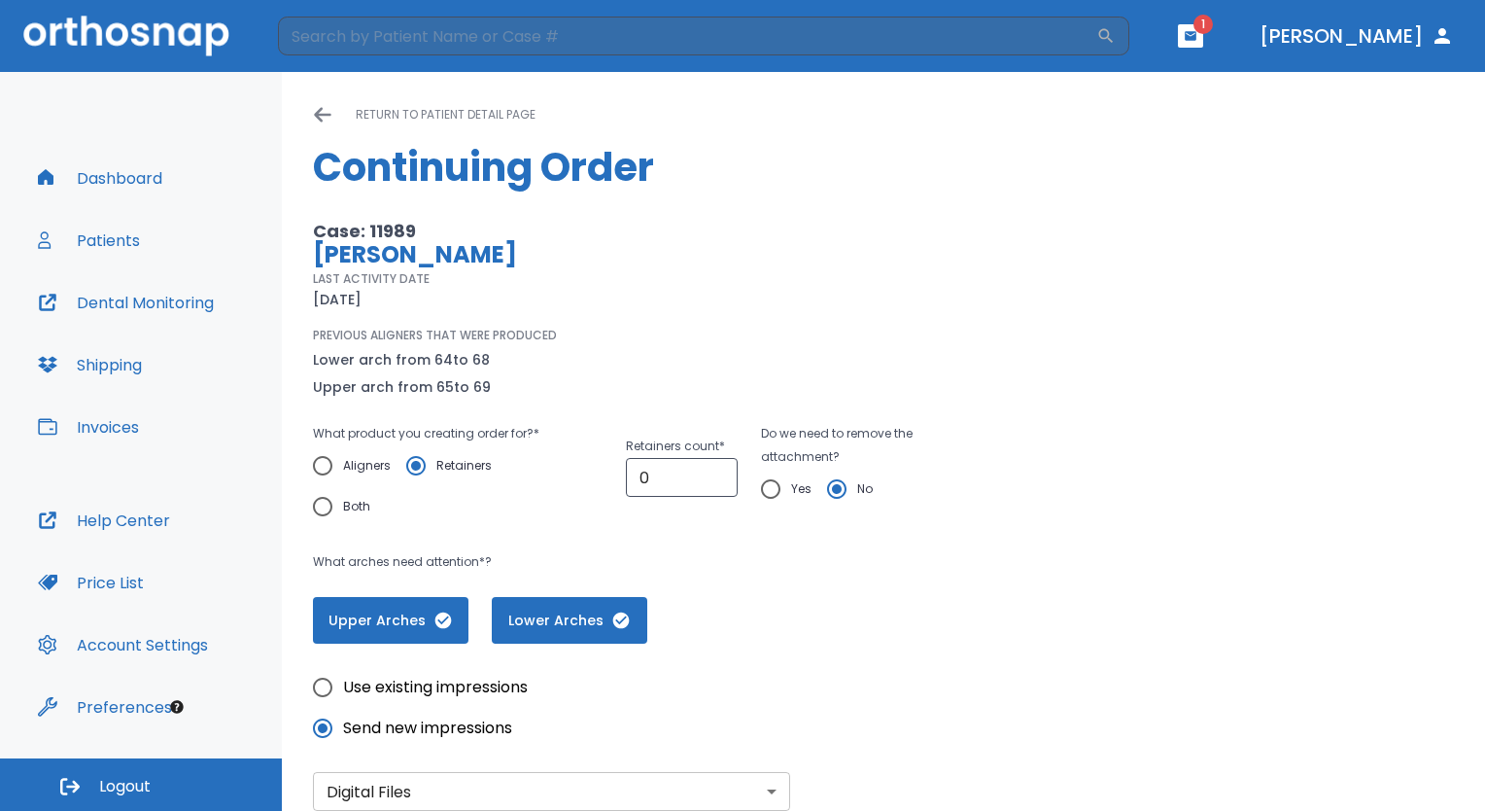
click at [621, 624] on icon "button" at bounding box center [621, 619] width 17 height 17
click at [685, 478] on input "0" at bounding box center [682, 477] width 112 height 39
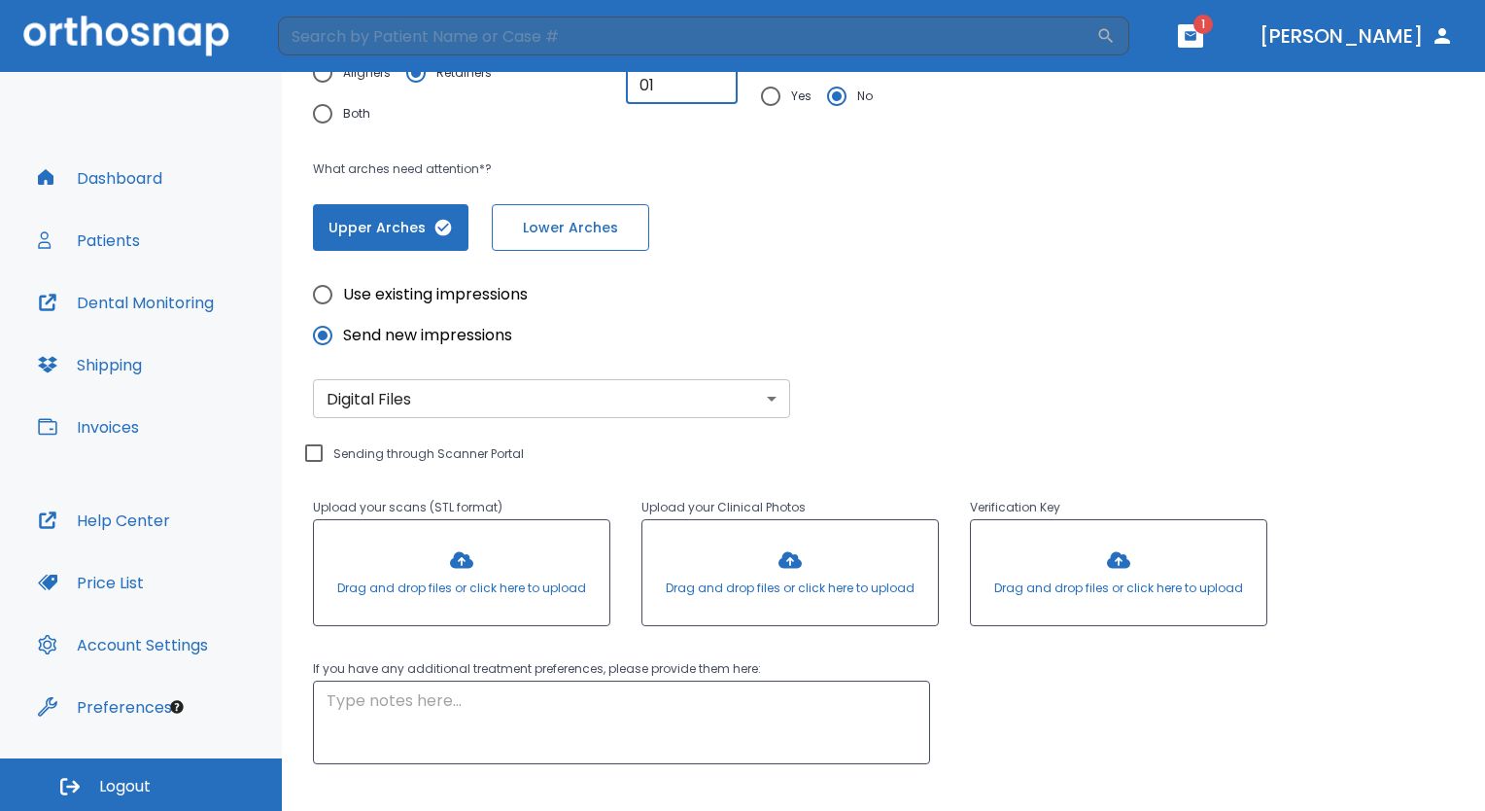
scroll to position [398, 0]
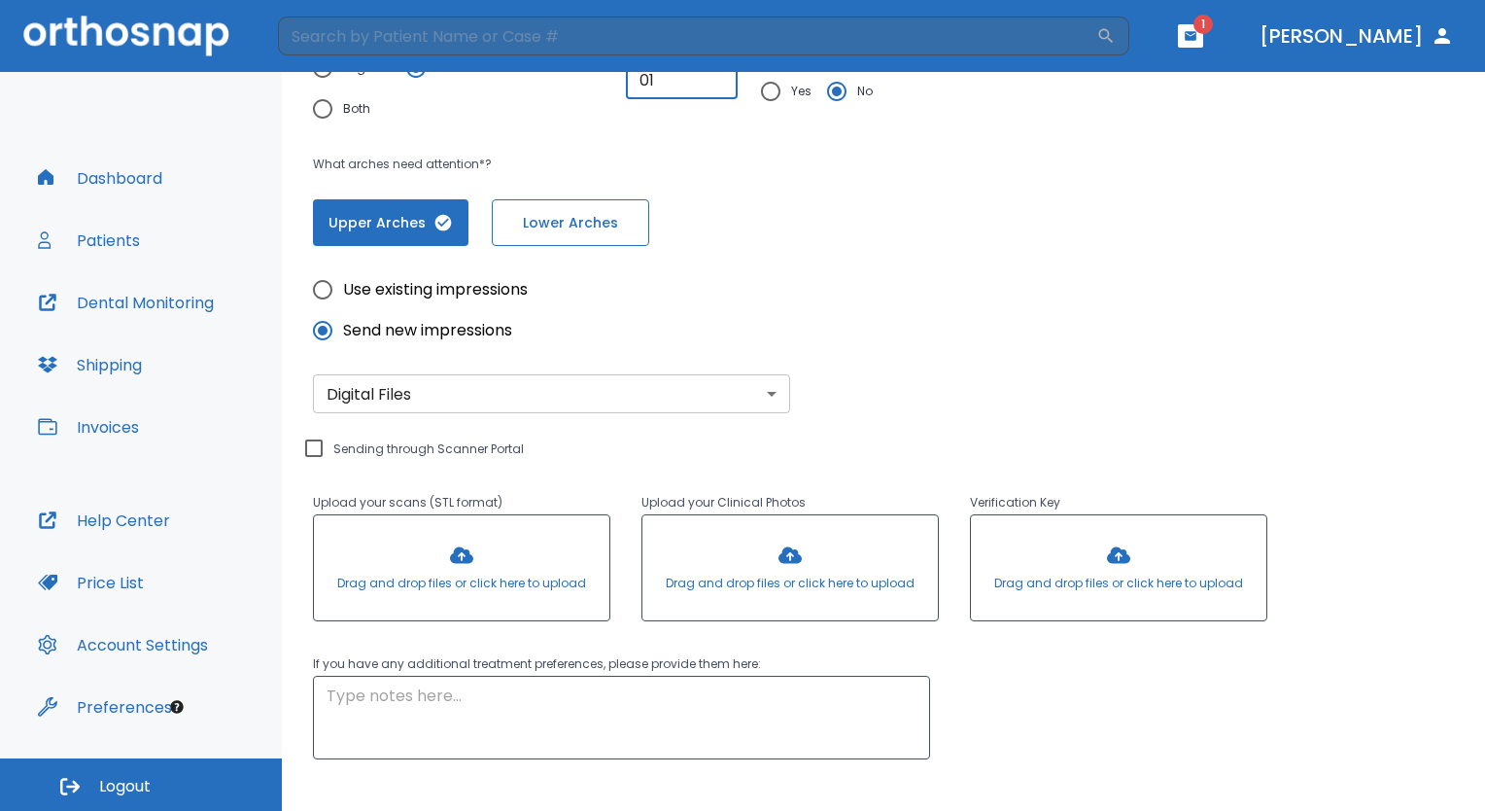
type input "01"
click at [311, 451] on input "Sending through Scanner Portal" at bounding box center [313, 447] width 23 height 23
checkbox input "true"
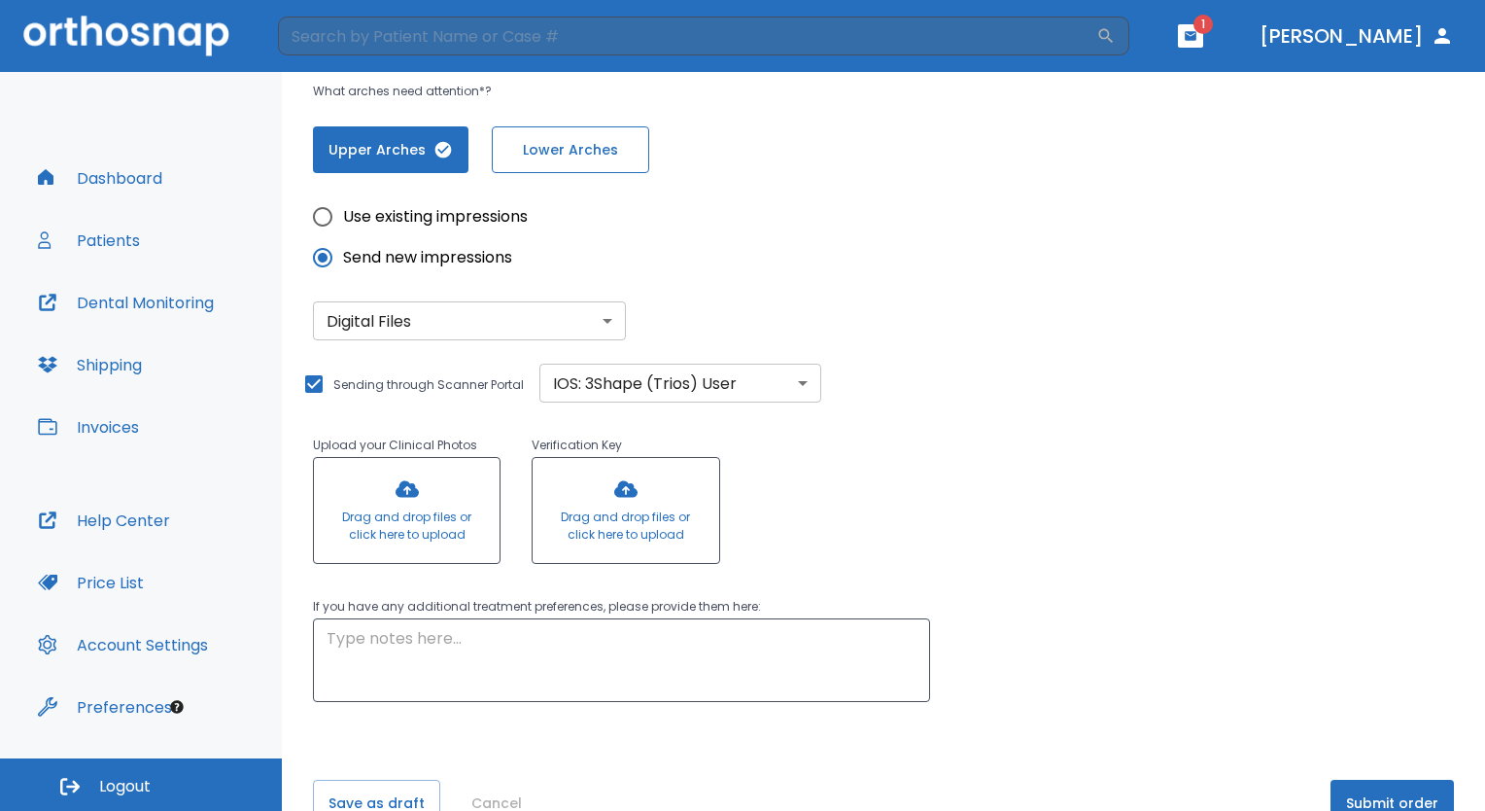
scroll to position [516, 0]
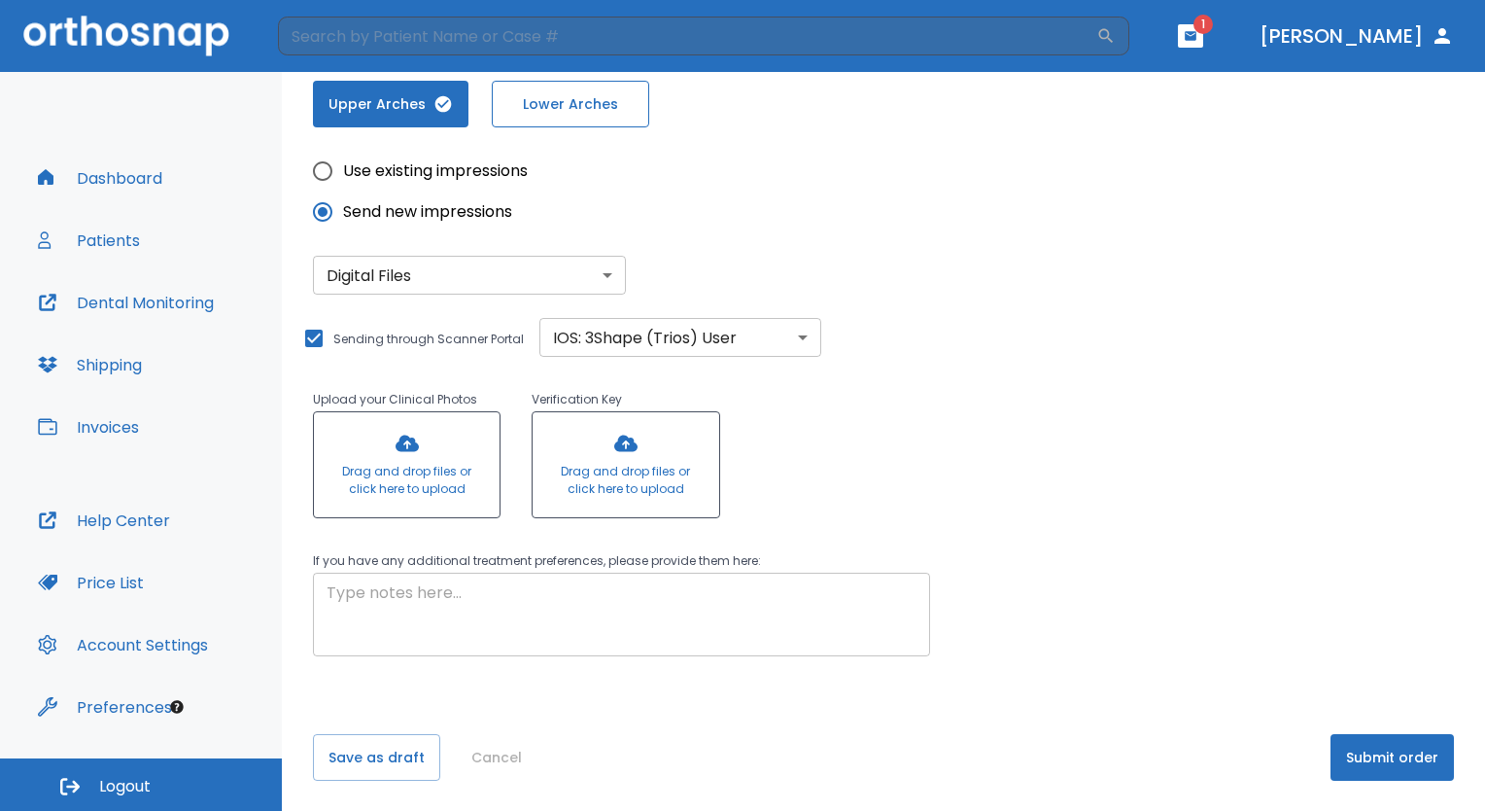
click at [723, 616] on textarea at bounding box center [622, 614] width 590 height 67
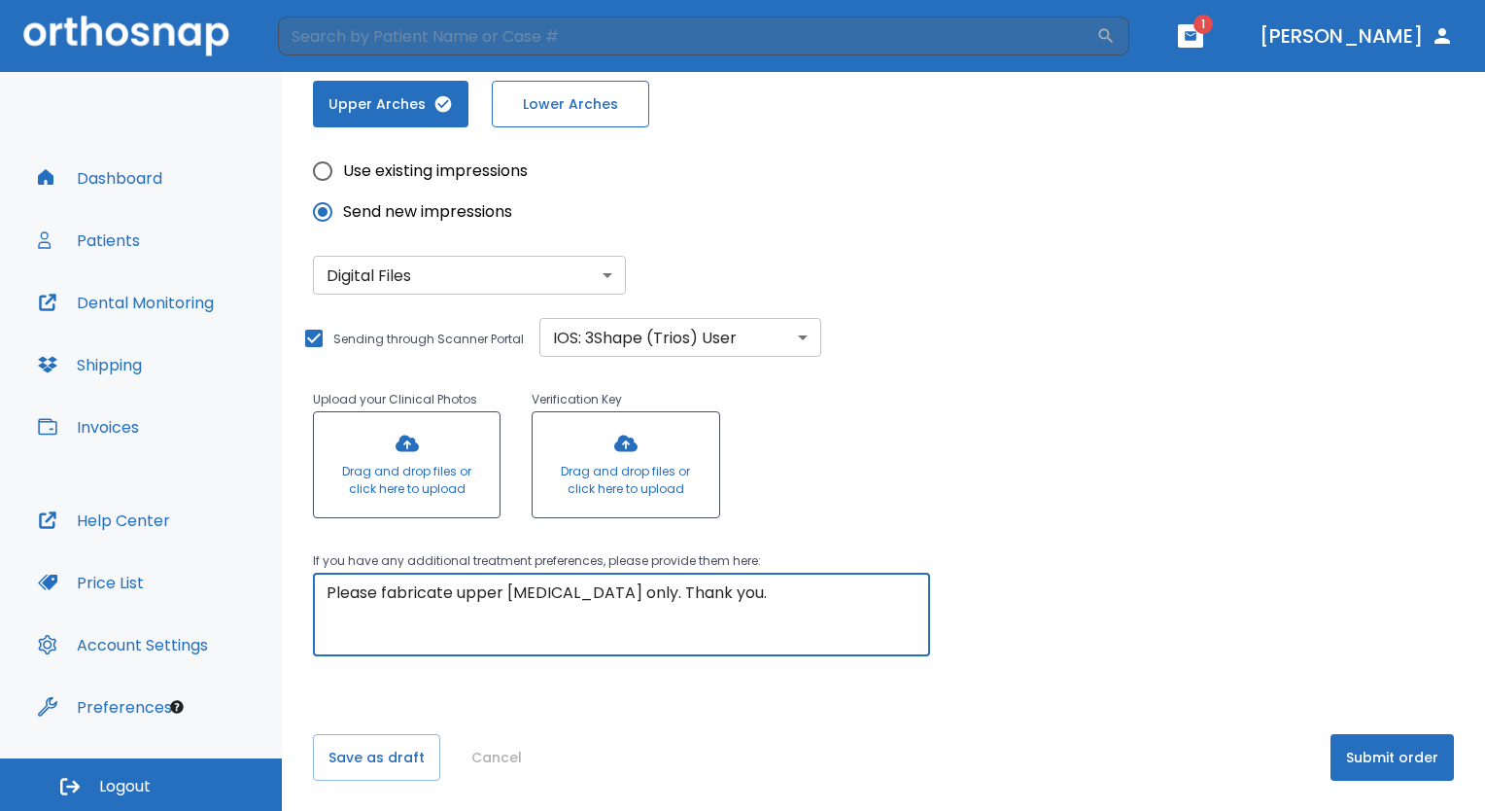
type textarea "Please fabricate upper [MEDICAL_DATA] only. Thank you."
click at [1401, 760] on button "Submit order" at bounding box center [1392, 757] width 123 height 47
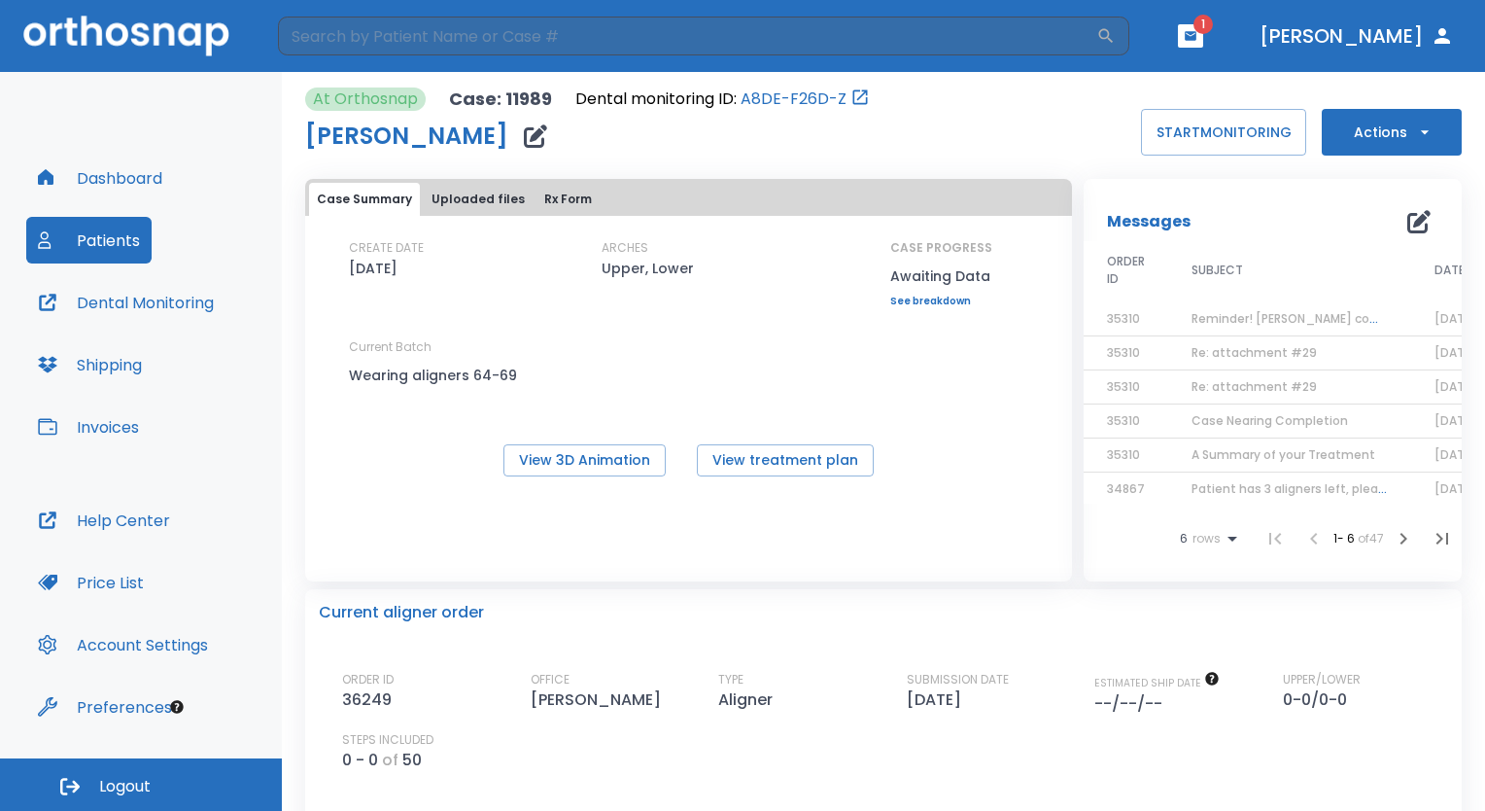
click at [1213, 28] on span "1" at bounding box center [1203, 24] width 19 height 19
